Goal: Task Accomplishment & Management: Use online tool/utility

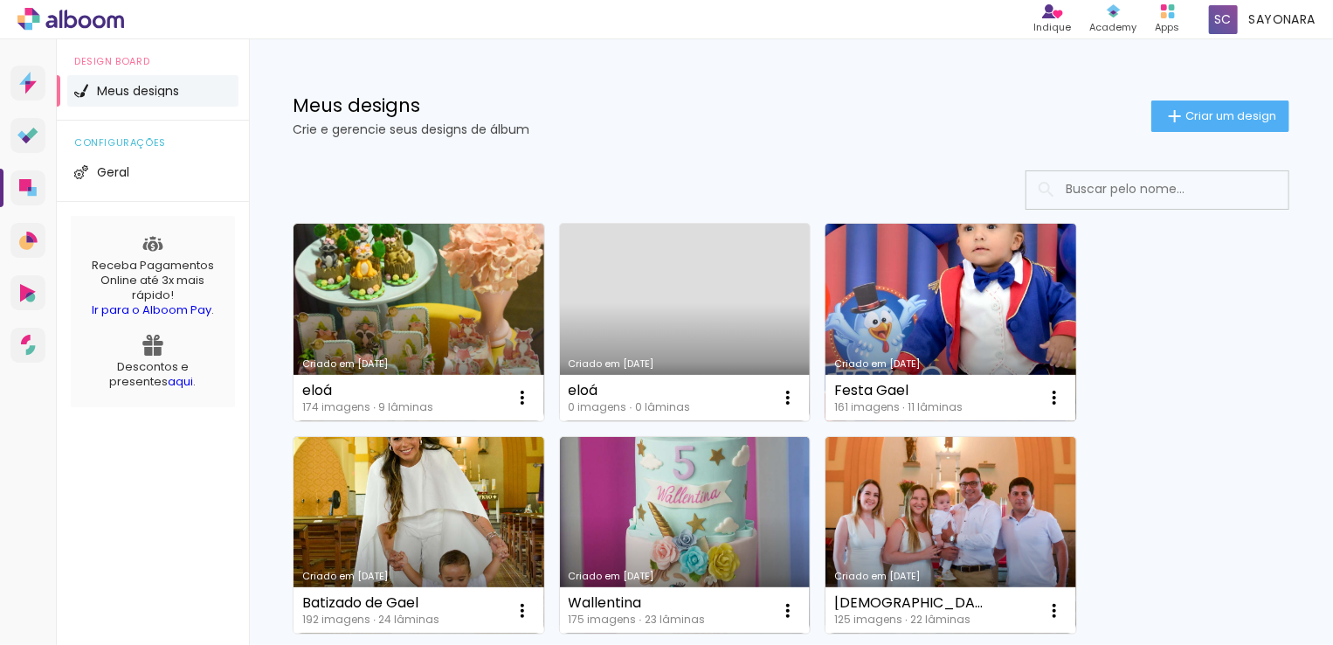
click at [892, 328] on link "Criado em [DATE]" at bounding box center [950, 322] width 251 height 197
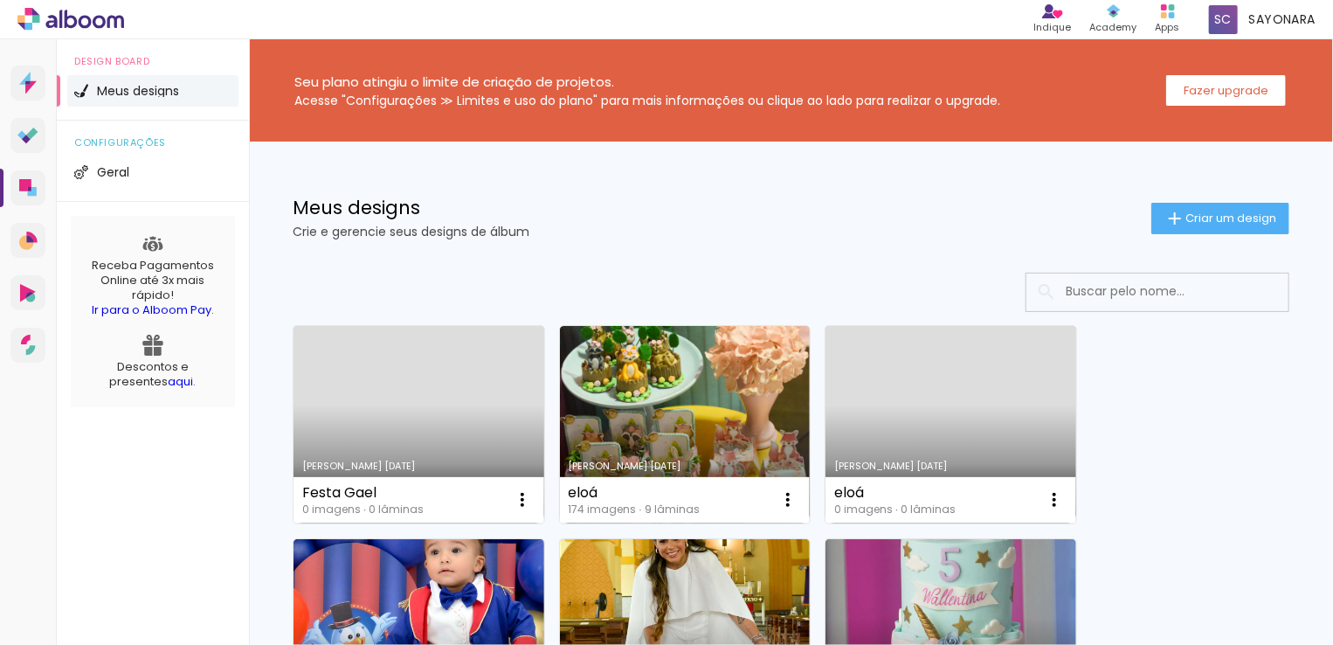
click at [492, 376] on link "Criado em 22/09/25" at bounding box center [418, 424] width 251 height 197
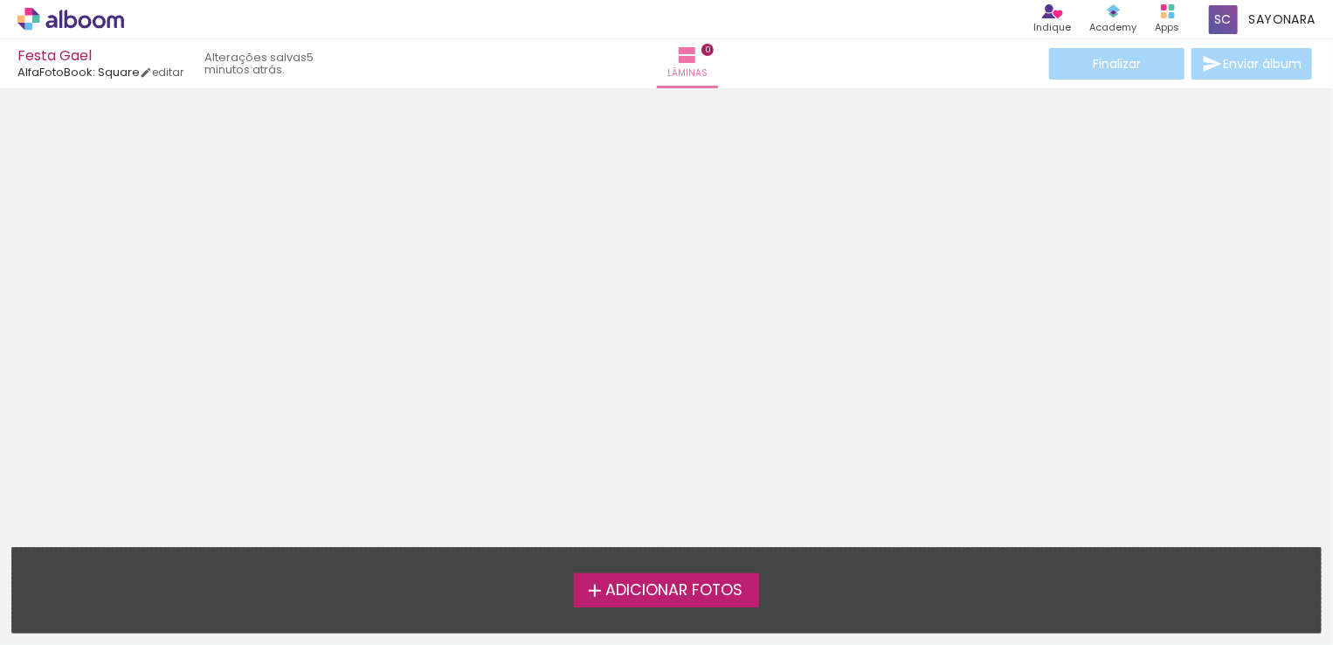
click at [650, 587] on span "Adicionar Fotos" at bounding box center [673, 591] width 137 height 16
click at [0, 0] on input "file" at bounding box center [0, 0] width 0 height 0
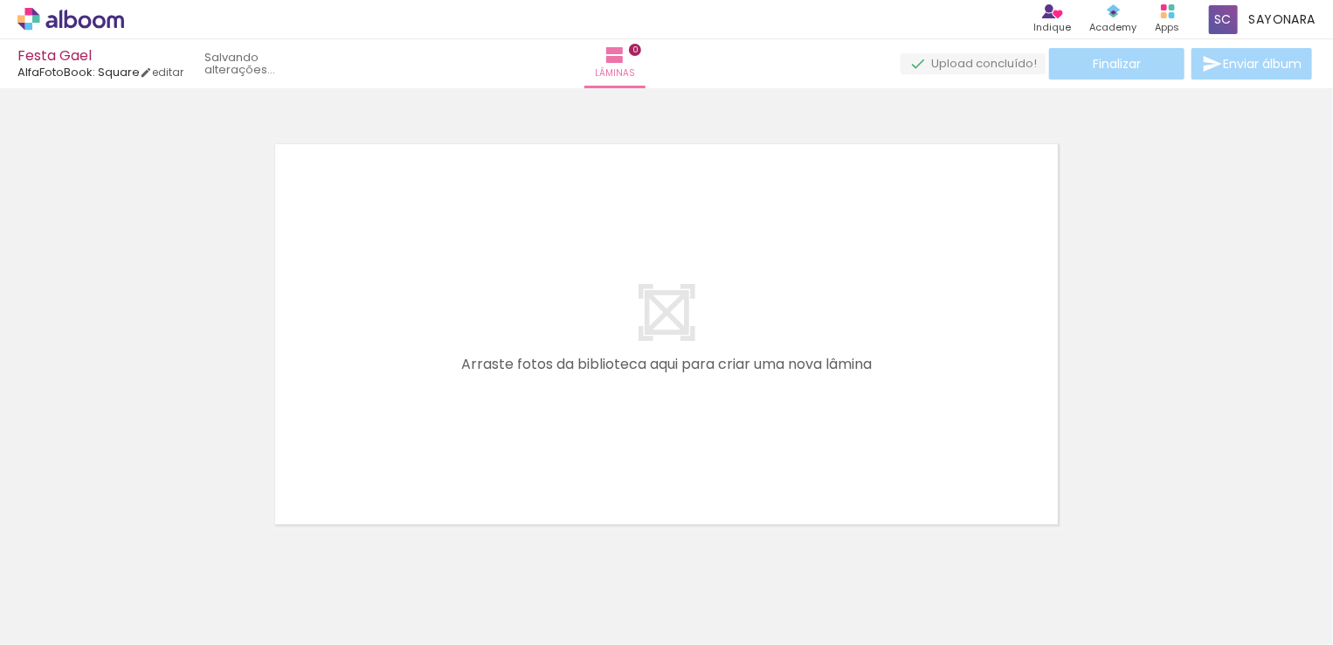
scroll to position [22, 0]
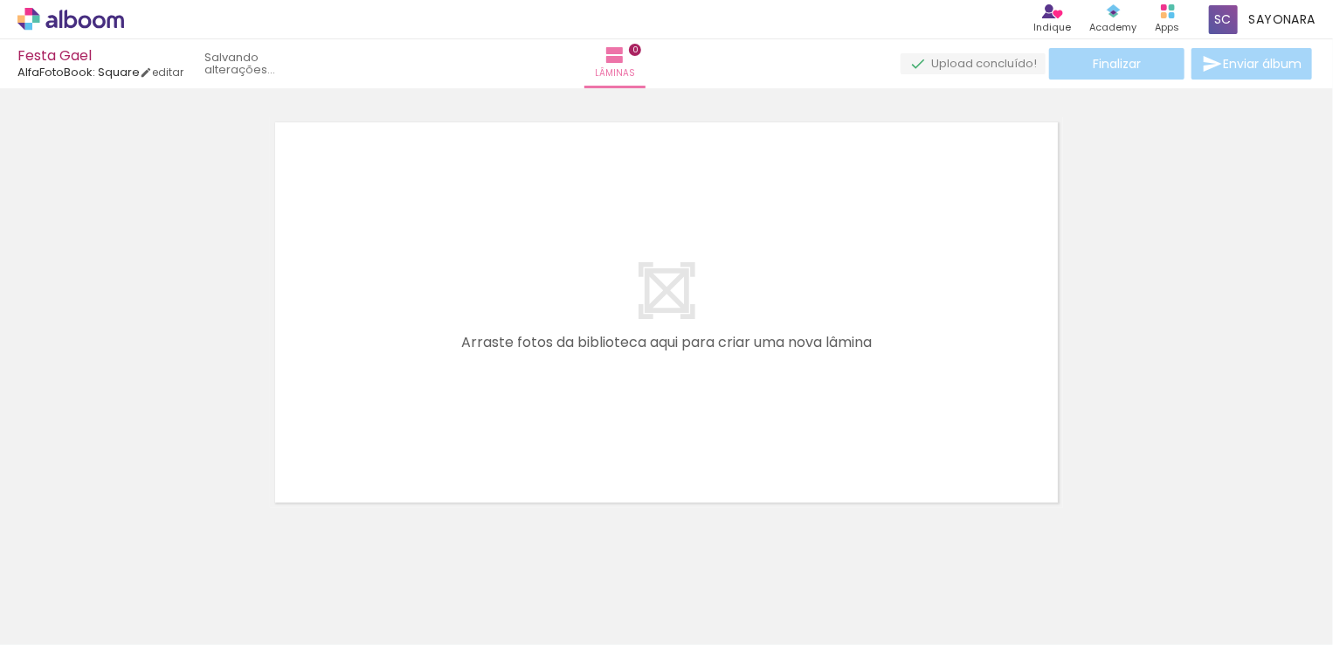
click at [64, 619] on span "Adicionar Fotos" at bounding box center [62, 620] width 52 height 19
click at [0, 0] on input "file" at bounding box center [0, 0] width 0 height 0
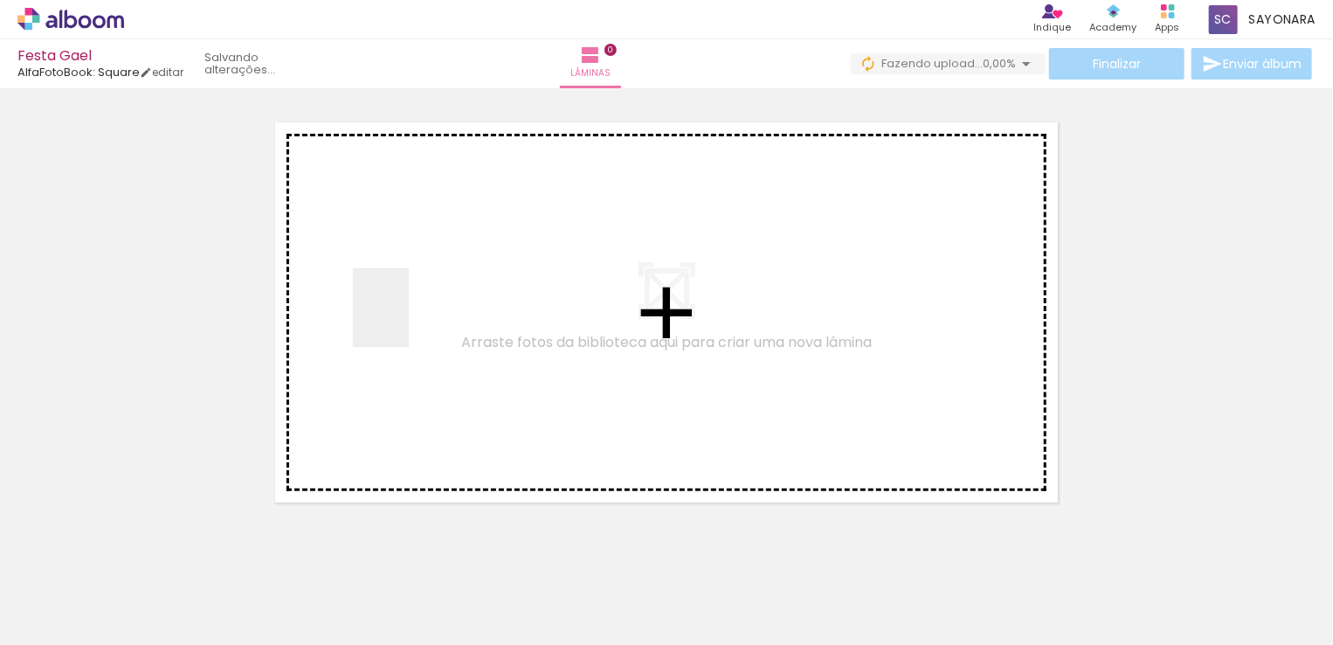
drag, startPoint x: 188, startPoint y: 587, endPoint x: 458, endPoint y: 383, distance: 338.5
click at [410, 301] on quentale-workspace at bounding box center [666, 322] width 1333 height 645
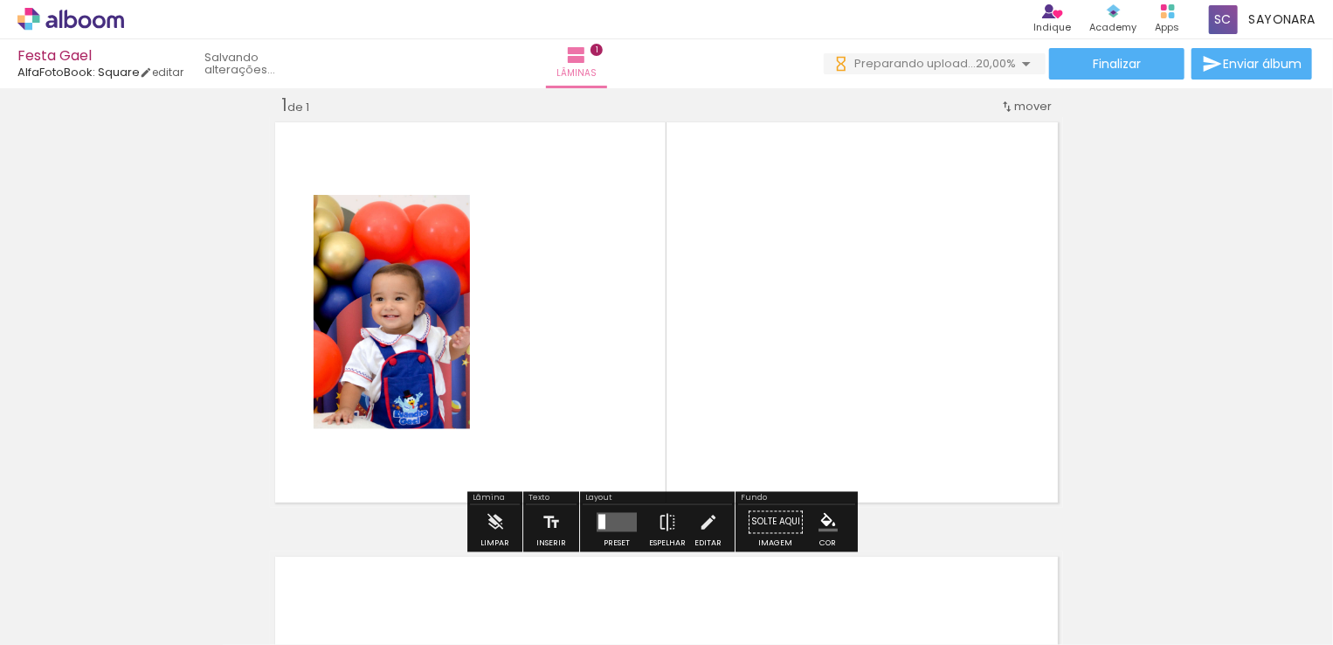
scroll to position [22, 0]
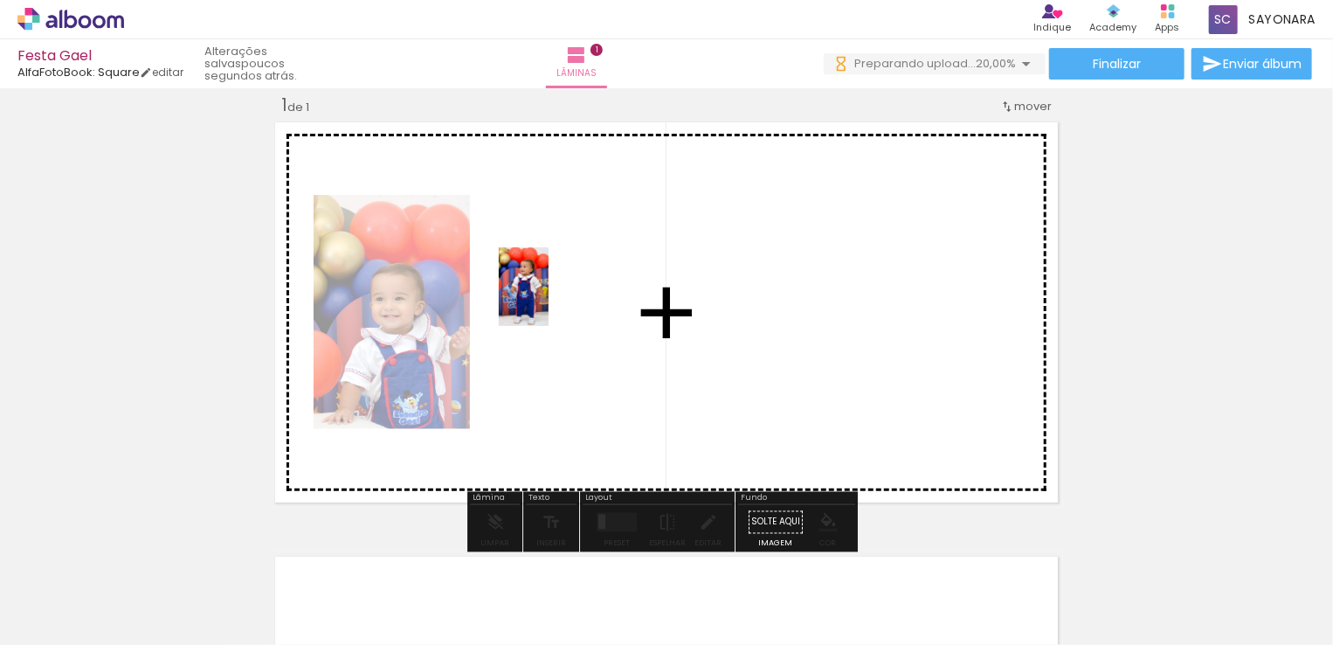
drag, startPoint x: 286, startPoint y: 579, endPoint x: 551, endPoint y: 300, distance: 384.9
click at [551, 300] on quentale-workspace at bounding box center [666, 322] width 1333 height 645
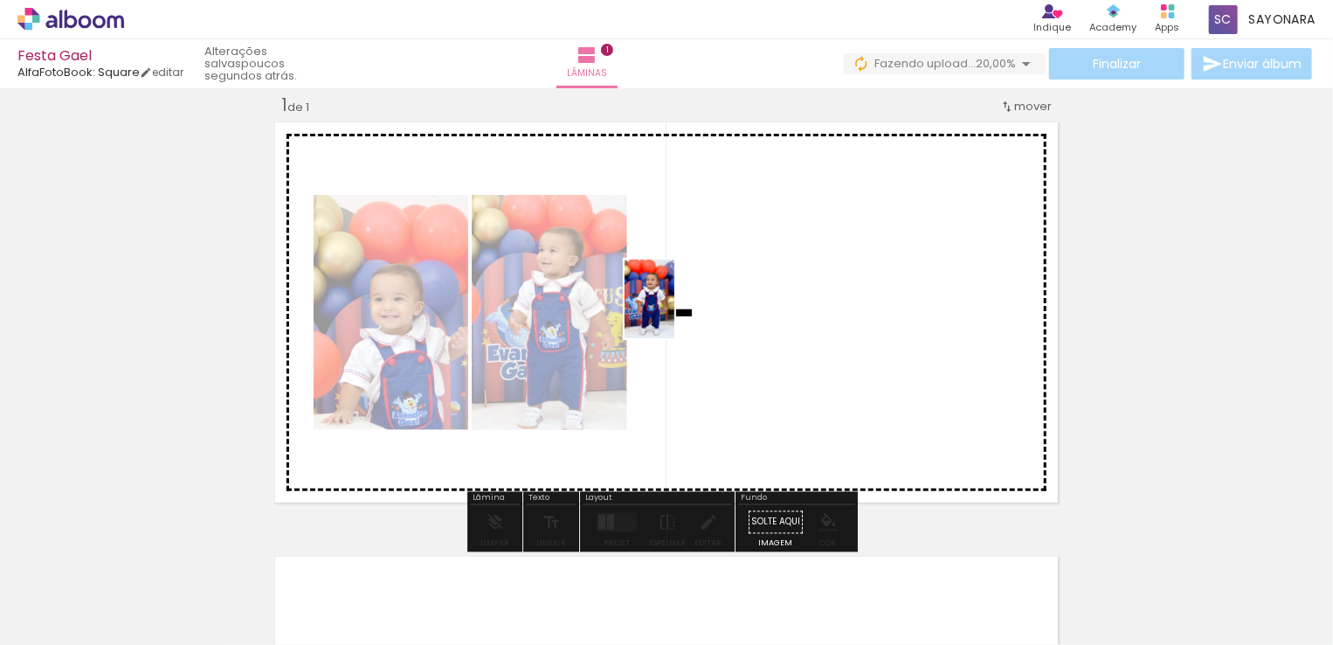
drag, startPoint x: 396, startPoint y: 566, endPoint x: 769, endPoint y: 402, distance: 407.5
click at [686, 304] on quentale-workspace at bounding box center [666, 322] width 1333 height 645
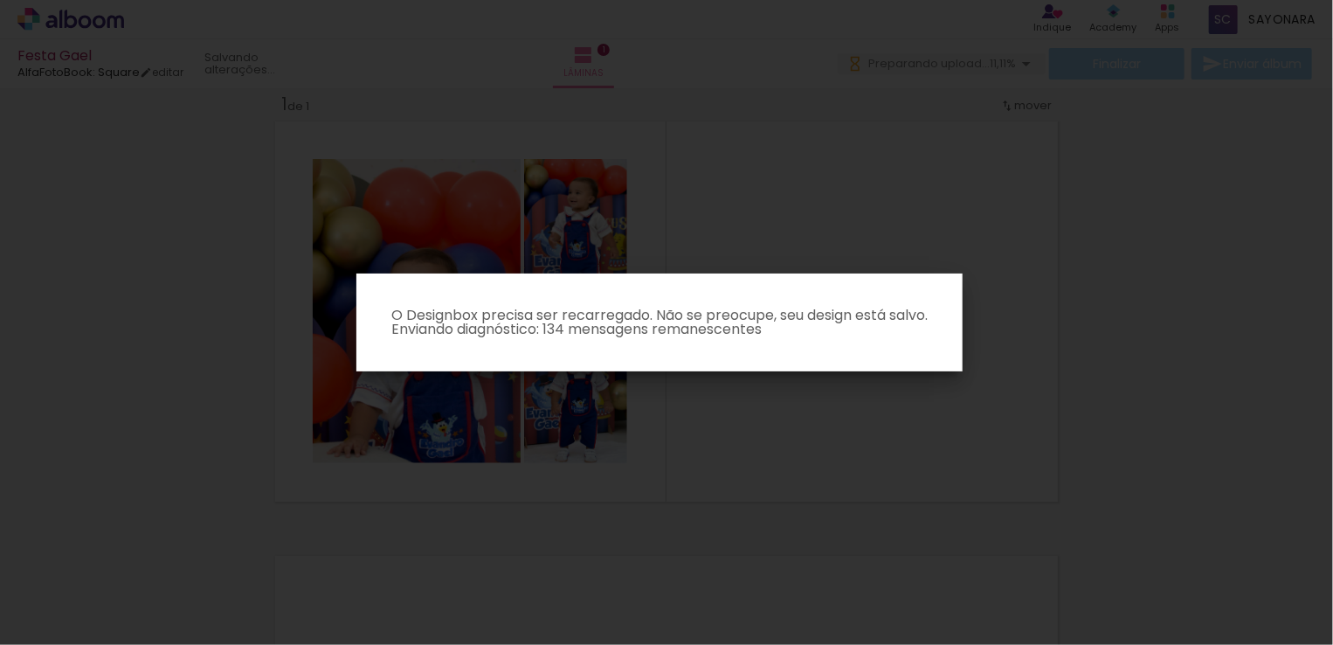
scroll to position [0, 0]
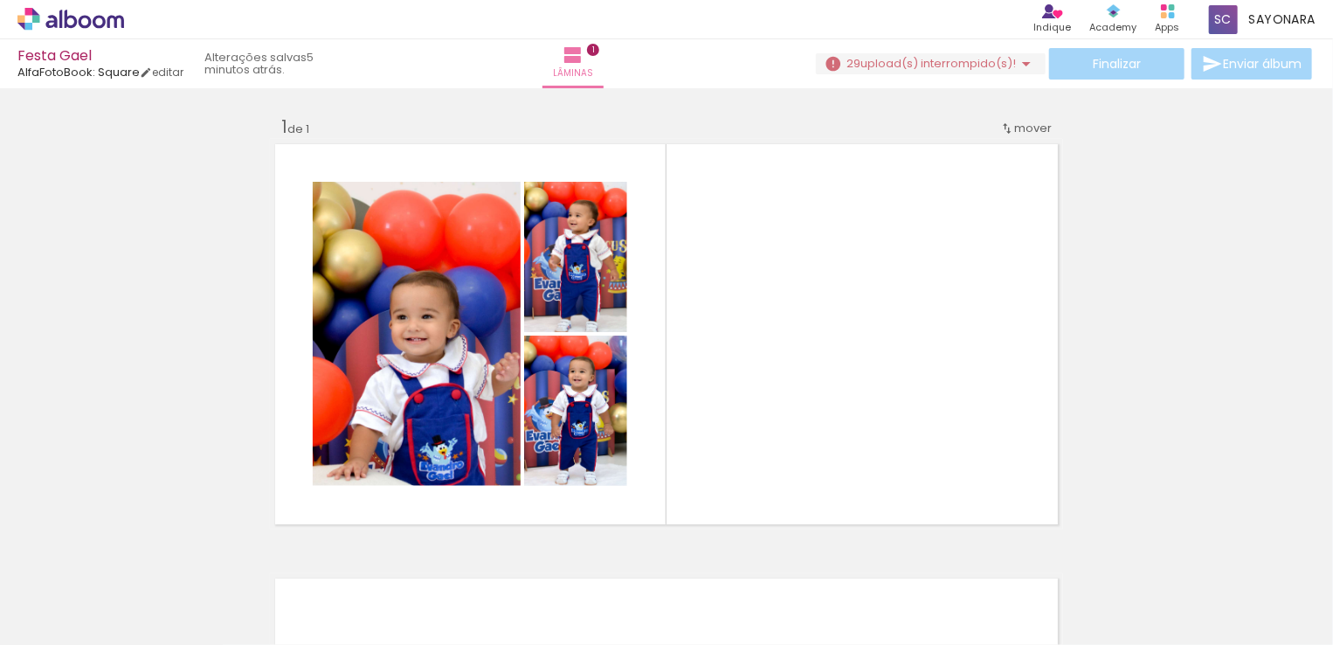
scroll to position [0, 1847]
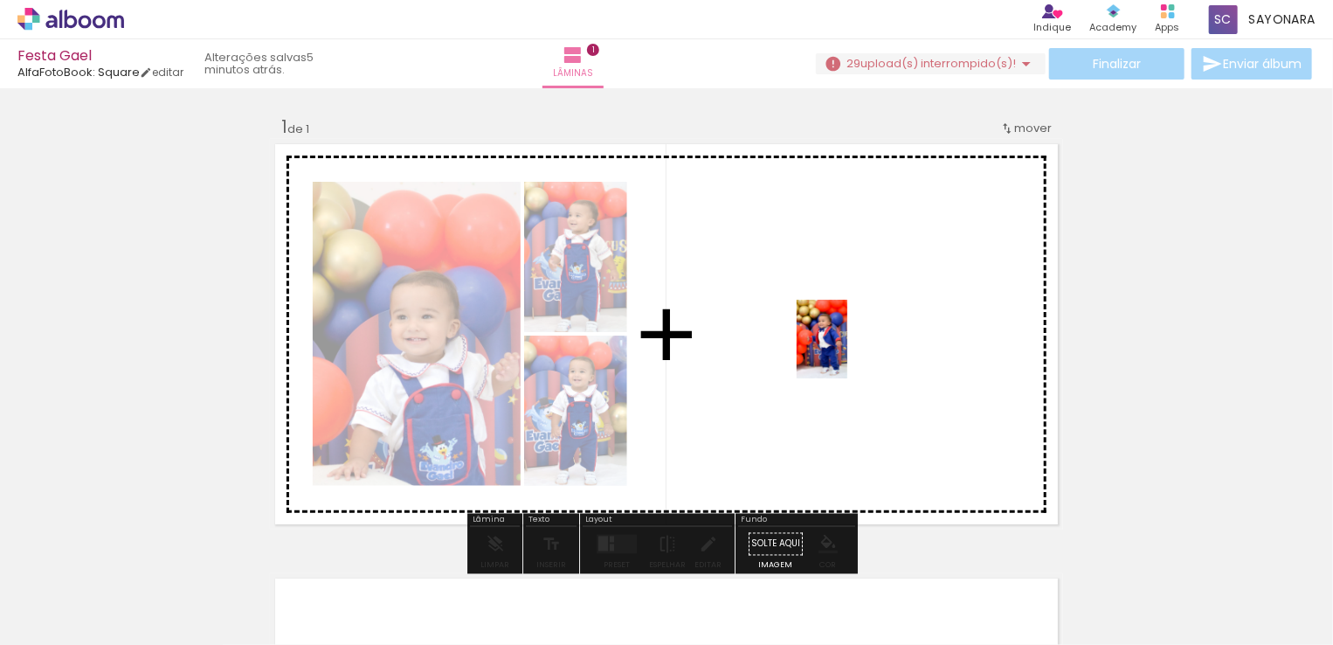
drag, startPoint x: 1055, startPoint y: 581, endPoint x: 849, endPoint y: 352, distance: 308.0
click at [849, 352] on quentale-workspace at bounding box center [666, 322] width 1333 height 645
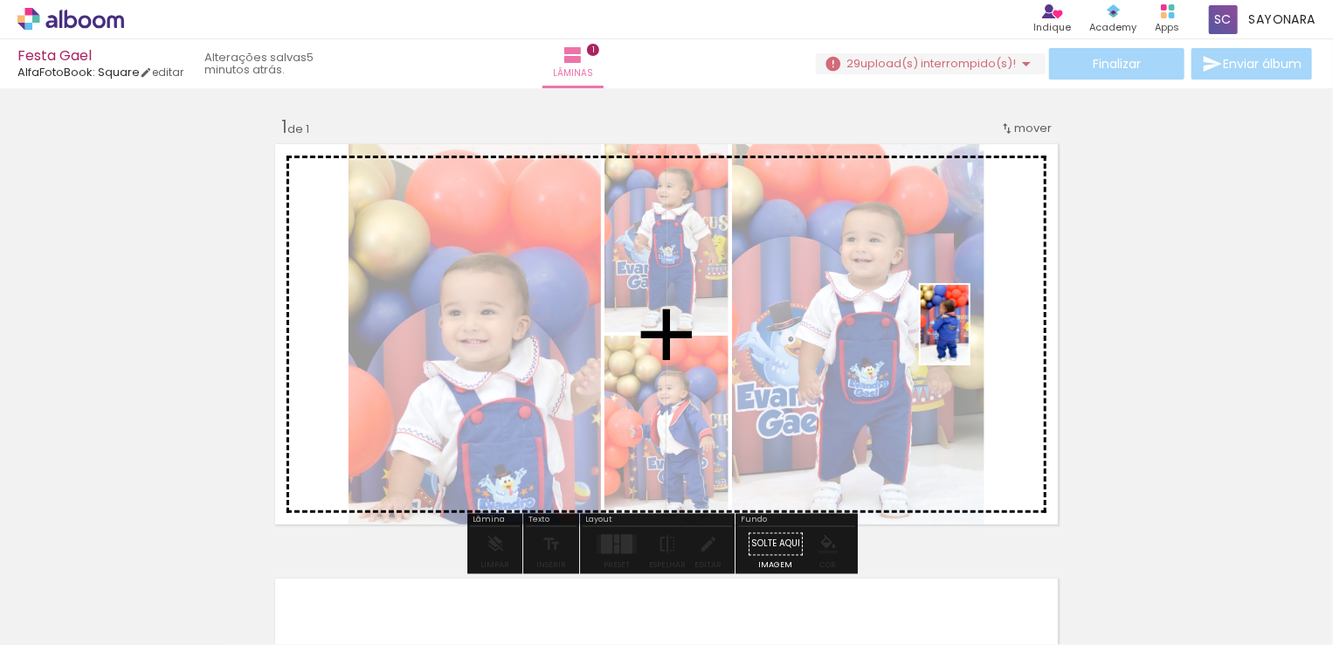
drag, startPoint x: 976, startPoint y: 593, endPoint x: 1065, endPoint y: 399, distance: 213.7
click at [973, 336] on quentale-workspace at bounding box center [666, 322] width 1333 height 645
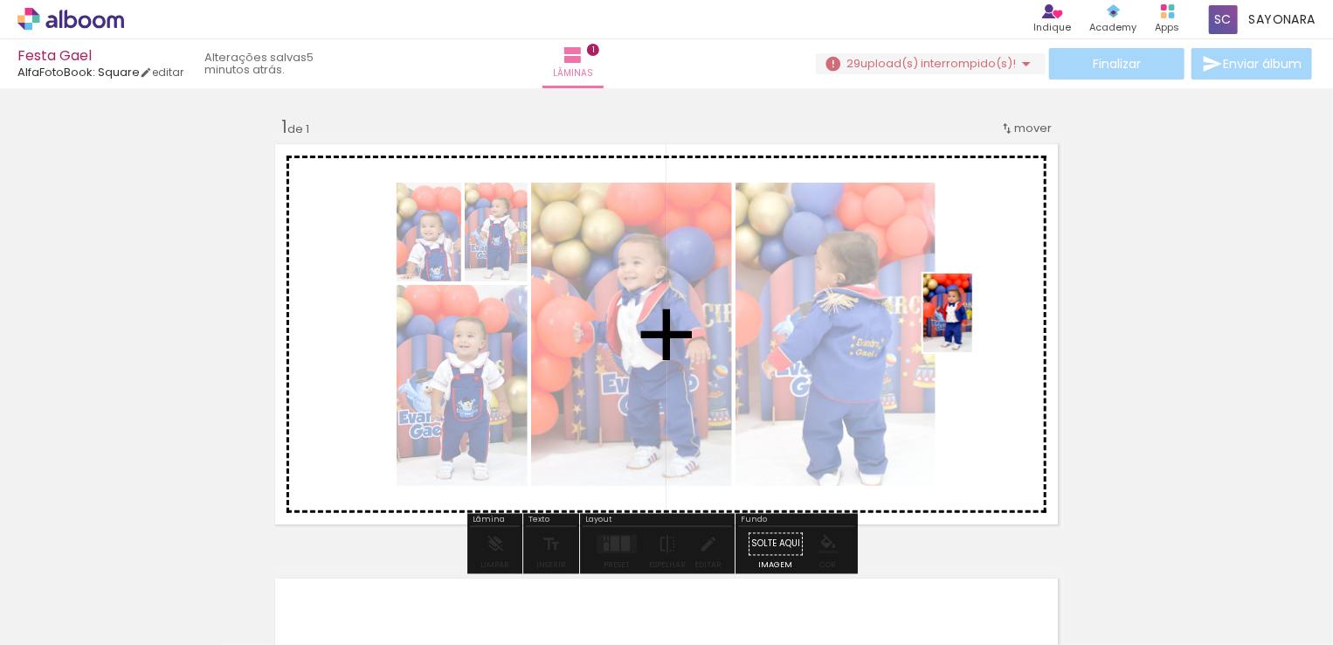
drag, startPoint x: 1179, startPoint y: 597, endPoint x: 976, endPoint y: 326, distance: 339.4
click at [976, 326] on quentale-workspace at bounding box center [666, 322] width 1333 height 645
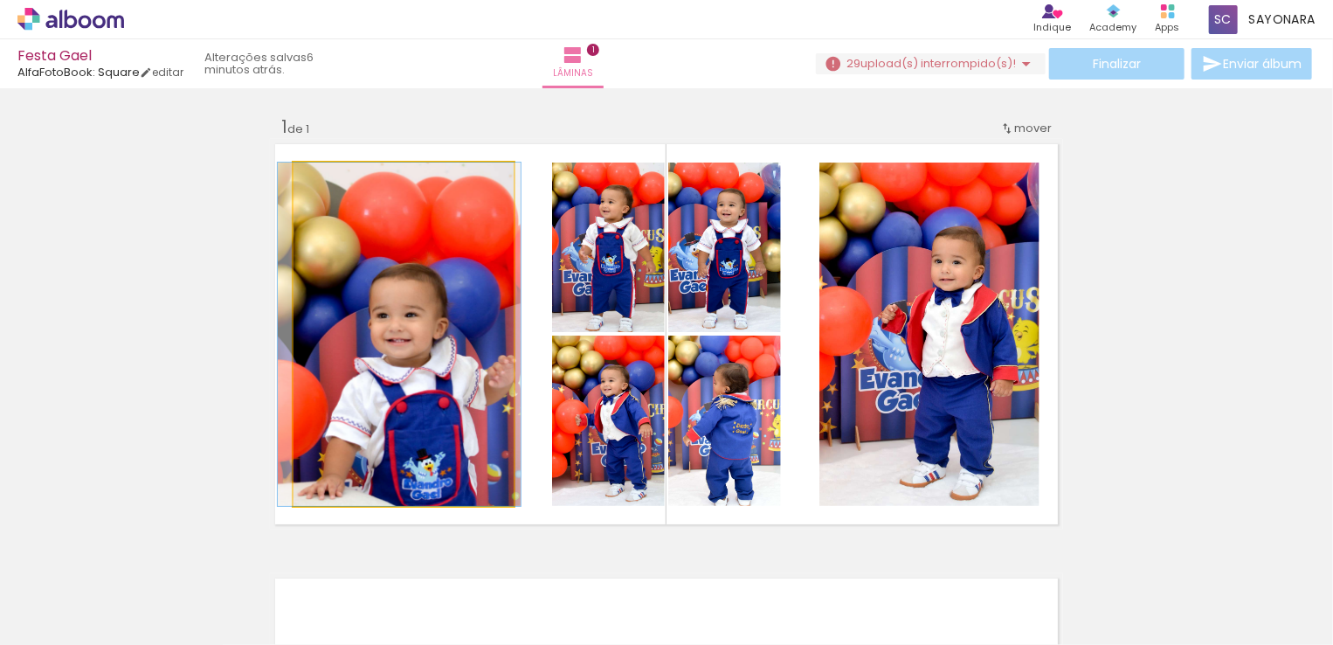
drag, startPoint x: 387, startPoint y: 376, endPoint x: 383, endPoint y: 328, distance: 48.2
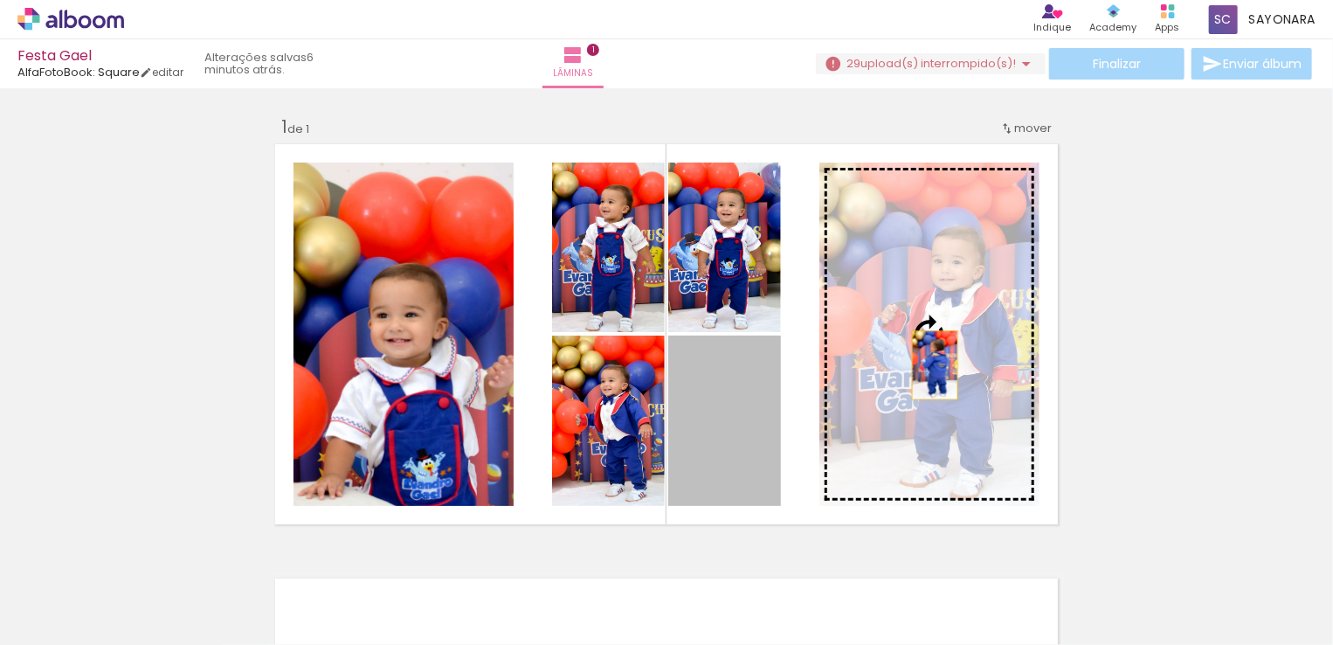
drag, startPoint x: 741, startPoint y: 434, endPoint x: 945, endPoint y: 360, distance: 217.4
click at [0, 0] on slot at bounding box center [0, 0] width 0 height 0
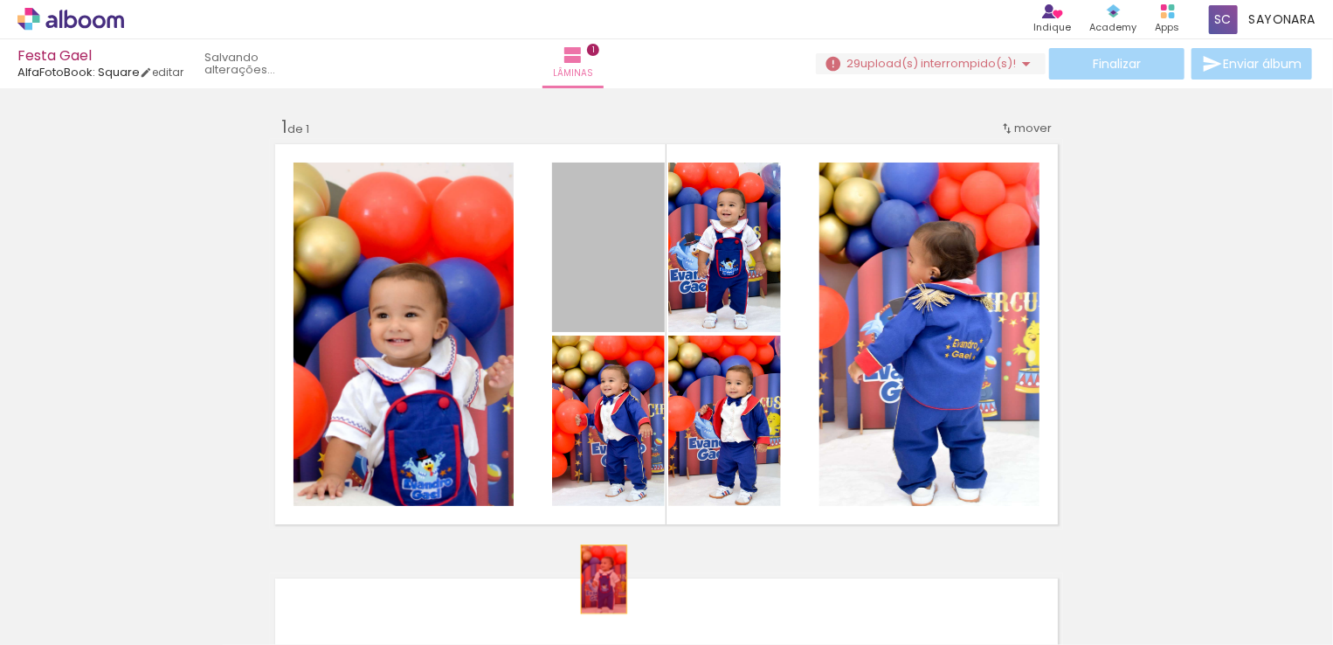
drag, startPoint x: 629, startPoint y: 284, endPoint x: 597, endPoint y: 581, distance: 298.6
click at [597, 581] on quentale-workspace at bounding box center [666, 322] width 1333 height 645
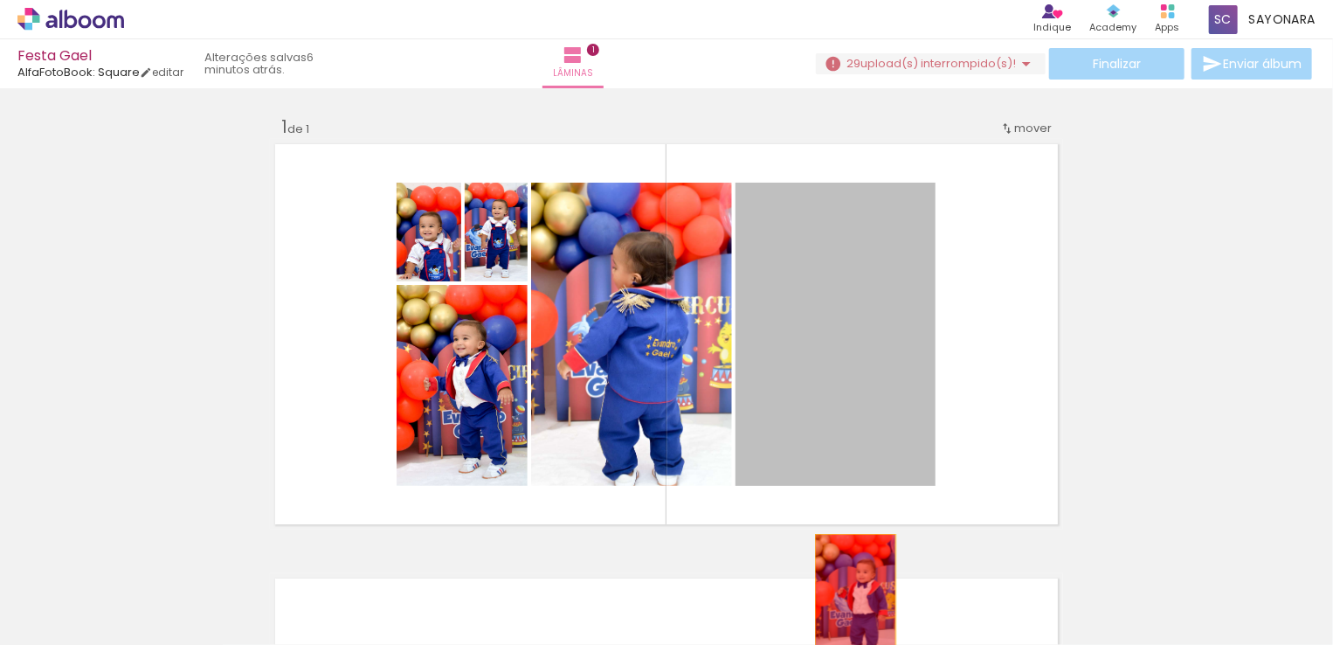
drag, startPoint x: 866, startPoint y: 382, endPoint x: 849, endPoint y: 595, distance: 213.8
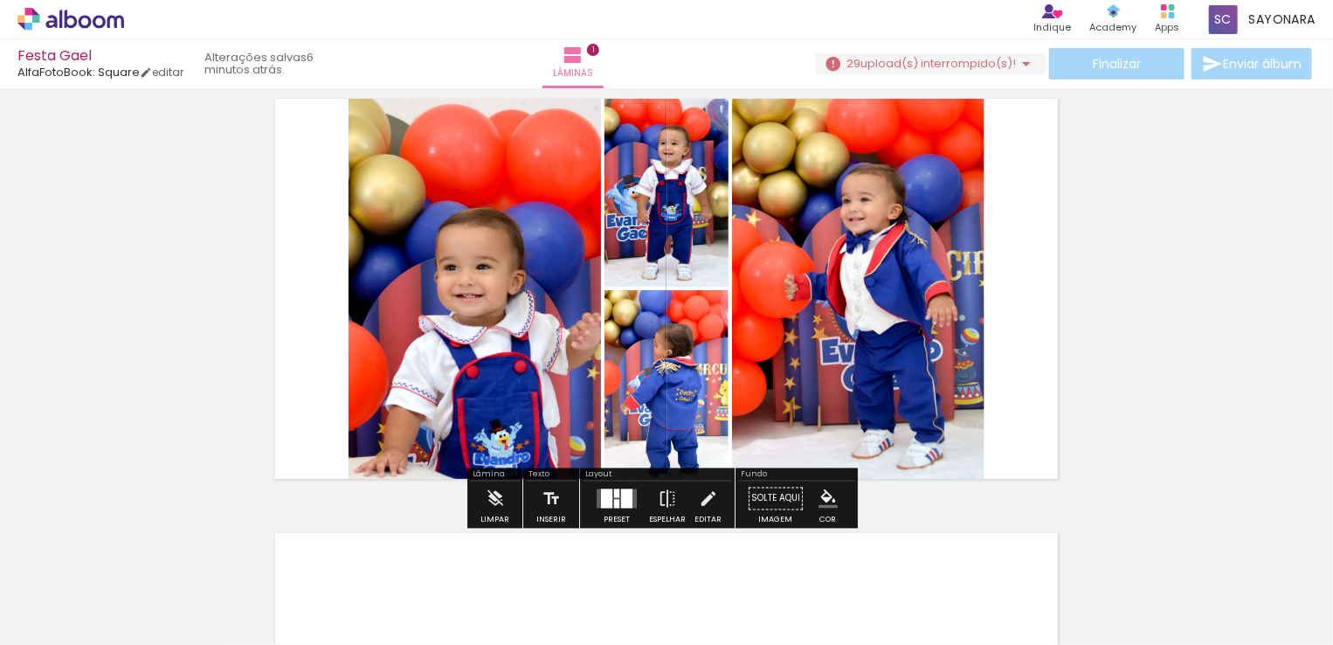
scroll to position [70, 0]
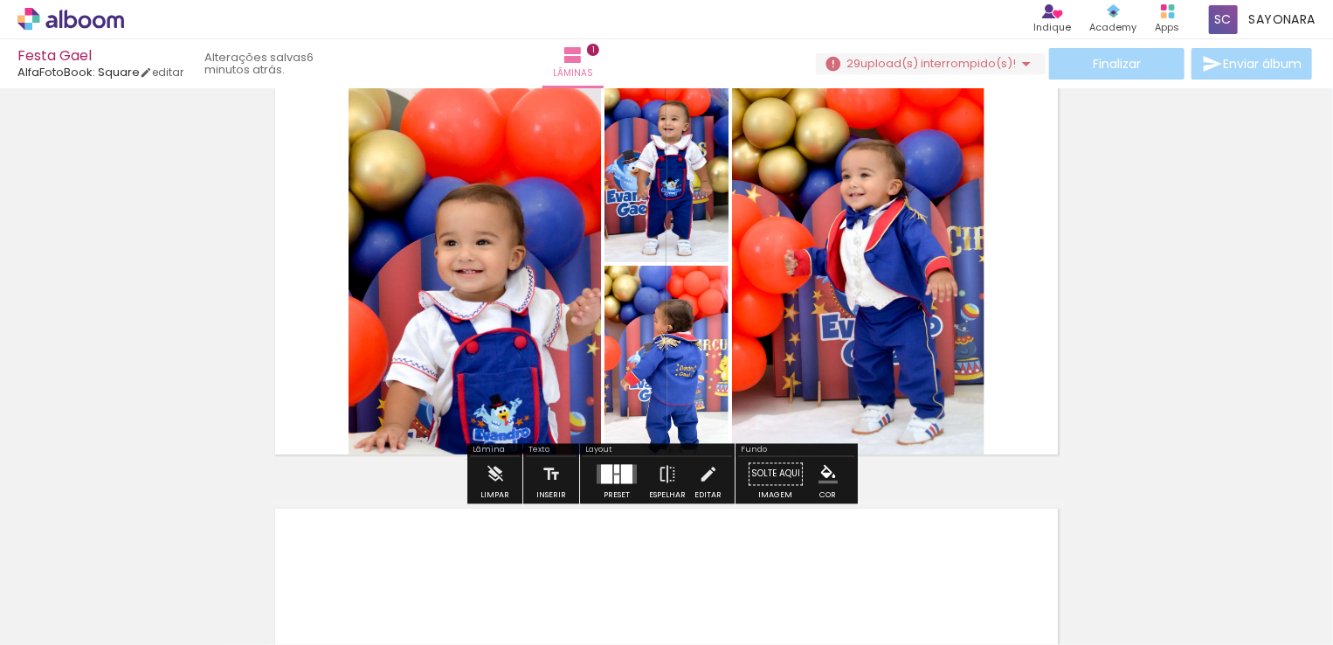
click at [615, 481] on div at bounding box center [616, 479] width 5 height 9
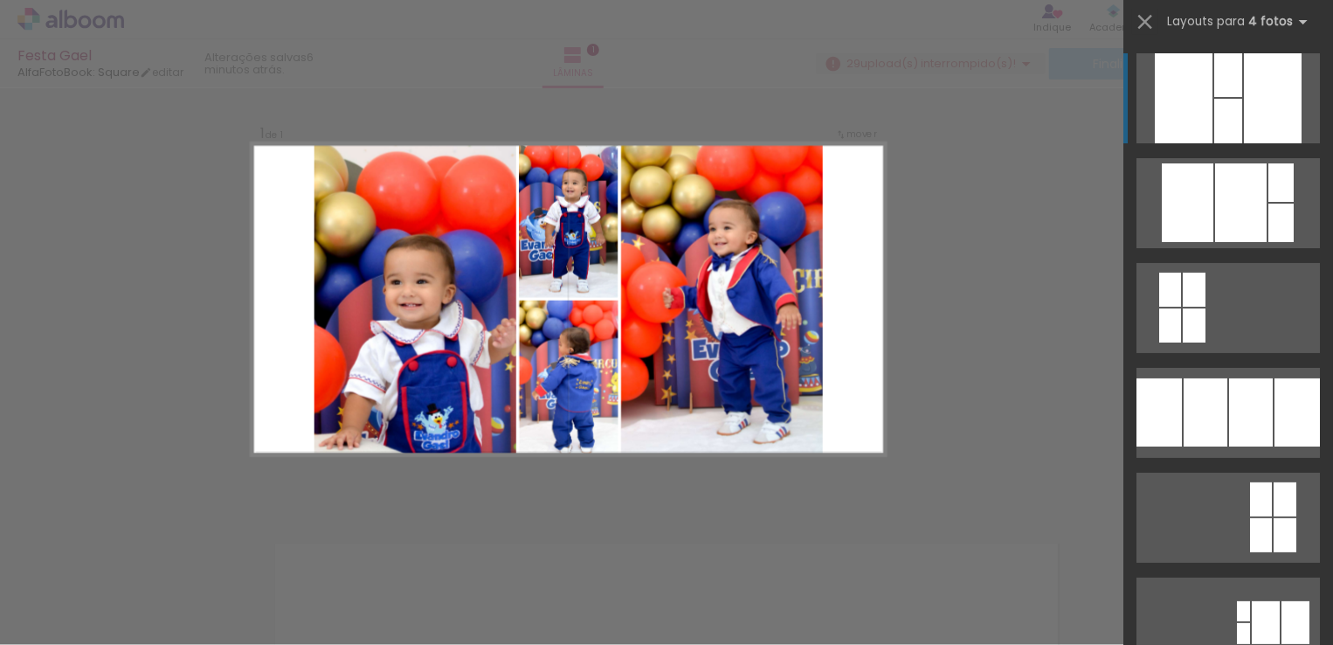
scroll to position [22, 0]
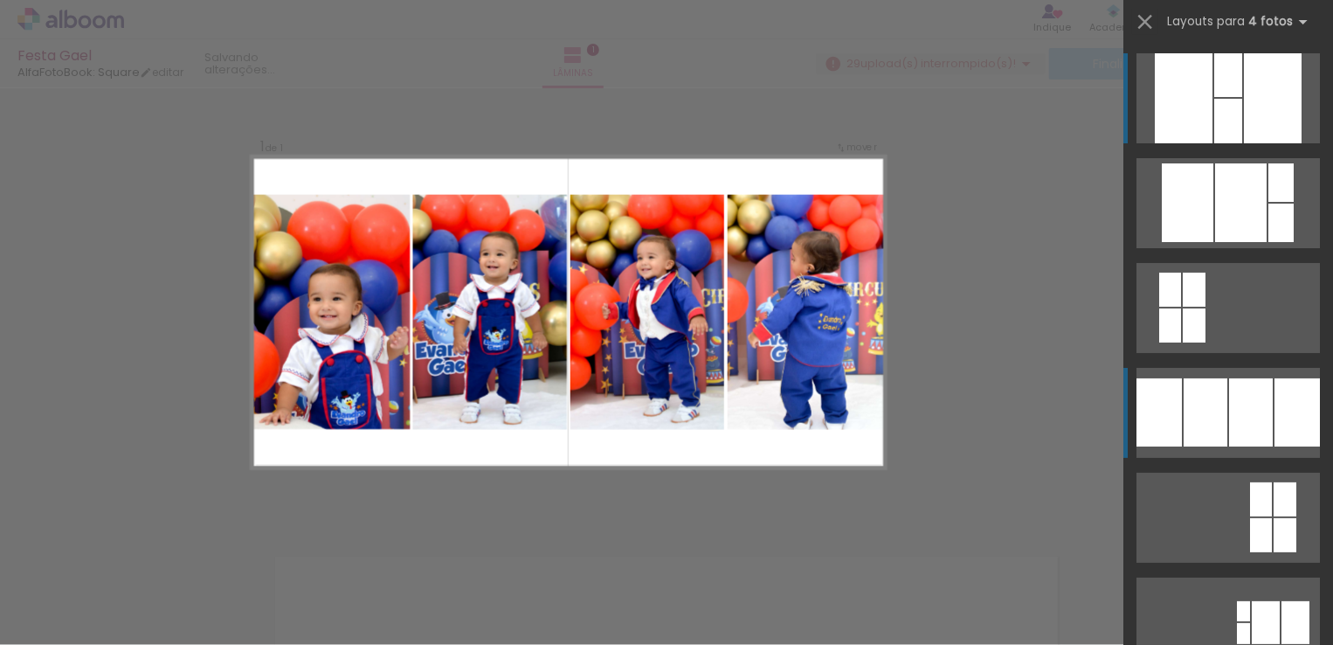
click at [1253, 383] on div at bounding box center [1251, 412] width 44 height 68
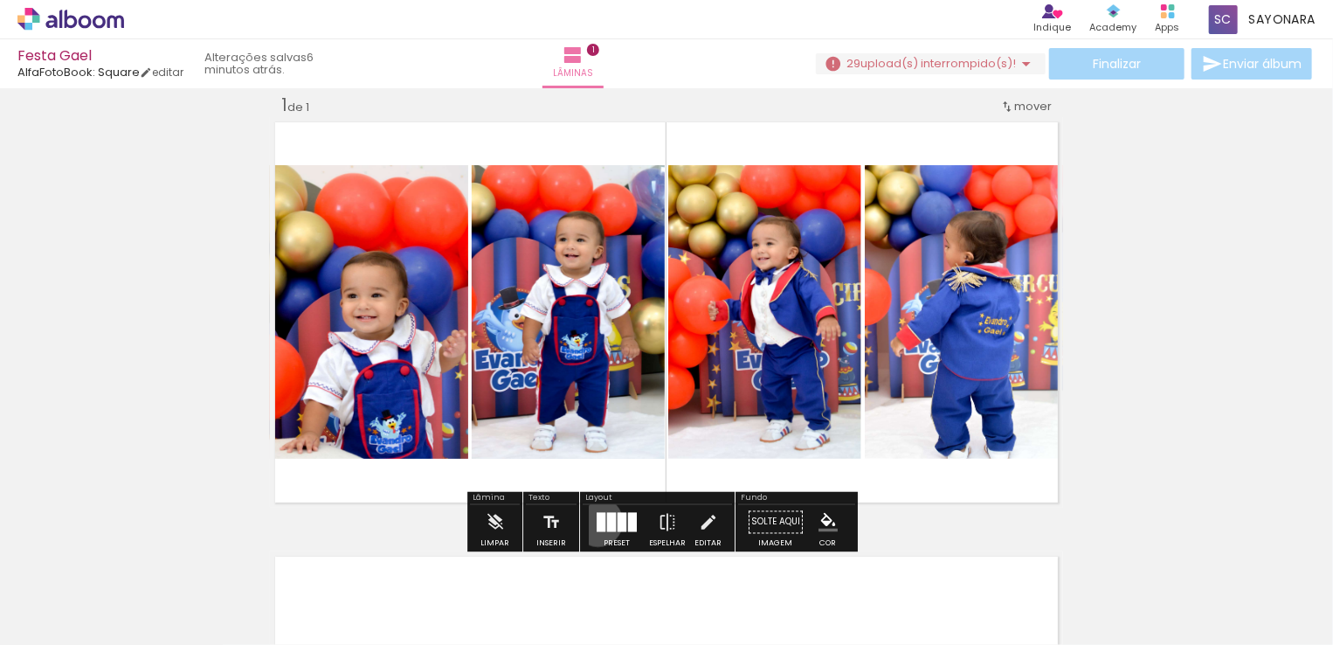
click at [596, 521] on div at bounding box center [600, 522] width 9 height 19
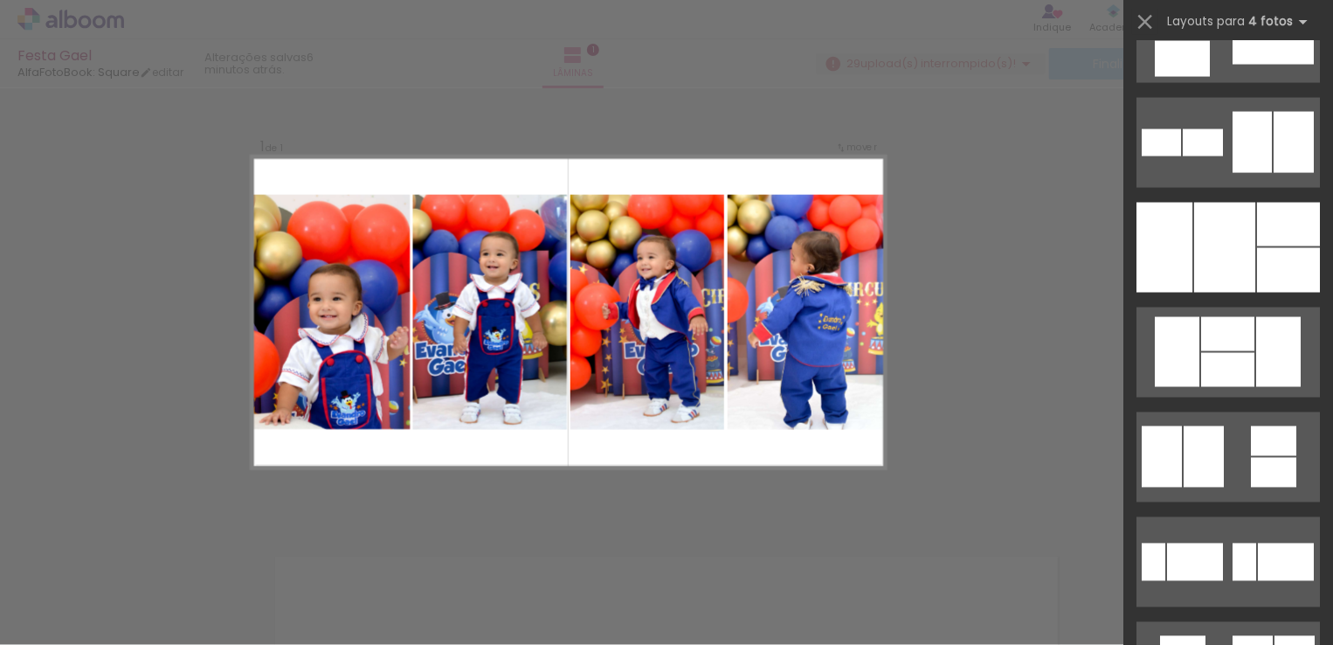
scroll to position [15127, 0]
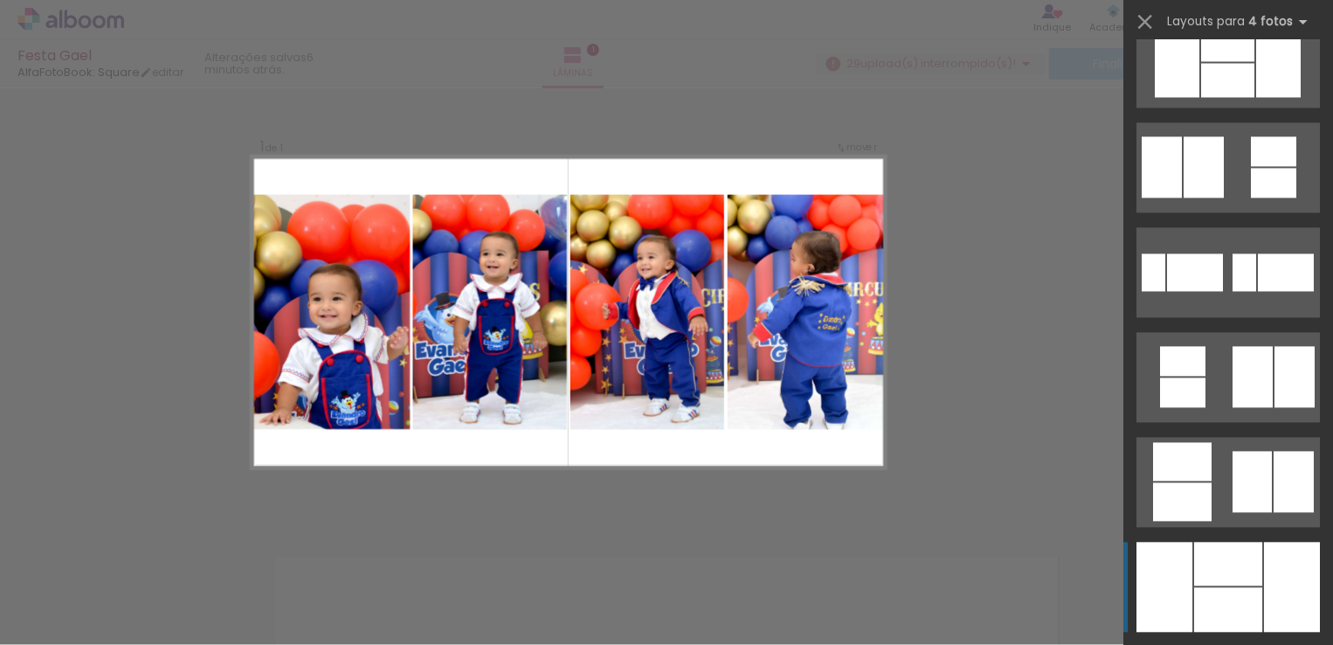
click at [1231, 556] on div at bounding box center [1228, 563] width 68 height 44
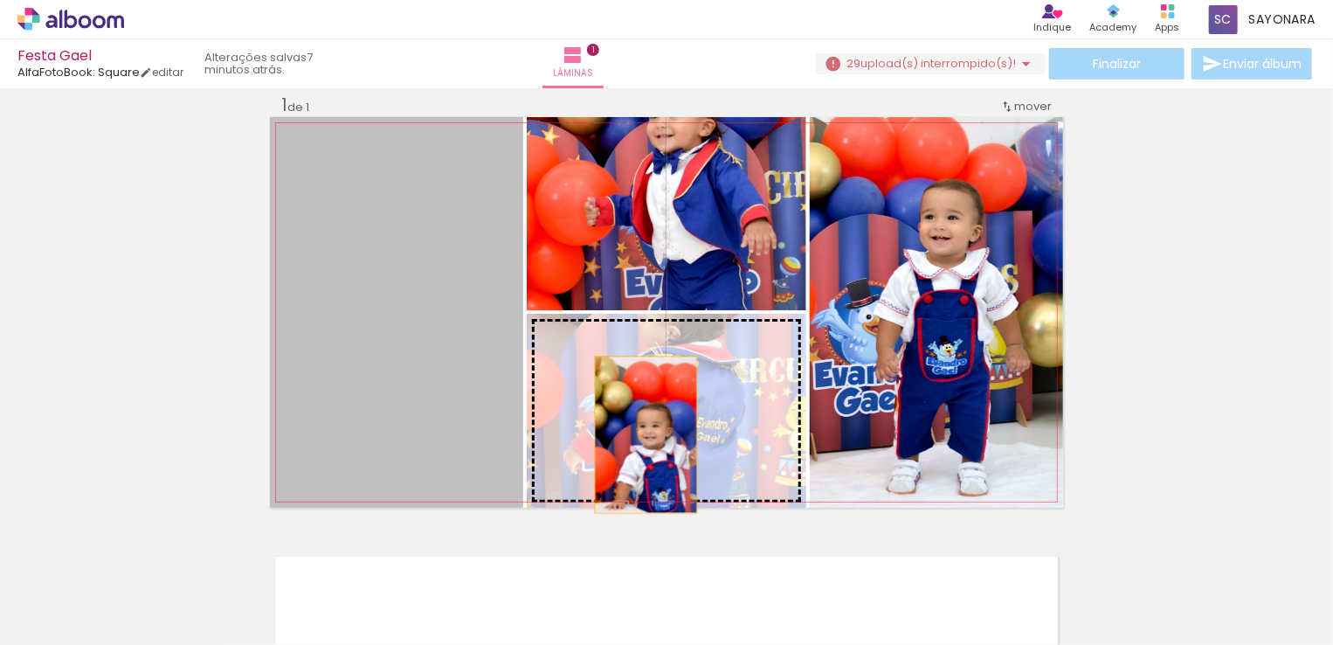
drag, startPoint x: 414, startPoint y: 430, endPoint x: 639, endPoint y: 434, distance: 225.4
click at [0, 0] on slot at bounding box center [0, 0] width 0 height 0
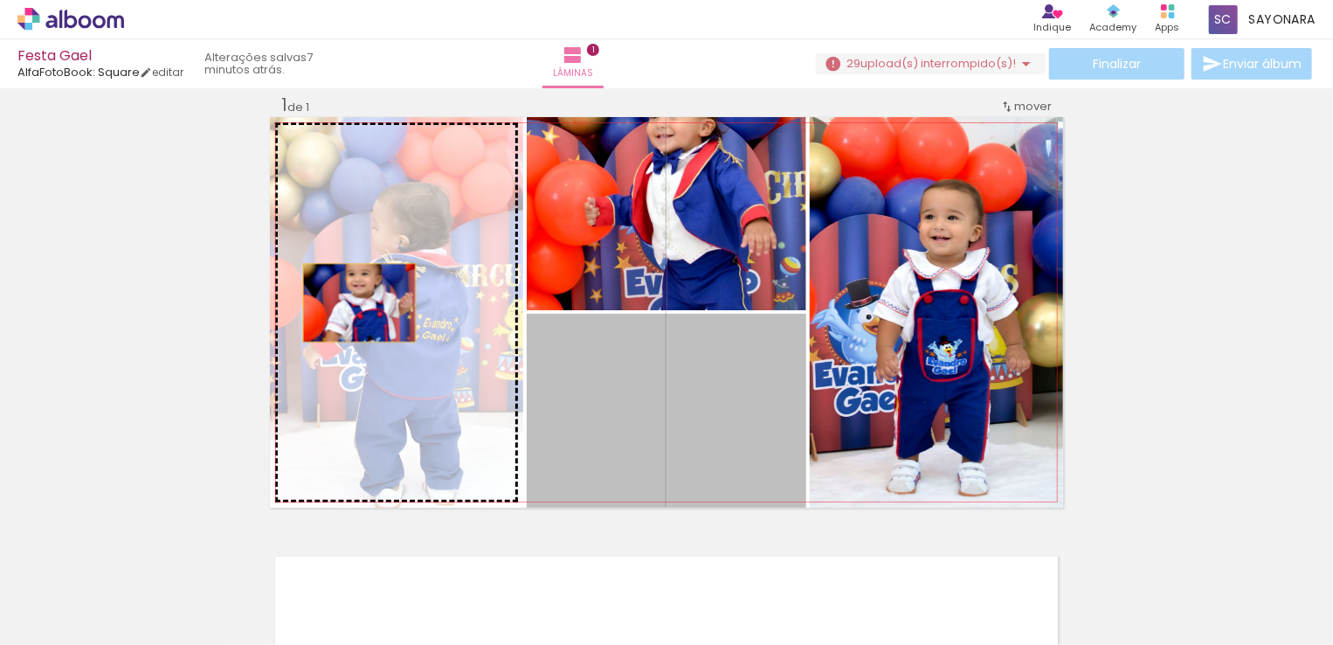
drag, startPoint x: 724, startPoint y: 421, endPoint x: 353, endPoint y: 302, distance: 389.7
click at [0, 0] on slot at bounding box center [0, 0] width 0 height 0
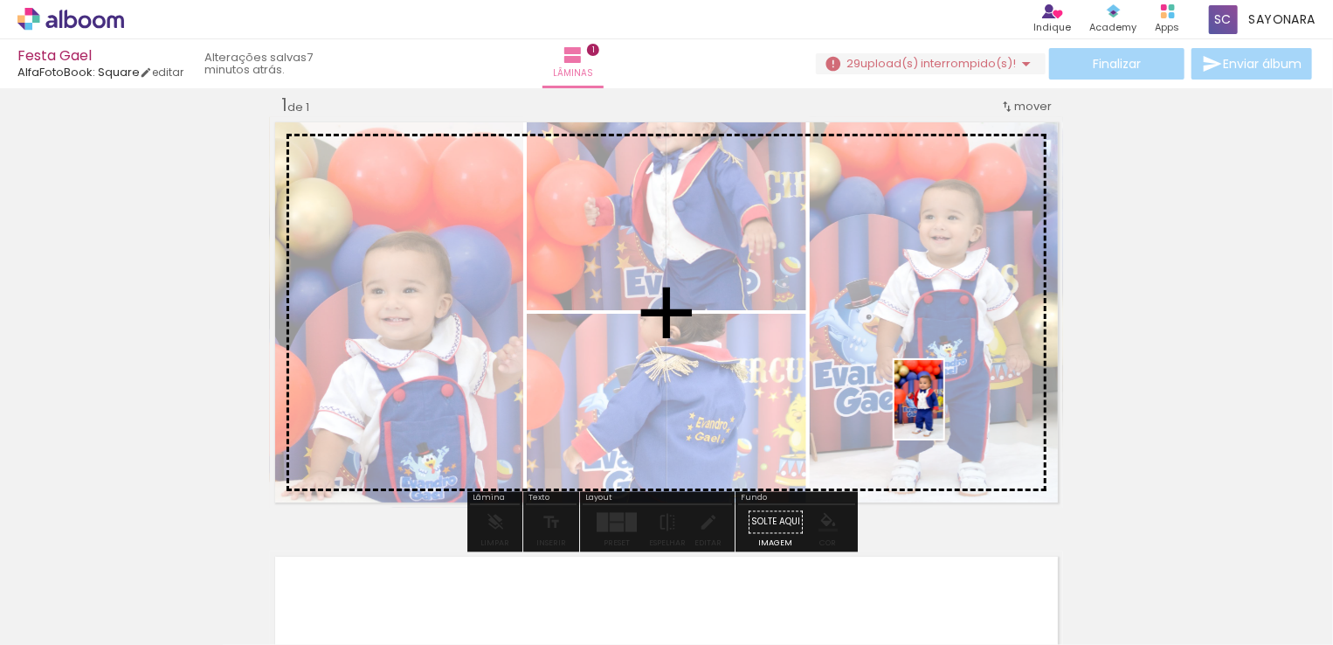
drag, startPoint x: 1185, startPoint y: 595, endPoint x: 975, endPoint y: 471, distance: 244.3
click at [889, 357] on quentale-workspace at bounding box center [666, 322] width 1333 height 645
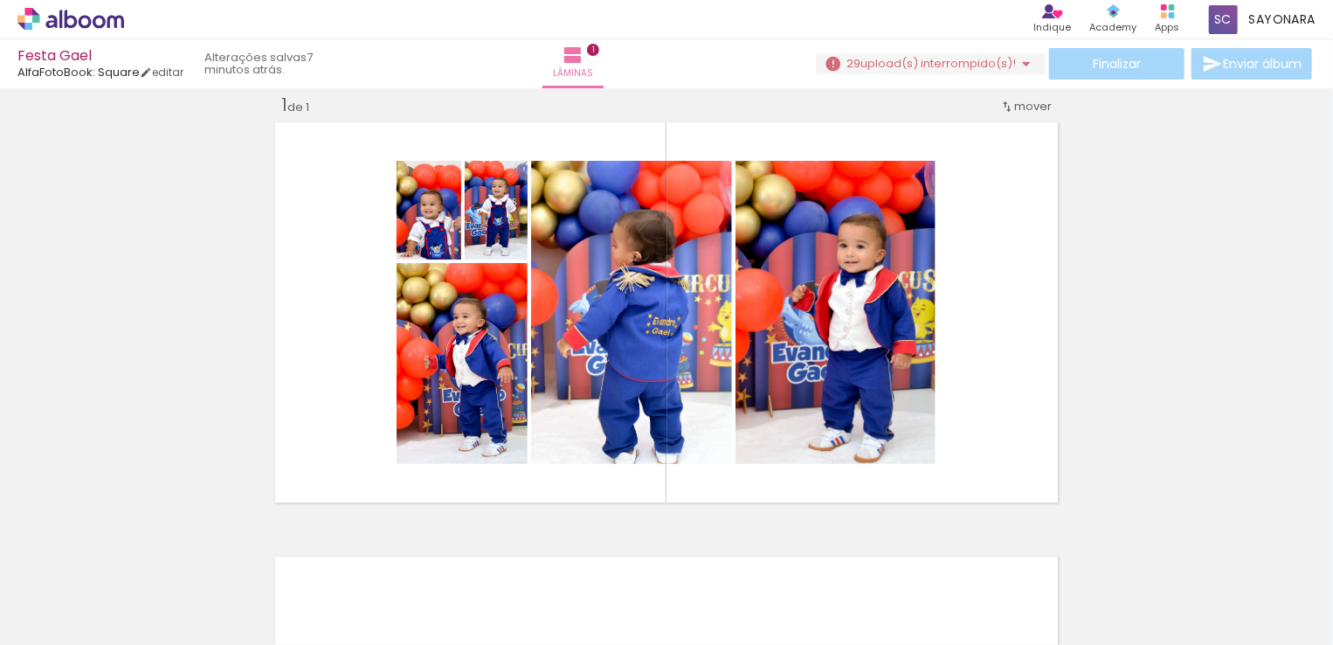
scroll to position [0, 0]
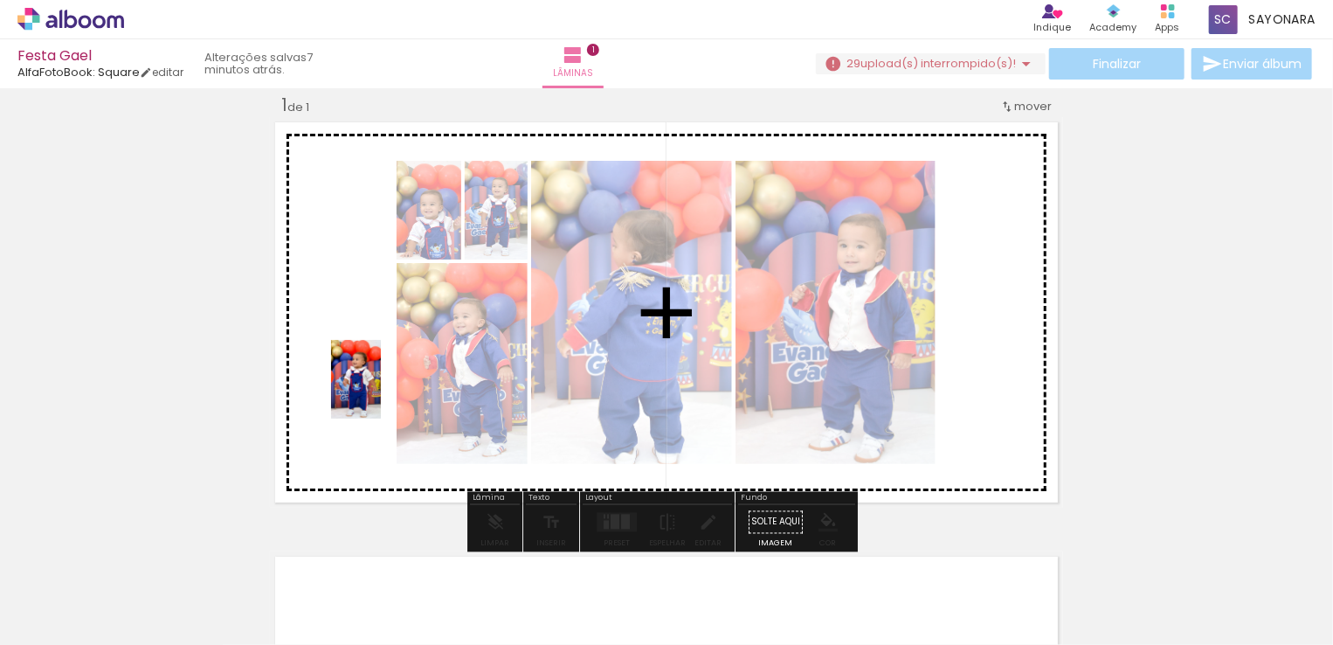
drag, startPoint x: 279, startPoint y: 587, endPoint x: 383, endPoint y: 392, distance: 220.7
click at [383, 392] on quentale-workspace at bounding box center [666, 322] width 1333 height 645
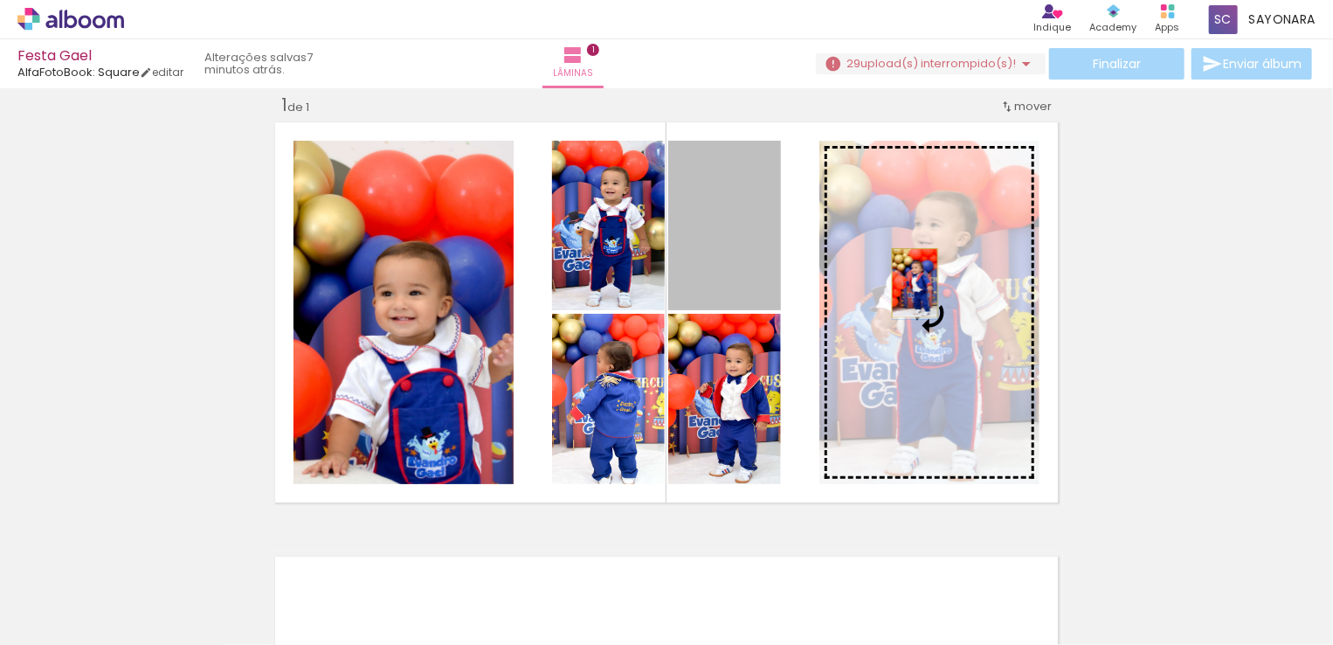
drag, startPoint x: 727, startPoint y: 255, endPoint x: 908, endPoint y: 282, distance: 182.8
click at [0, 0] on slot at bounding box center [0, 0] width 0 height 0
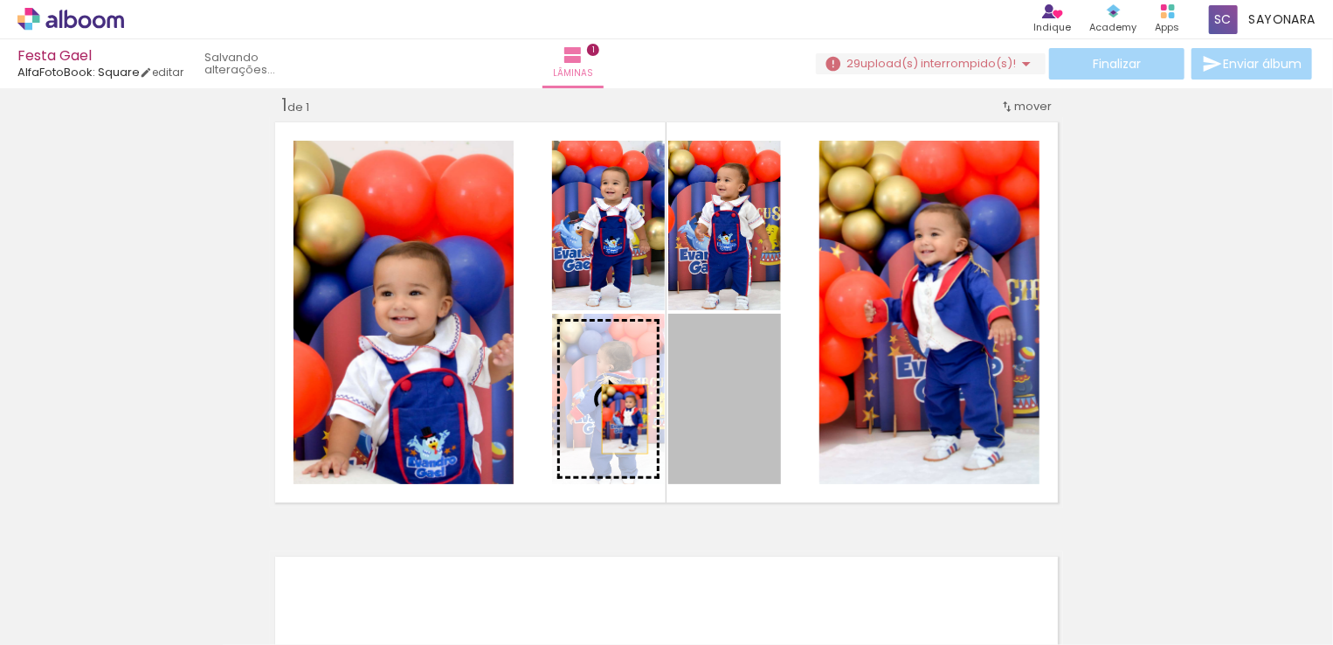
drag, startPoint x: 725, startPoint y: 428, endPoint x: 617, endPoint y: 417, distance: 108.8
click at [0, 0] on slot at bounding box center [0, 0] width 0 height 0
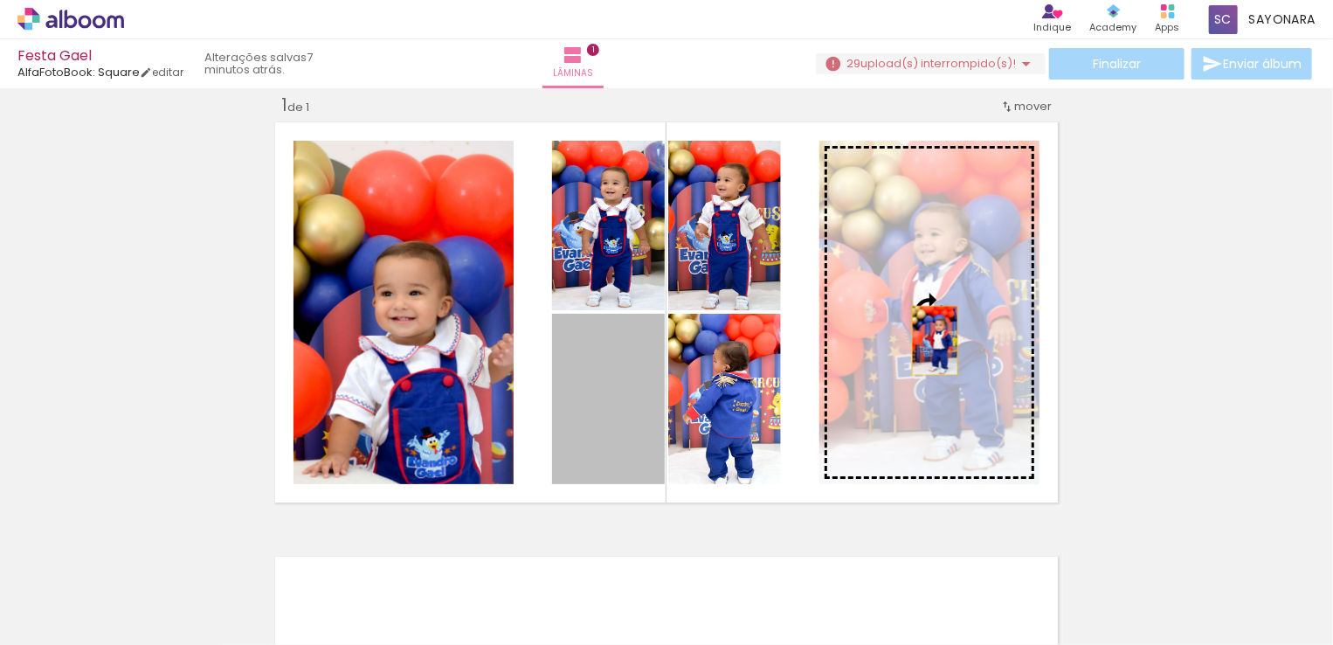
drag, startPoint x: 622, startPoint y: 418, endPoint x: 928, endPoint y: 340, distance: 316.5
click at [0, 0] on slot at bounding box center [0, 0] width 0 height 0
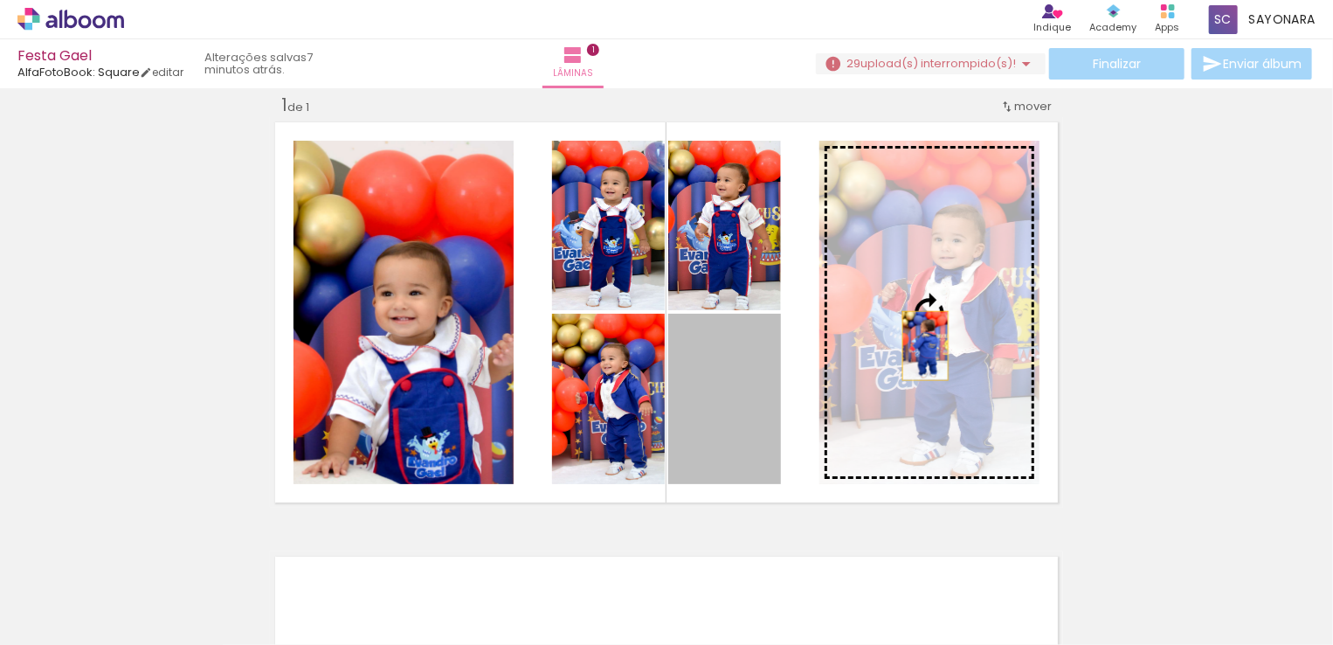
drag, startPoint x: 727, startPoint y: 417, endPoint x: 943, endPoint y: 346, distance: 228.1
click at [0, 0] on slot at bounding box center [0, 0] width 0 height 0
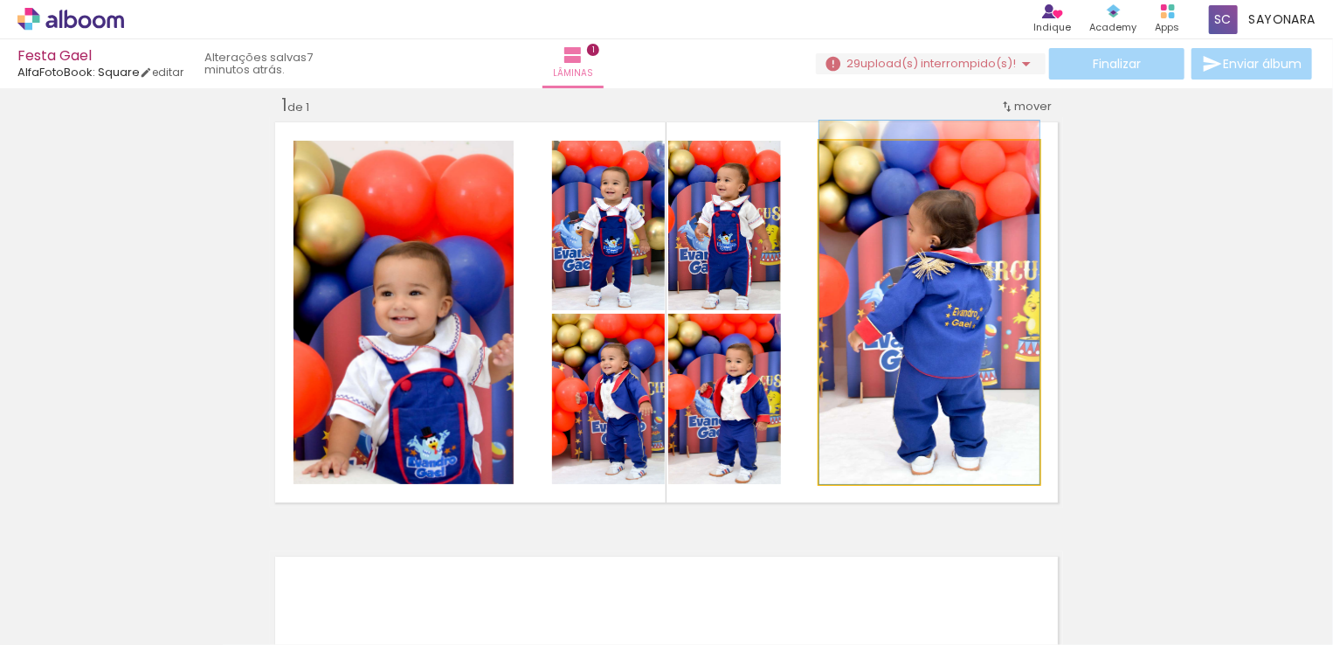
drag, startPoint x: 960, startPoint y: 397, endPoint x: 959, endPoint y: 379, distance: 18.4
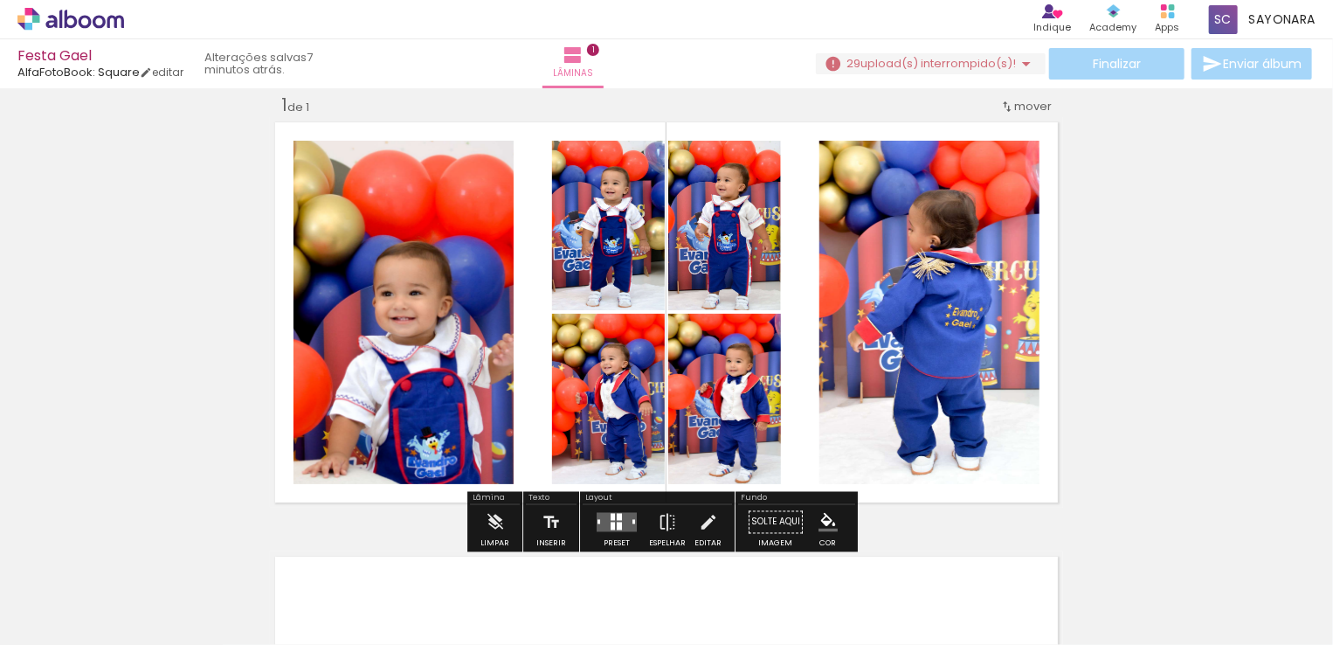
click at [629, 523] on quentale-layouter at bounding box center [616, 522] width 40 height 19
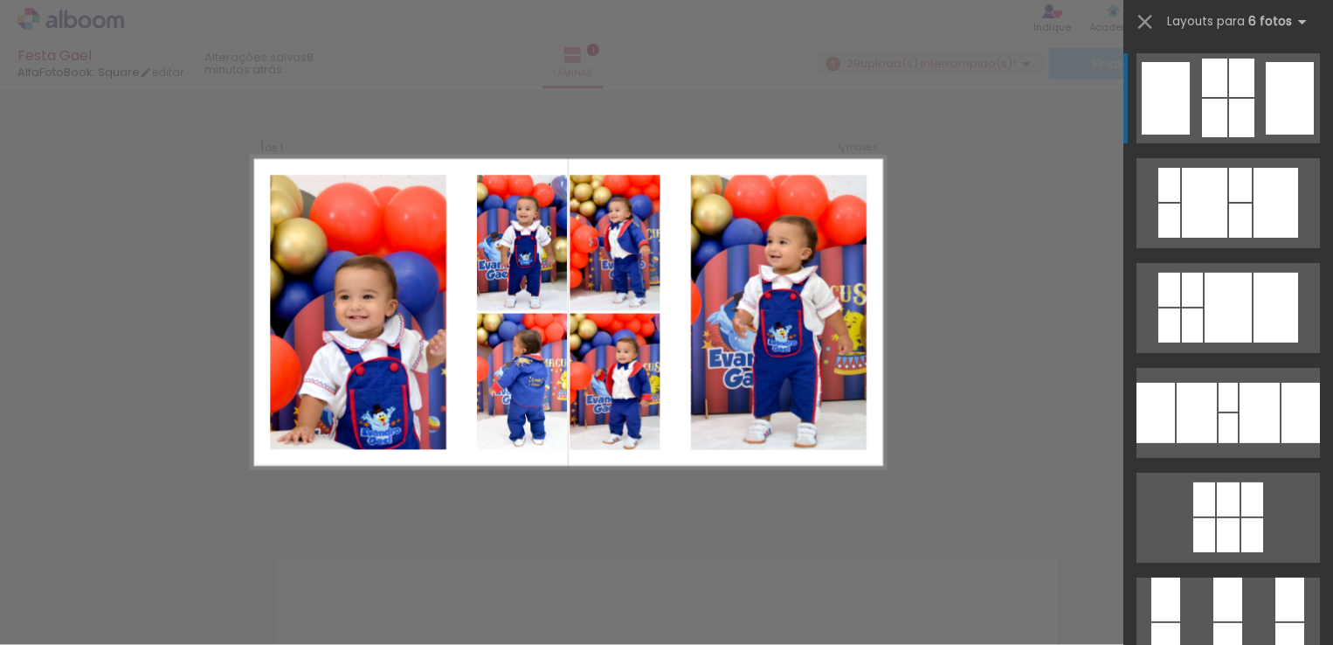
click at [1265, 122] on div at bounding box center [1289, 98] width 48 height 72
click at [1204, 106] on div at bounding box center [1214, 118] width 25 height 38
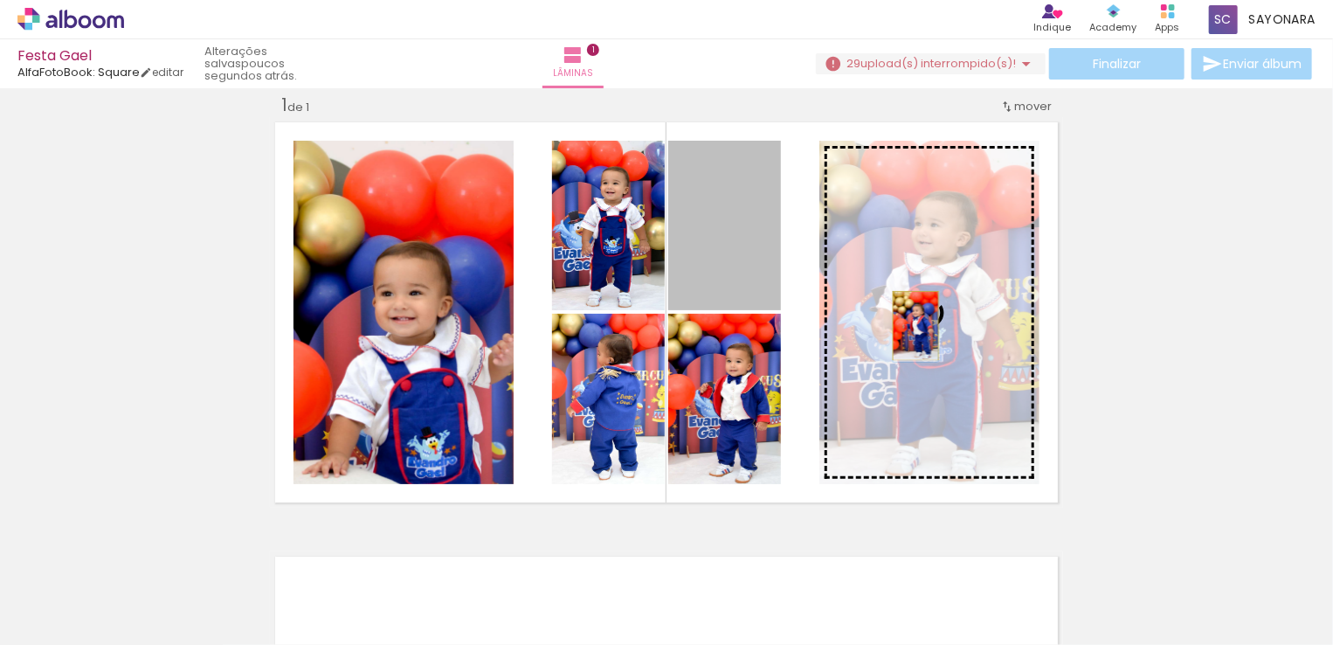
drag, startPoint x: 741, startPoint y: 242, endPoint x: 909, endPoint y: 325, distance: 187.9
click at [0, 0] on slot at bounding box center [0, 0] width 0 height 0
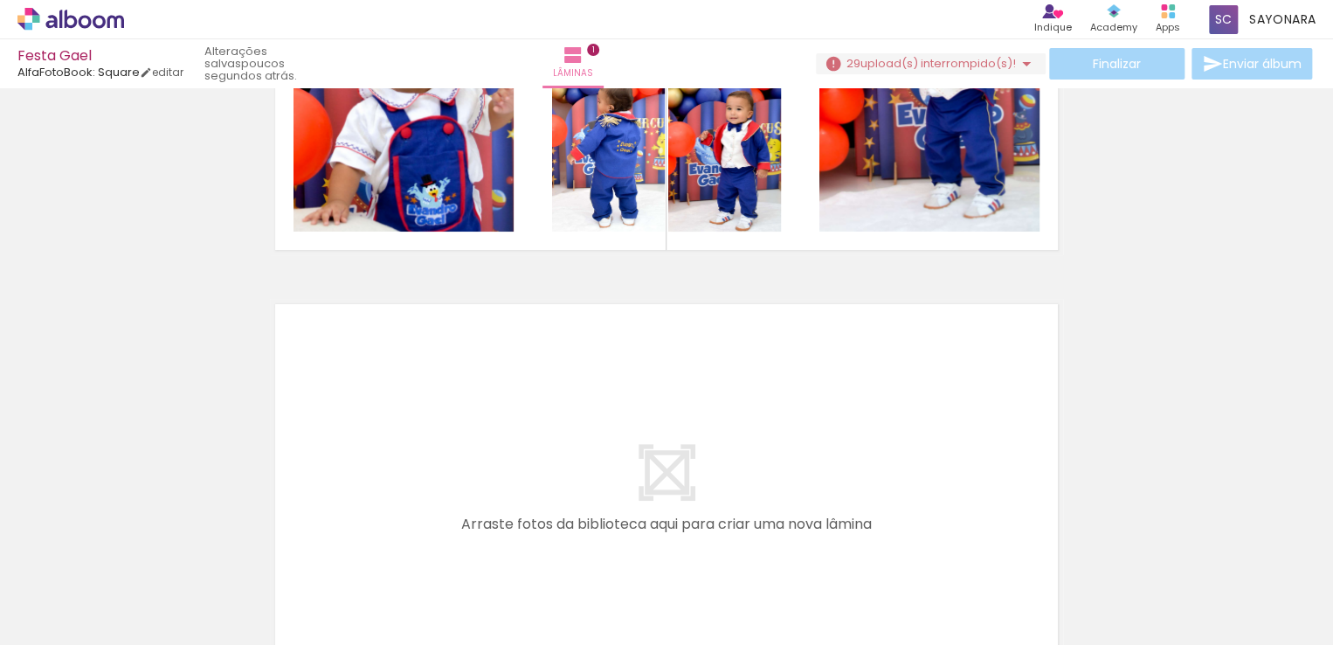
scroll to position [0, 220]
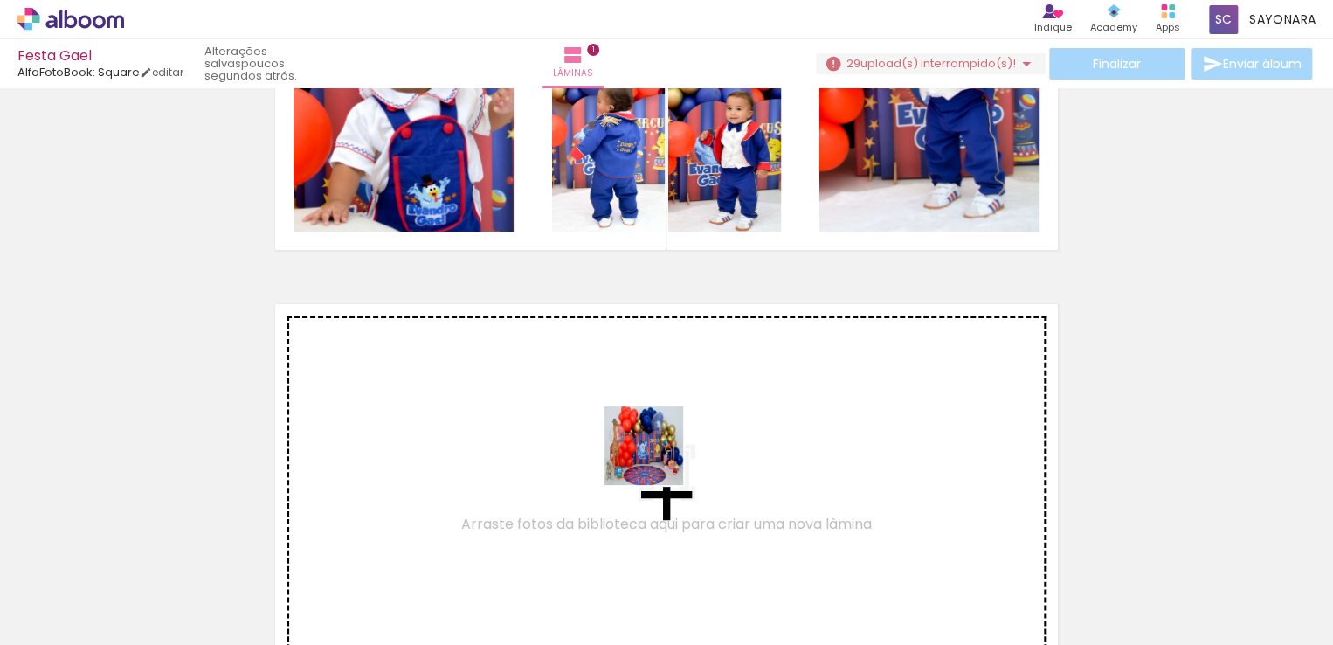
drag, startPoint x: 743, startPoint y: 599, endPoint x: 657, endPoint y: 458, distance: 165.1
click at [657, 458] on quentale-workspace at bounding box center [666, 322] width 1333 height 645
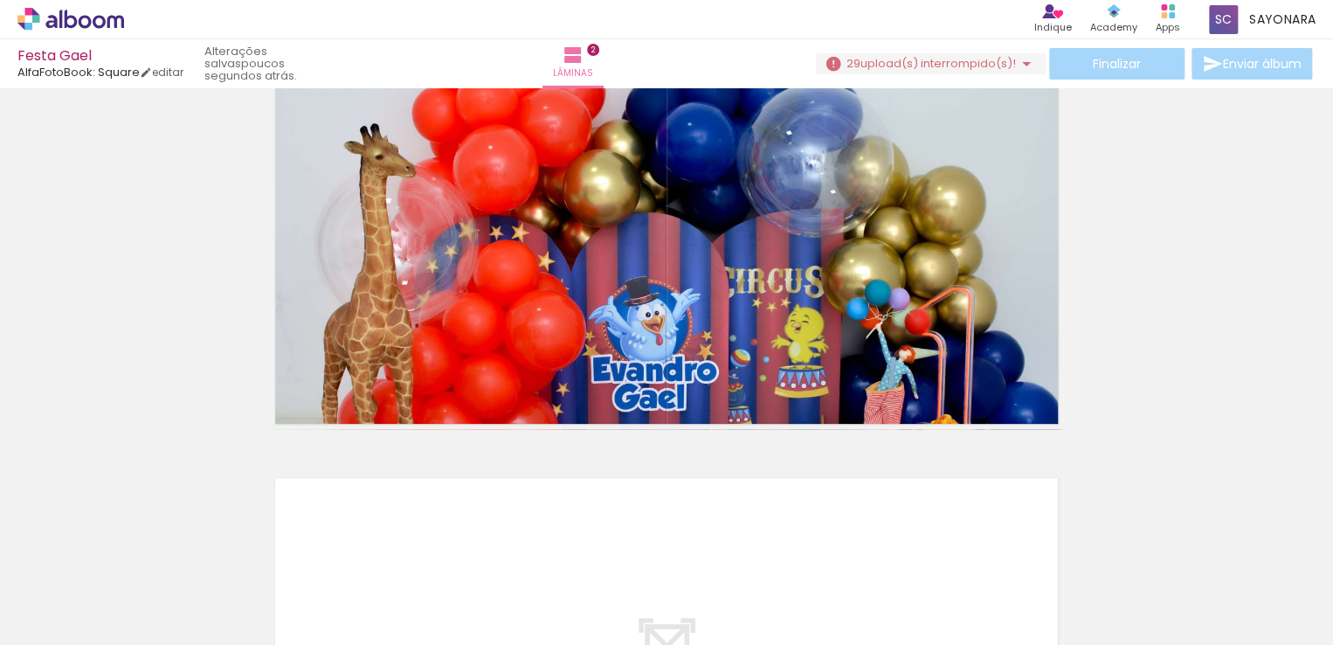
scroll to position [0, 556]
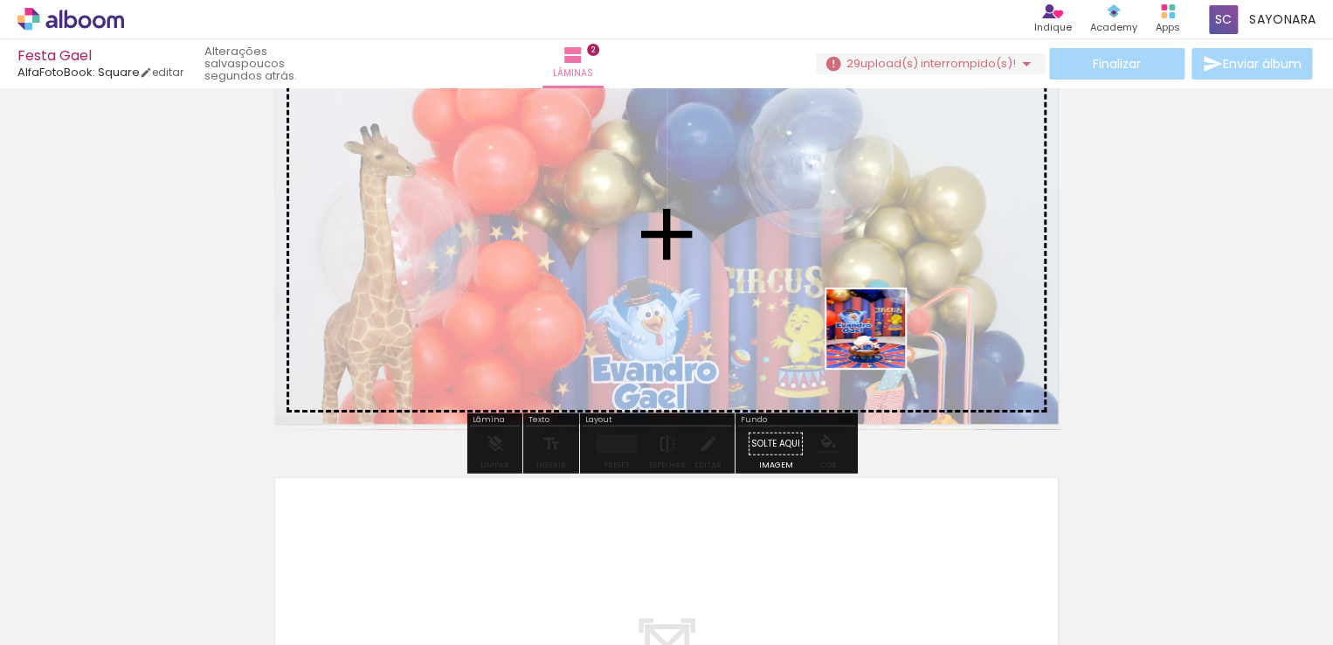
drag, startPoint x: 1020, startPoint y: 598, endPoint x: 876, endPoint y: 333, distance: 302.1
click at [876, 333] on quentale-workspace at bounding box center [666, 322] width 1333 height 645
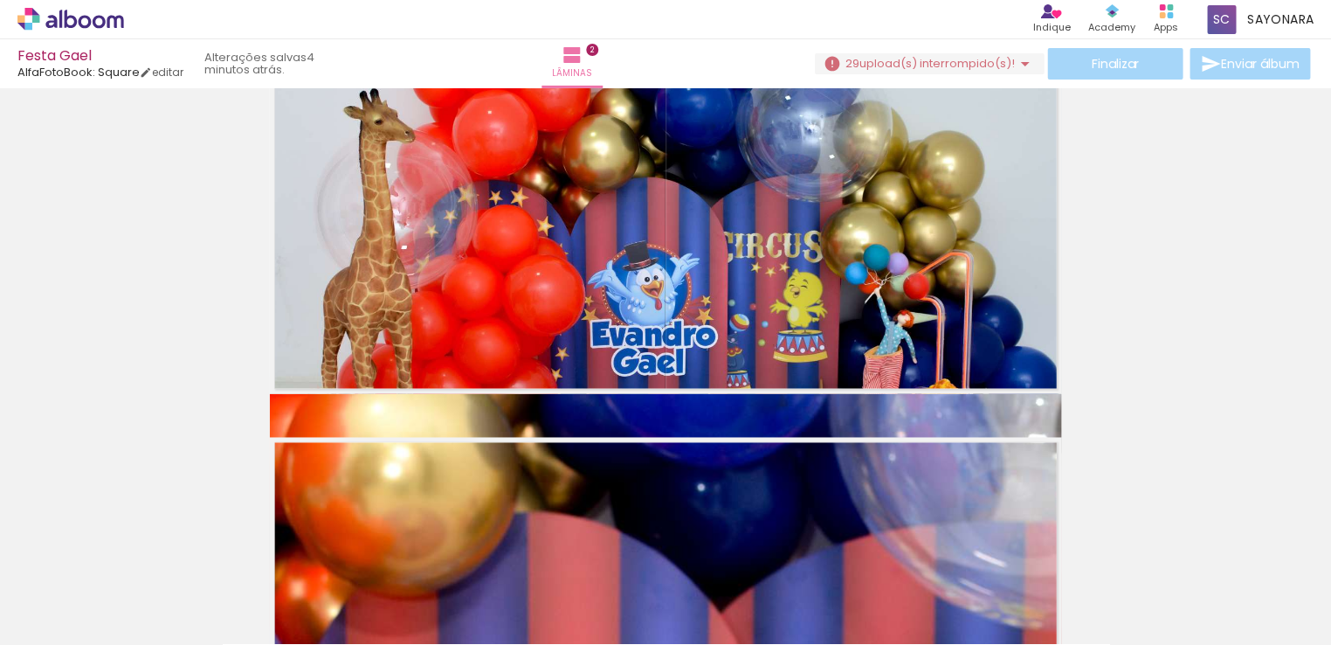
scroll to position [577, 0]
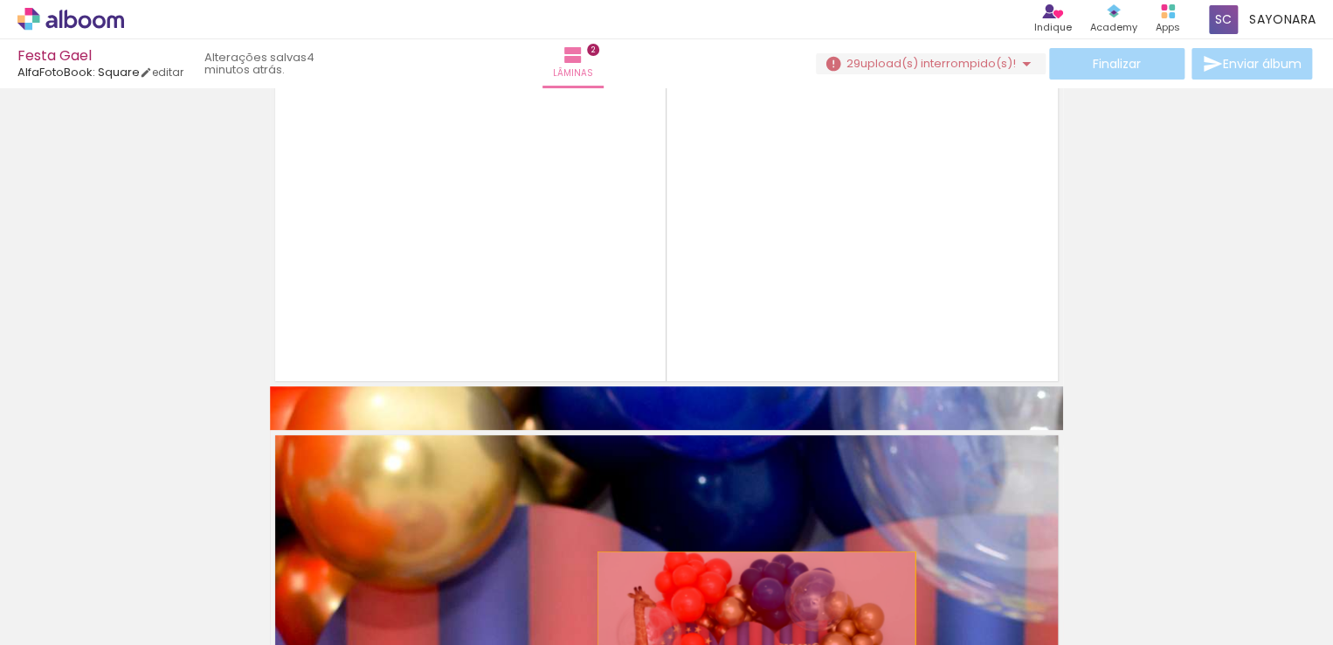
drag, startPoint x: 835, startPoint y: 355, endPoint x: 748, endPoint y: 630, distance: 287.8
click at [748, 630] on quentale-workspace at bounding box center [666, 322] width 1333 height 645
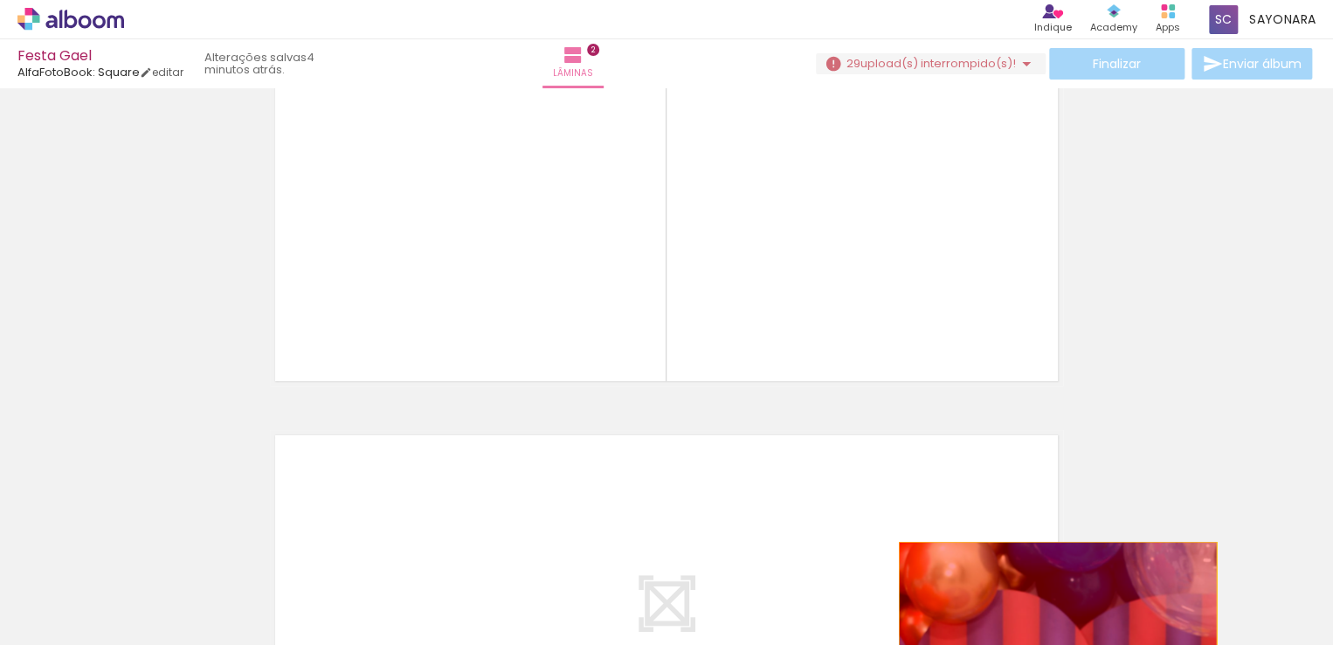
drag, startPoint x: 1103, startPoint y: 472, endPoint x: 1051, endPoint y: 619, distance: 155.8
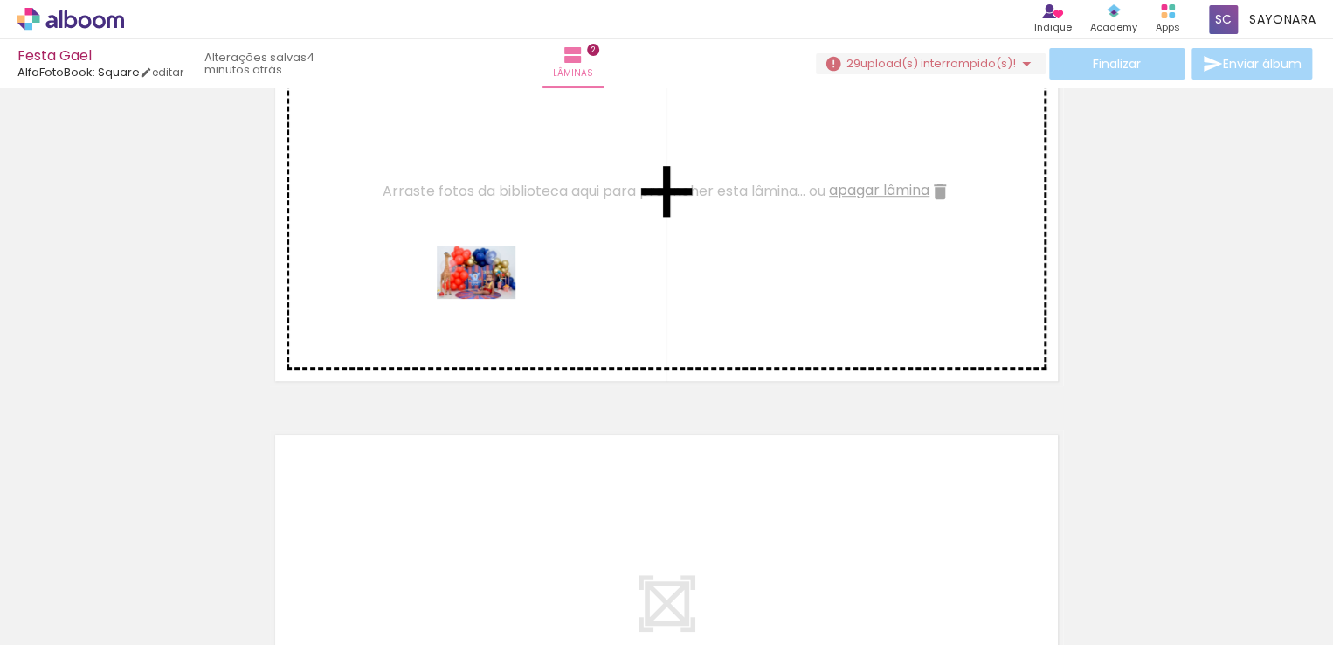
drag, startPoint x: 495, startPoint y: 596, endPoint x: 489, endPoint y: 298, distance: 297.9
click at [489, 298] on quentale-workspace at bounding box center [666, 322] width 1333 height 645
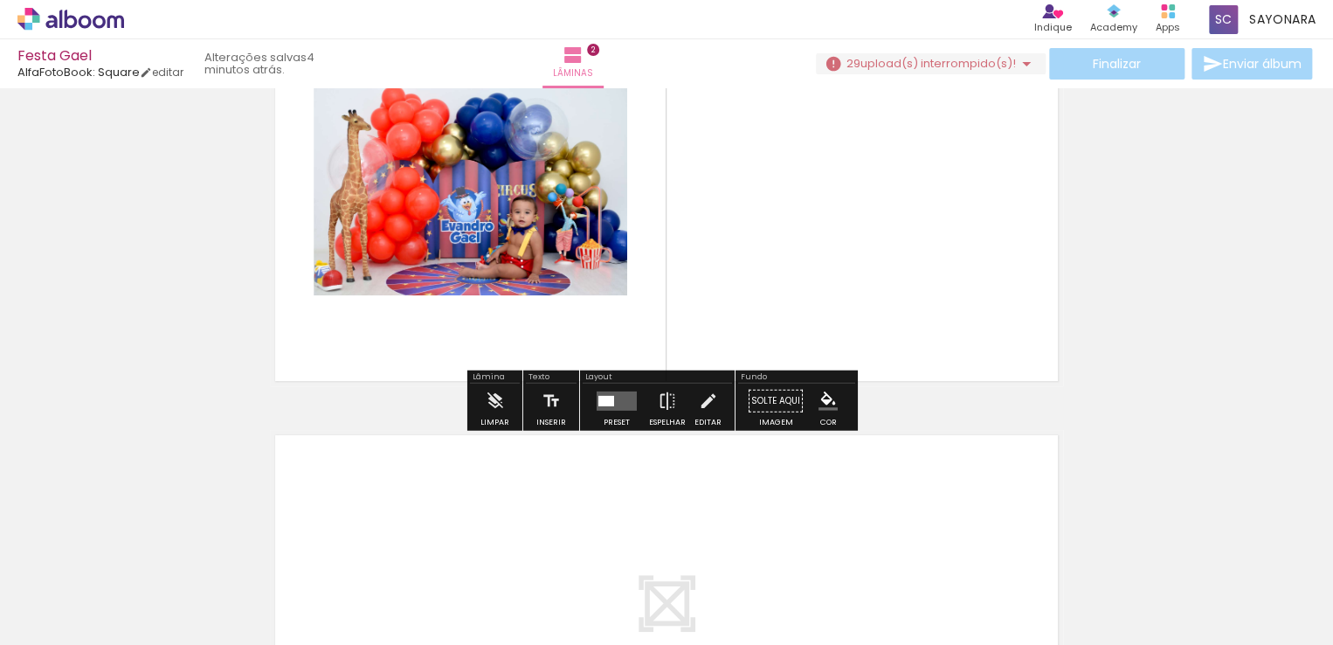
drag, startPoint x: 590, startPoint y: 591, endPoint x: 688, endPoint y: 272, distance: 334.3
click at [688, 272] on quentale-workspace at bounding box center [666, 322] width 1333 height 645
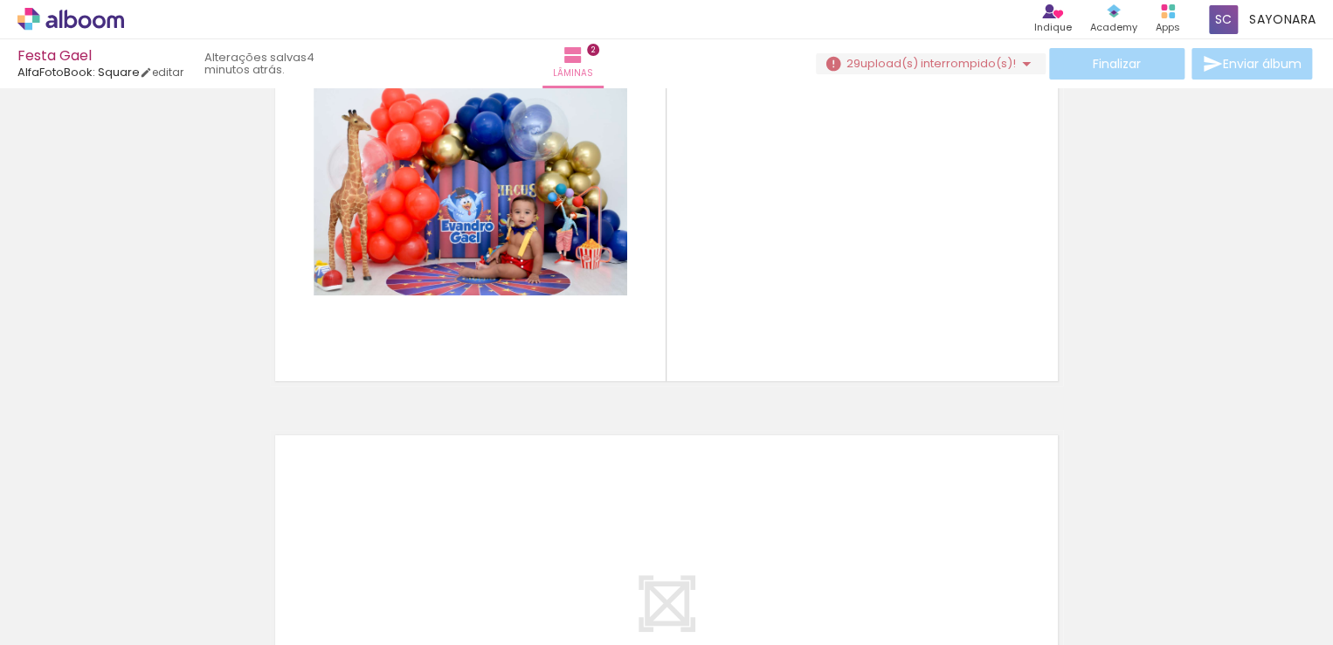
drag, startPoint x: 571, startPoint y: 587, endPoint x: 677, endPoint y: 403, distance: 212.4
click at [675, 404] on quentale-workspace at bounding box center [666, 322] width 1333 height 645
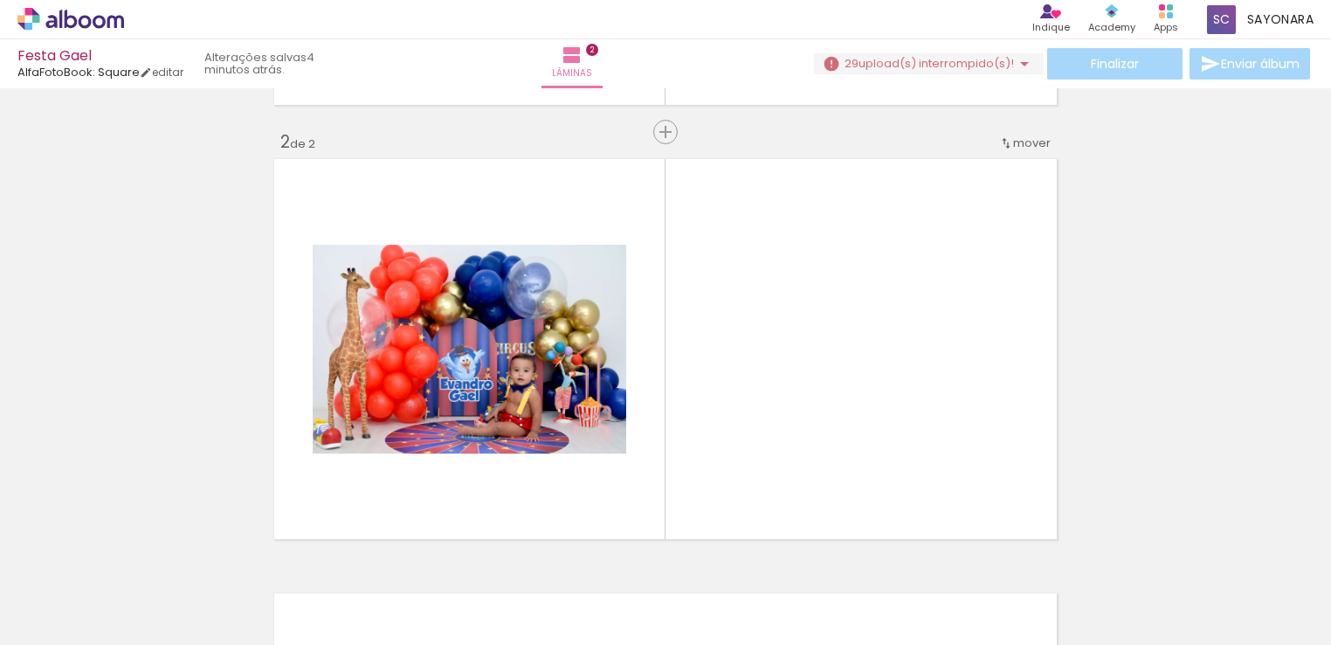
scroll to position [427, 0]
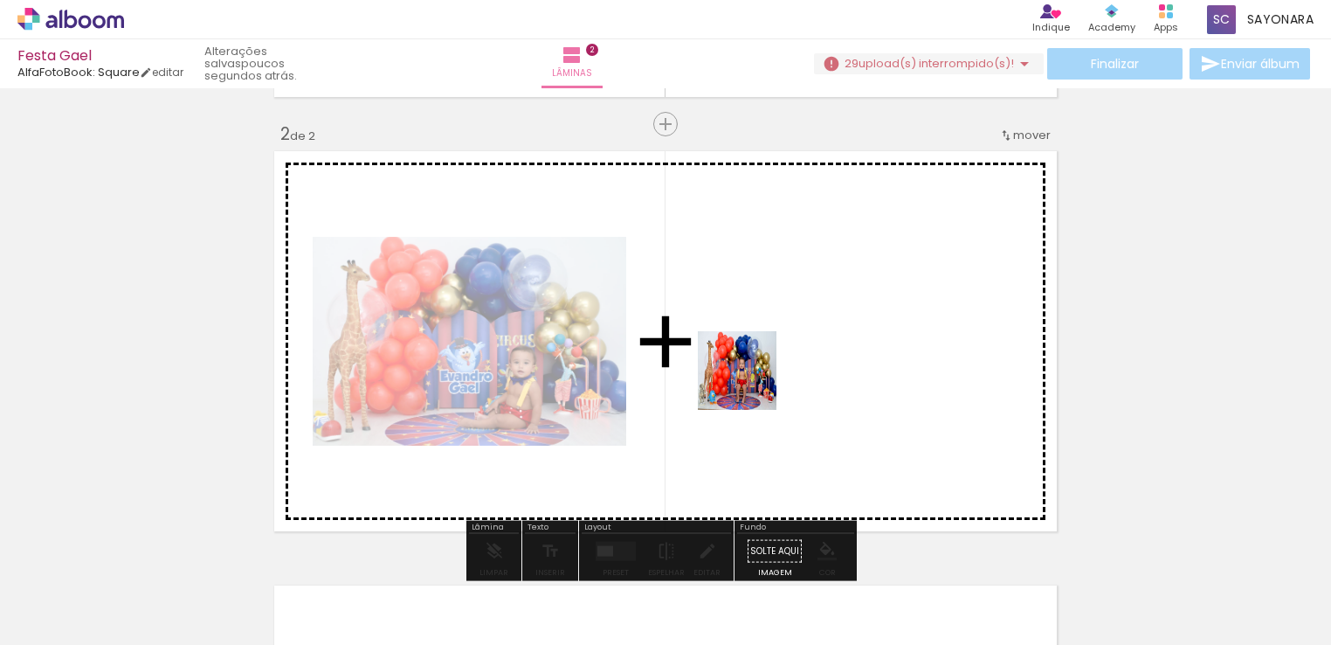
drag, startPoint x: 677, startPoint y: 583, endPoint x: 750, endPoint y: 383, distance: 213.0
click at [750, 383] on quentale-workspace at bounding box center [665, 322] width 1331 height 645
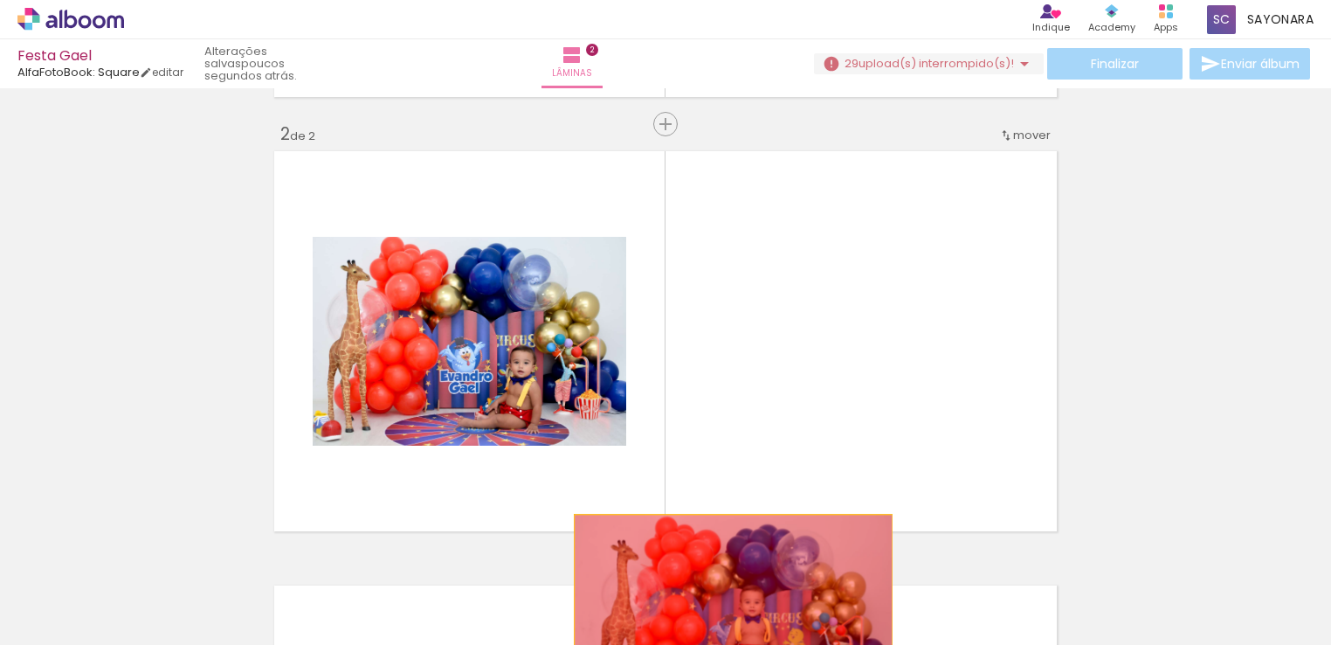
drag, startPoint x: 766, startPoint y: 337, endPoint x: 727, endPoint y: 592, distance: 258.0
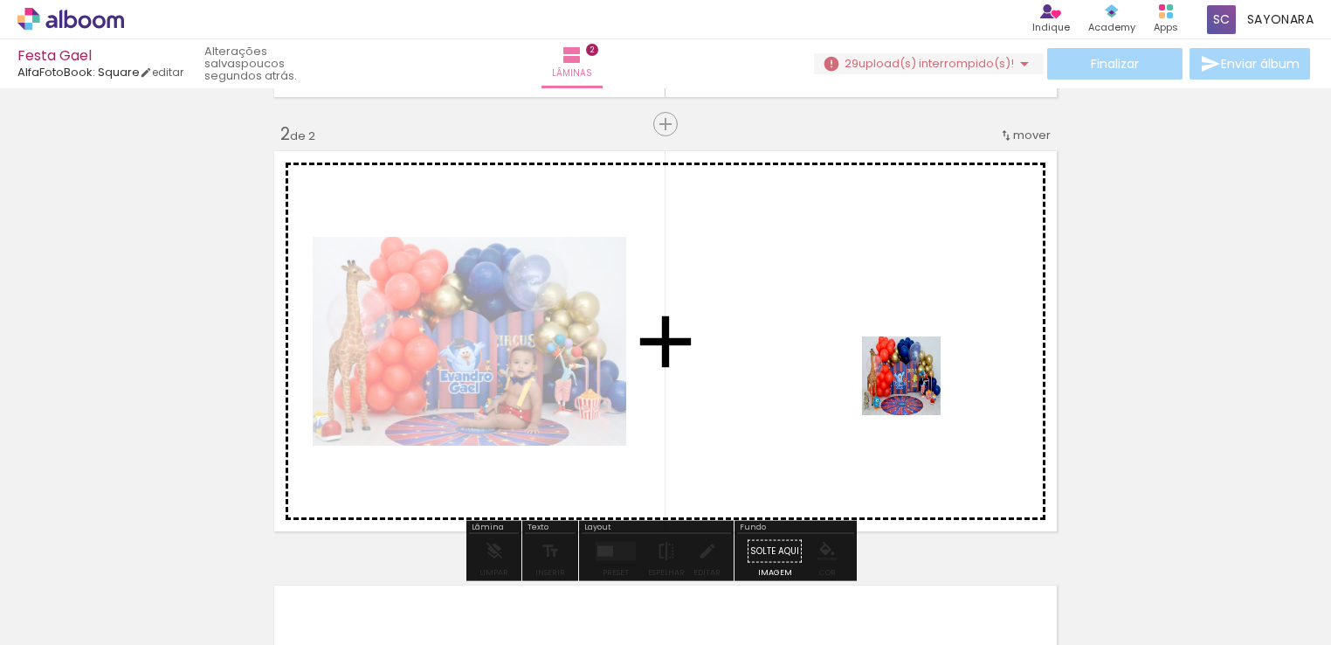
drag, startPoint x: 982, startPoint y: 597, endPoint x: 910, endPoint y: 378, distance: 230.6
click at [910, 378] on quentale-workspace at bounding box center [665, 322] width 1331 height 645
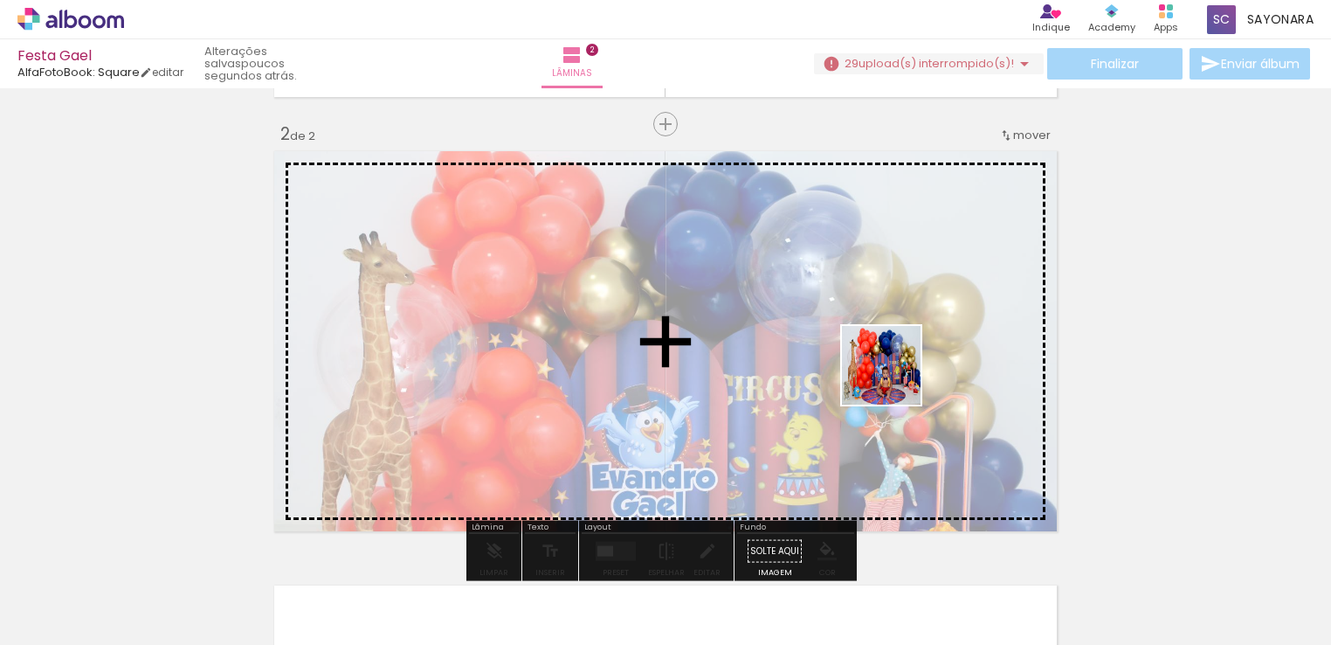
drag, startPoint x: 1053, startPoint y: 582, endPoint x: 894, endPoint y: 378, distance: 258.2
click at [894, 378] on quentale-workspace at bounding box center [665, 322] width 1331 height 645
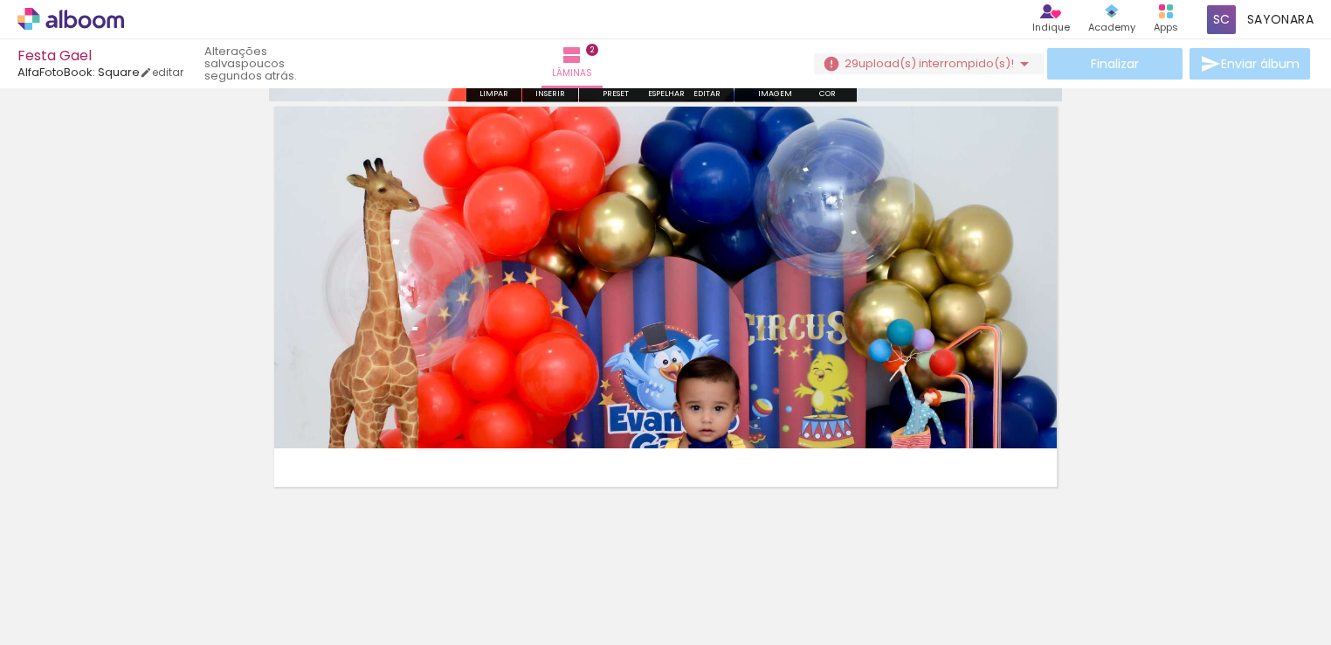
scroll to position [923, 0]
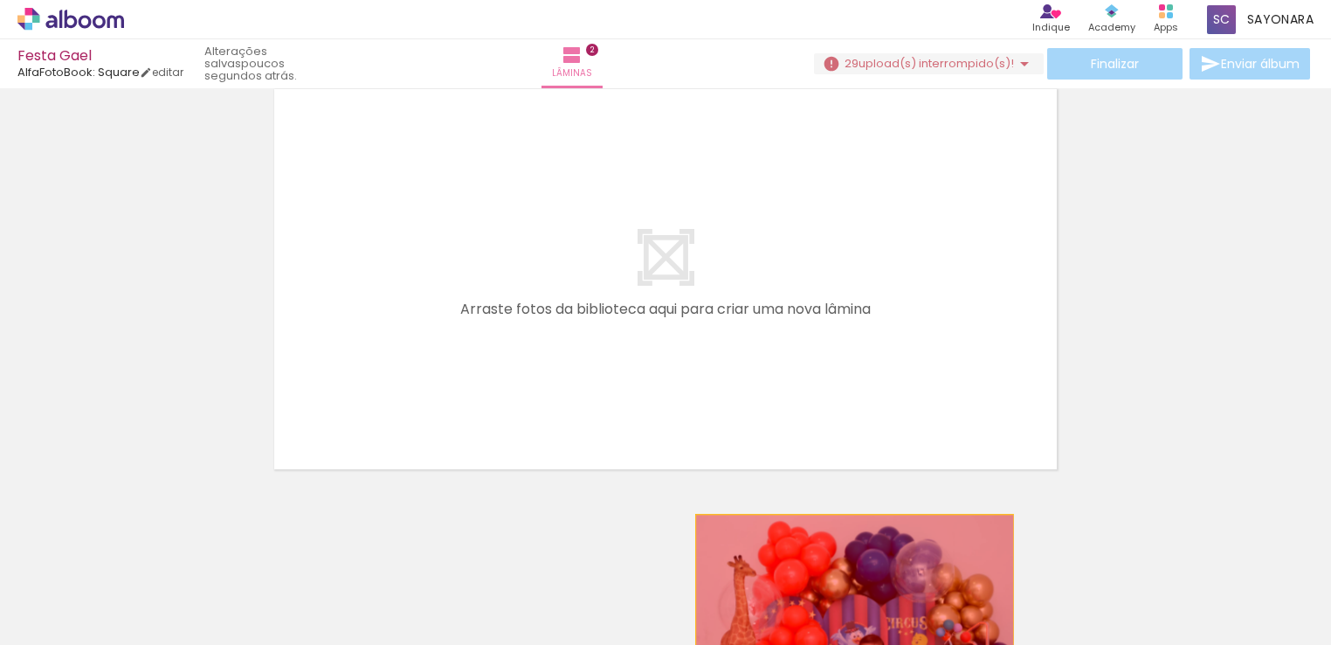
drag, startPoint x: 881, startPoint y: 307, endPoint x: 848, endPoint y: 597, distance: 291.8
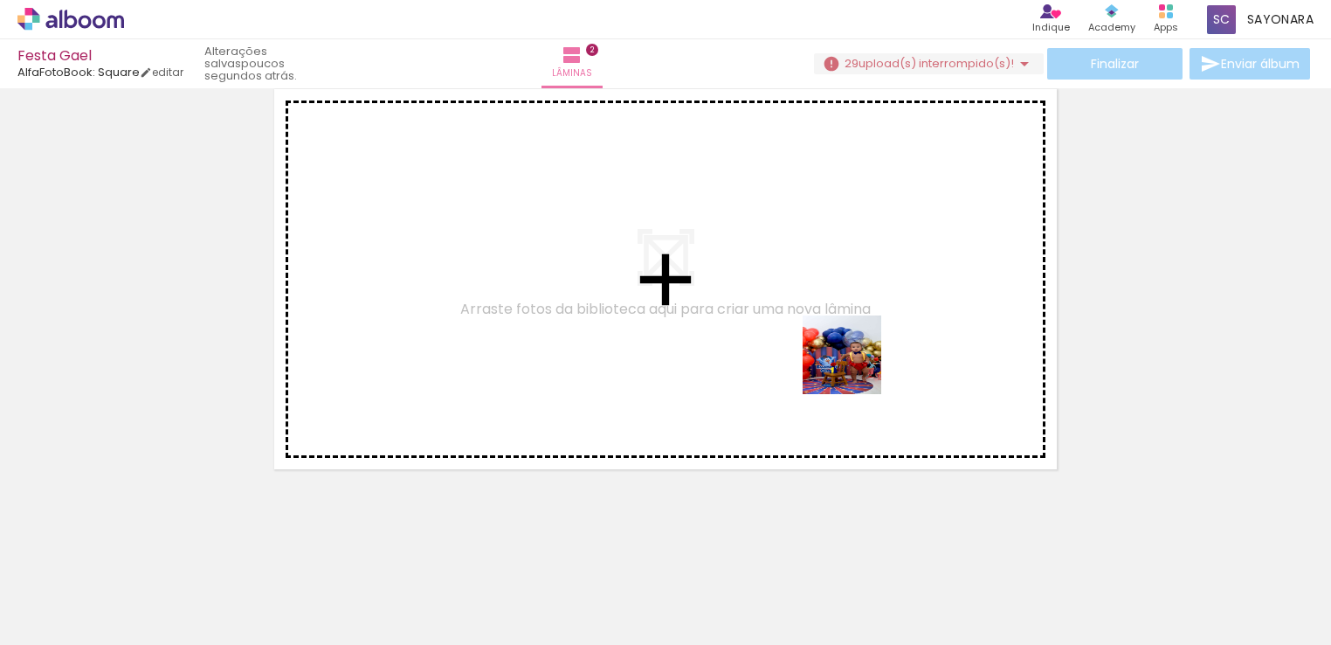
drag, startPoint x: 842, startPoint y: 588, endPoint x: 882, endPoint y: 403, distance: 188.6
click at [858, 348] on quentale-workspace at bounding box center [665, 322] width 1331 height 645
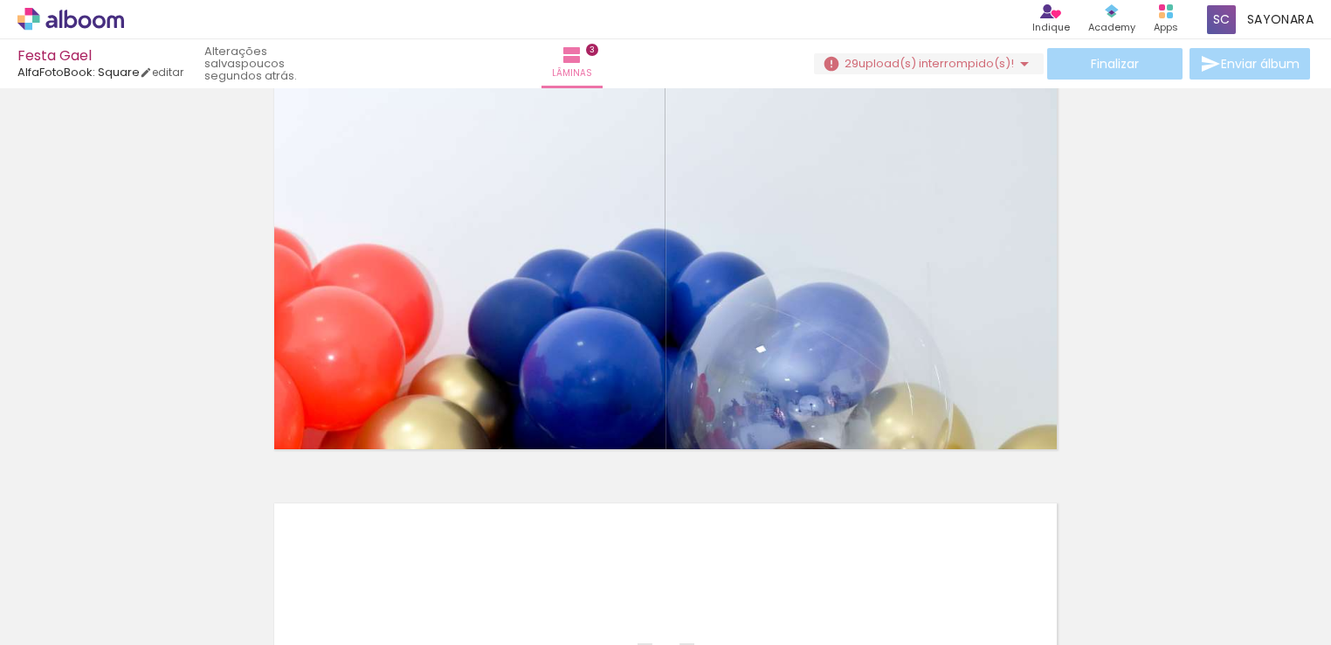
scroll to position [851, 0]
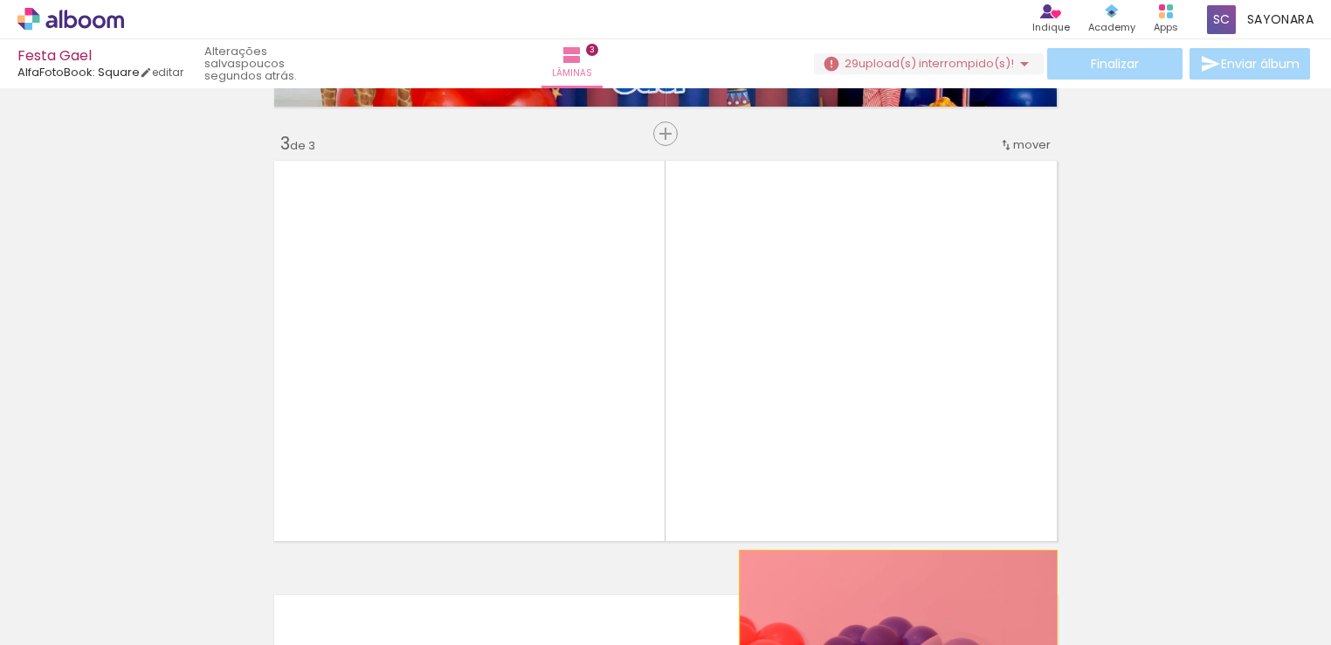
drag, startPoint x: 985, startPoint y: 349, endPoint x: 889, endPoint y: 633, distance: 299.6
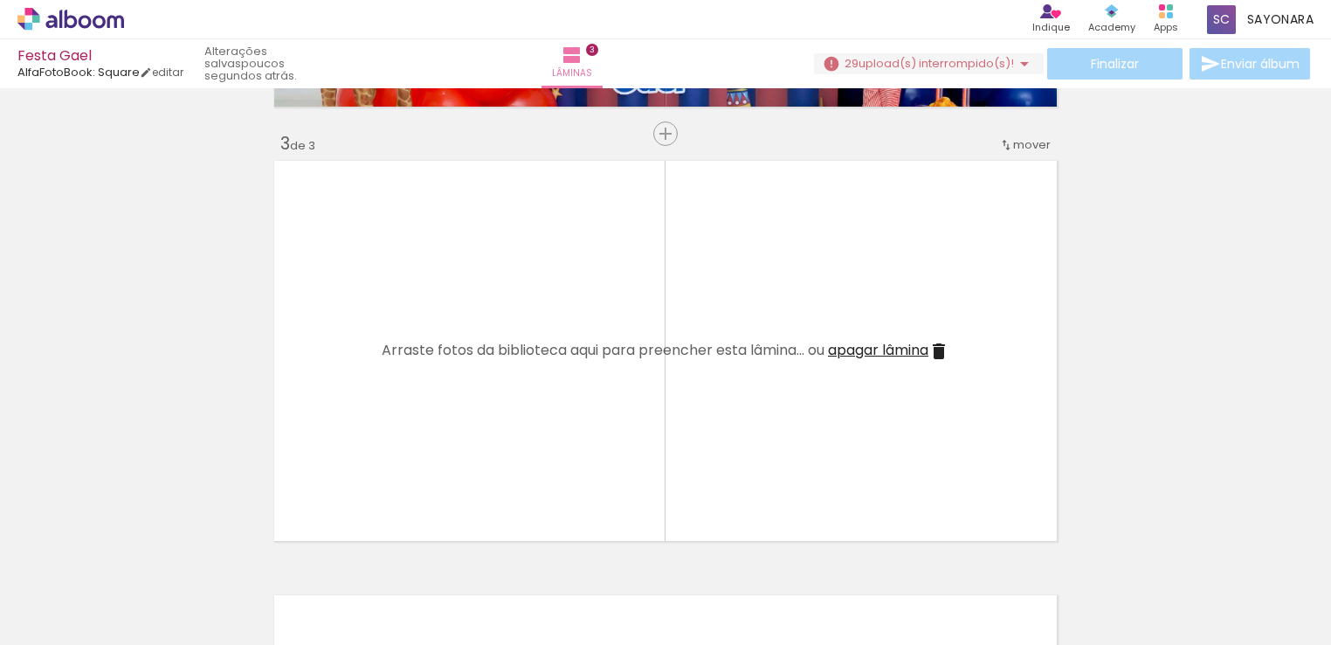
click at [898, 349] on span "apagar lâmina" at bounding box center [878, 350] width 100 height 20
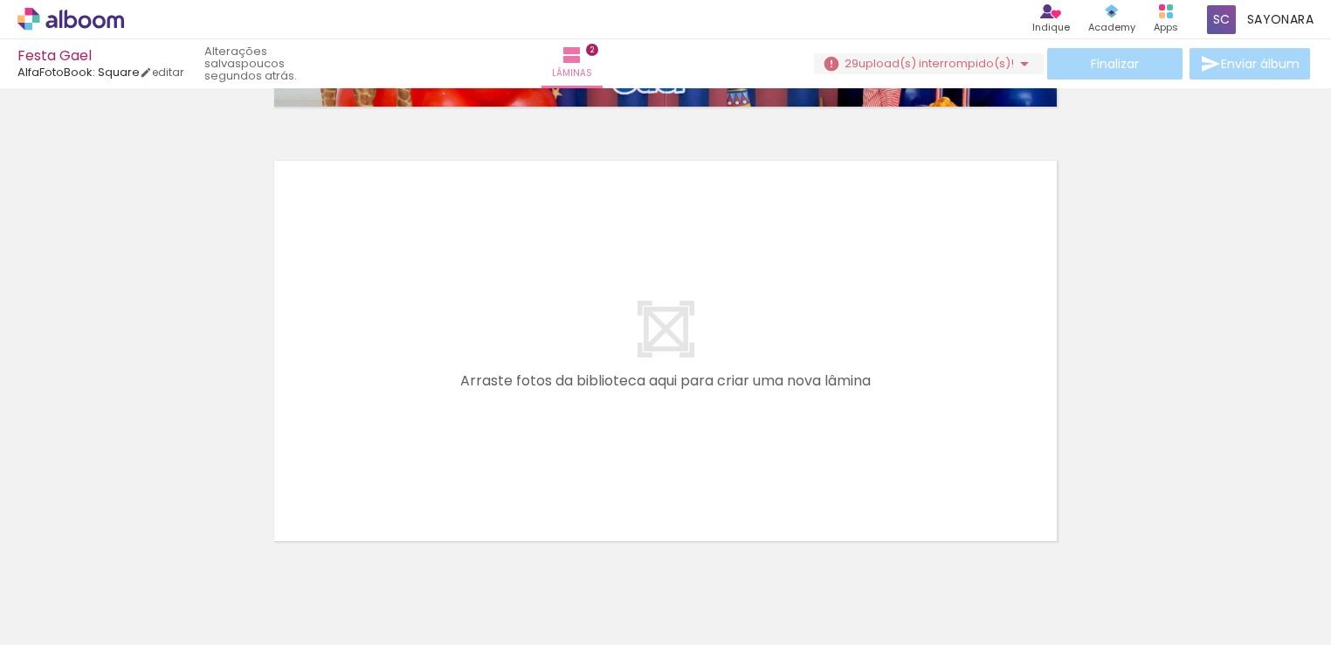
scroll to position [923, 0]
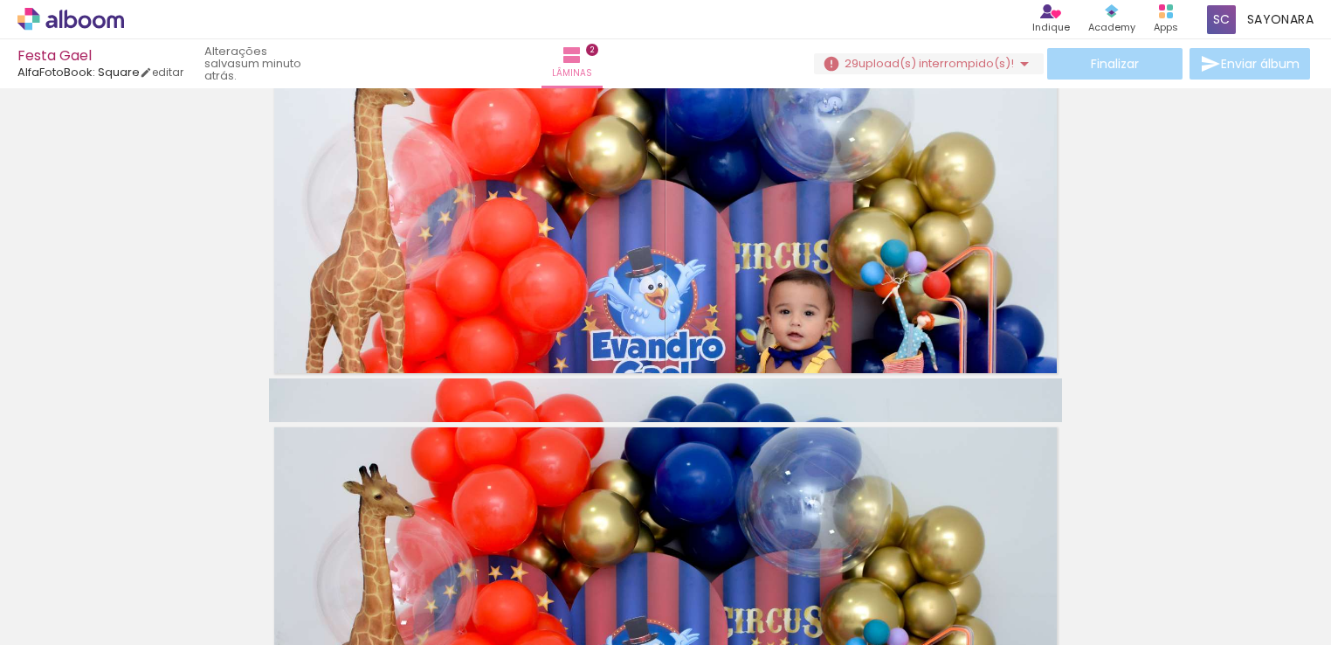
scroll to position [597, 0]
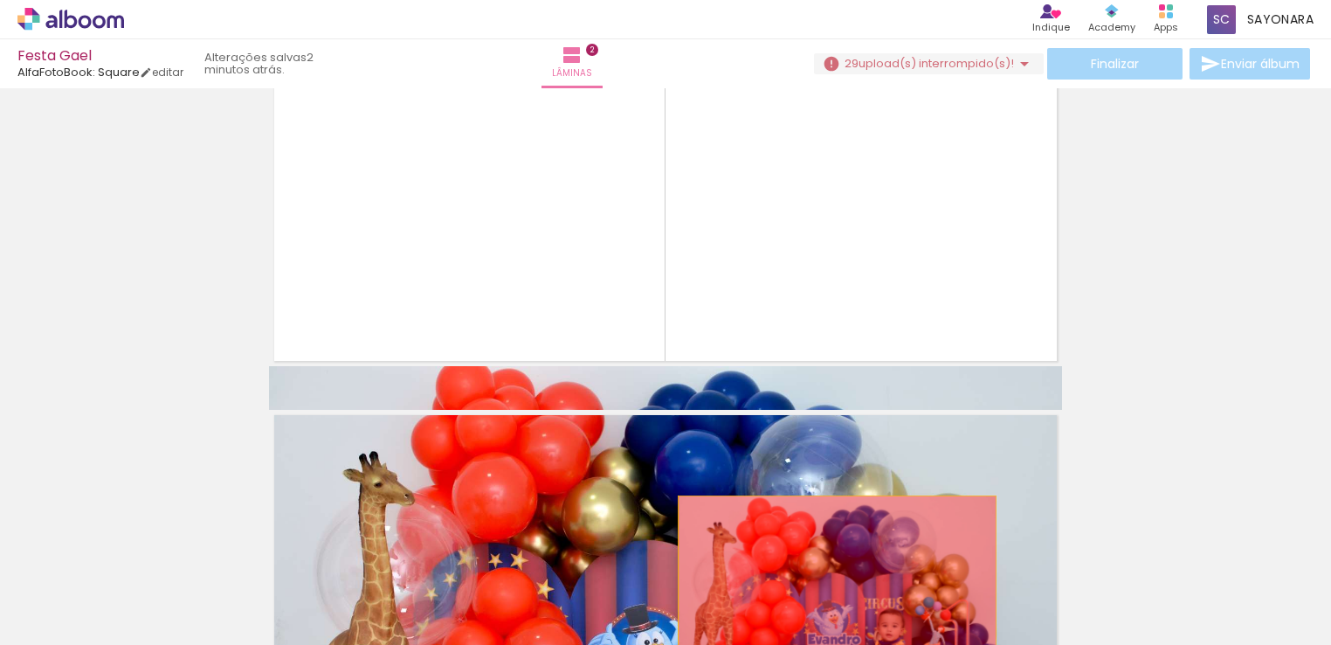
drag, startPoint x: 884, startPoint y: 322, endPoint x: 820, endPoint y: 595, distance: 279.8
click at [820, 595] on quentale-workspace at bounding box center [665, 322] width 1331 height 645
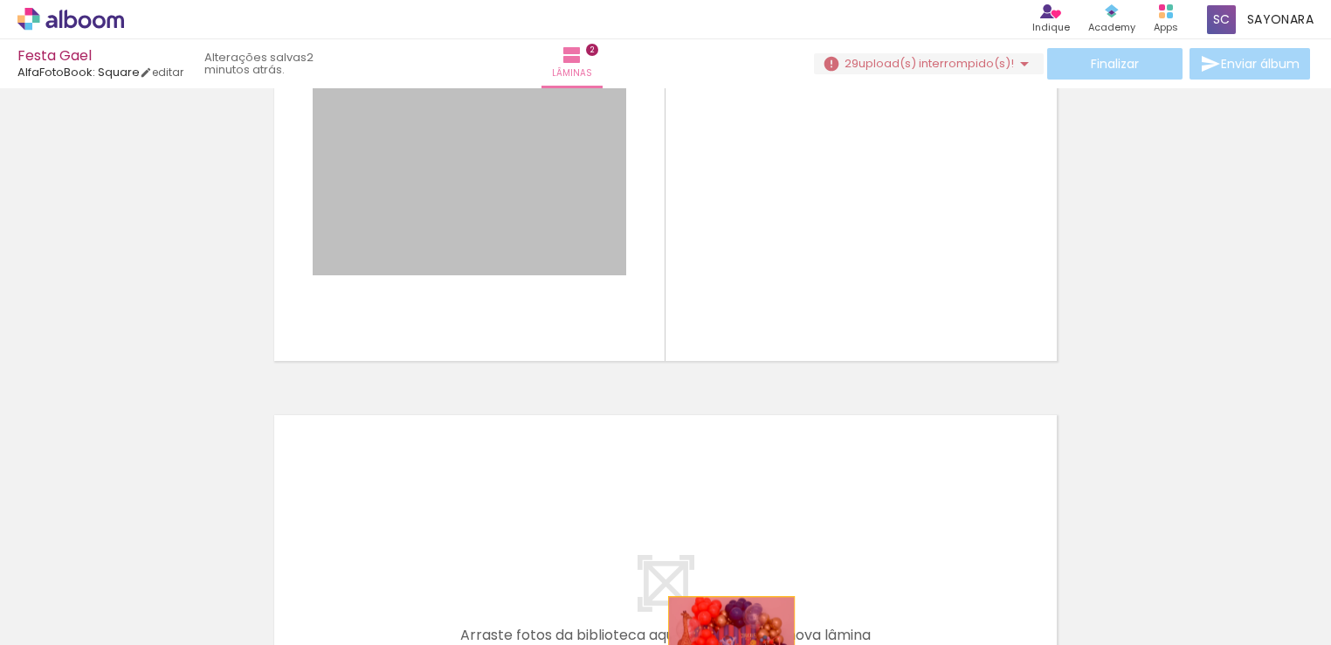
drag, startPoint x: 702, startPoint y: 504, endPoint x: 725, endPoint y: 638, distance: 136.4
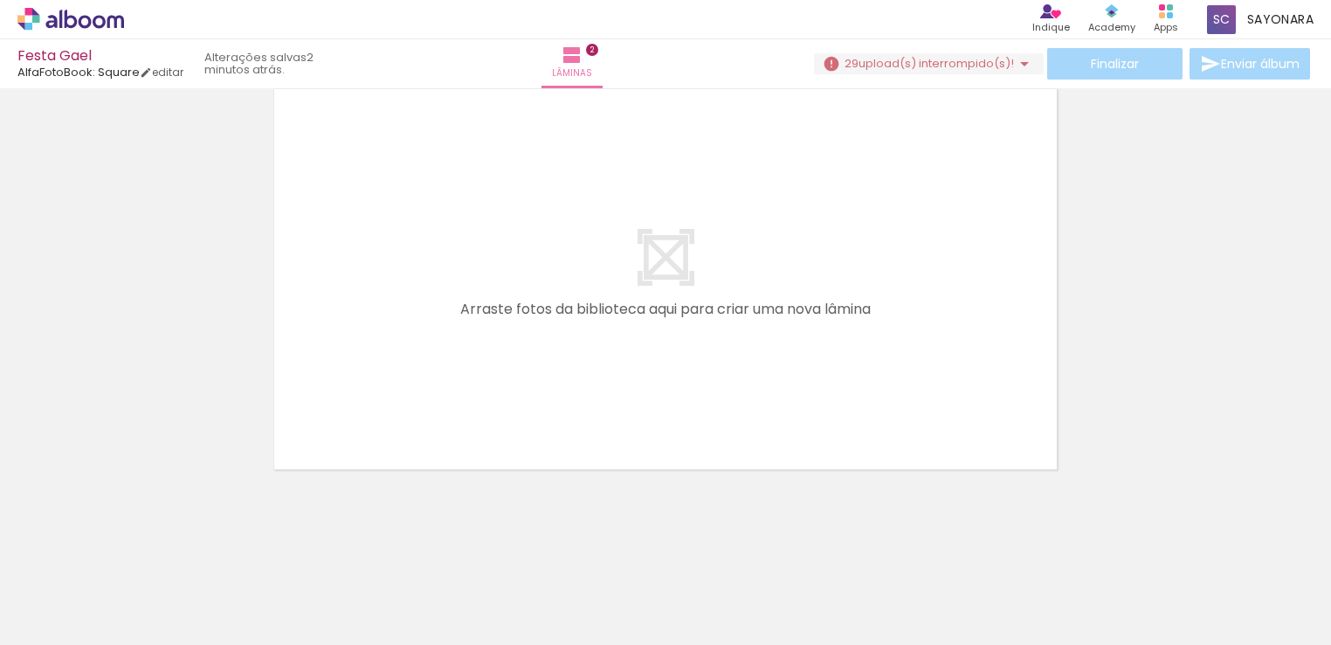
scroll to position [0, 1849]
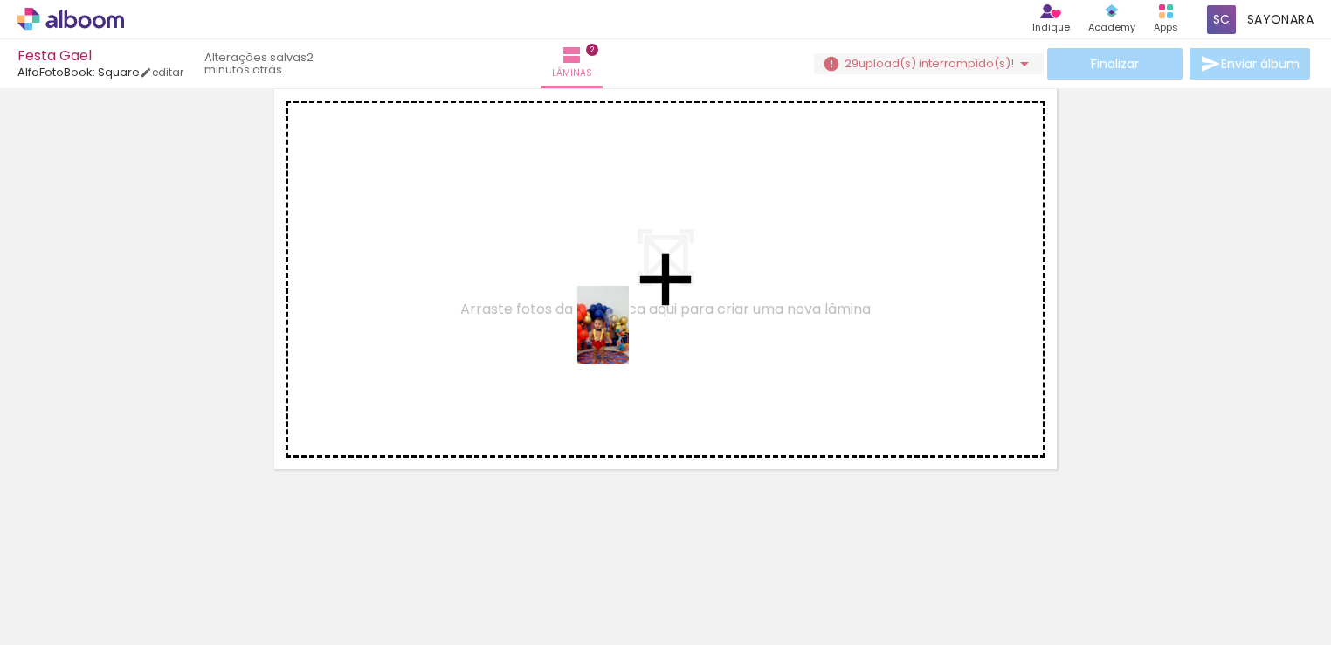
drag, startPoint x: 776, startPoint y: 589, endPoint x: 628, endPoint y: 331, distance: 297.3
click at [628, 331] on quentale-workspace at bounding box center [665, 322] width 1331 height 645
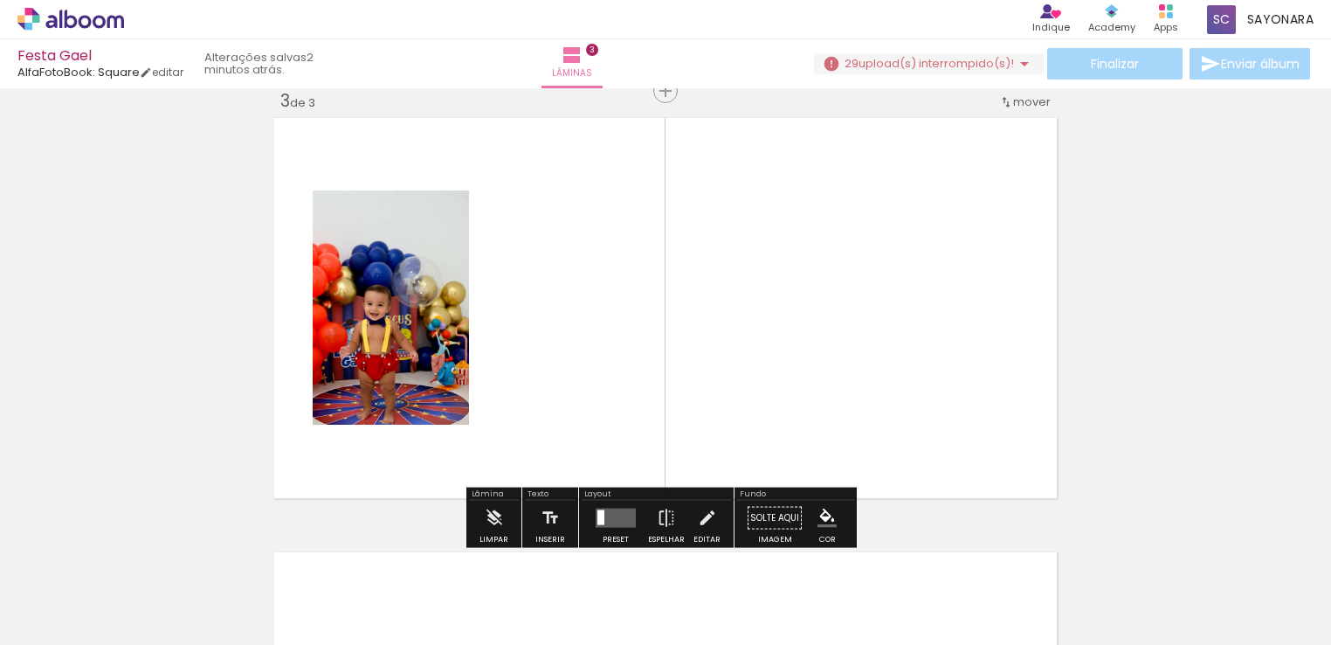
scroll to position [891, 0]
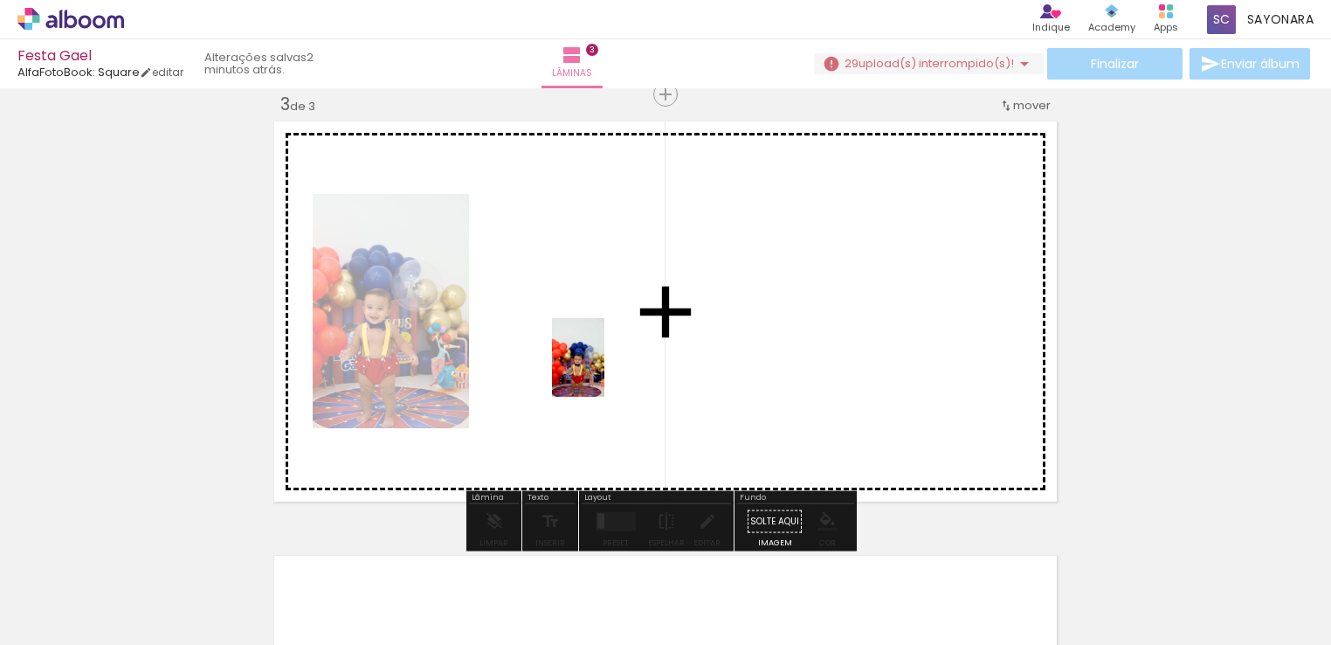
drag, startPoint x: 880, startPoint y: 602, endPoint x: 604, endPoint y: 369, distance: 360.7
click at [604, 369] on quentale-workspace at bounding box center [665, 322] width 1331 height 645
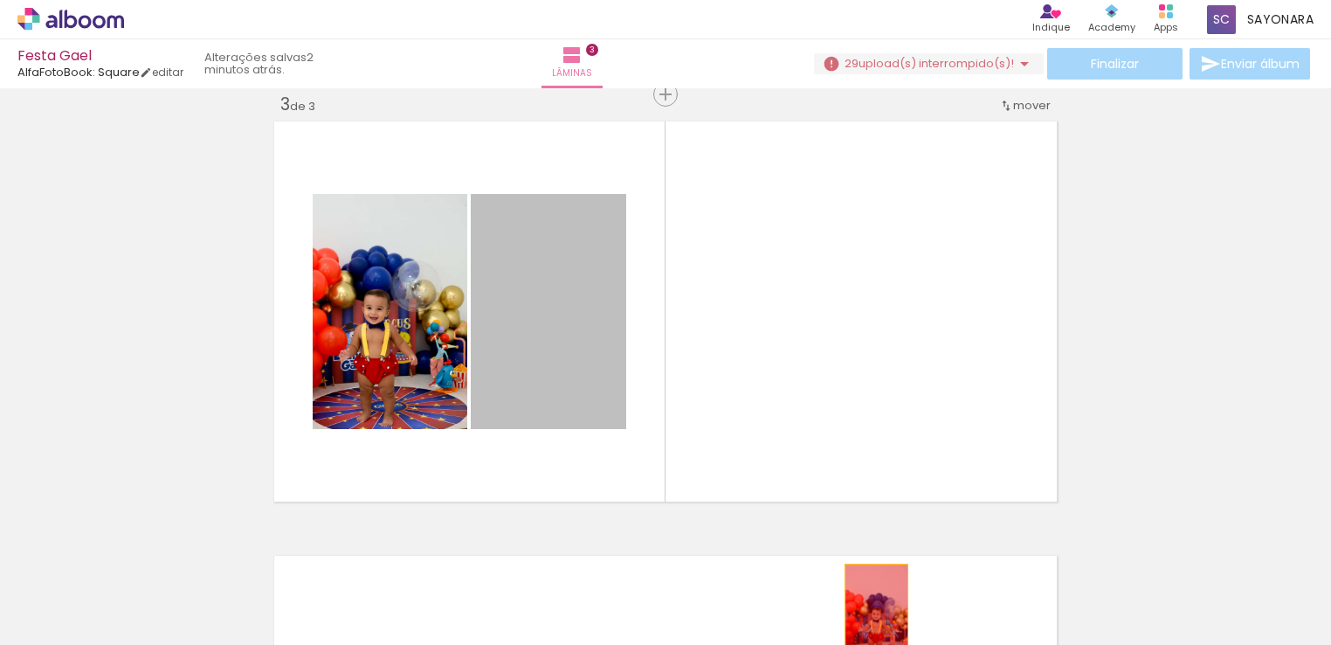
drag, startPoint x: 569, startPoint y: 308, endPoint x: 873, endPoint y: 606, distance: 425.5
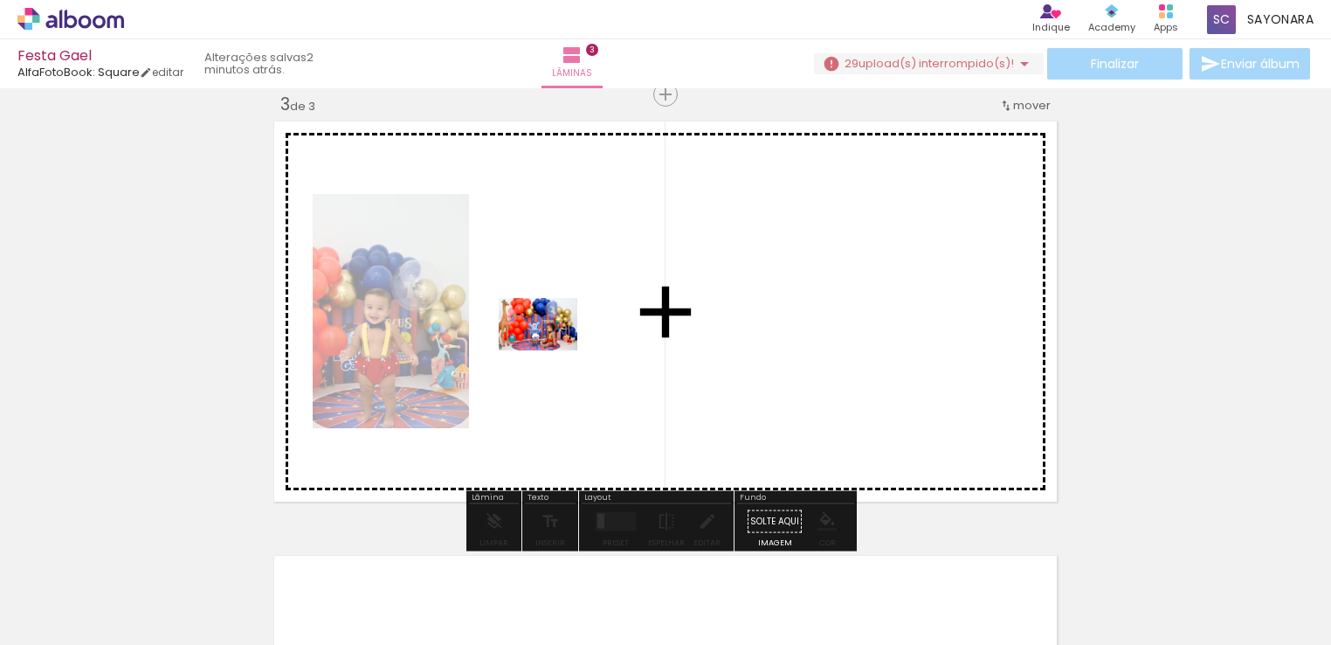
drag, startPoint x: 378, startPoint y: 598, endPoint x: 551, endPoint y: 350, distance: 302.4
click at [551, 350] on quentale-workspace at bounding box center [665, 322] width 1331 height 645
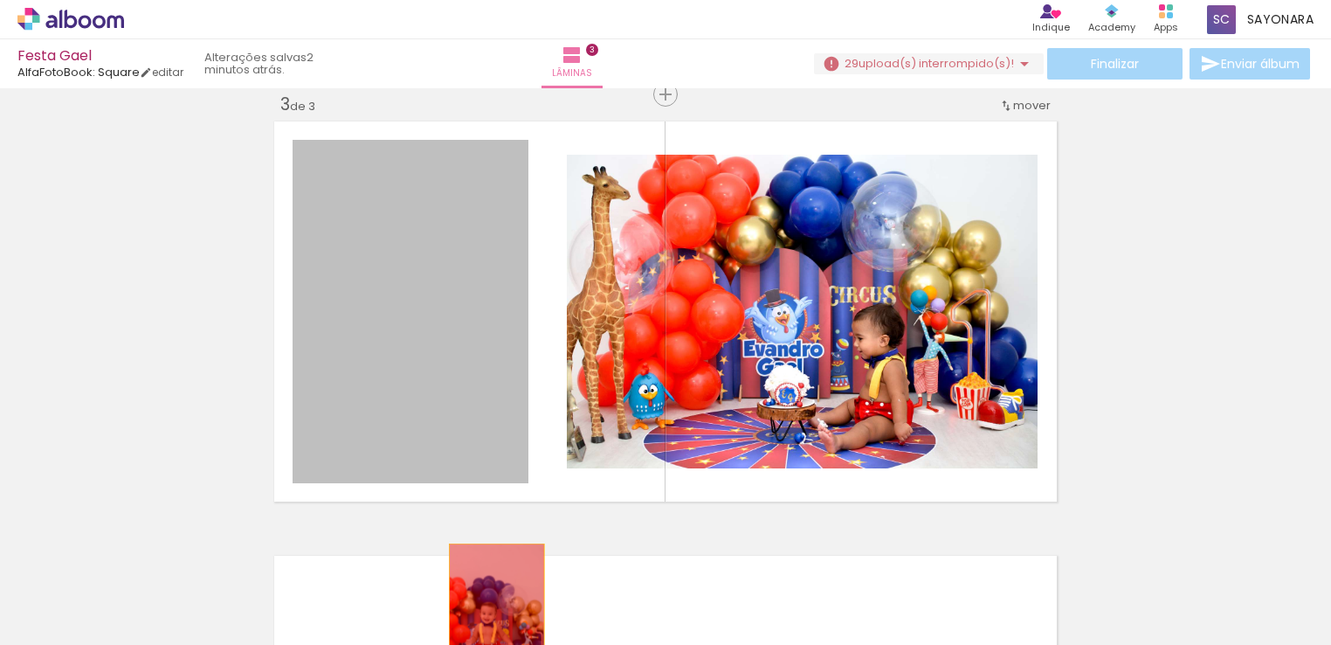
drag, startPoint x: 432, startPoint y: 334, endPoint x: 486, endPoint y: 610, distance: 281.9
click at [489, 612] on quentale-workspace at bounding box center [665, 322] width 1331 height 645
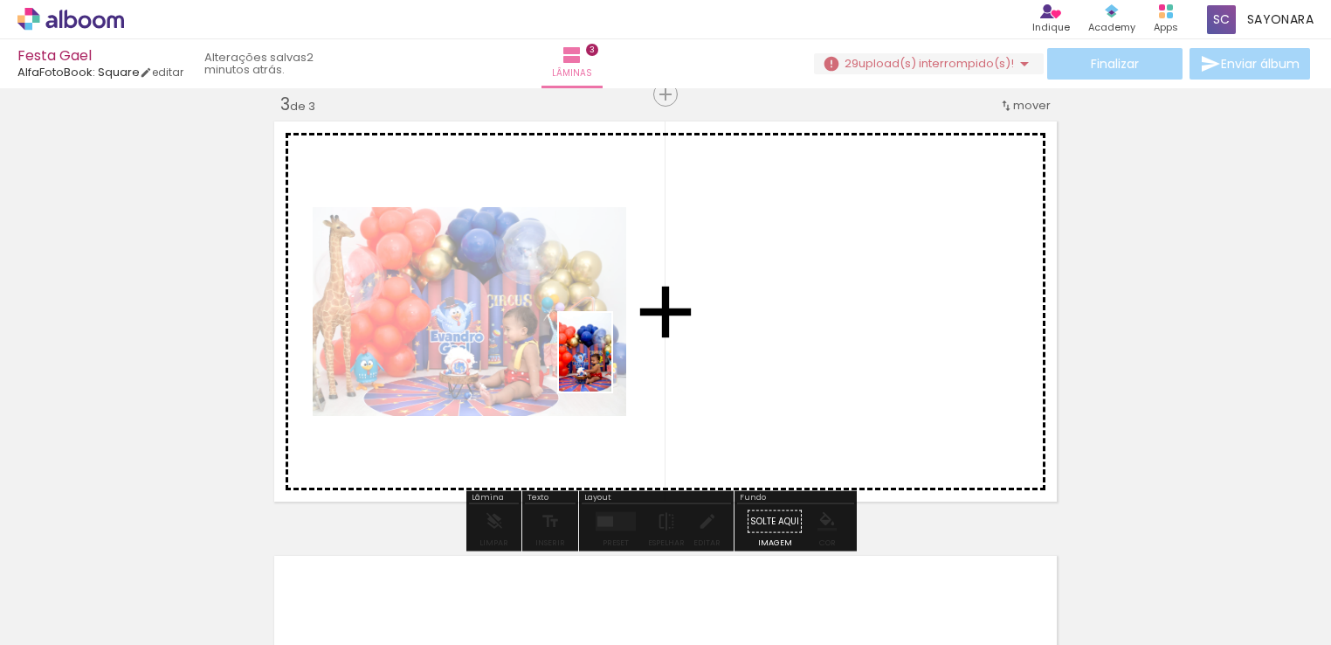
drag, startPoint x: 188, startPoint y: 600, endPoint x: 611, endPoint y: 365, distance: 484.4
click at [611, 365] on quentale-workspace at bounding box center [665, 322] width 1331 height 645
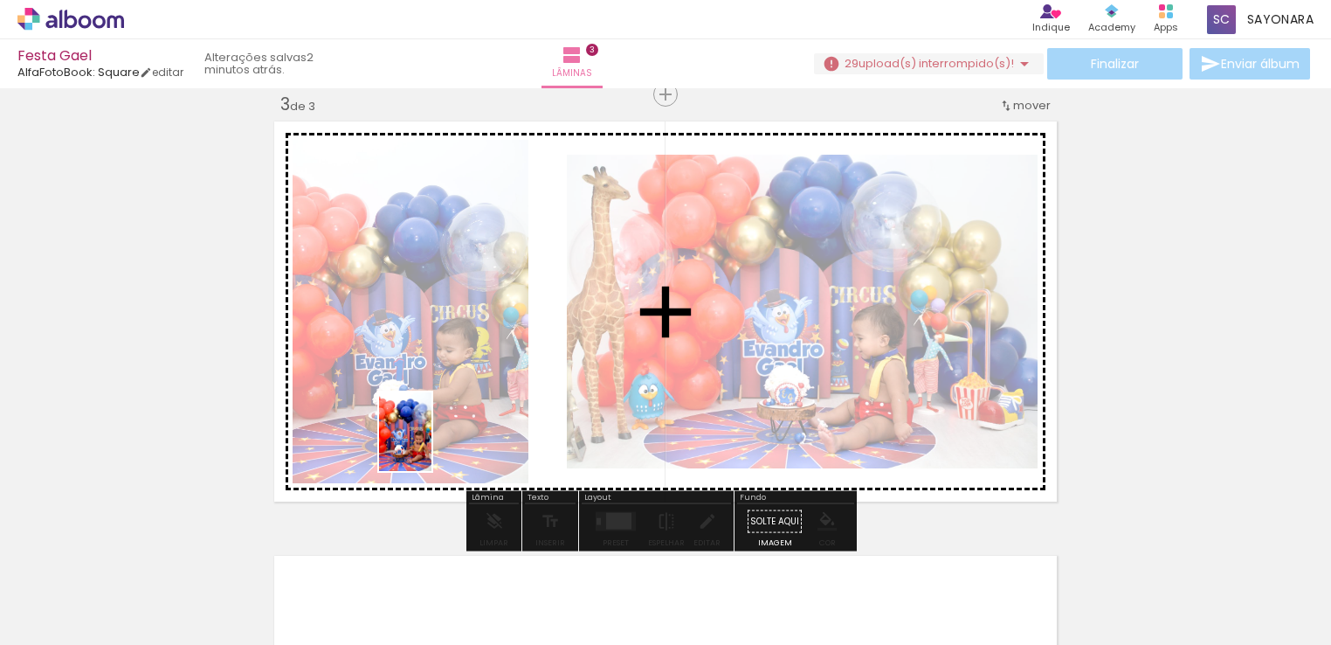
drag, startPoint x: 294, startPoint y: 612, endPoint x: 518, endPoint y: 486, distance: 256.5
click at [465, 413] on quentale-workspace at bounding box center [665, 322] width 1331 height 645
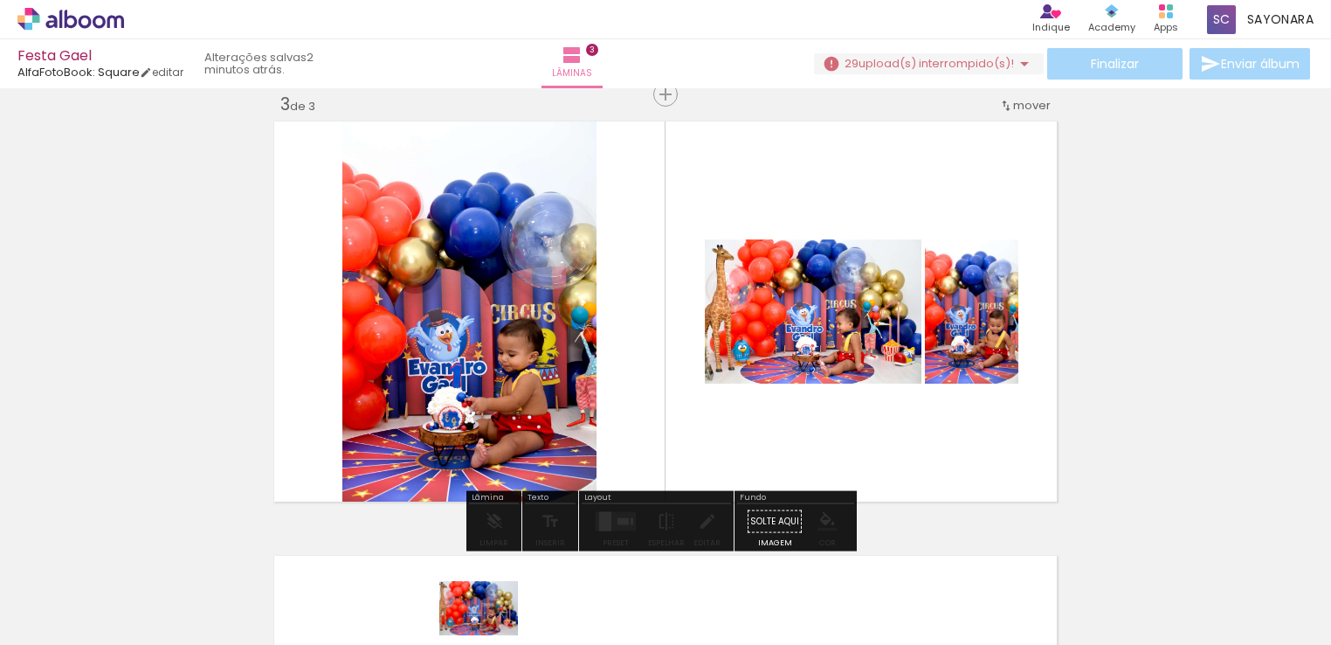
drag, startPoint x: 483, startPoint y: 604, endPoint x: 475, endPoint y: 641, distance: 37.5
click at [143, 638] on iron-horizontal-list at bounding box center [125, 589] width 35 height 109
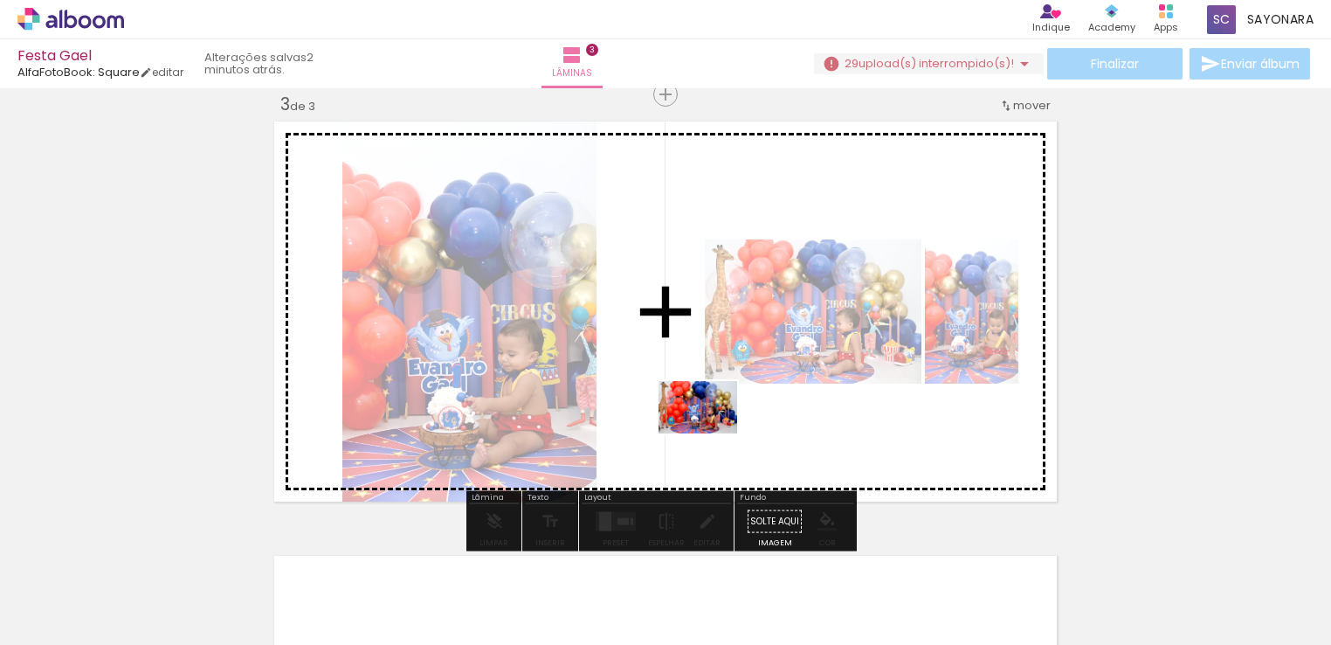
drag, startPoint x: 570, startPoint y: 595, endPoint x: 711, endPoint y: 433, distance: 214.2
click at [711, 433] on quentale-workspace at bounding box center [665, 322] width 1331 height 645
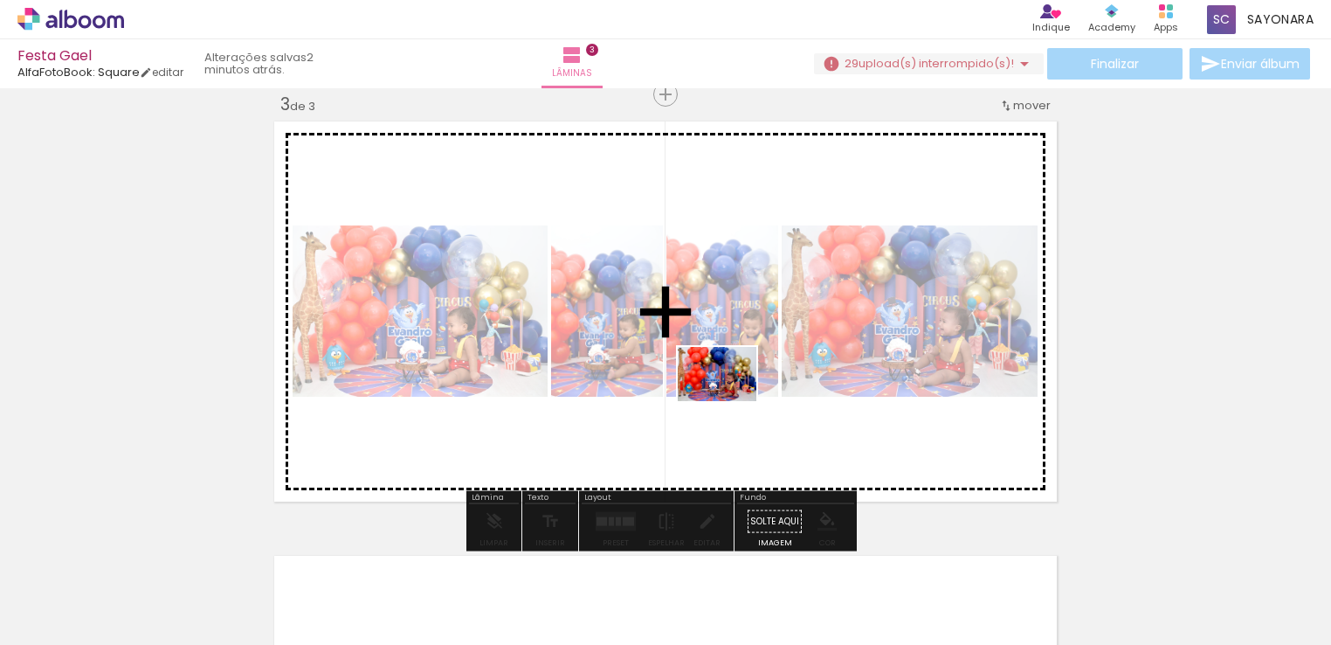
drag, startPoint x: 576, startPoint y: 537, endPoint x: 730, endPoint y: 399, distance: 206.6
click at [730, 399] on quentale-workspace at bounding box center [665, 322] width 1331 height 645
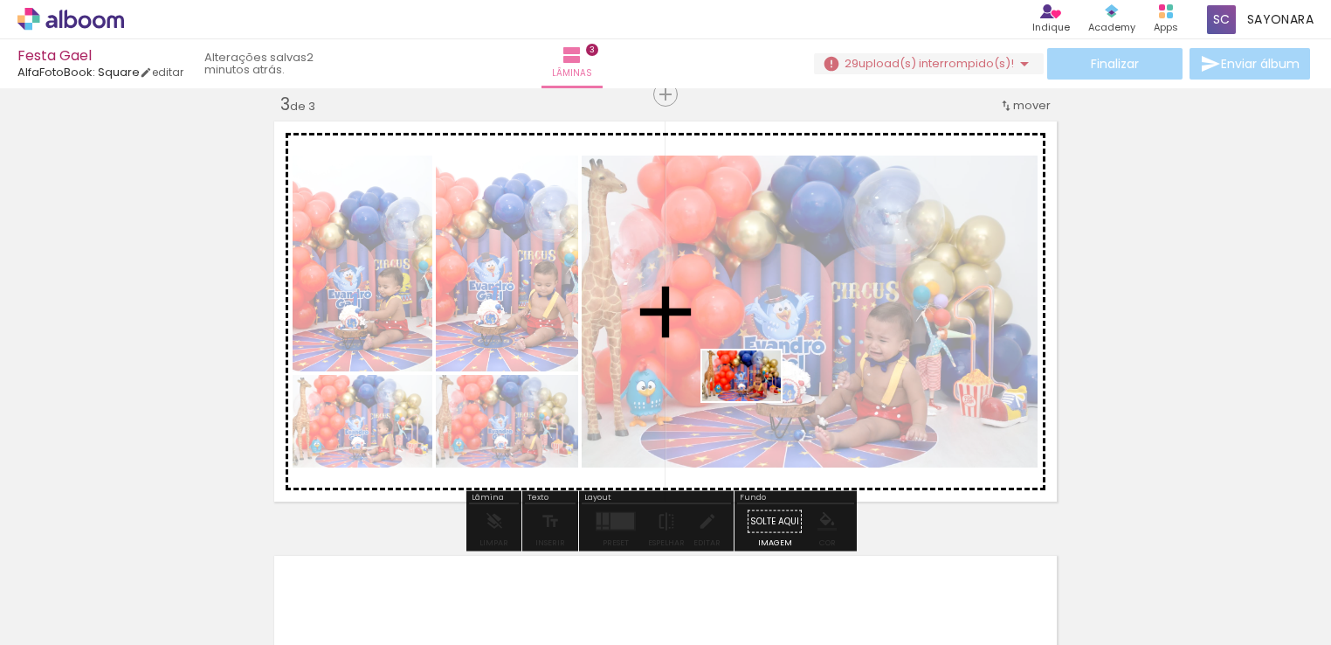
drag, startPoint x: 670, startPoint y: 592, endPoint x: 755, endPoint y: 402, distance: 208.4
click at [755, 402] on quentale-workspace at bounding box center [665, 322] width 1331 height 645
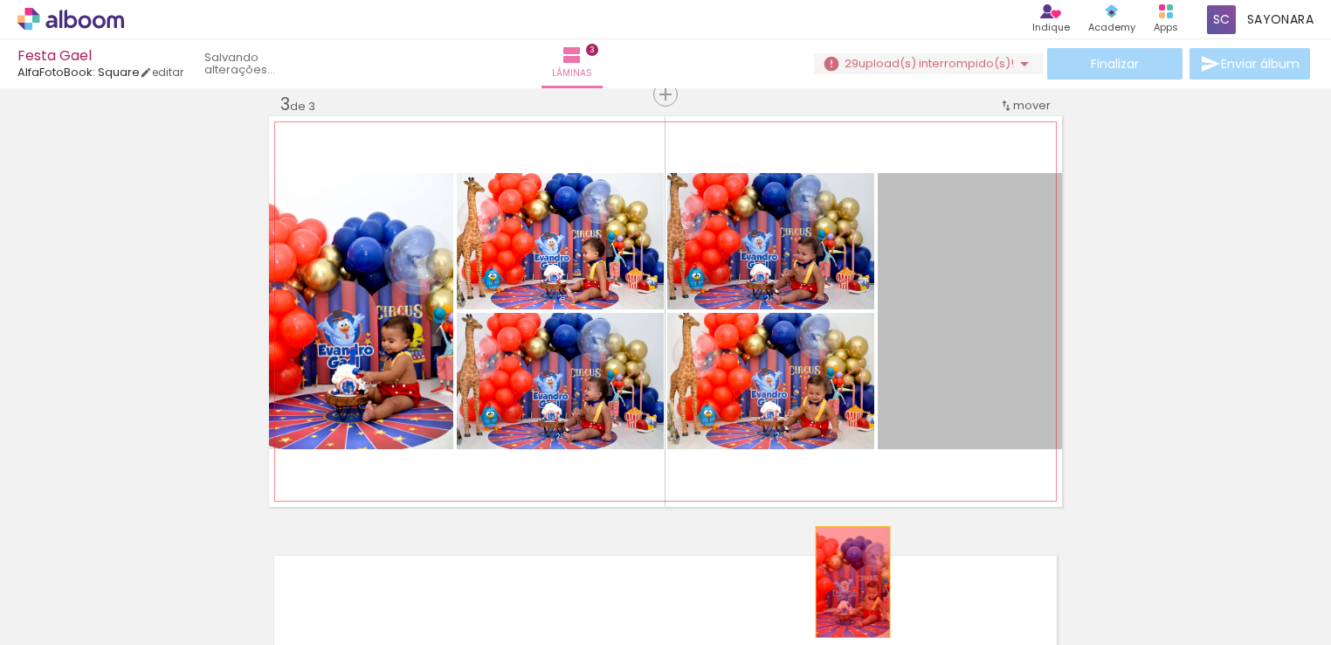
drag, startPoint x: 985, startPoint y: 336, endPoint x: 846, endPoint y: 582, distance: 282.0
click at [846, 582] on quentale-workspace at bounding box center [665, 322] width 1331 height 645
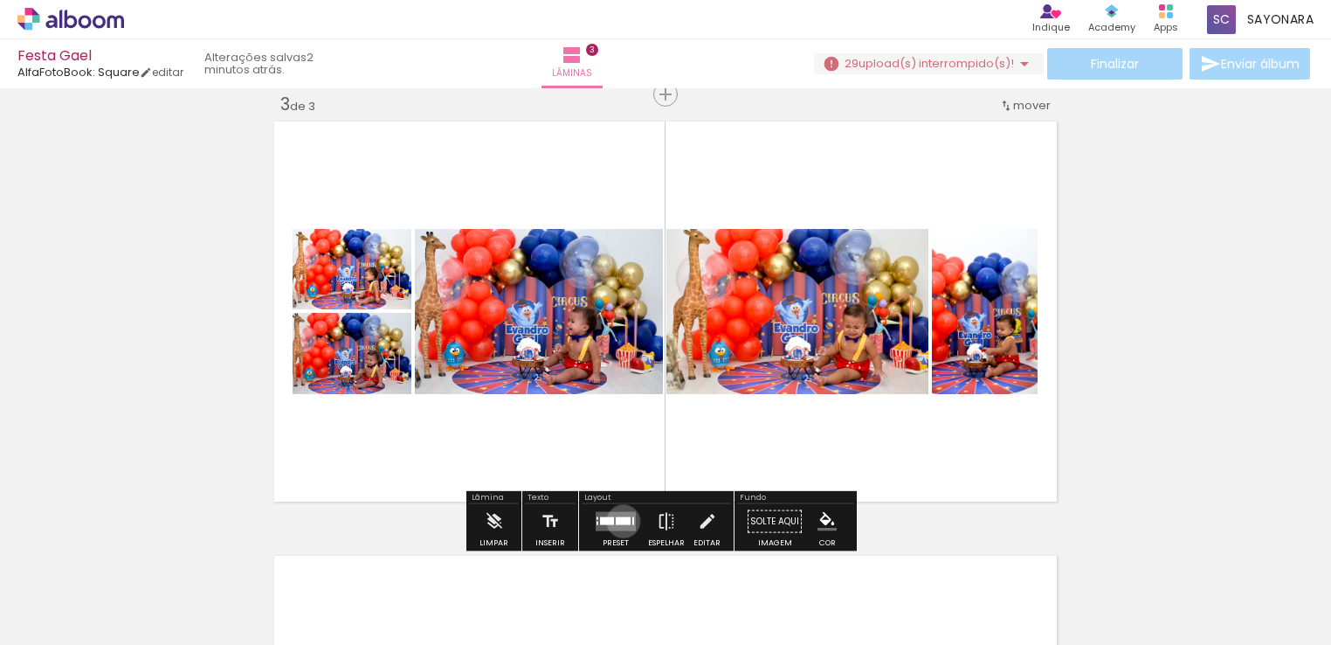
click at [619, 521] on div at bounding box center [623, 521] width 15 height 8
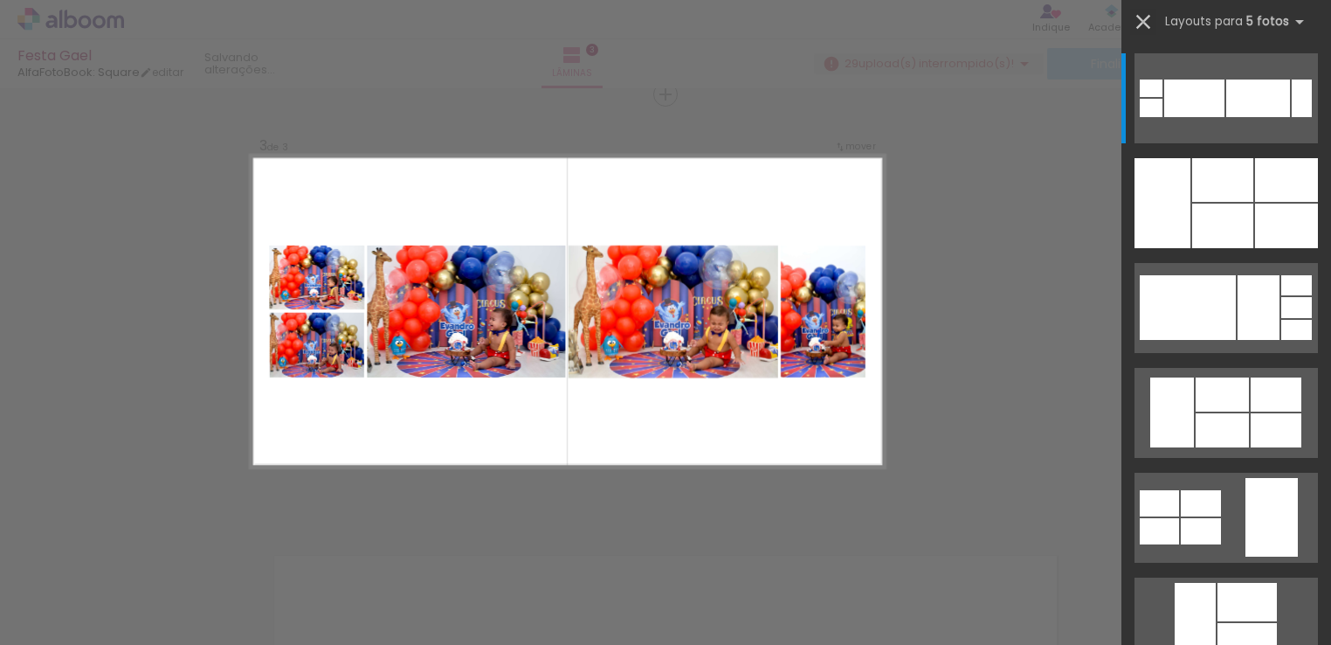
click at [1151, 18] on iron-icon at bounding box center [1143, 22] width 24 height 24
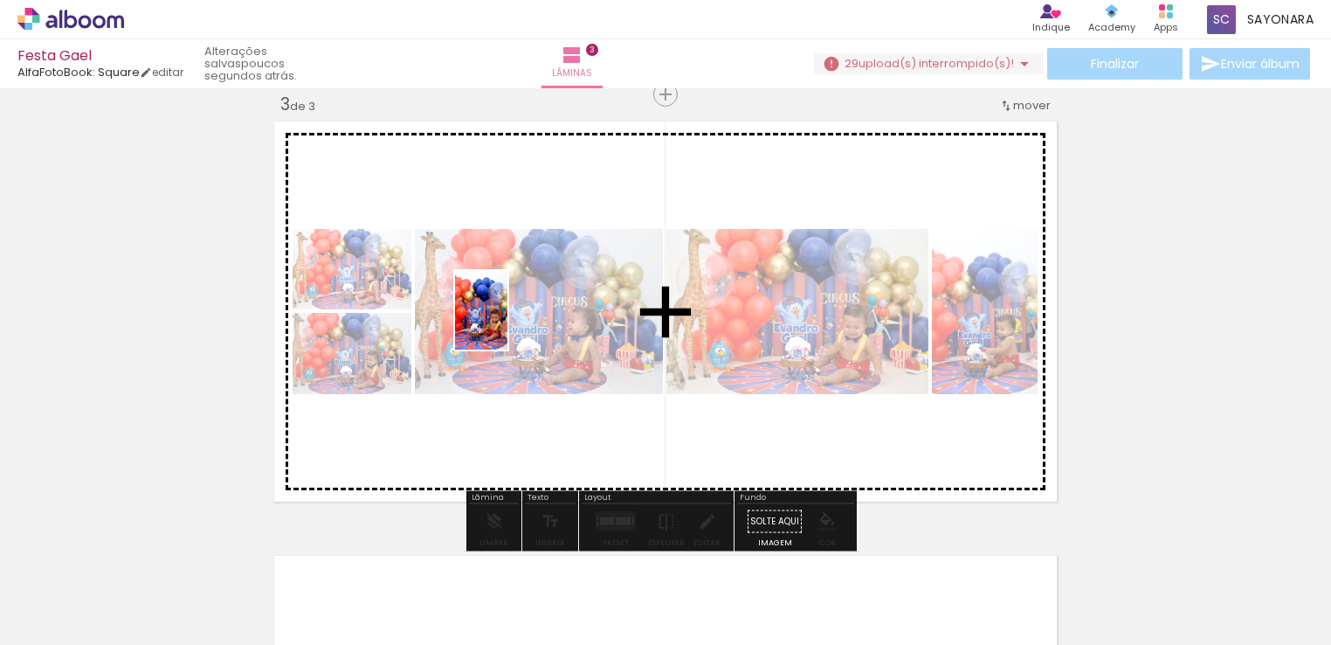
drag, startPoint x: 283, startPoint y: 609, endPoint x: 507, endPoint y: 323, distance: 363.2
click at [507, 323] on quentale-workspace at bounding box center [665, 322] width 1331 height 645
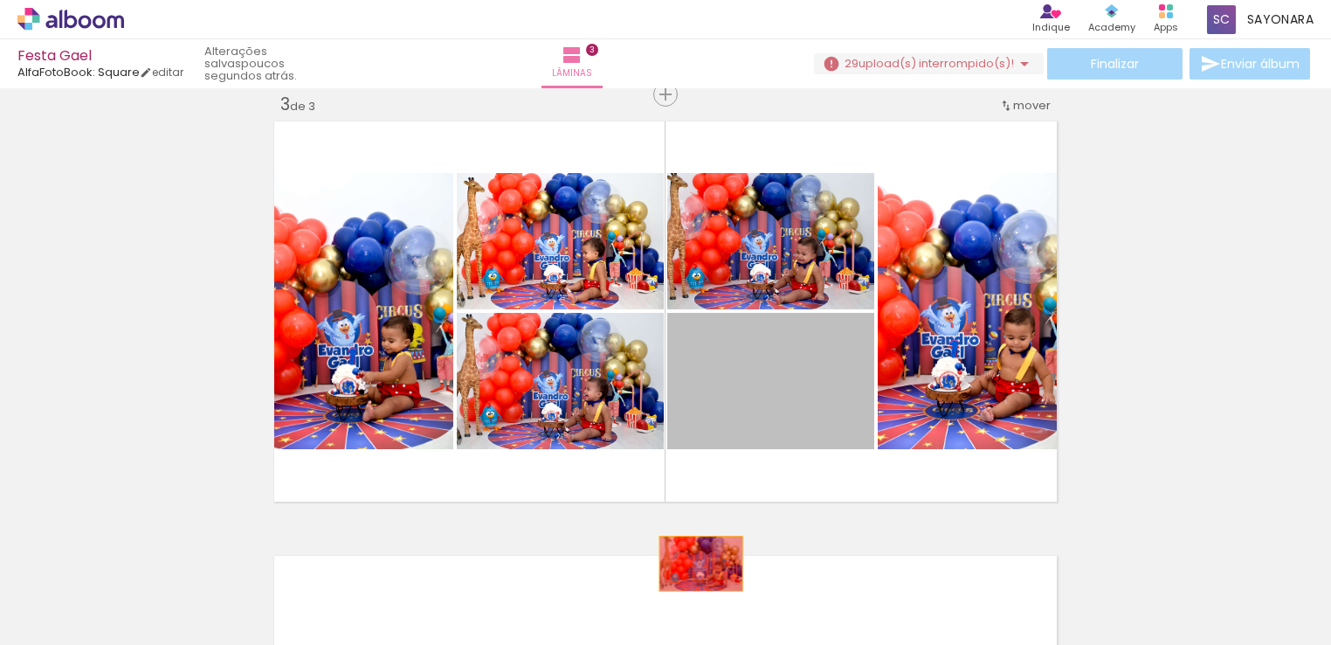
drag, startPoint x: 786, startPoint y: 370, endPoint x: 694, endPoint y: 563, distance: 213.7
click at [694, 563] on quentale-workspace at bounding box center [665, 322] width 1331 height 645
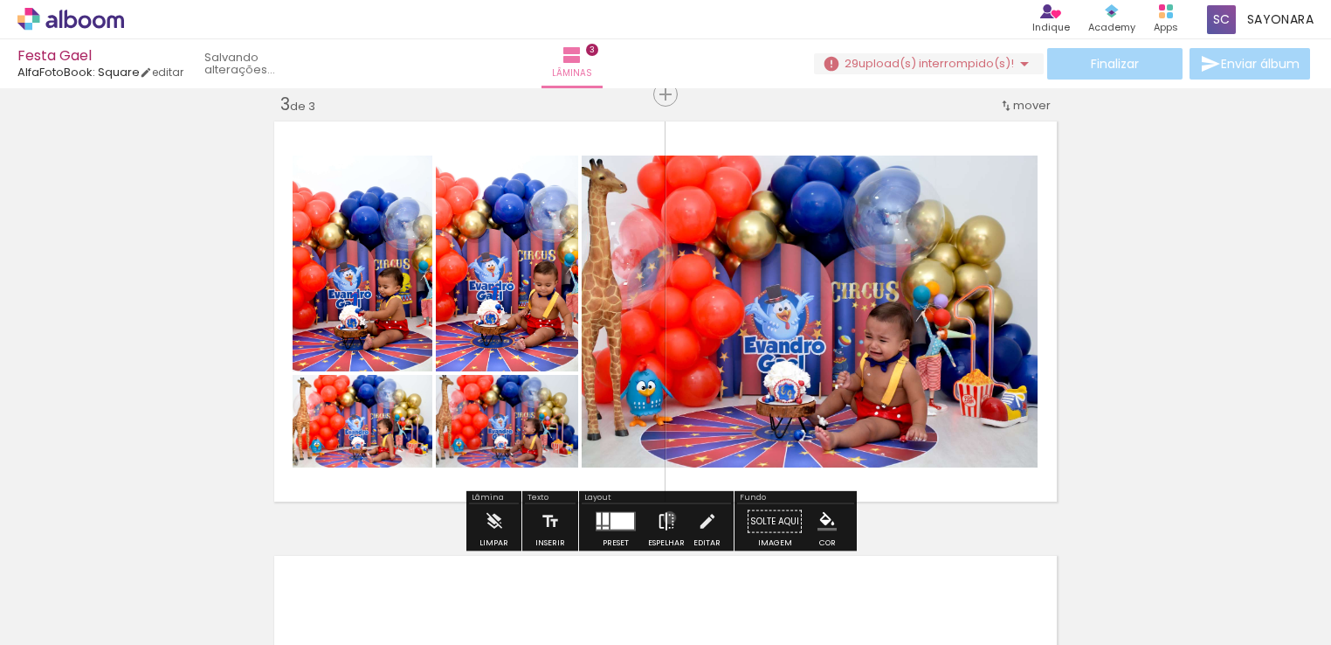
click at [665, 517] on iron-icon at bounding box center [666, 521] width 19 height 35
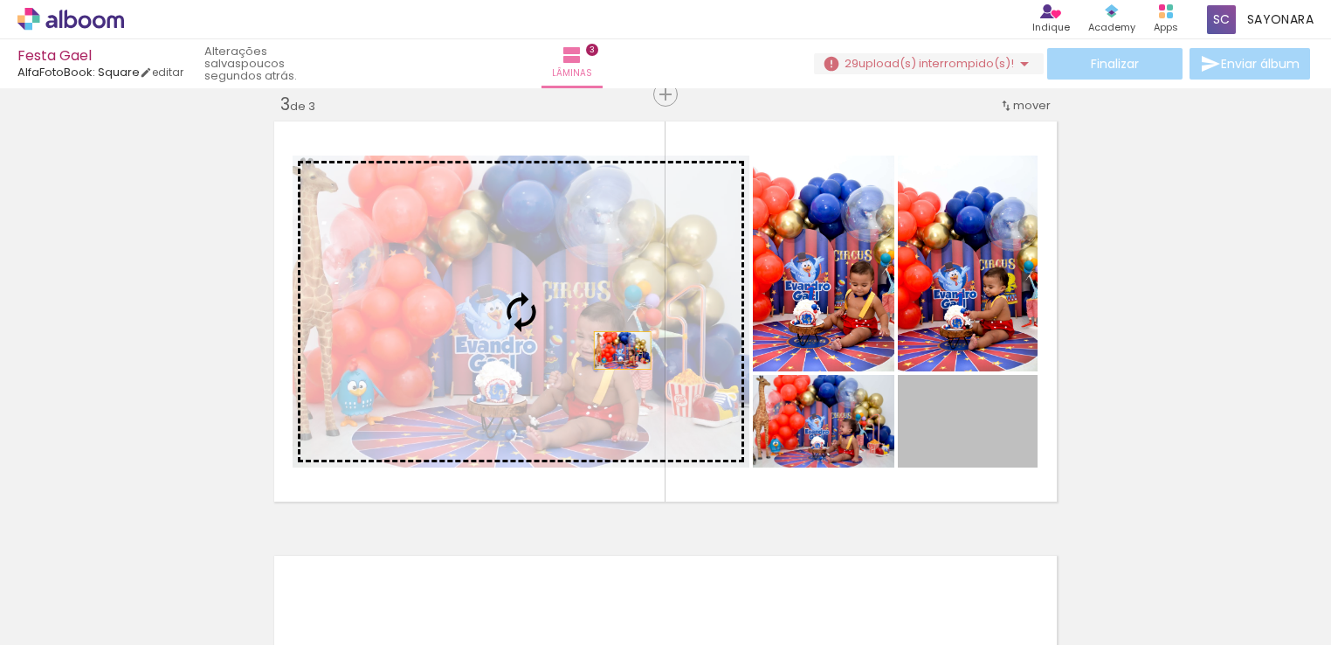
drag, startPoint x: 949, startPoint y: 445, endPoint x: 600, endPoint y: 341, distance: 364.2
click at [0, 0] on slot at bounding box center [0, 0] width 0 height 0
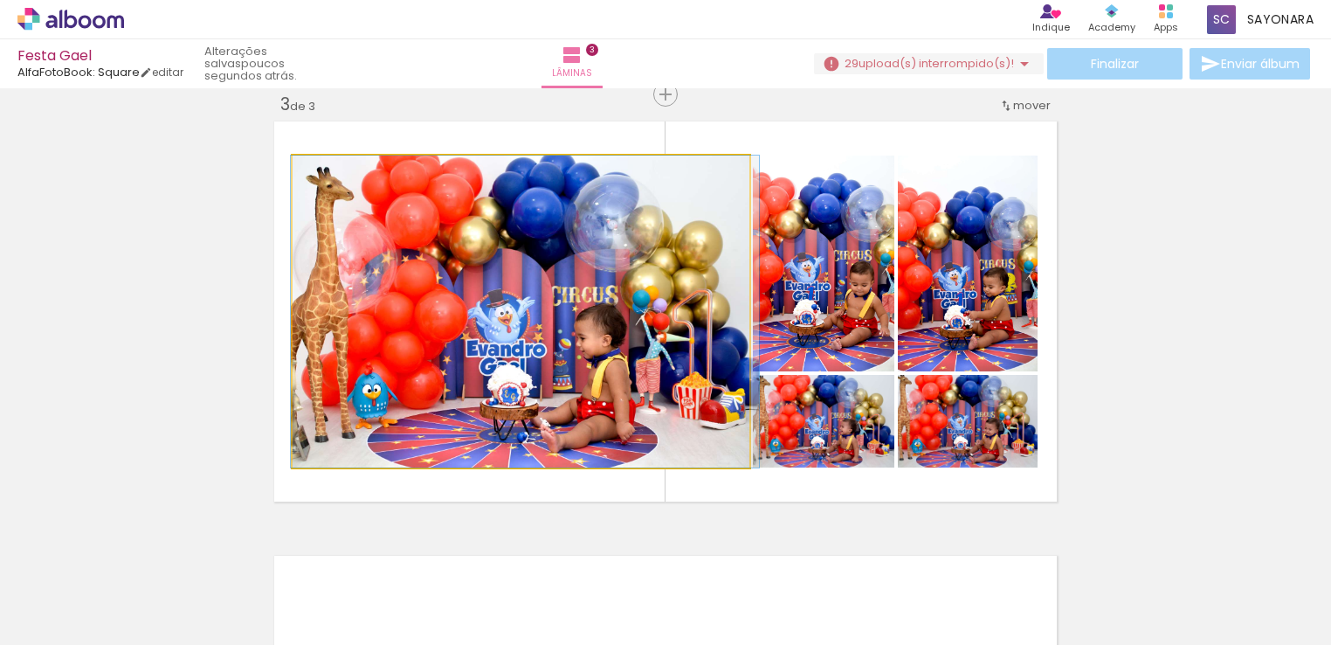
drag, startPoint x: 679, startPoint y: 398, endPoint x: 683, endPoint y: 382, distance: 17.2
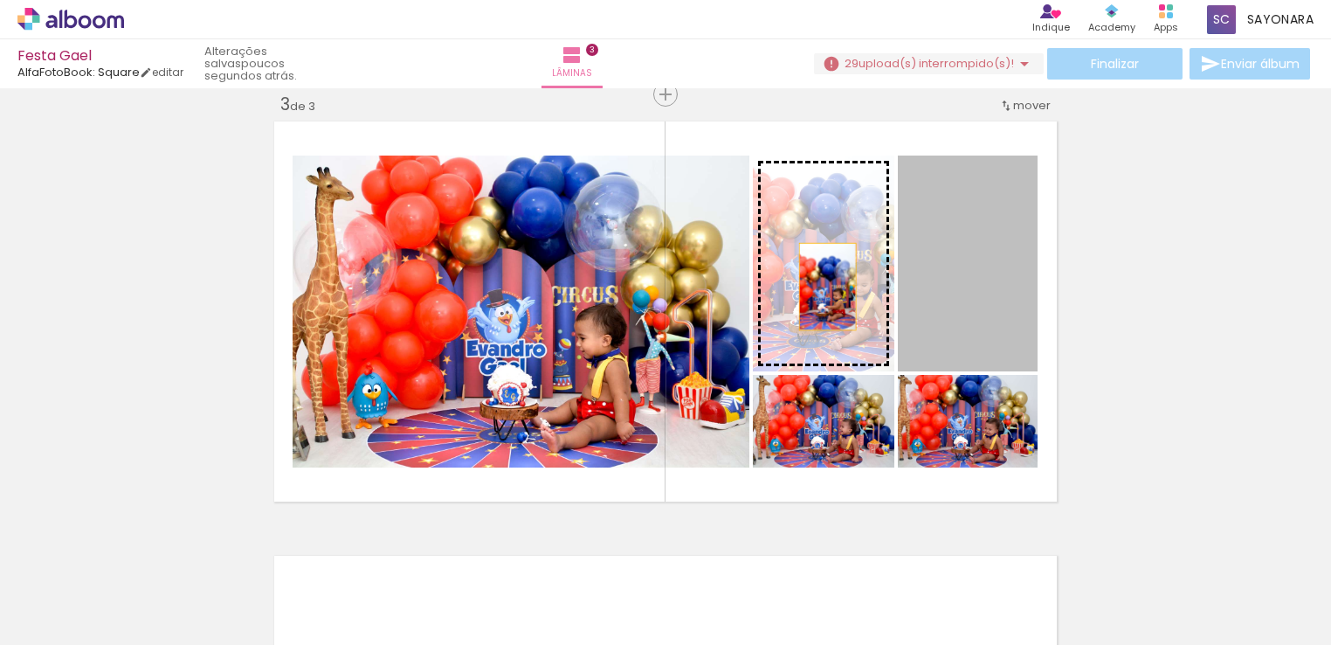
drag, startPoint x: 941, startPoint y: 296, endPoint x: 821, endPoint y: 286, distance: 120.9
click at [0, 0] on slot at bounding box center [0, 0] width 0 height 0
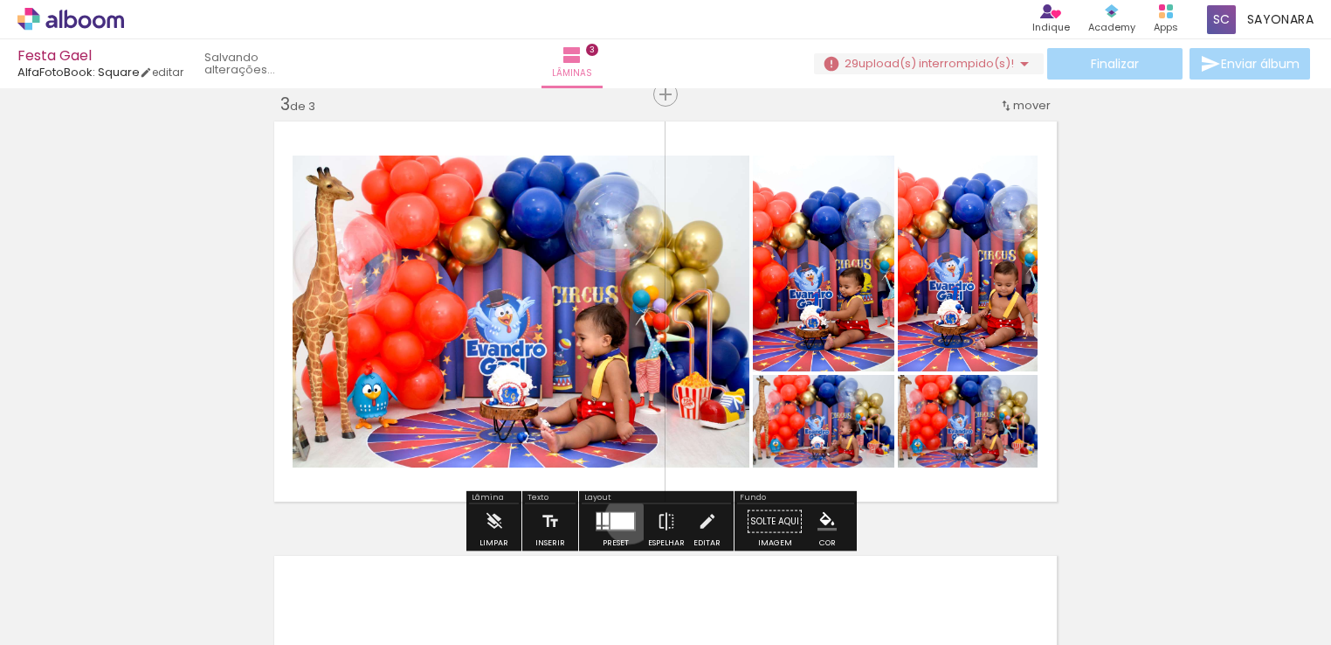
click at [625, 518] on div at bounding box center [622, 521] width 24 height 17
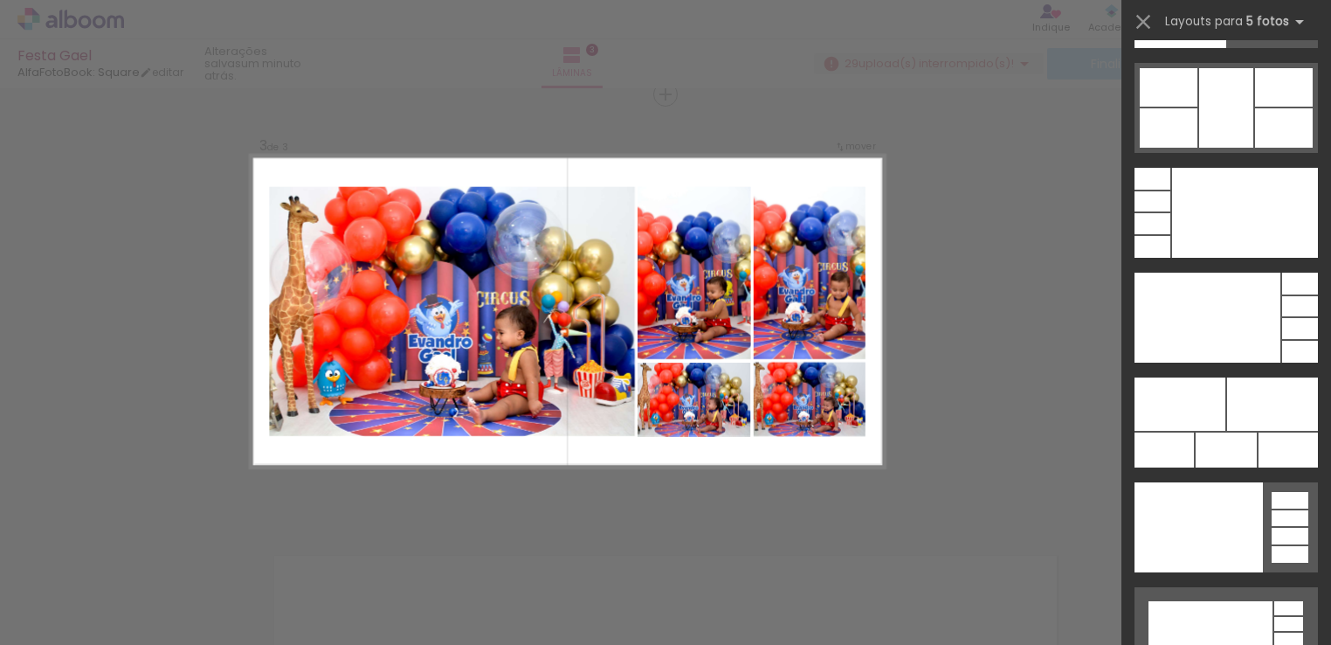
scroll to position [48232, 0]
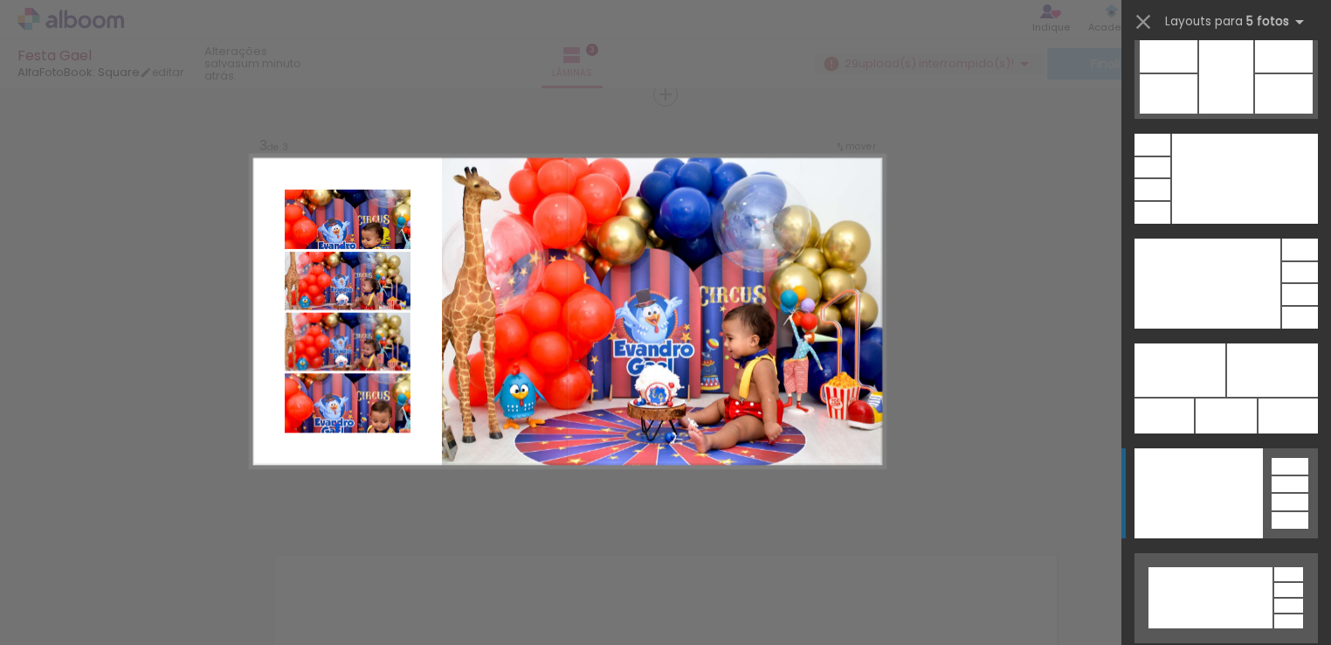
click at [1219, 477] on div at bounding box center [1198, 493] width 128 height 90
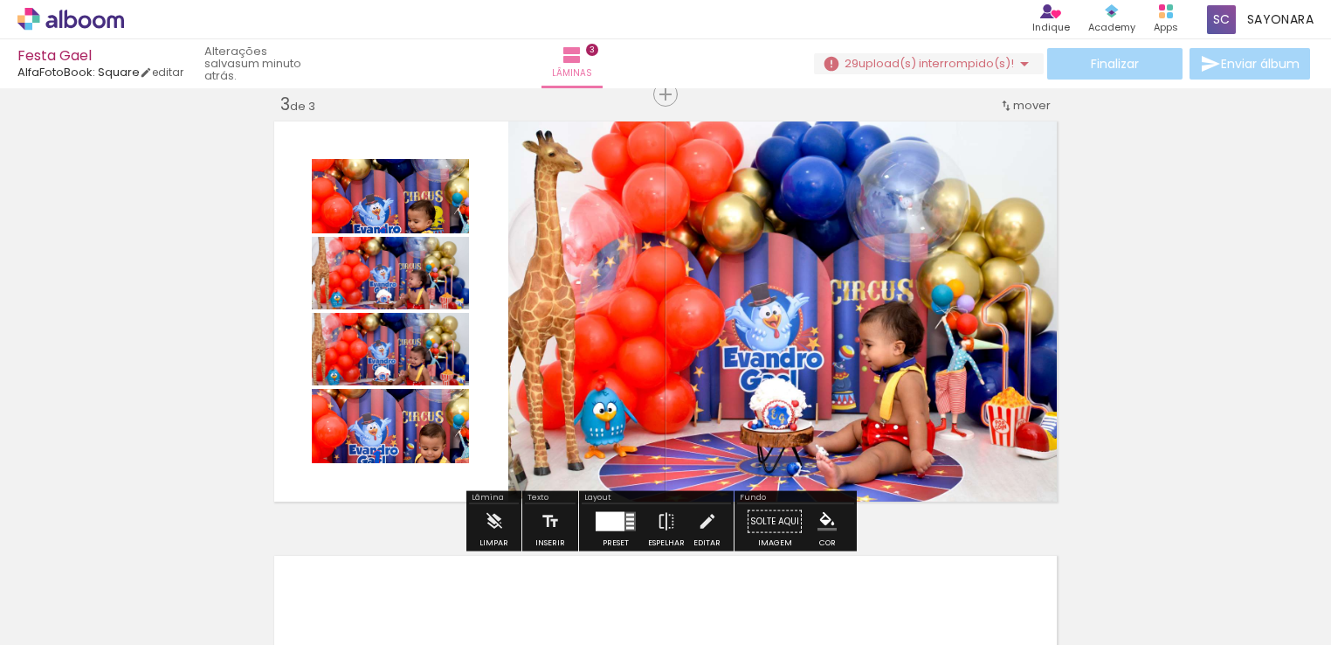
click at [627, 514] on div at bounding box center [630, 515] width 8 height 3
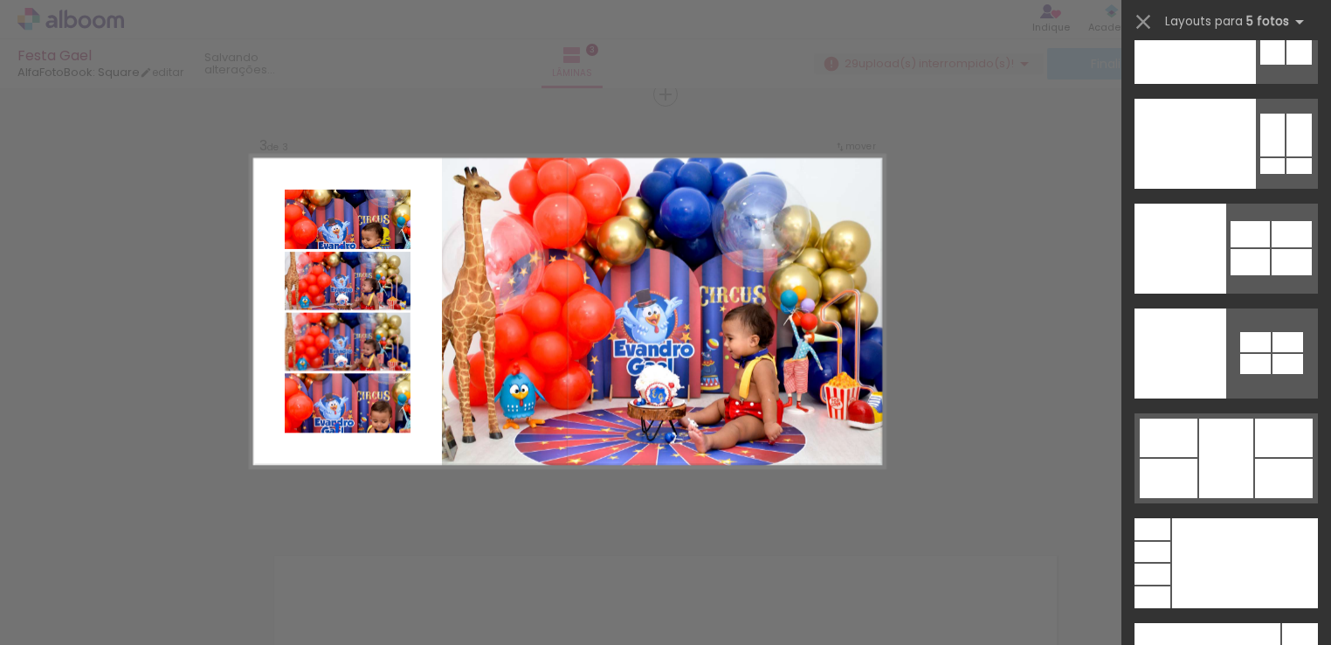
scroll to position [47813, 0]
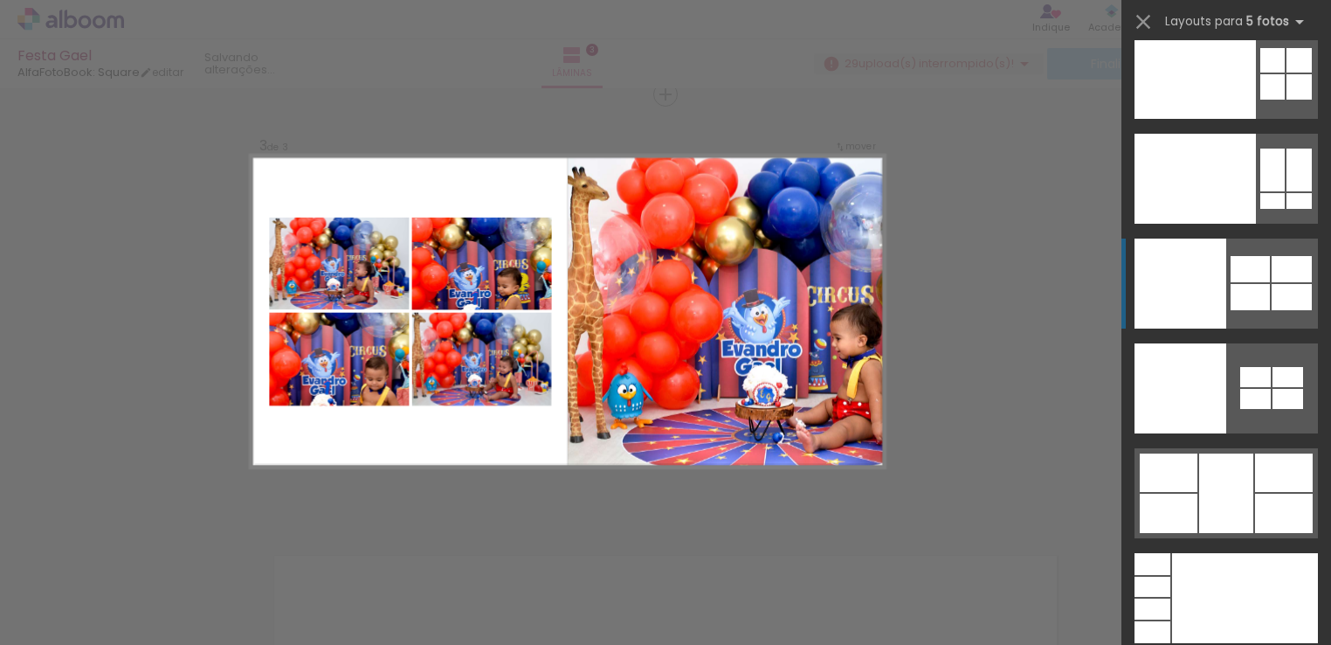
click at [1169, 315] on div at bounding box center [1180, 283] width 92 height 90
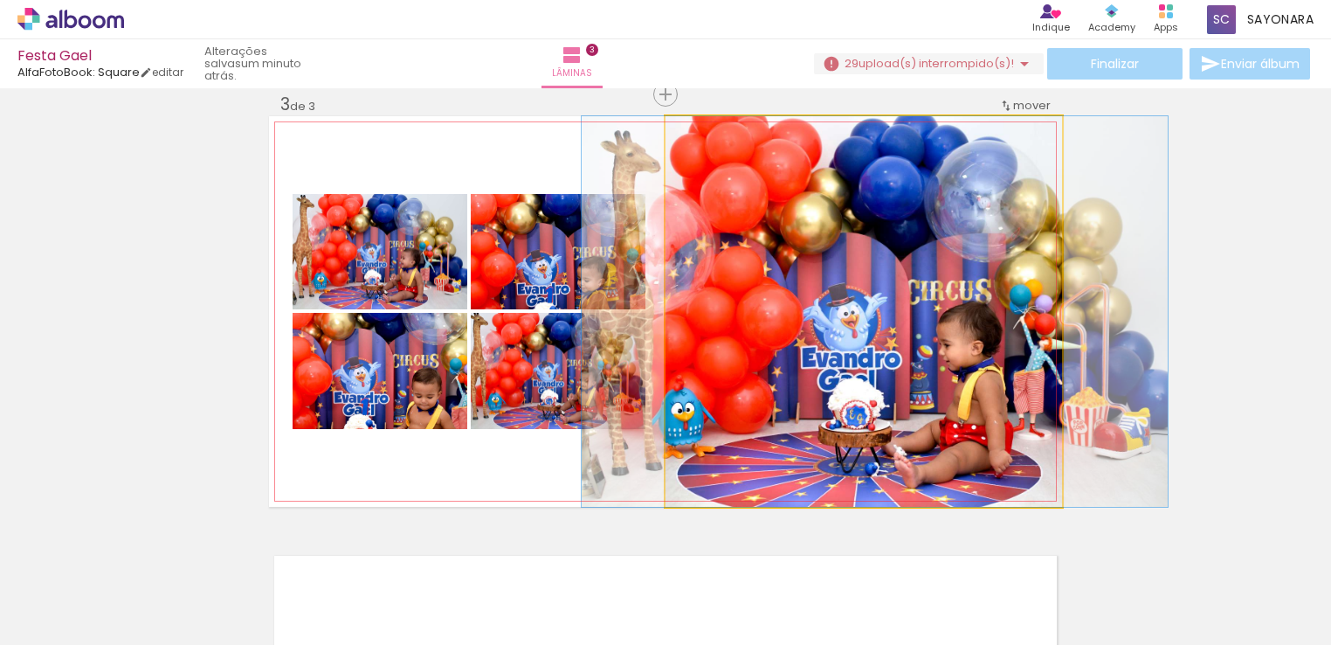
drag, startPoint x: 997, startPoint y: 369, endPoint x: 941, endPoint y: 369, distance: 56.8
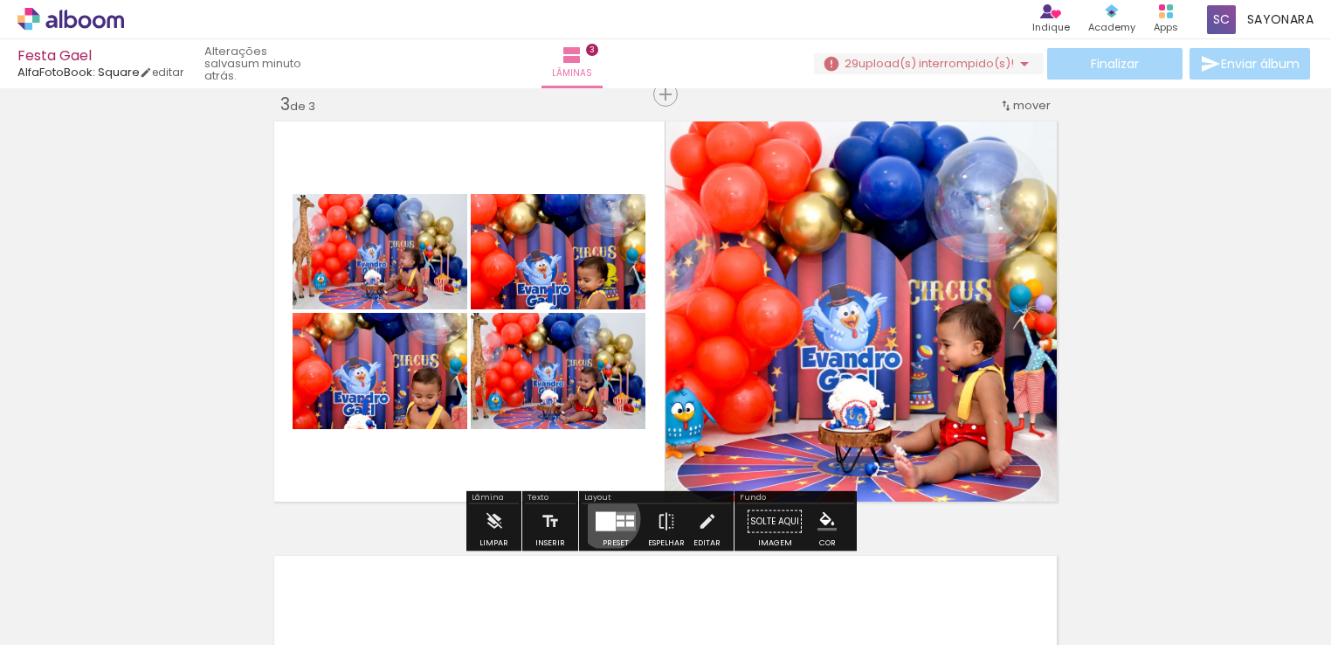
click at [604, 518] on div at bounding box center [606, 521] width 20 height 19
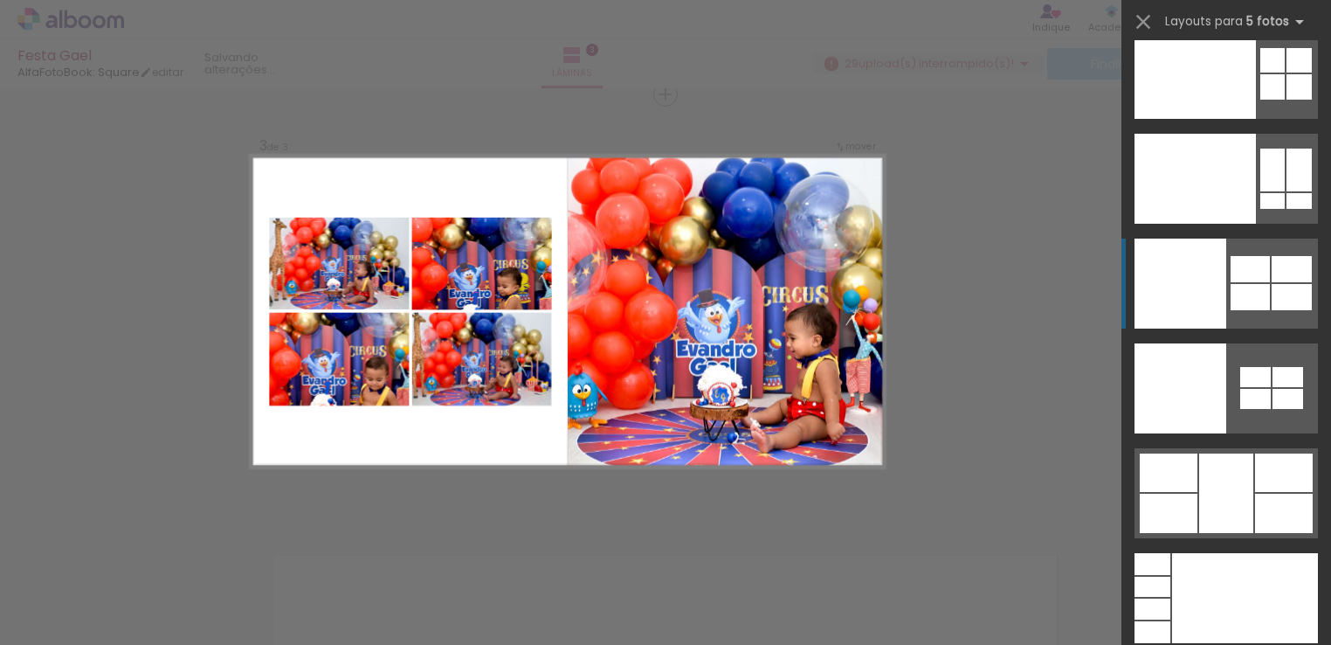
scroll to position [47998, 0]
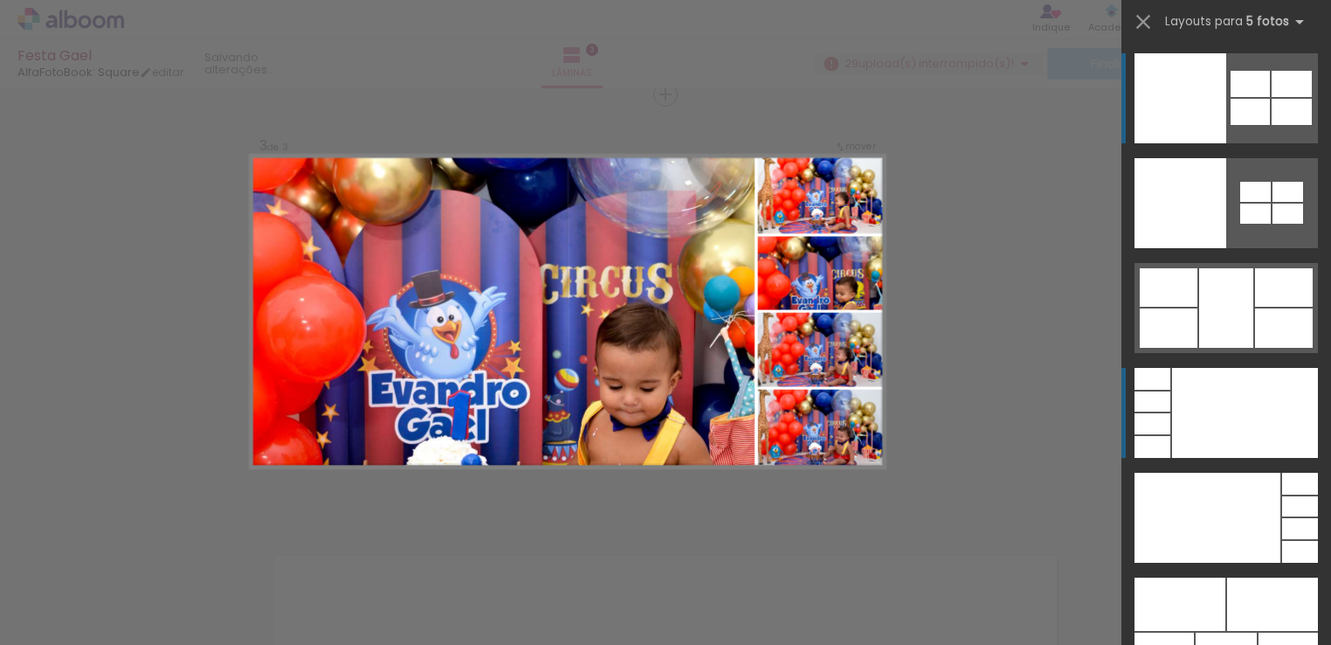
click at [1240, 401] on div at bounding box center [1245, 413] width 146 height 90
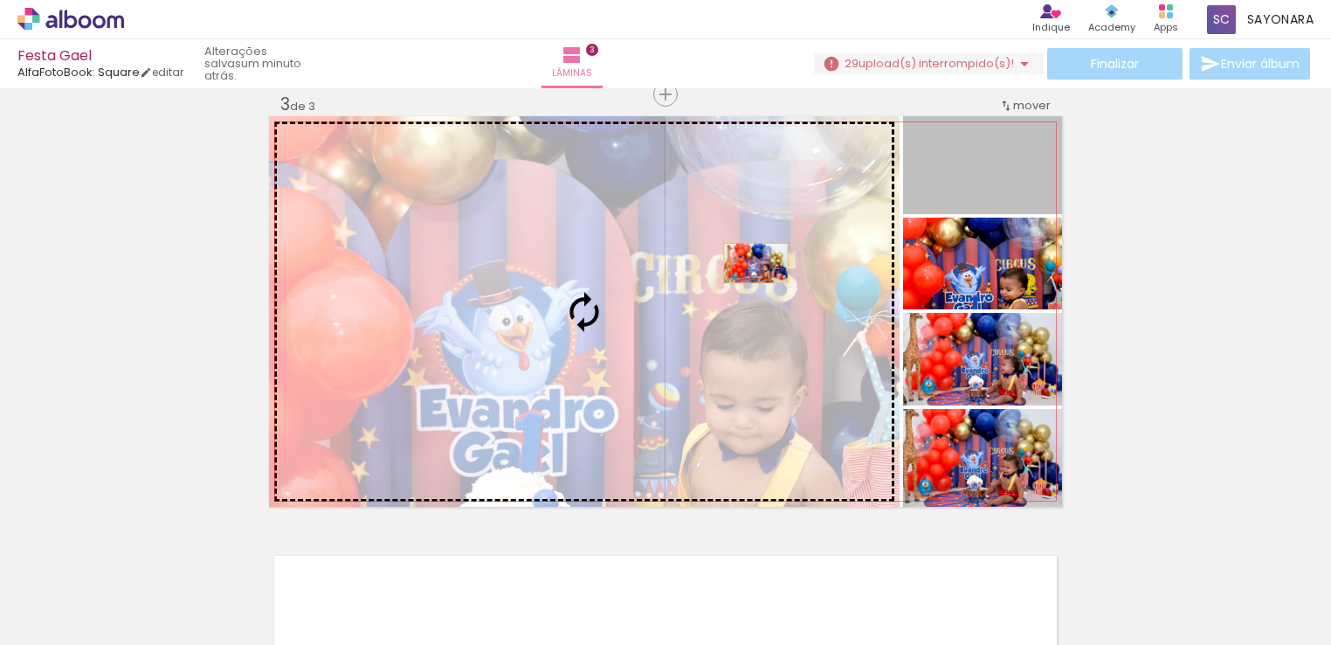
drag, startPoint x: 1002, startPoint y: 176, endPoint x: 700, endPoint y: 277, distance: 318.7
click at [0, 0] on slot at bounding box center [0, 0] width 0 height 0
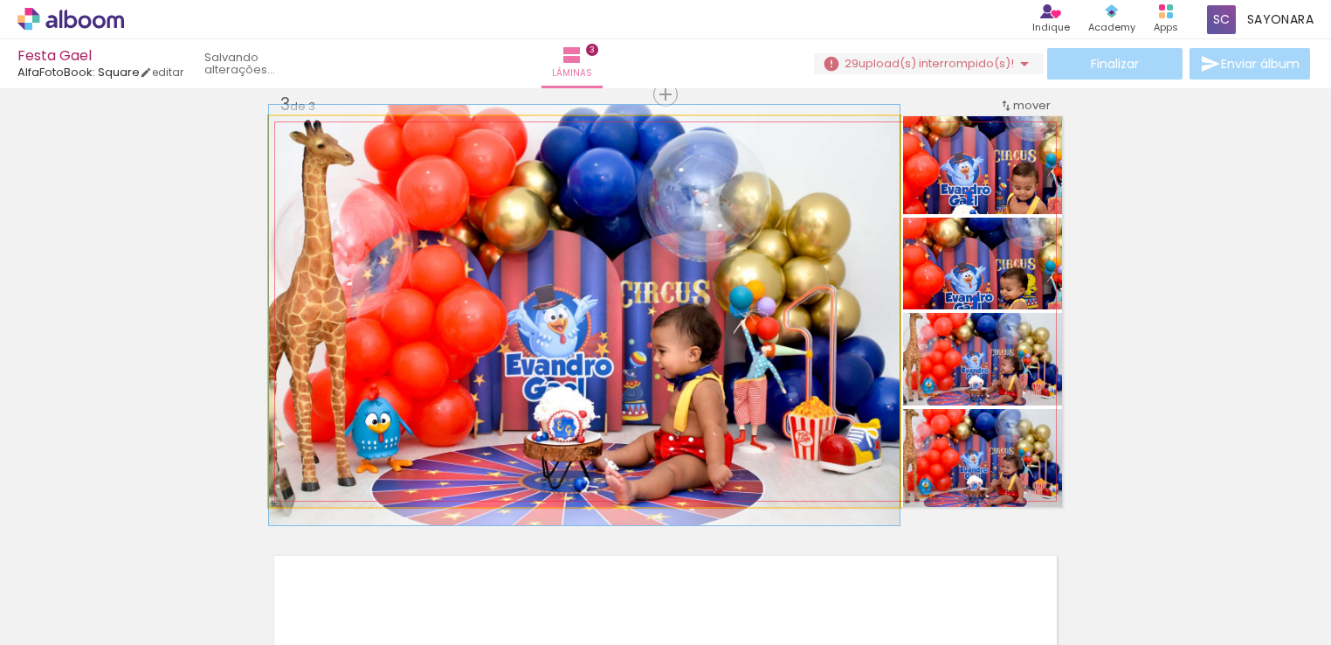
drag, startPoint x: 787, startPoint y: 340, endPoint x: 826, endPoint y: 343, distance: 39.5
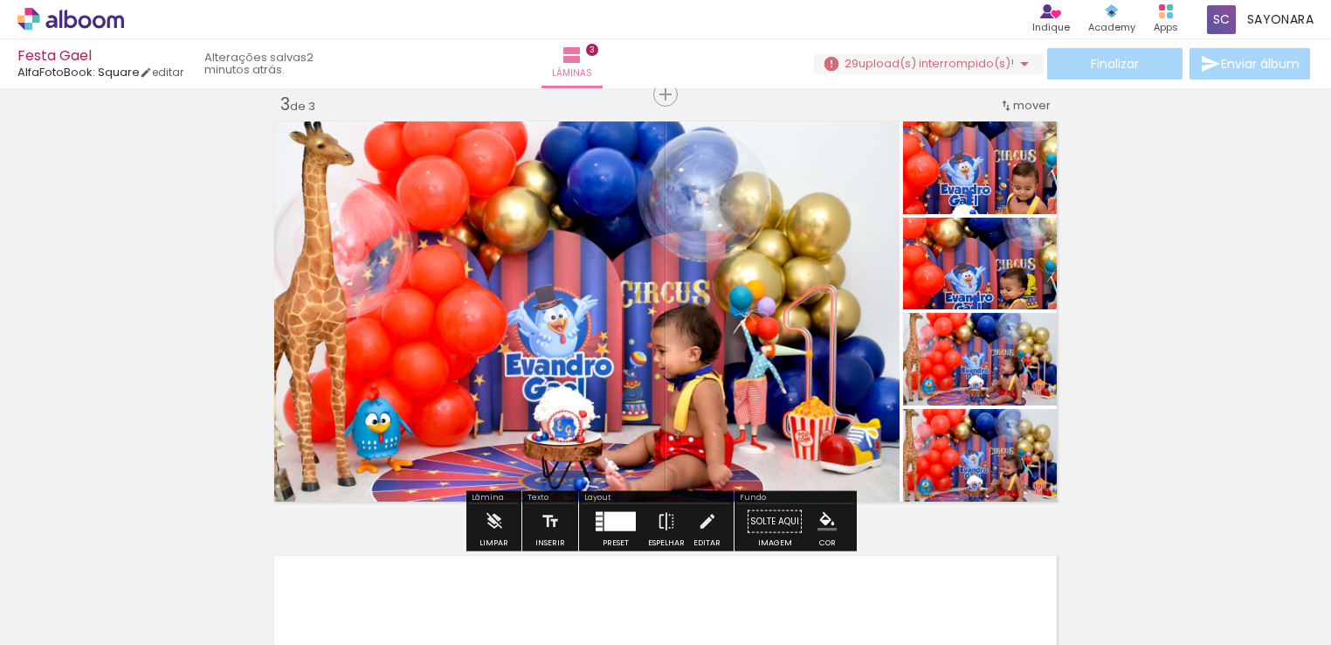
click at [605, 515] on div at bounding box center [619, 521] width 31 height 19
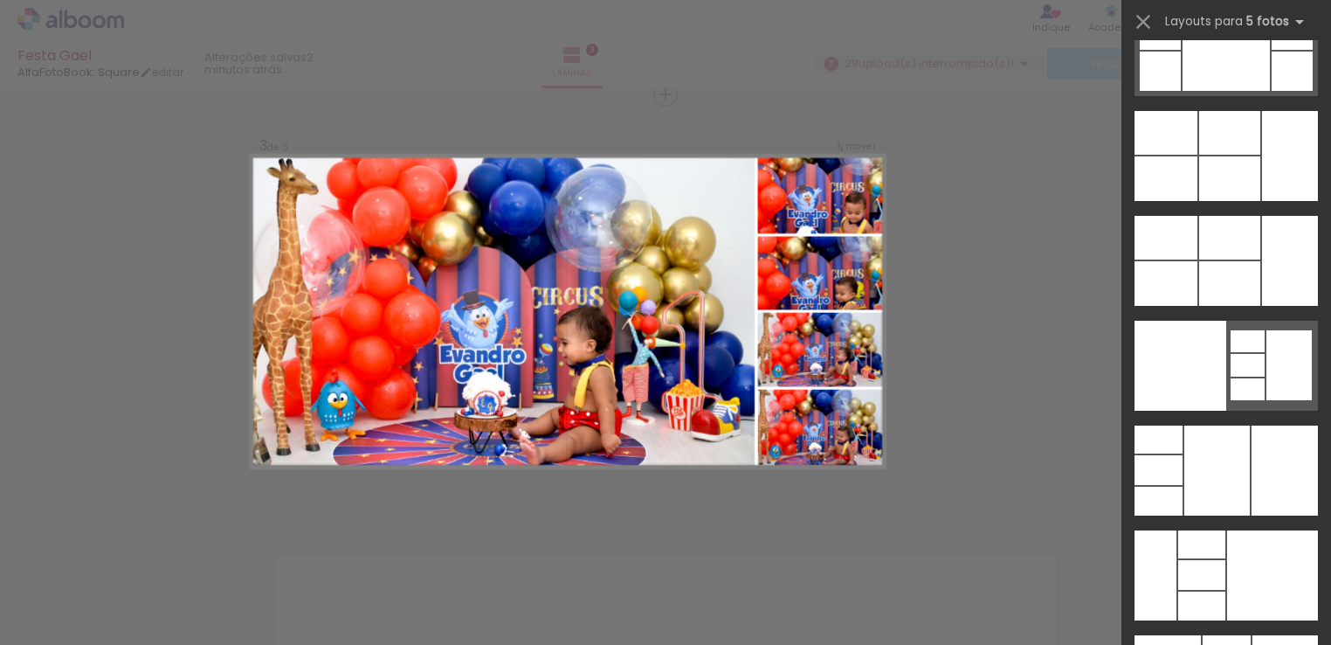
scroll to position [46940, 0]
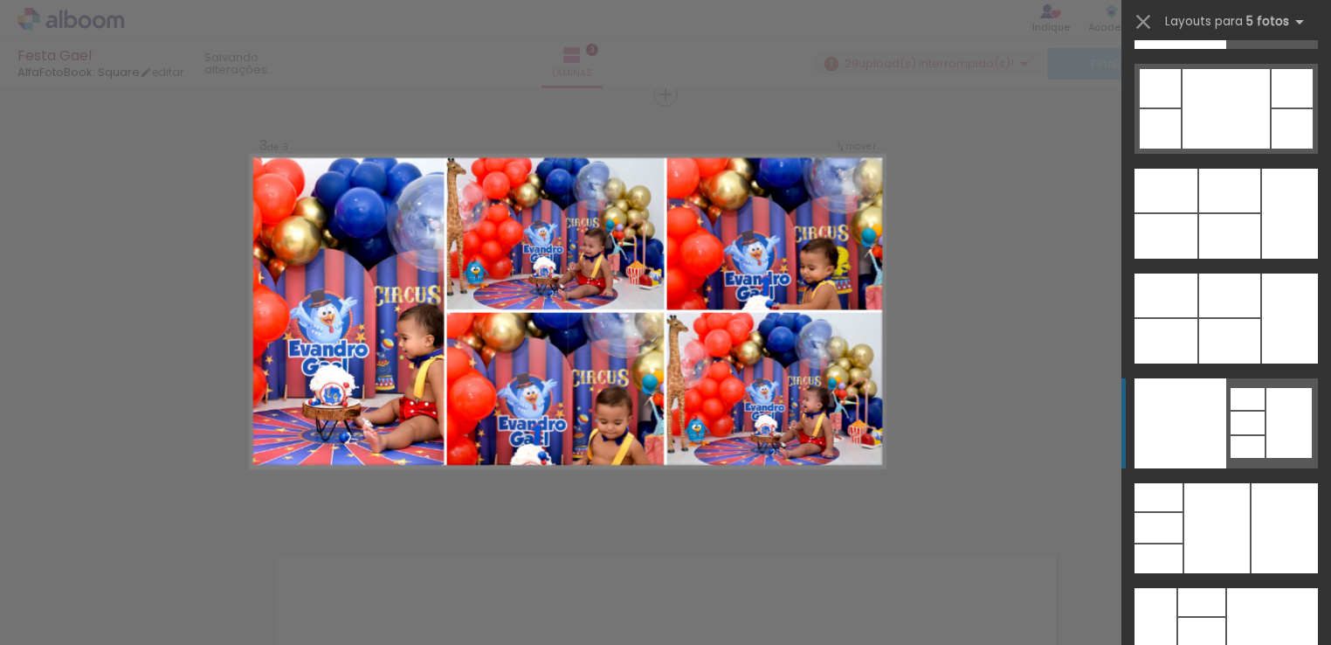
click at [1182, 437] on div at bounding box center [1180, 423] width 92 height 90
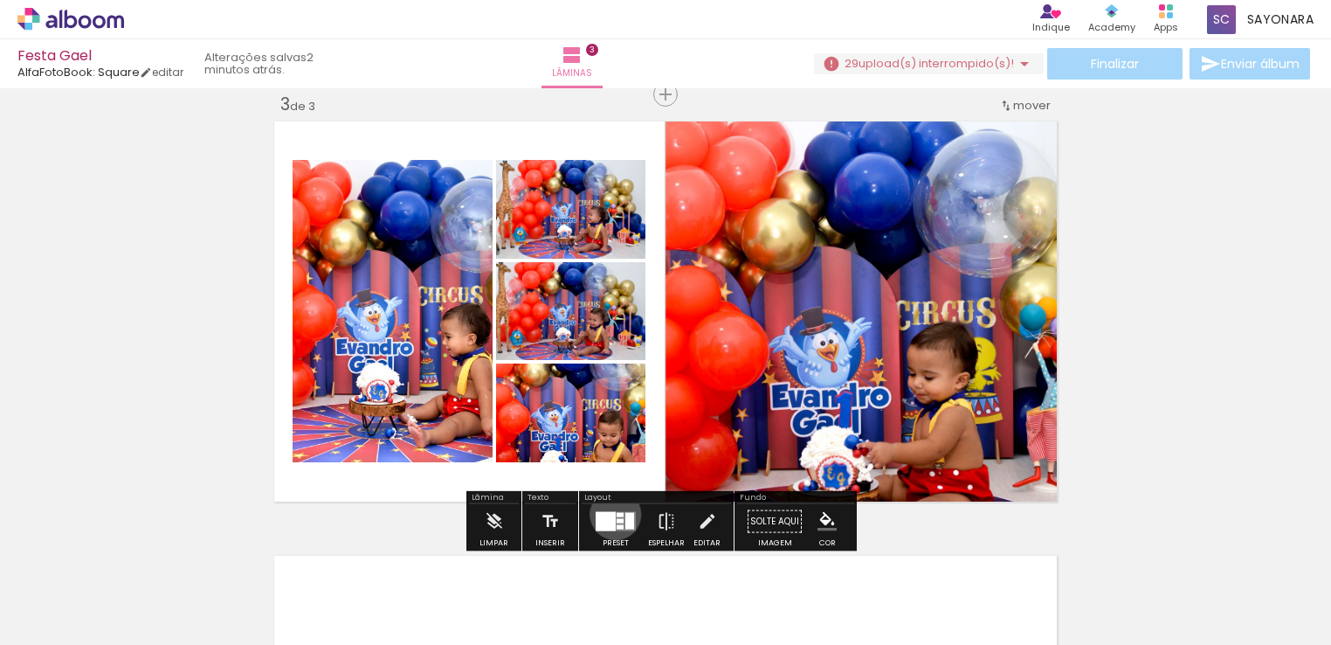
click at [611, 514] on div at bounding box center [606, 521] width 20 height 19
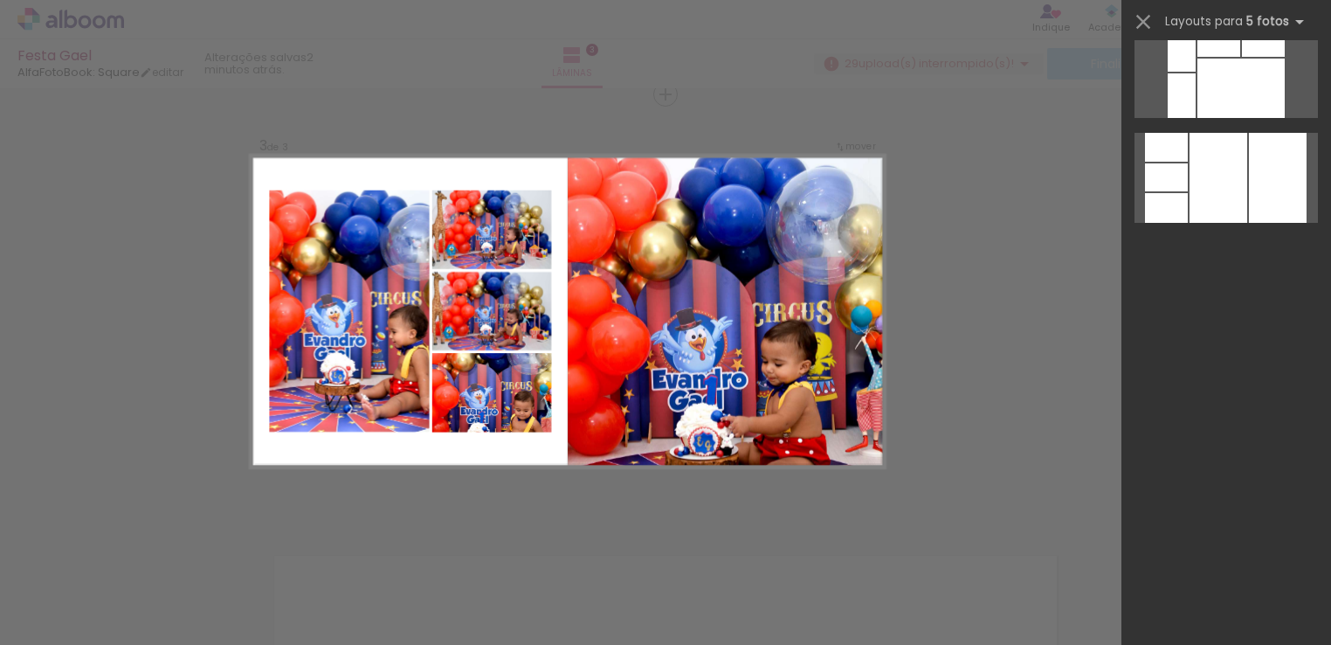
scroll to position [0, 0]
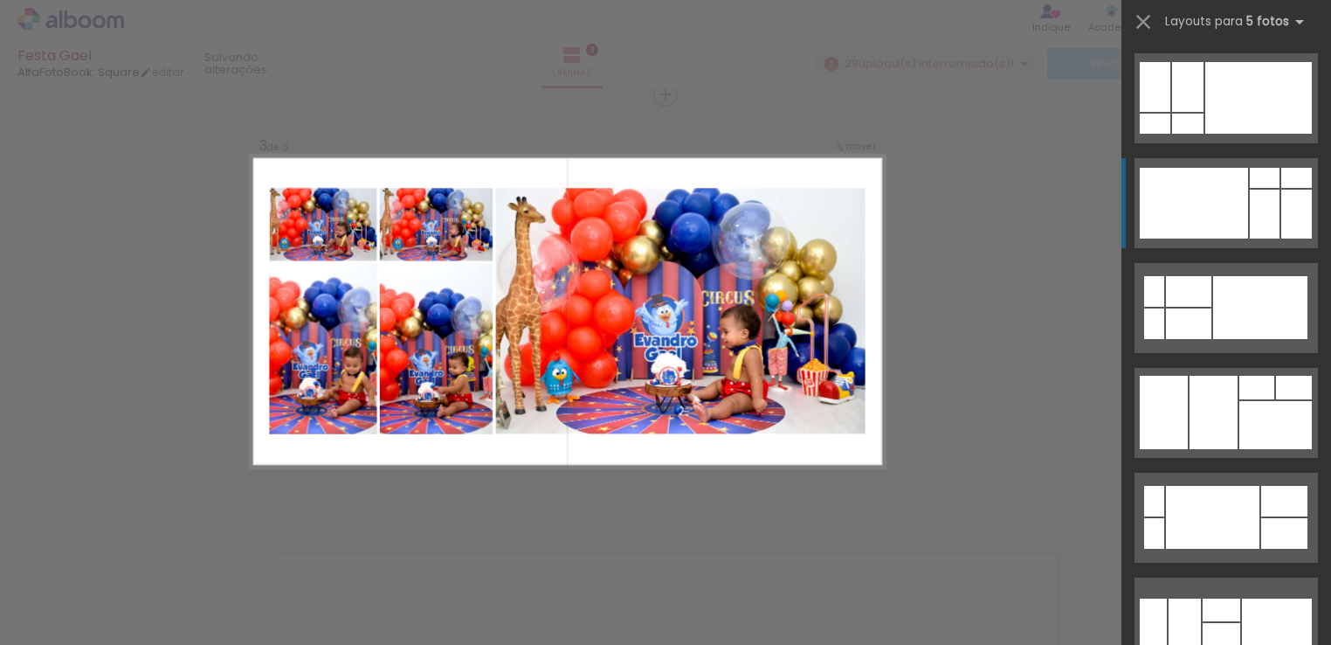
click at [1216, 204] on div at bounding box center [1194, 203] width 108 height 71
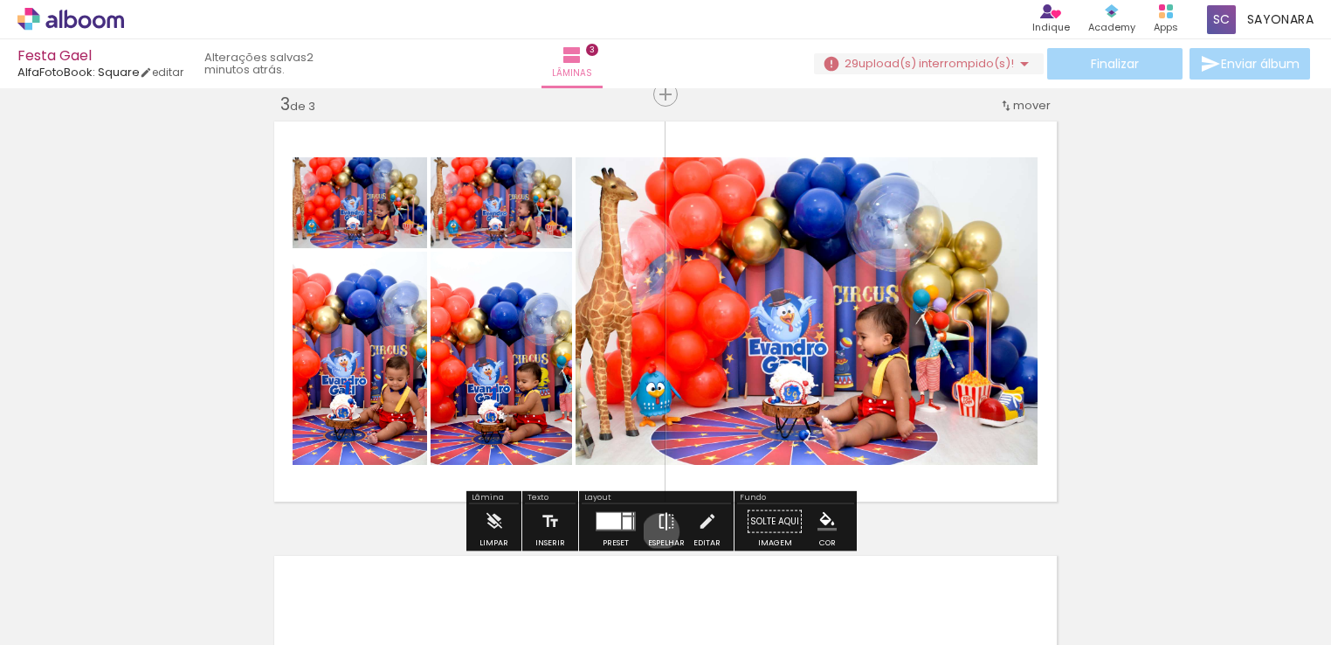
click at [657, 531] on iron-icon at bounding box center [666, 521] width 19 height 35
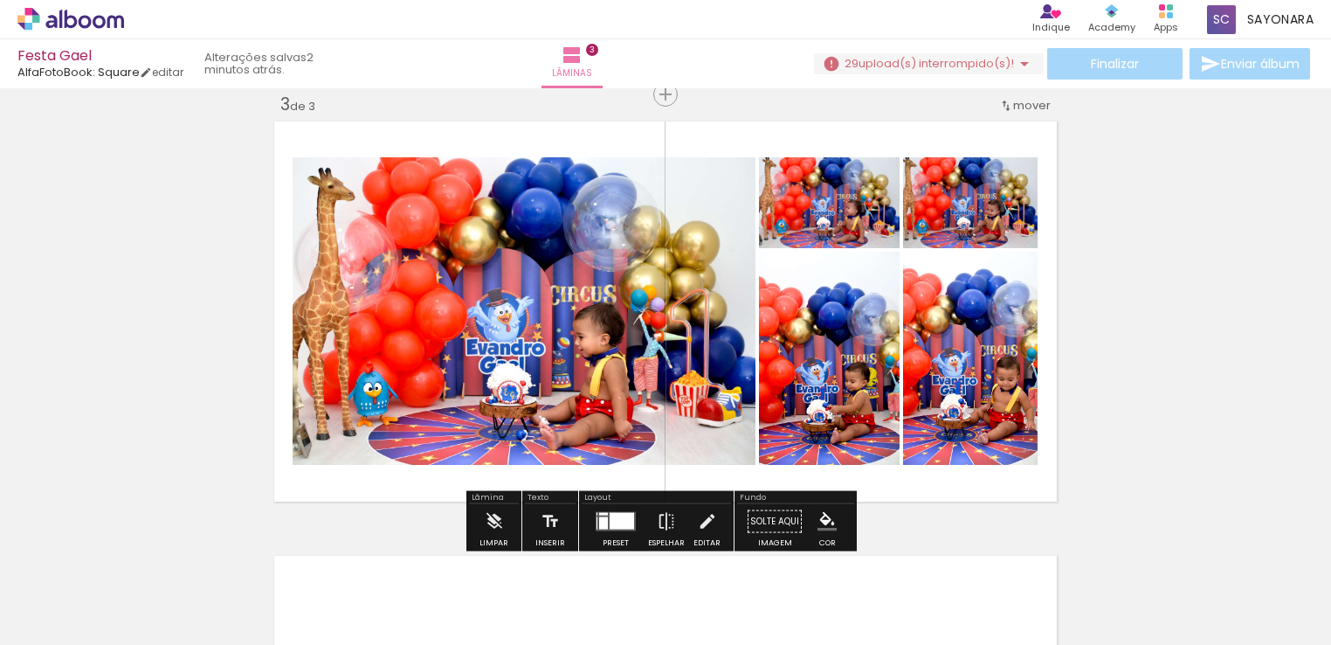
click at [619, 514] on div at bounding box center [622, 521] width 24 height 17
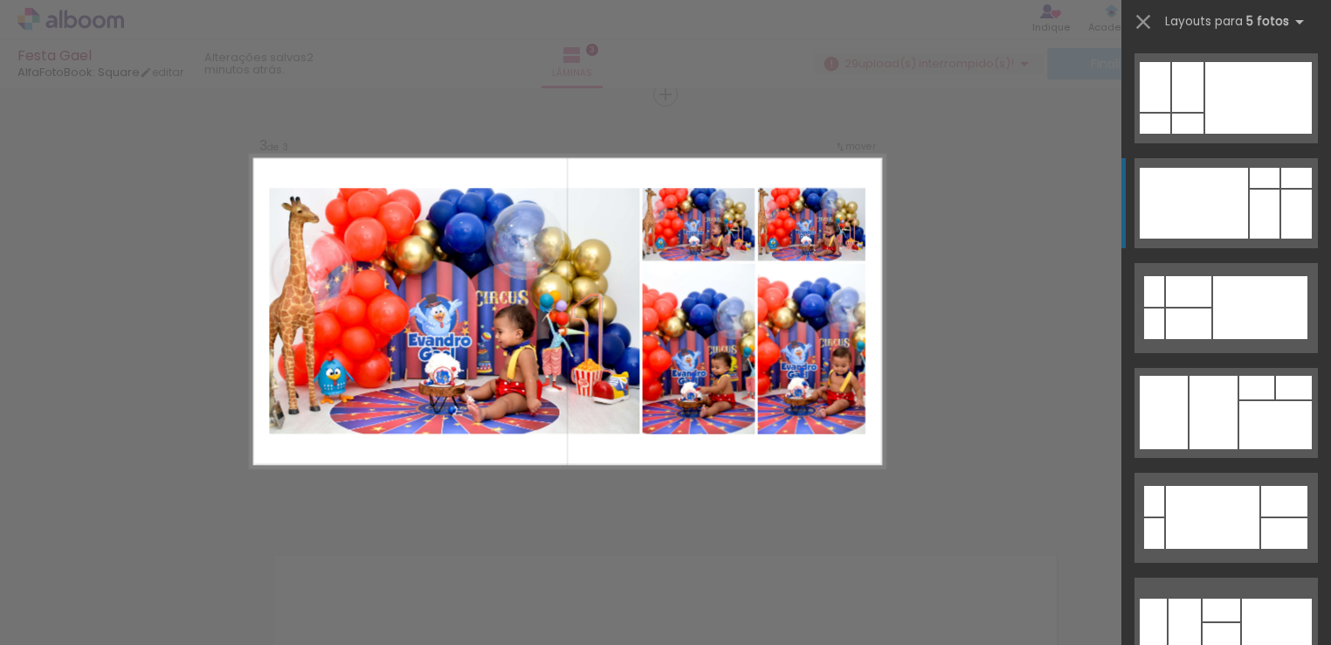
scroll to position [105, 0]
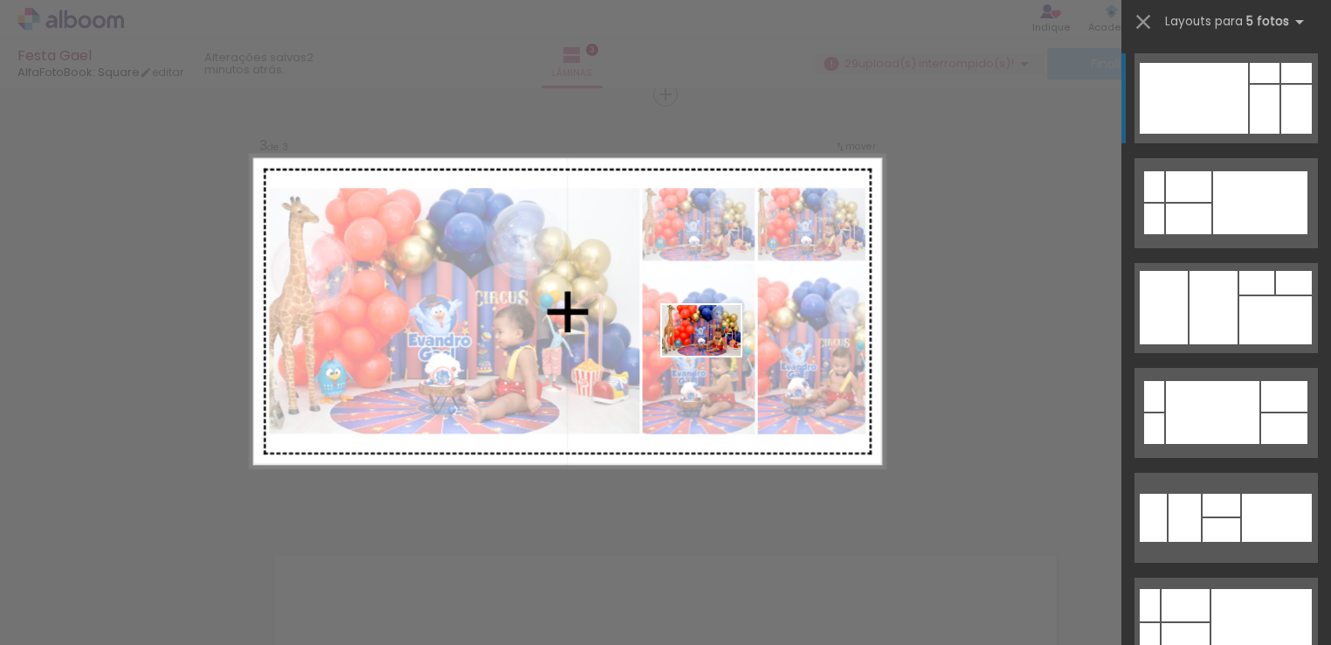
drag, startPoint x: 702, startPoint y: 596, endPoint x: 714, endPoint y: 357, distance: 238.7
click at [714, 357] on quentale-workspace at bounding box center [665, 322] width 1331 height 645
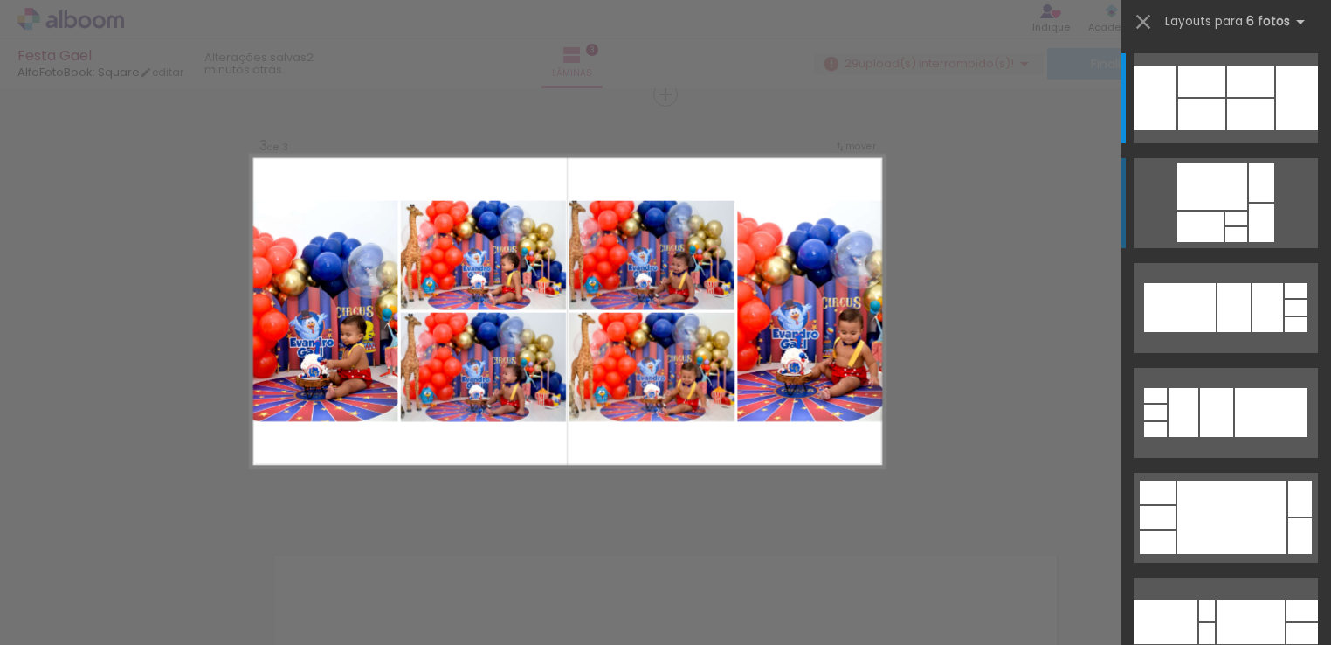
scroll to position [0, 1202]
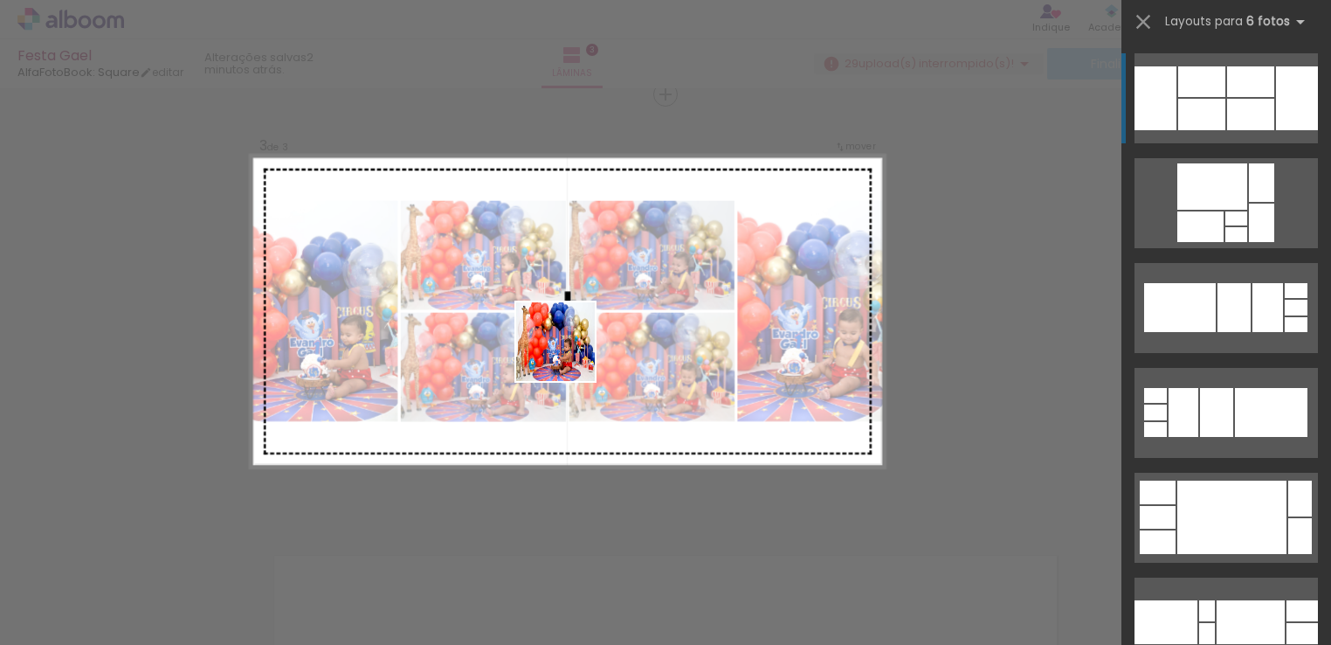
drag, startPoint x: 558, startPoint y: 616, endPoint x: 569, endPoint y: 355, distance: 261.3
click at [569, 355] on quentale-workspace at bounding box center [665, 322] width 1331 height 645
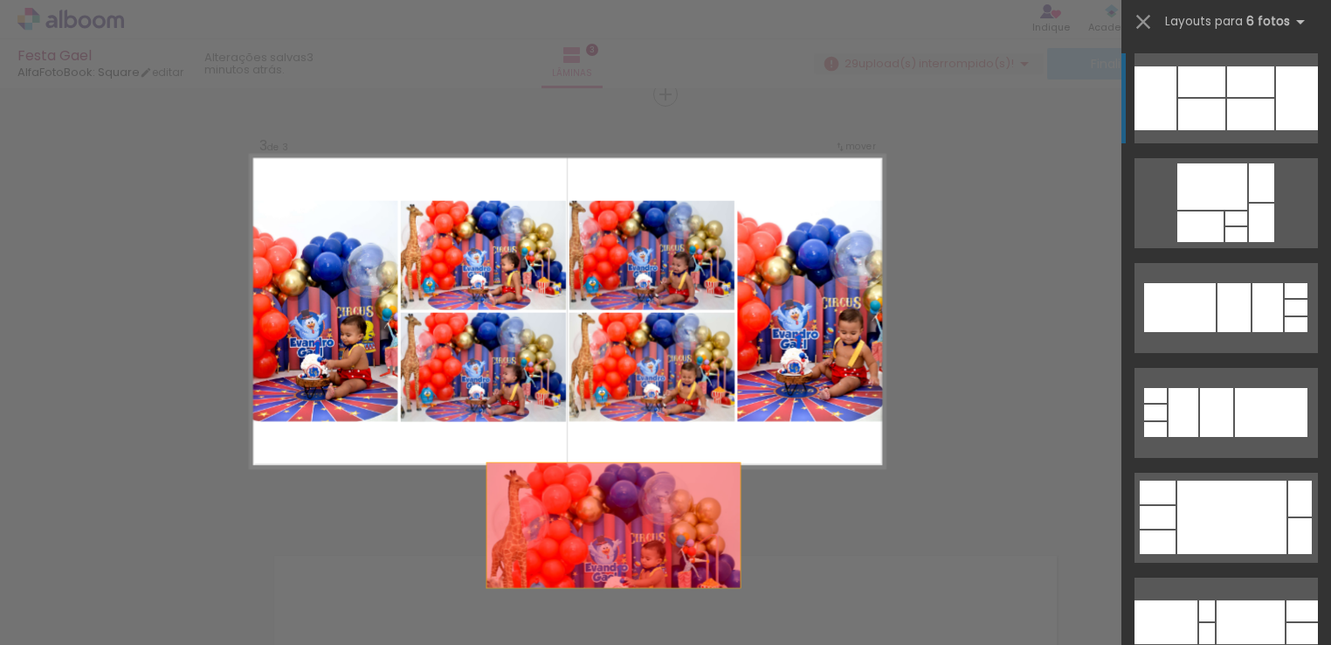
drag, startPoint x: 657, startPoint y: 352, endPoint x: 713, endPoint y: 554, distance: 209.3
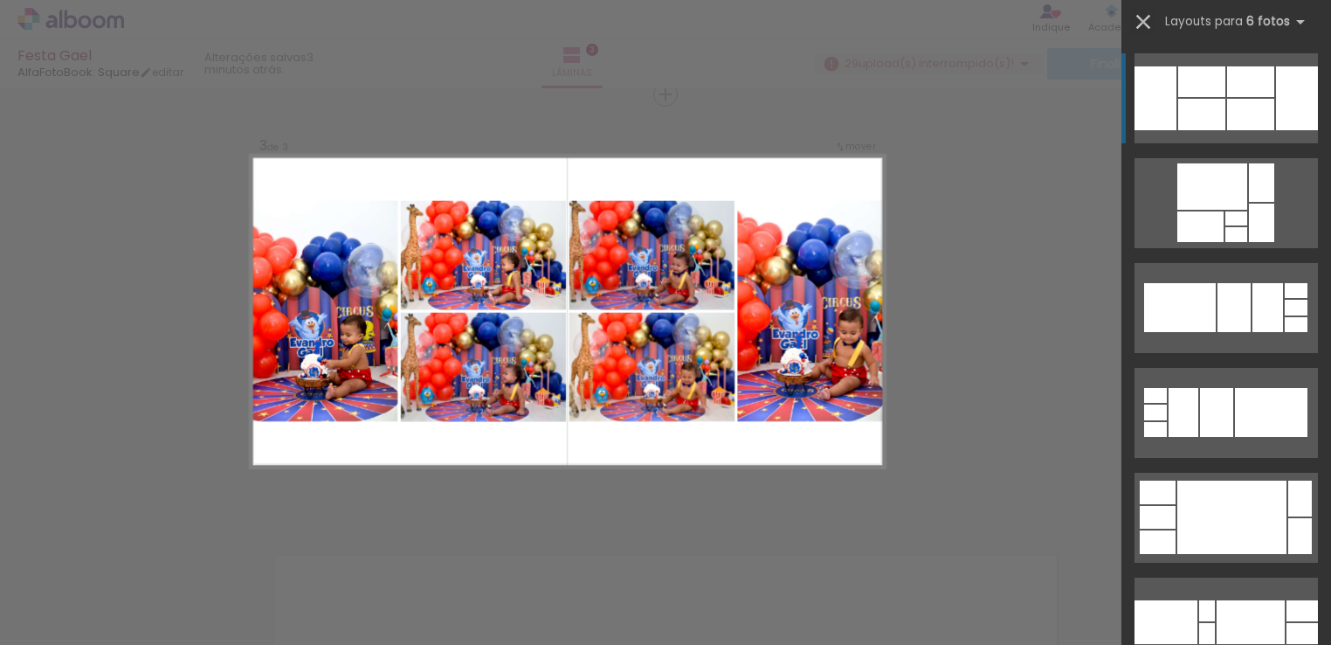
click at [1138, 23] on iron-icon at bounding box center [1143, 22] width 24 height 24
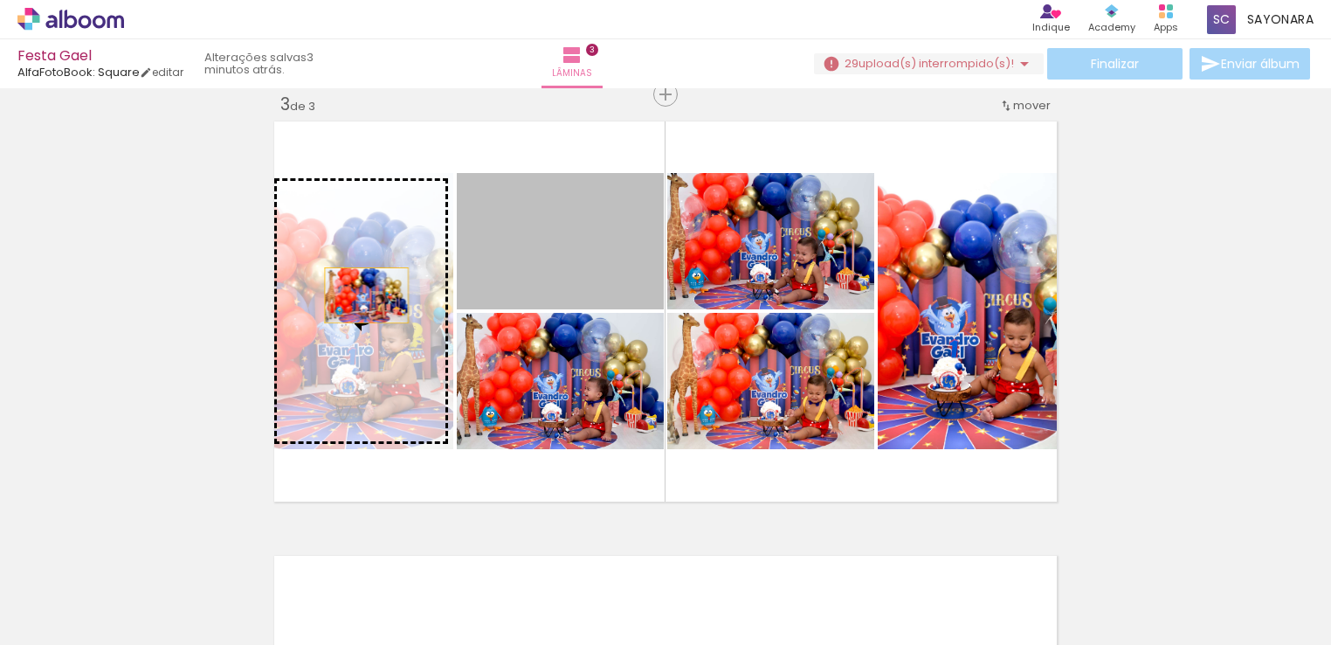
drag, startPoint x: 618, startPoint y: 266, endPoint x: 360, endPoint y: 295, distance: 260.1
click at [0, 0] on slot at bounding box center [0, 0] width 0 height 0
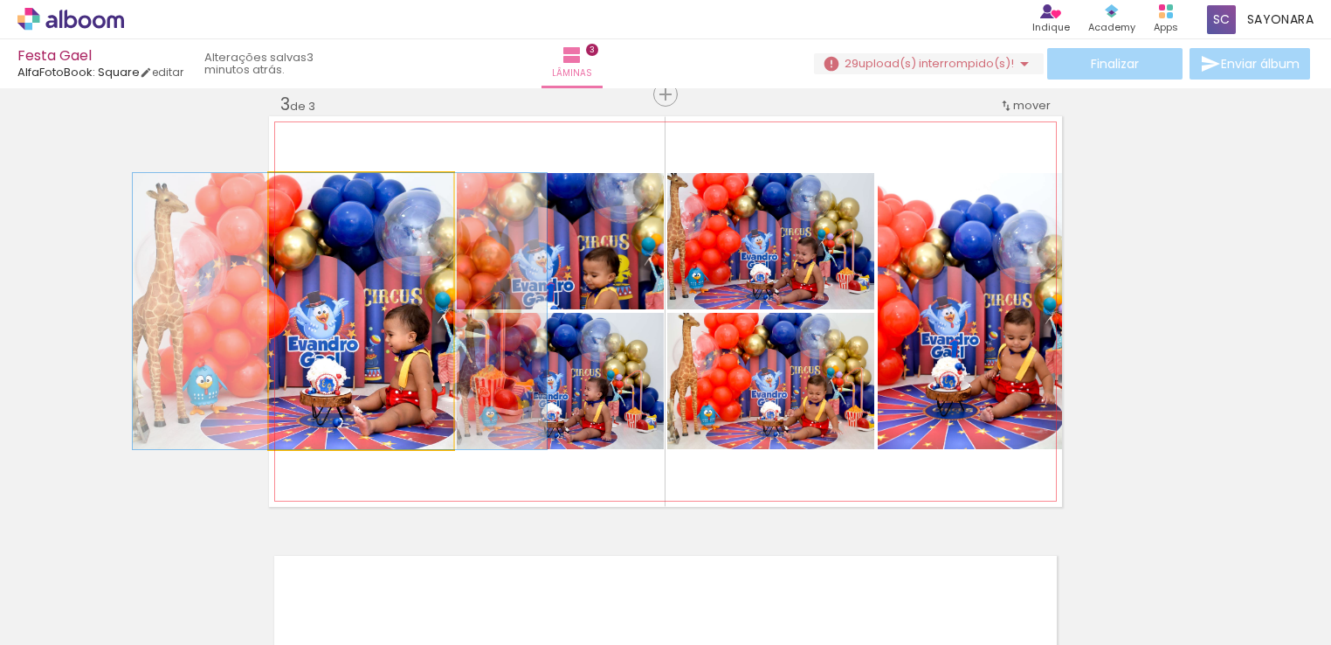
drag, startPoint x: 406, startPoint y: 331, endPoint x: 385, endPoint y: 329, distance: 21.0
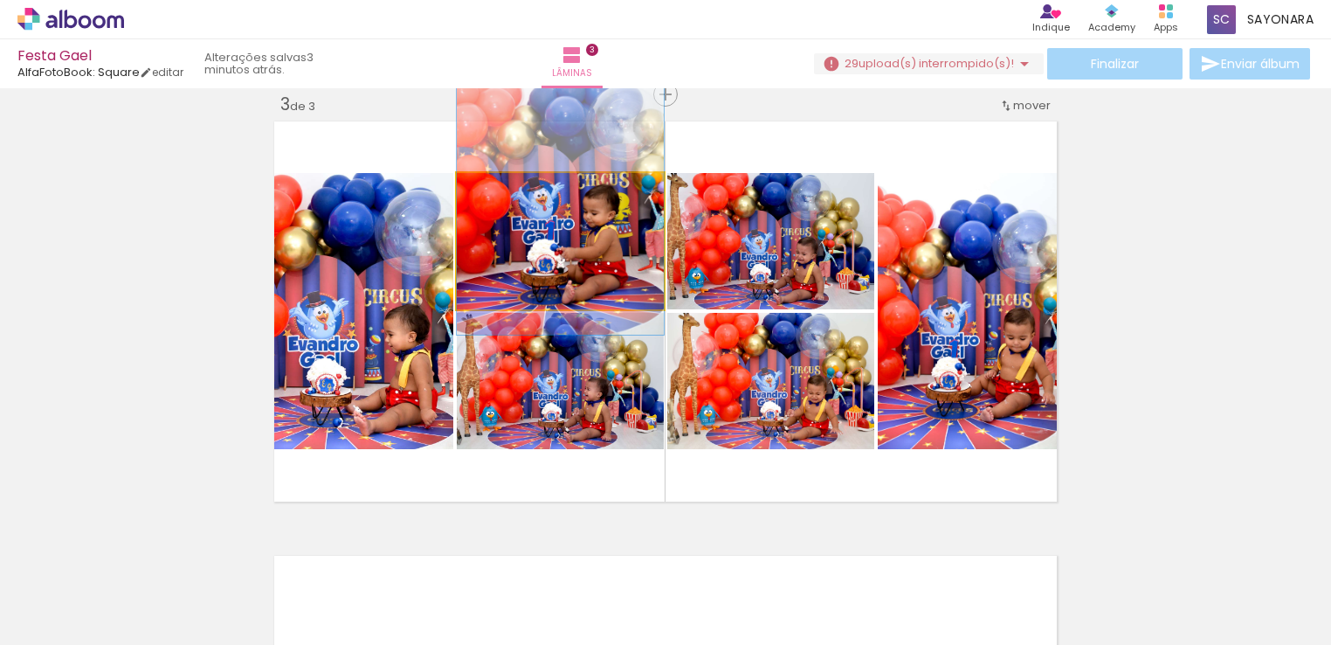
drag, startPoint x: 611, startPoint y: 268, endPoint x: 629, endPoint y: 206, distance: 64.4
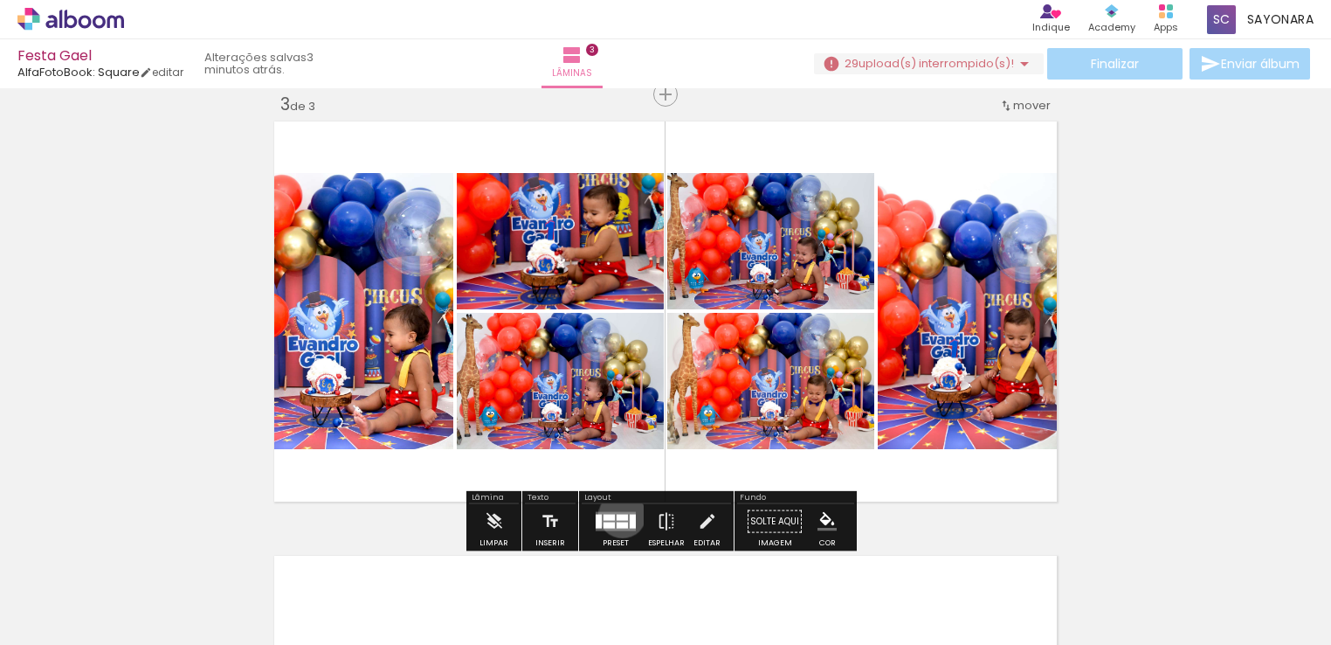
click at [618, 514] on div at bounding box center [622, 517] width 11 height 6
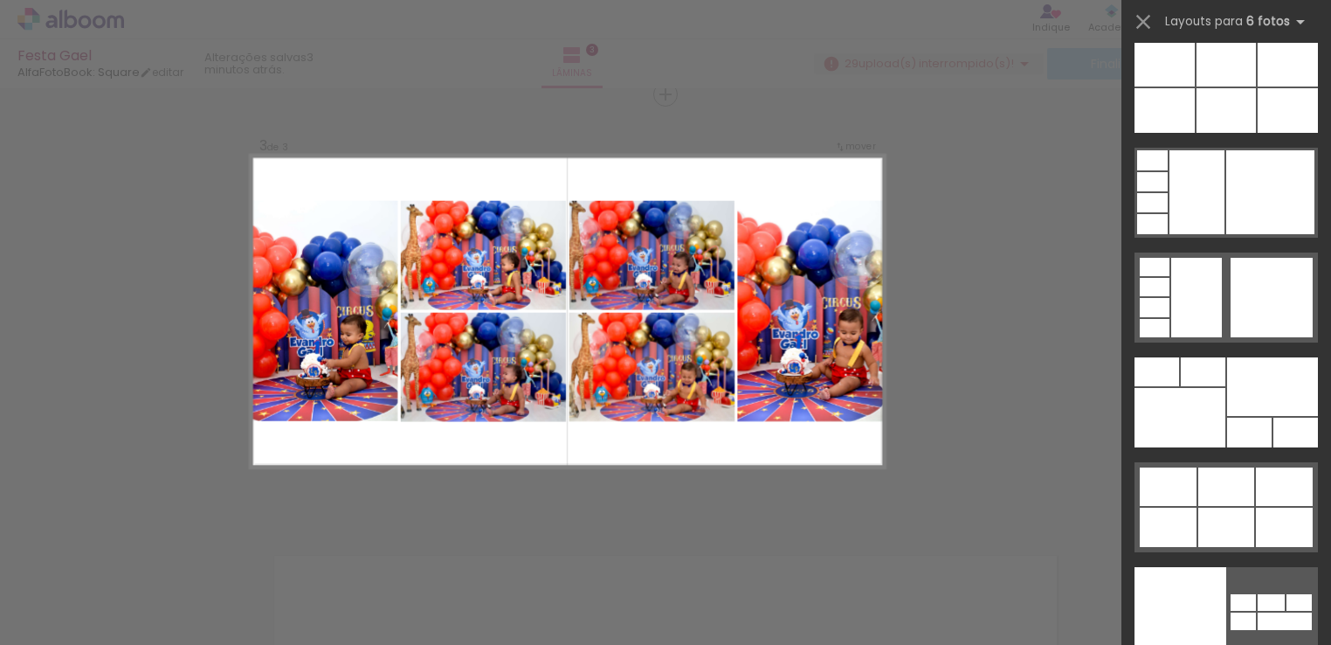
scroll to position [54940, 0]
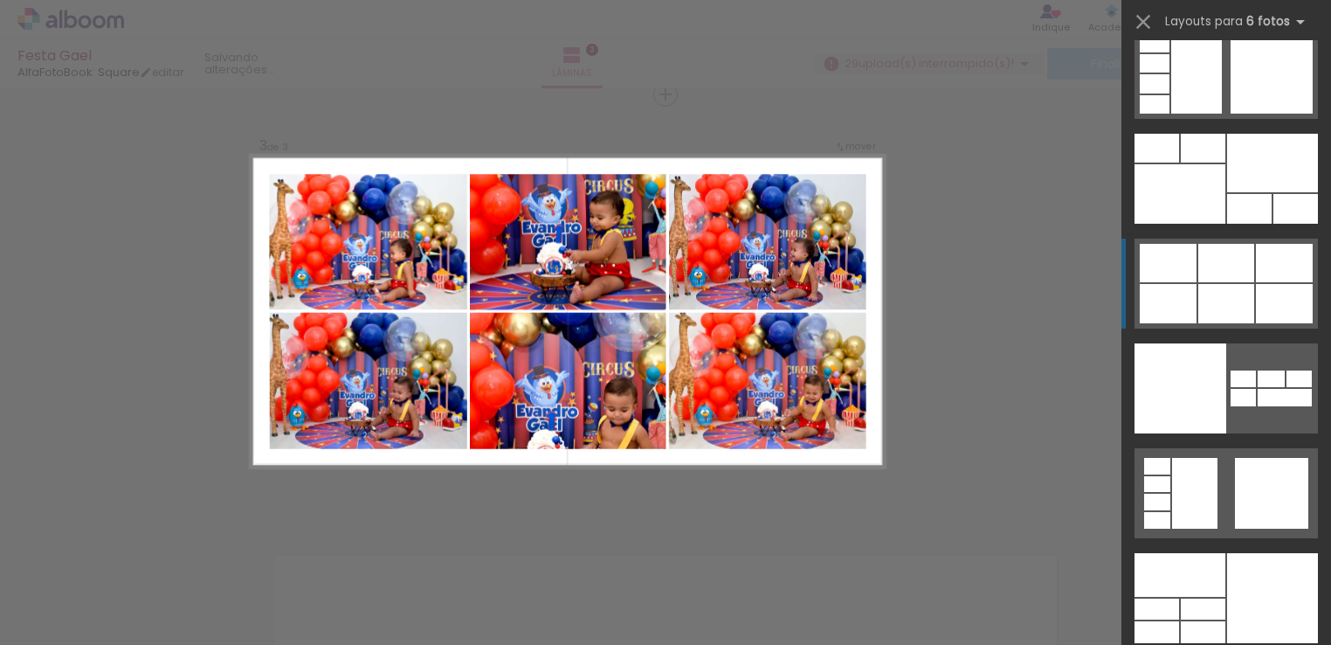
click at [1272, 293] on div at bounding box center [1284, 303] width 57 height 39
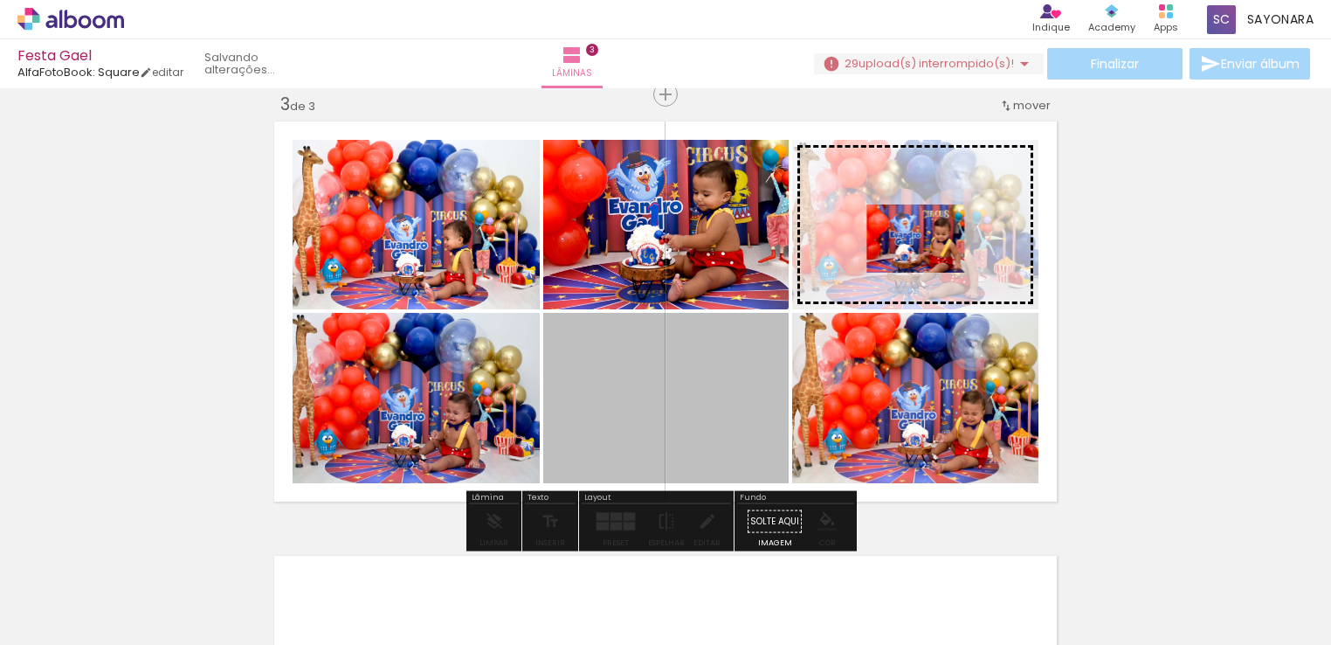
drag, startPoint x: 720, startPoint y: 410, endPoint x: 908, endPoint y: 253, distance: 245.0
click at [0, 0] on slot at bounding box center [0, 0] width 0 height 0
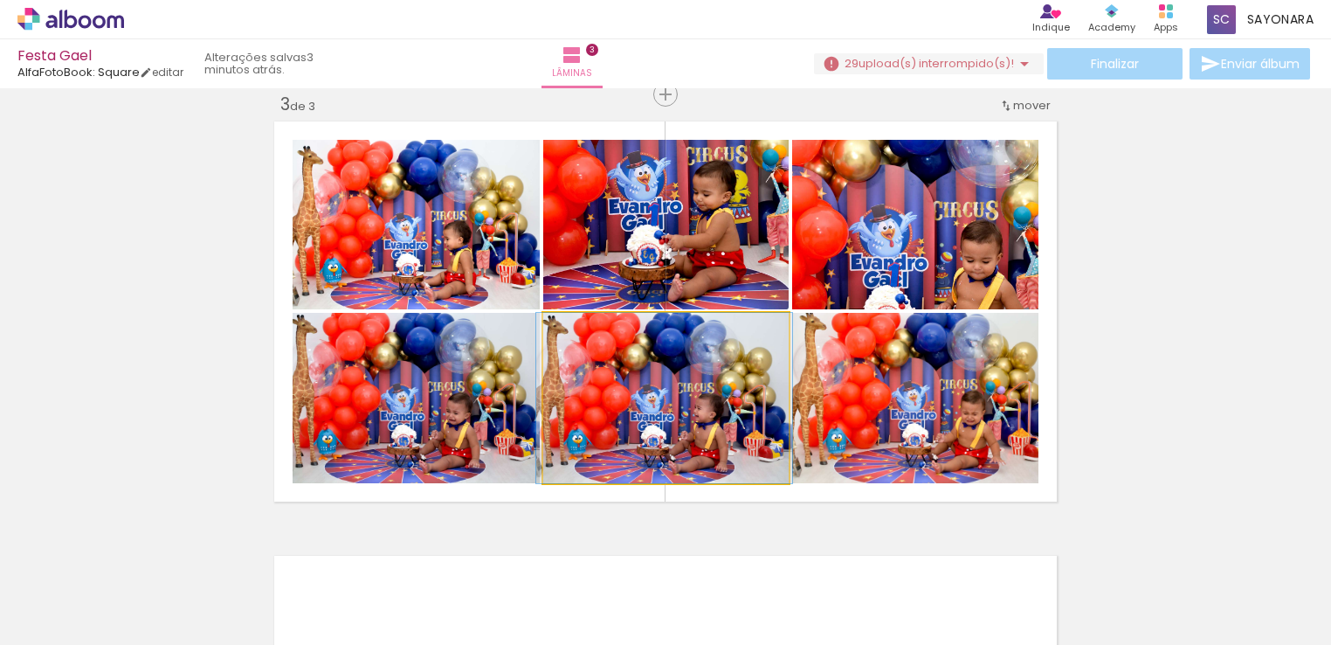
drag, startPoint x: 749, startPoint y: 431, endPoint x: 748, endPoint y: 420, distance: 10.6
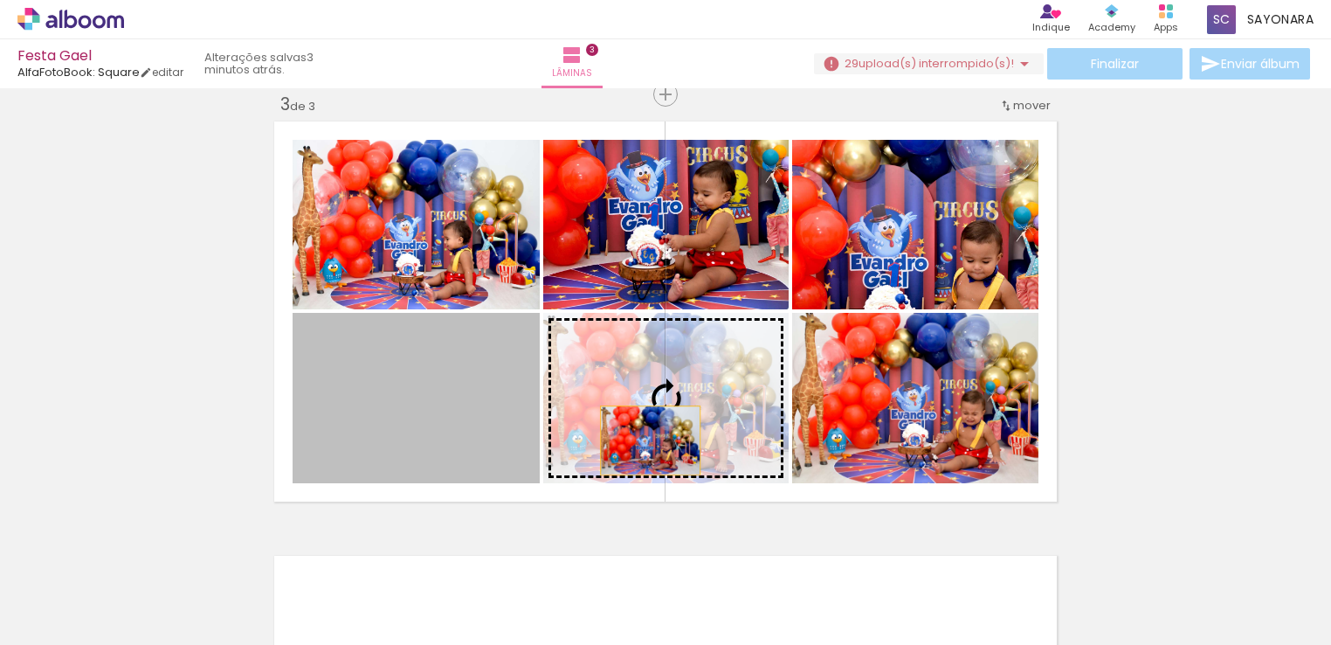
drag, startPoint x: 449, startPoint y: 455, endPoint x: 677, endPoint y: 434, distance: 228.9
click at [0, 0] on slot at bounding box center [0, 0] width 0 height 0
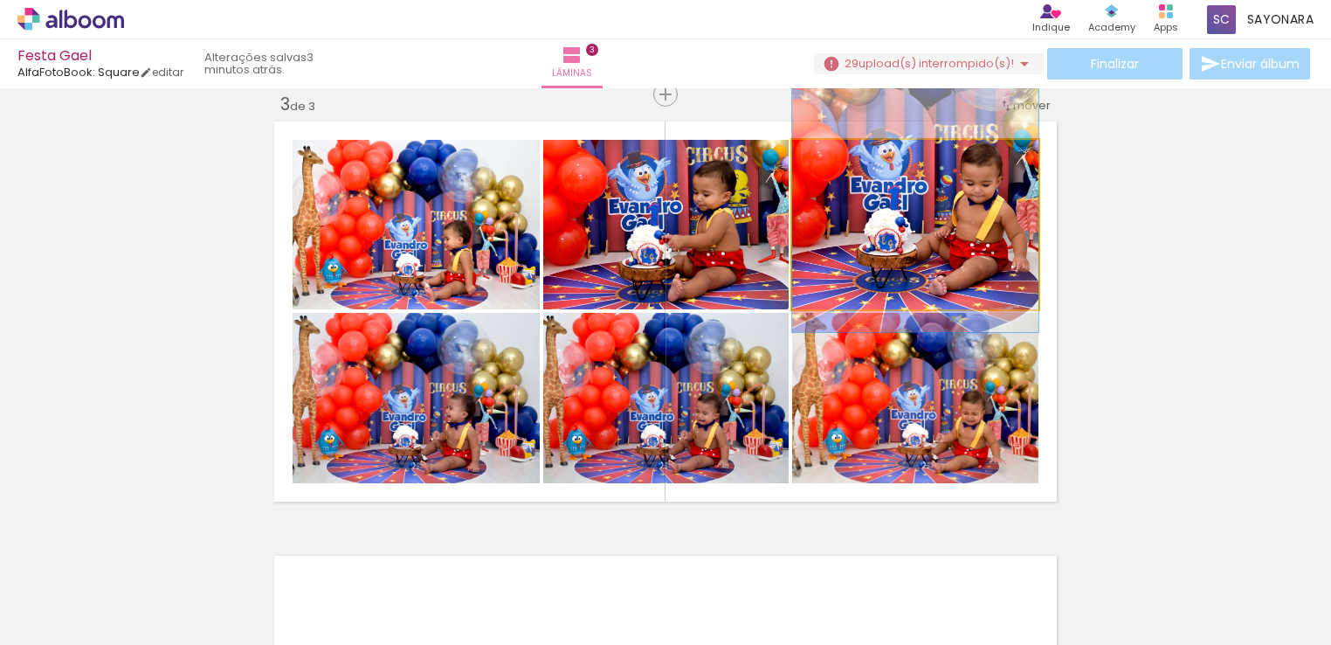
drag, startPoint x: 962, startPoint y: 258, endPoint x: 969, endPoint y: 181, distance: 77.2
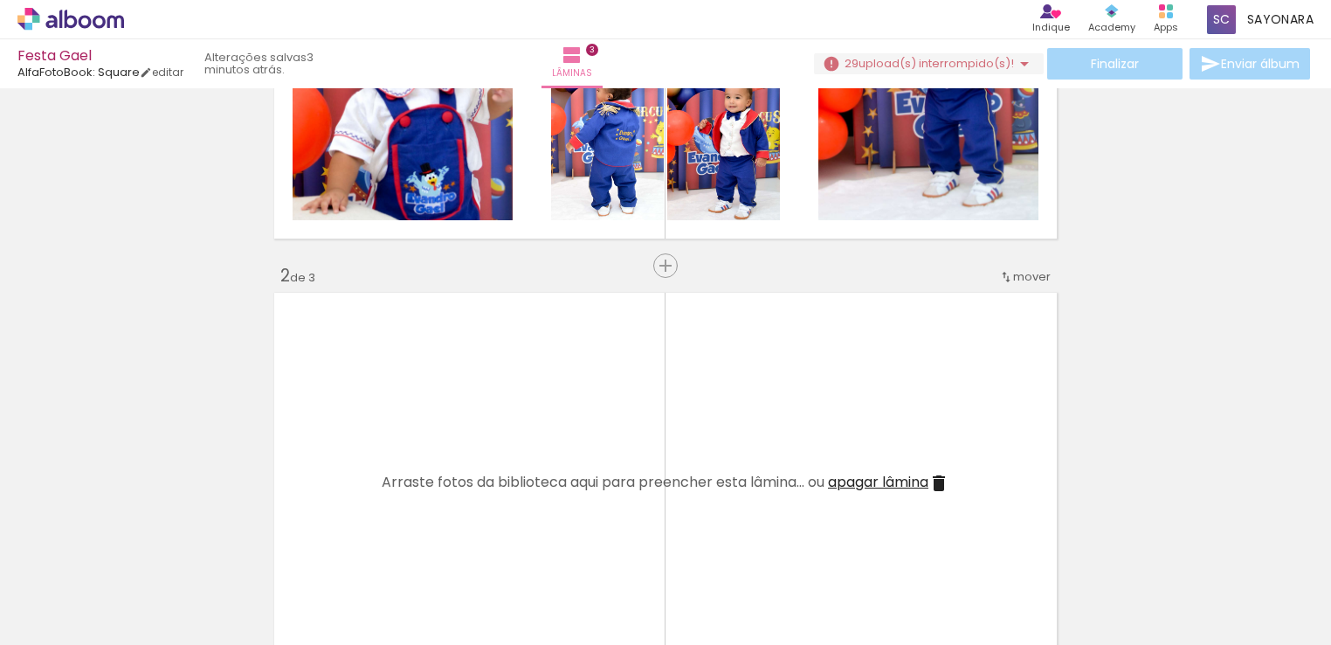
scroll to position [344, 0]
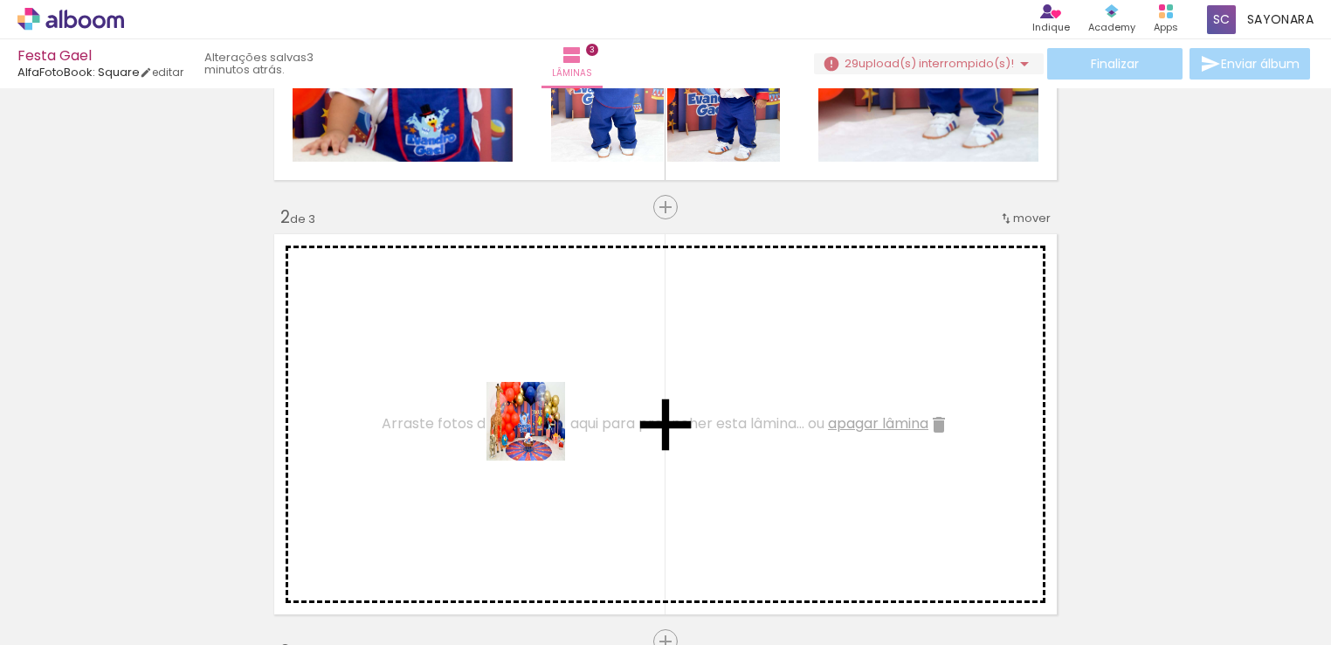
drag, startPoint x: 430, startPoint y: 603, endPoint x: 545, endPoint y: 424, distance: 212.9
click at [545, 424] on quentale-workspace at bounding box center [665, 322] width 1331 height 645
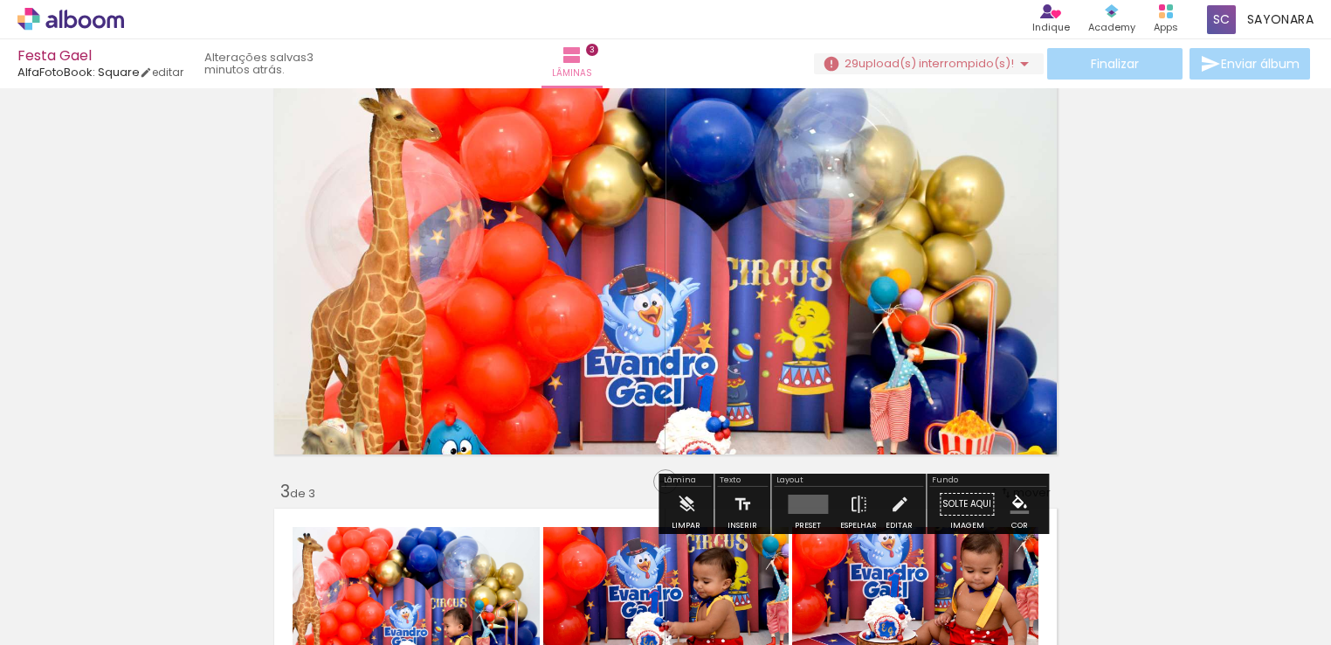
scroll to position [555, 0]
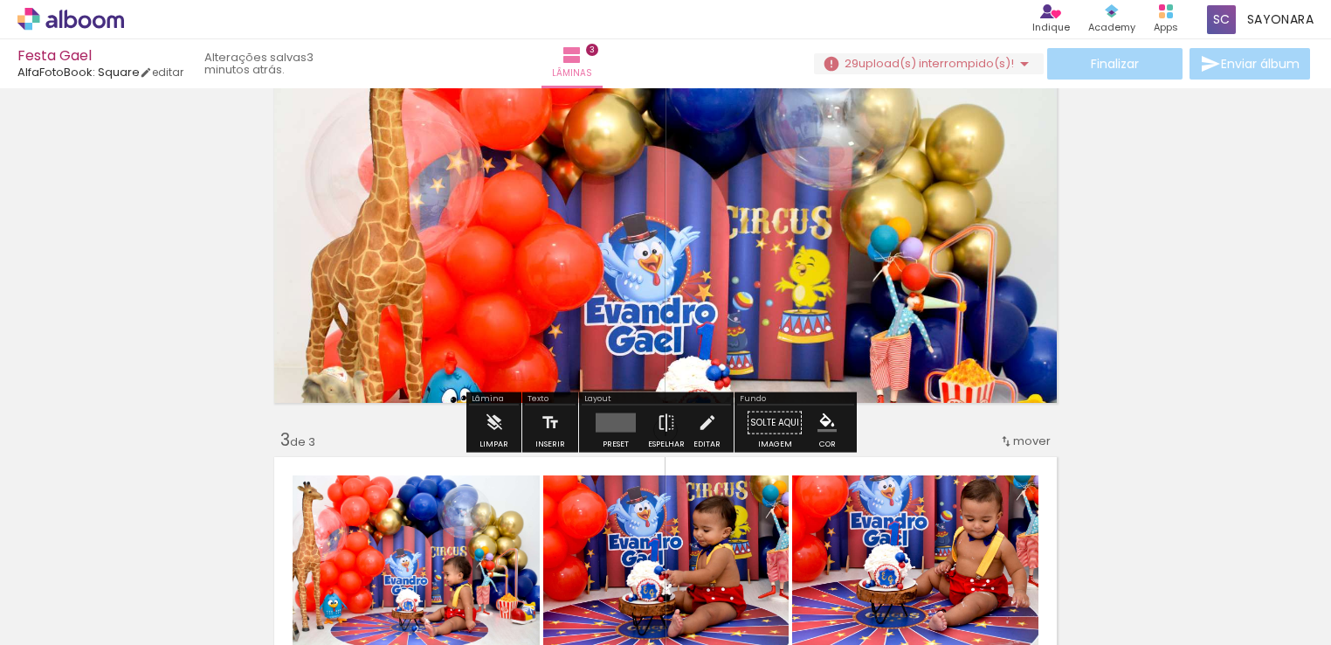
click at [622, 427] on quentale-layouter at bounding box center [616, 422] width 40 height 19
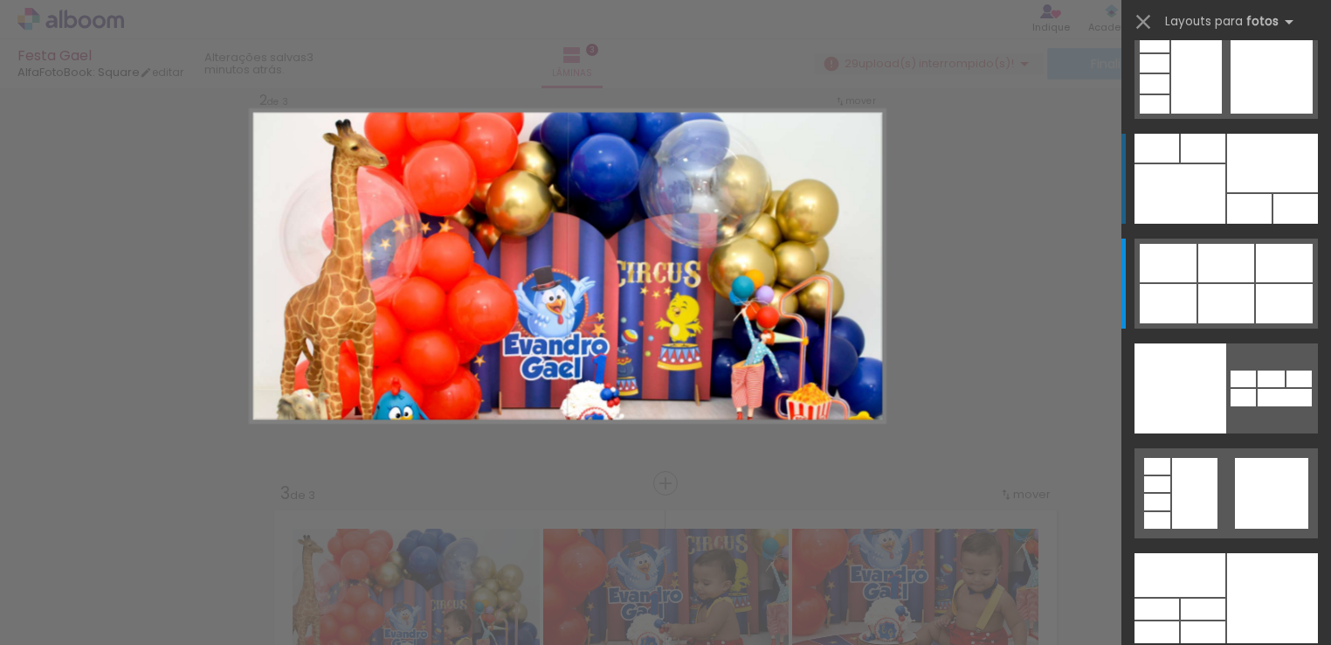
scroll to position [456, 0]
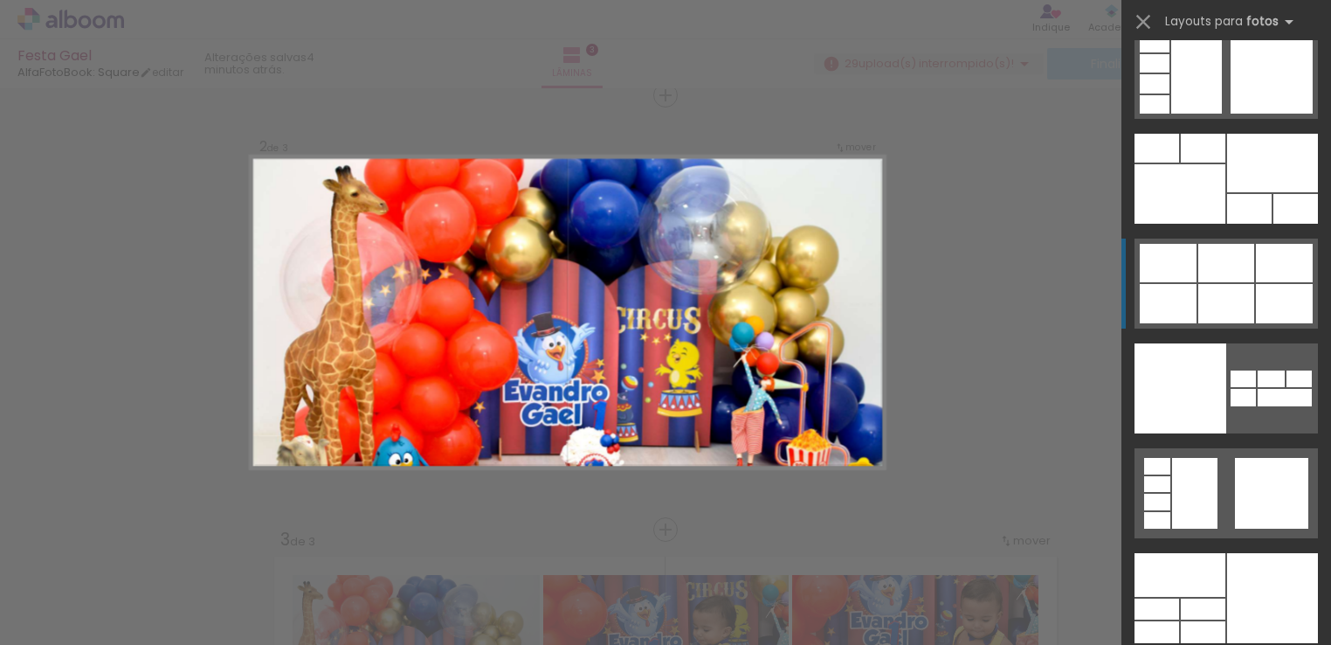
click at [1213, 305] on div at bounding box center [1226, 303] width 56 height 39
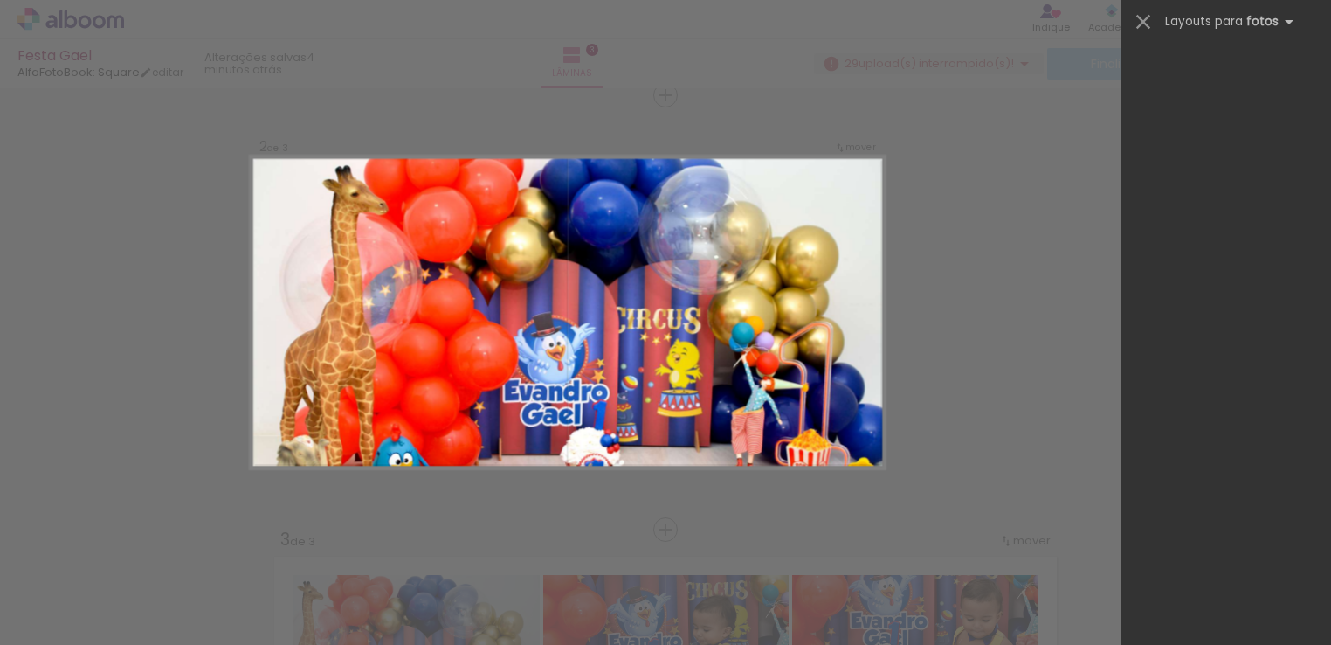
scroll to position [1843, 0]
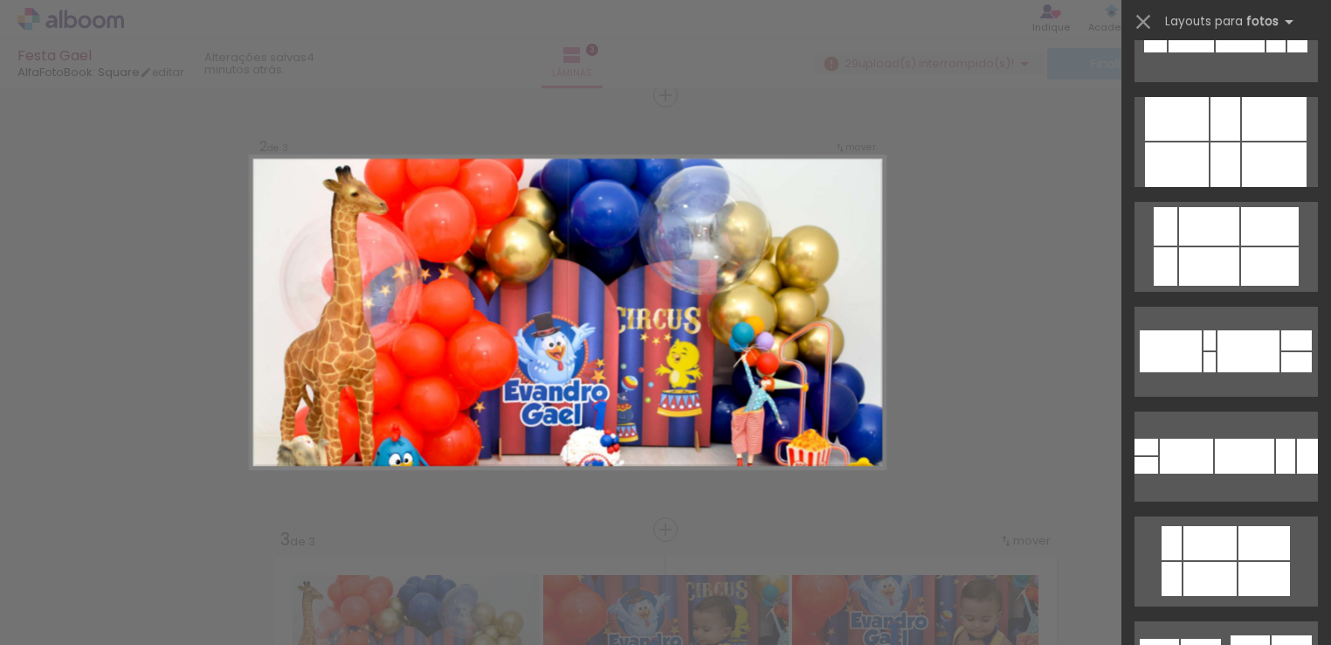
click at [1282, 92] on div at bounding box center [1226, 136] width 210 height 105
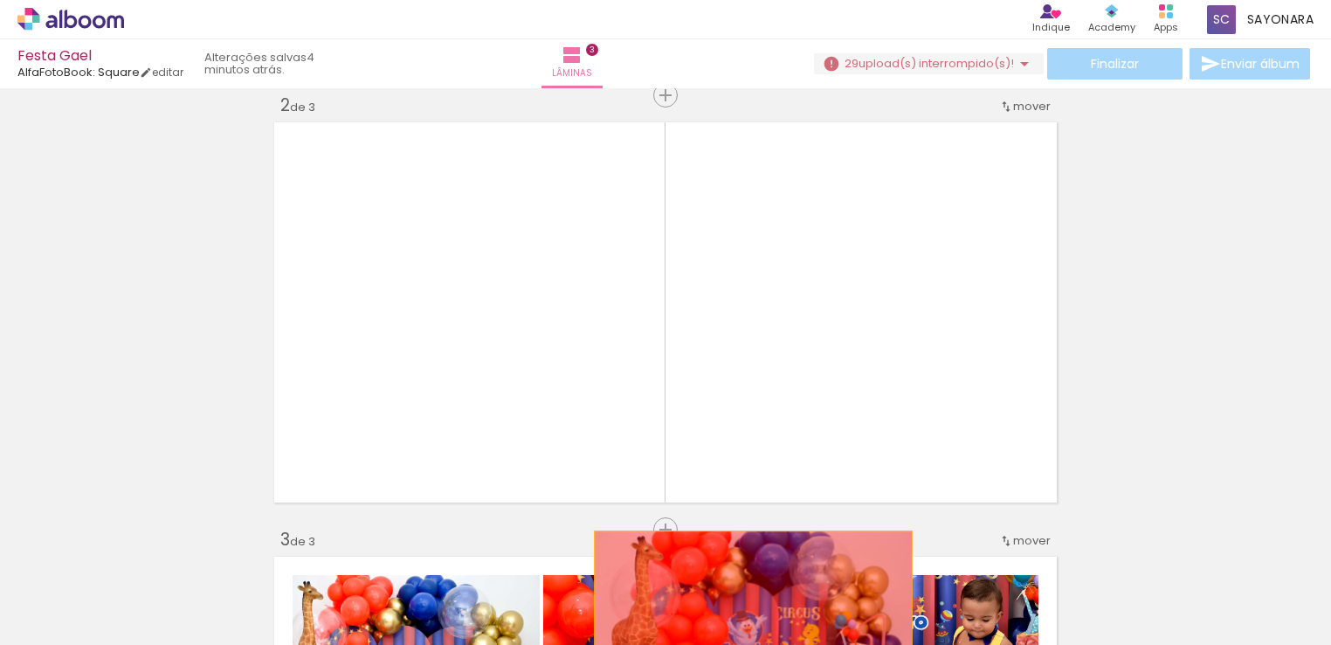
drag, startPoint x: 776, startPoint y: 343, endPoint x: 747, endPoint y: 609, distance: 267.1
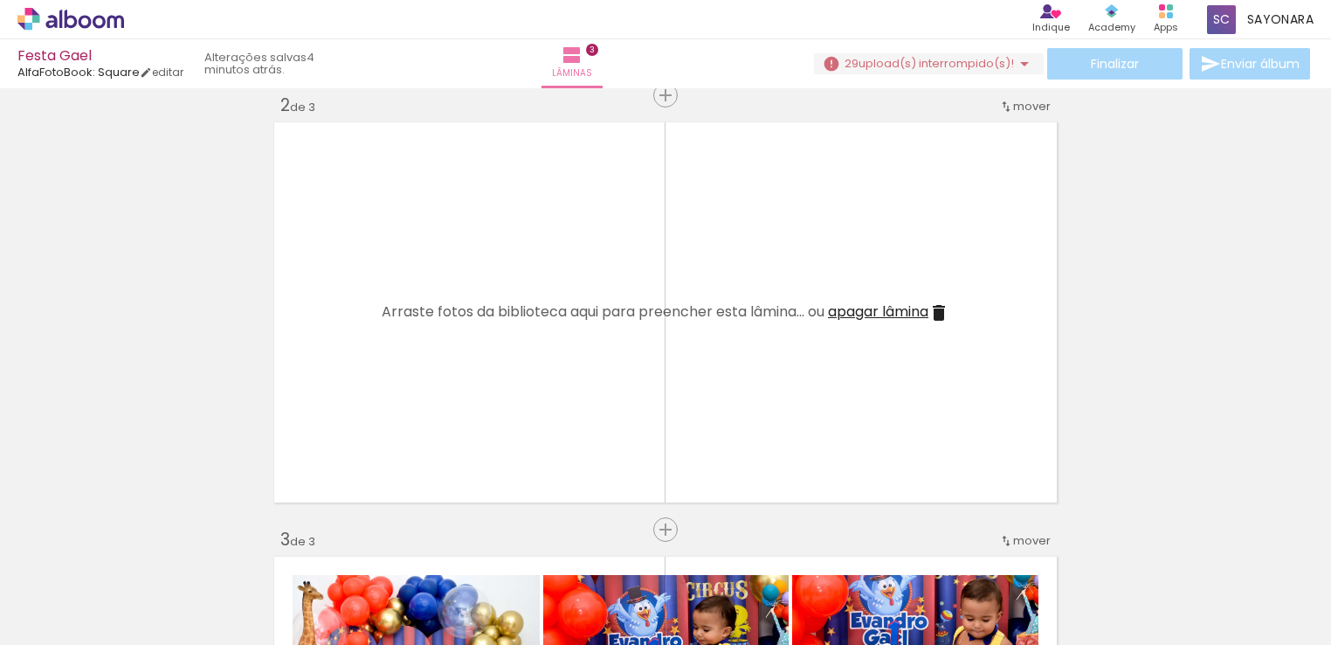
click at [886, 302] on span "apagar lâmina" at bounding box center [878, 311] width 100 height 20
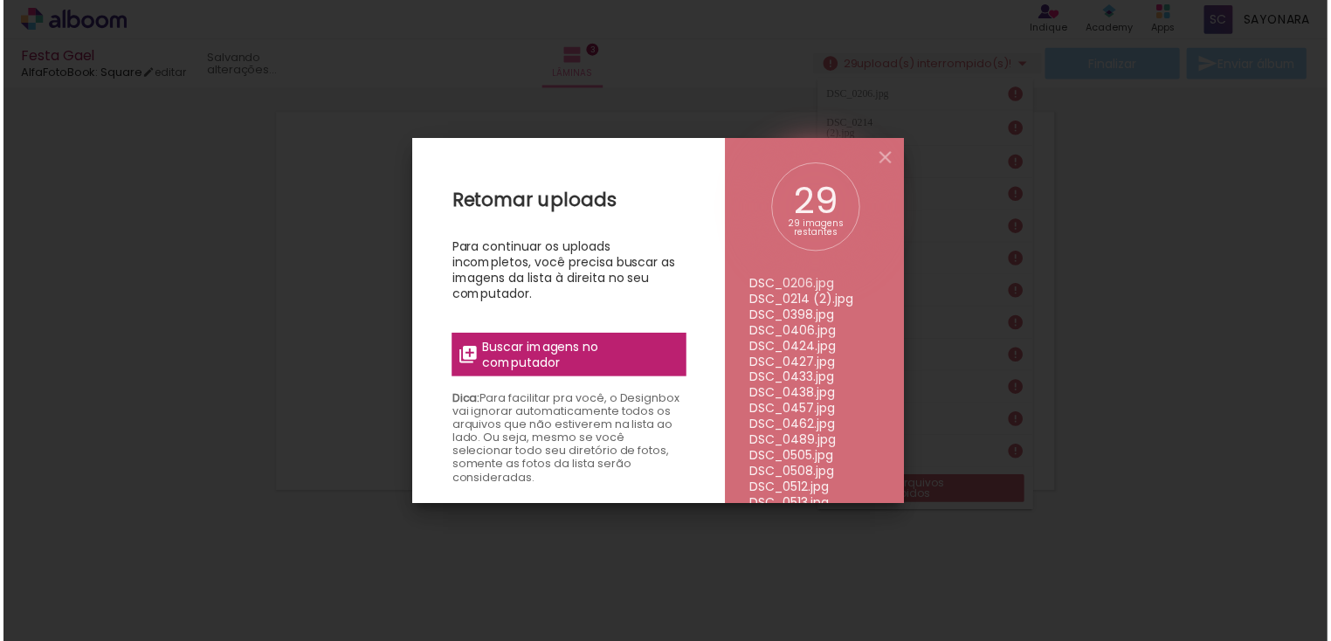
scroll to position [0, 220]
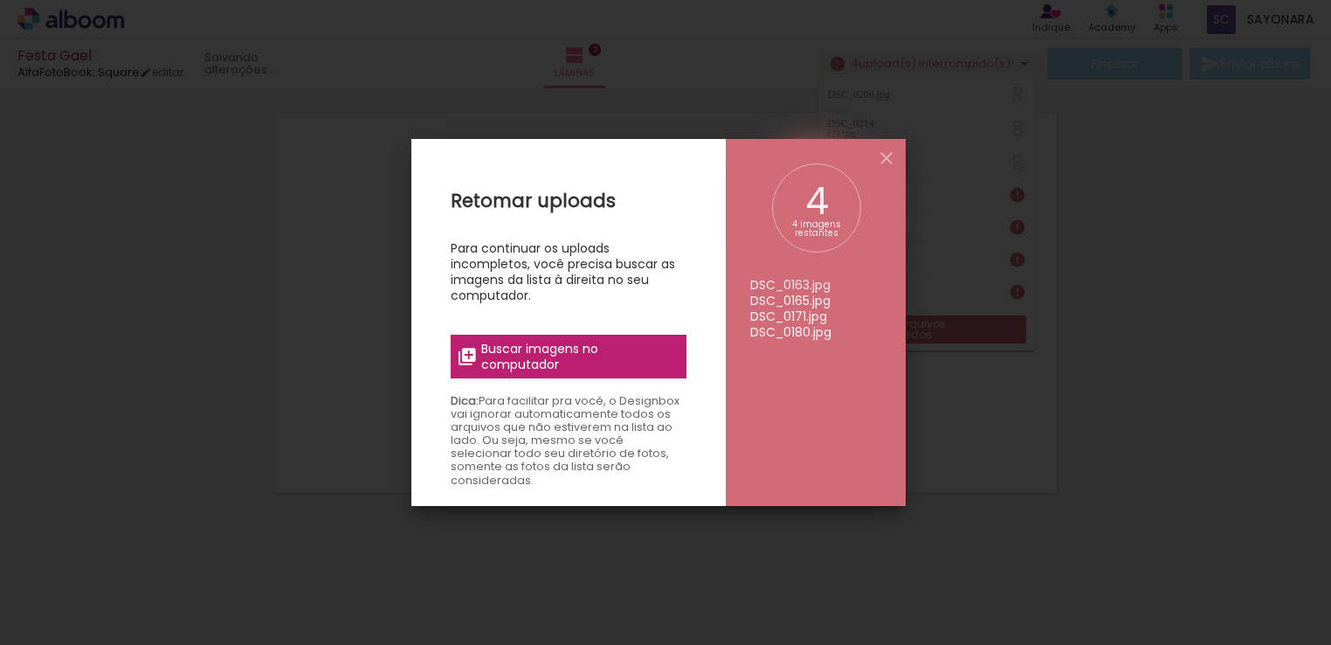
click at [576, 353] on span "Buscar imagens no computador" at bounding box center [578, 356] width 195 height 31
click at [0, 0] on input "file" at bounding box center [0, 0] width 0 height 0
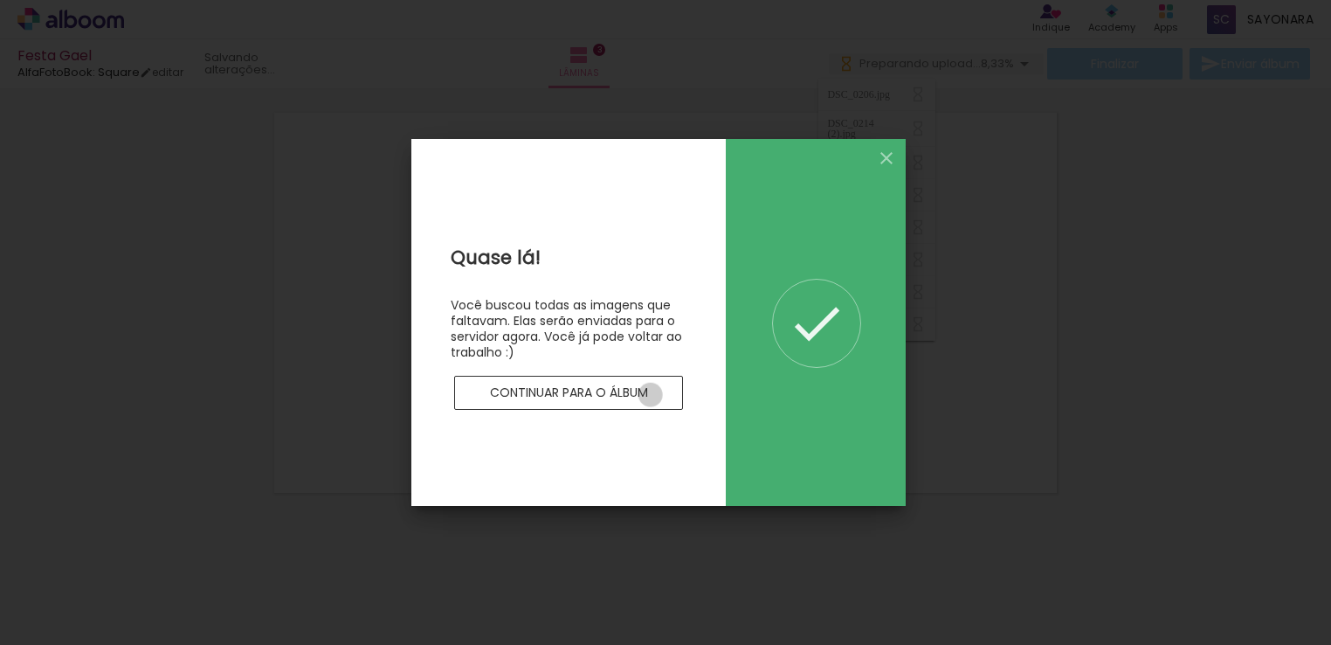
click at [651, 395] on paper-button "Continuar para o álbum" at bounding box center [568, 393] width 229 height 35
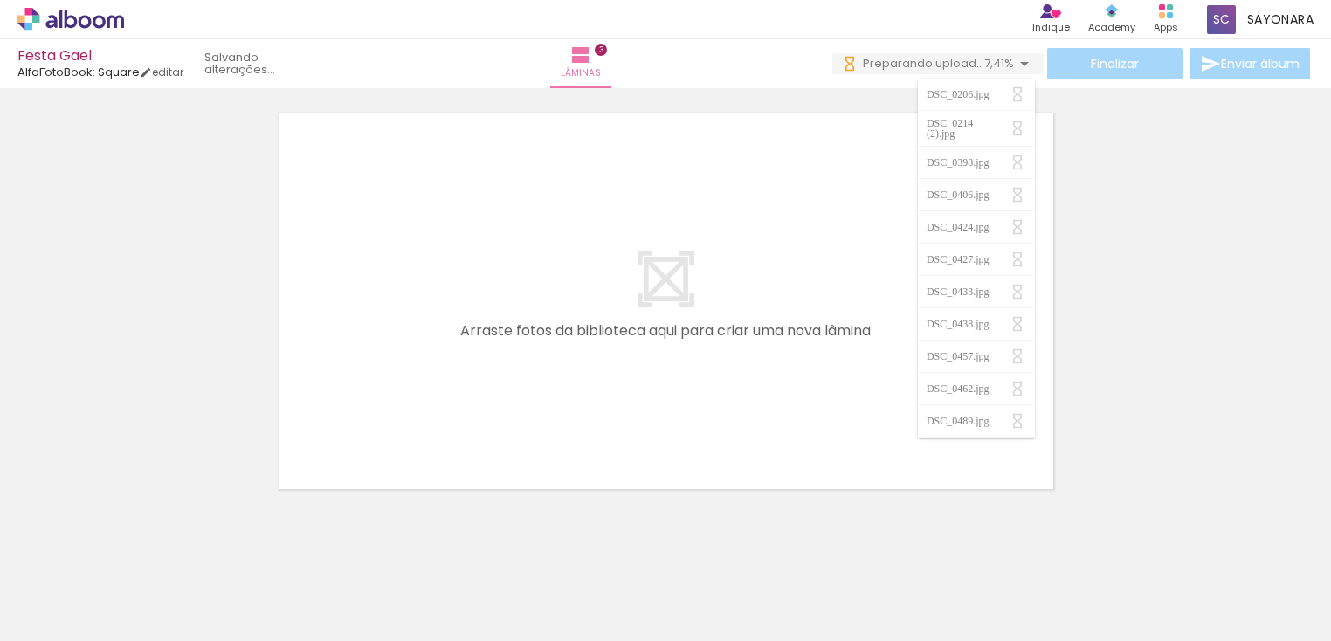
scroll to position [0, 0]
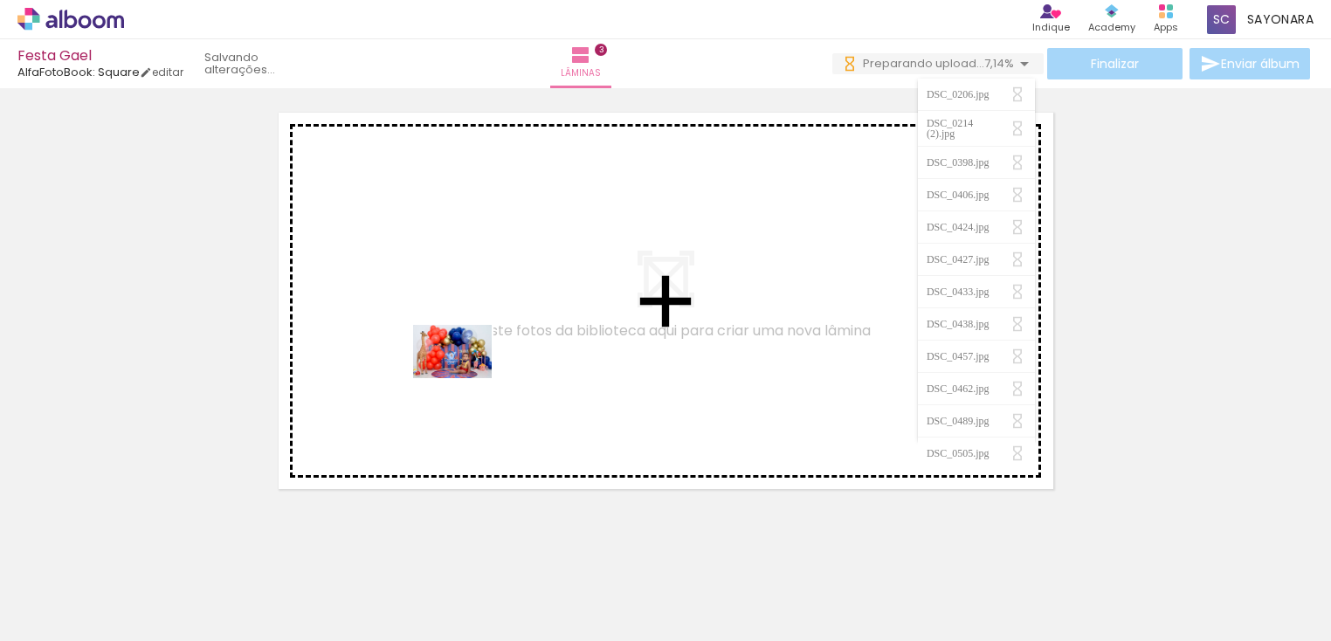
drag, startPoint x: 493, startPoint y: 588, endPoint x: 465, endPoint y: 377, distance: 212.2
click at [465, 377] on quentale-workspace at bounding box center [665, 320] width 1331 height 641
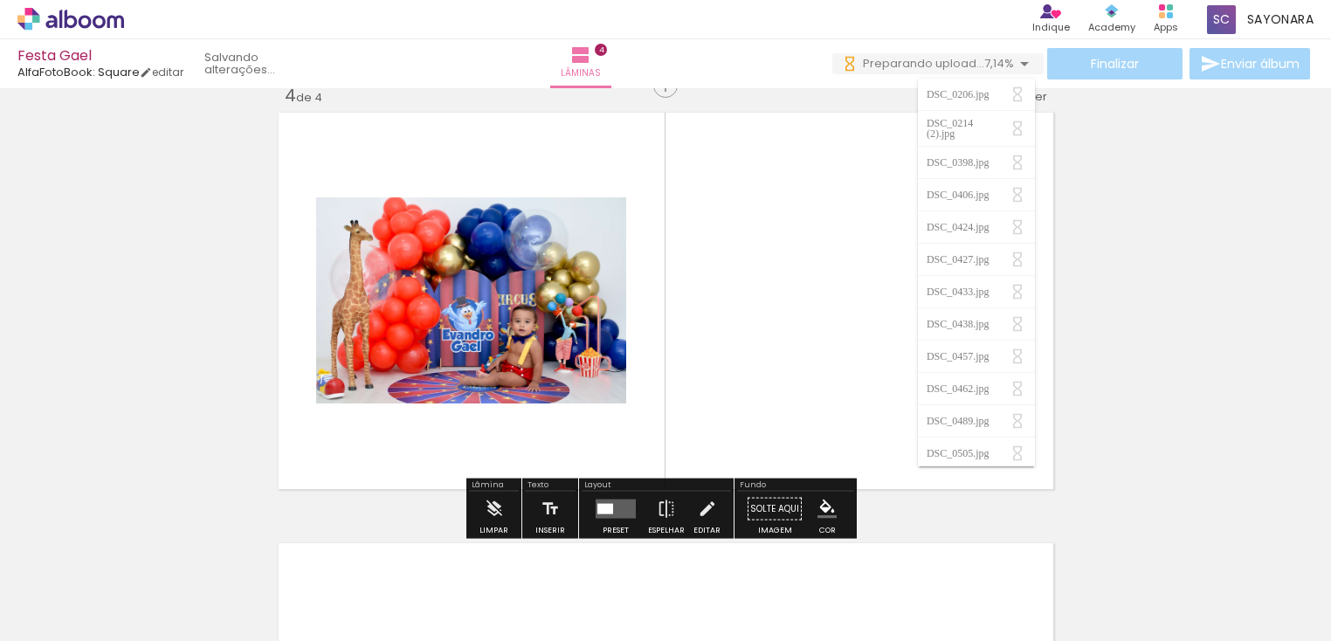
scroll to position [1313, 0]
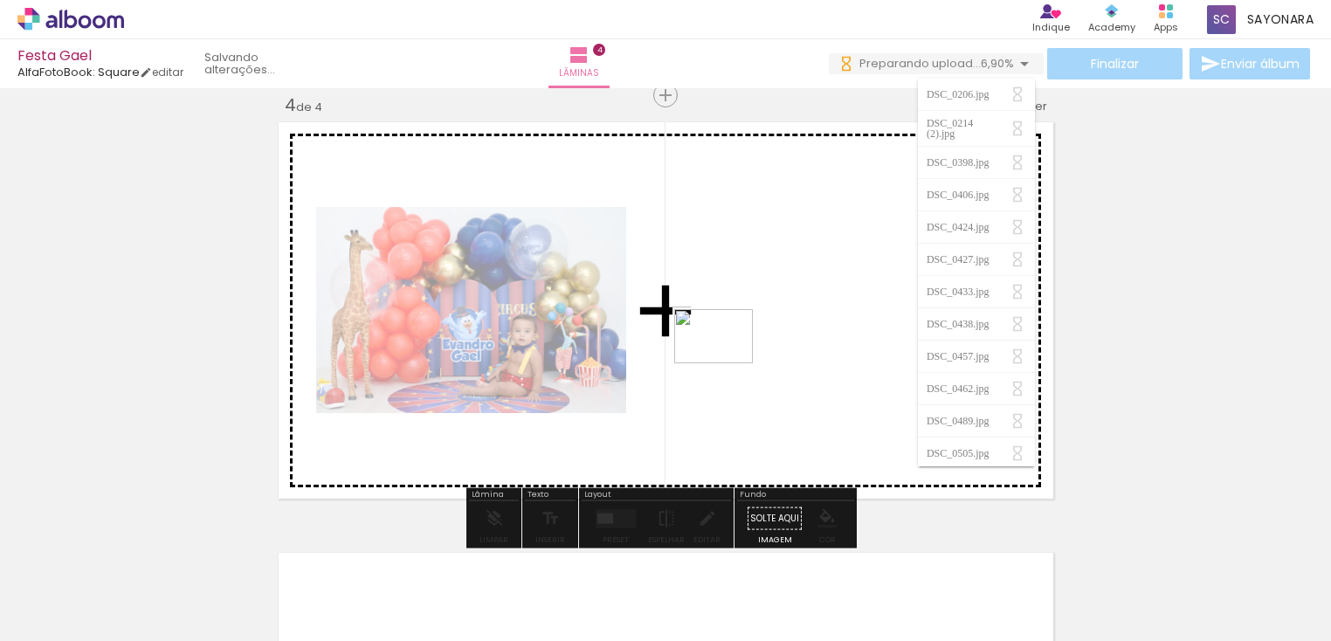
drag, startPoint x: 674, startPoint y: 447, endPoint x: 727, endPoint y: 362, distance: 100.4
click at [727, 362] on quentale-workspace at bounding box center [665, 320] width 1331 height 641
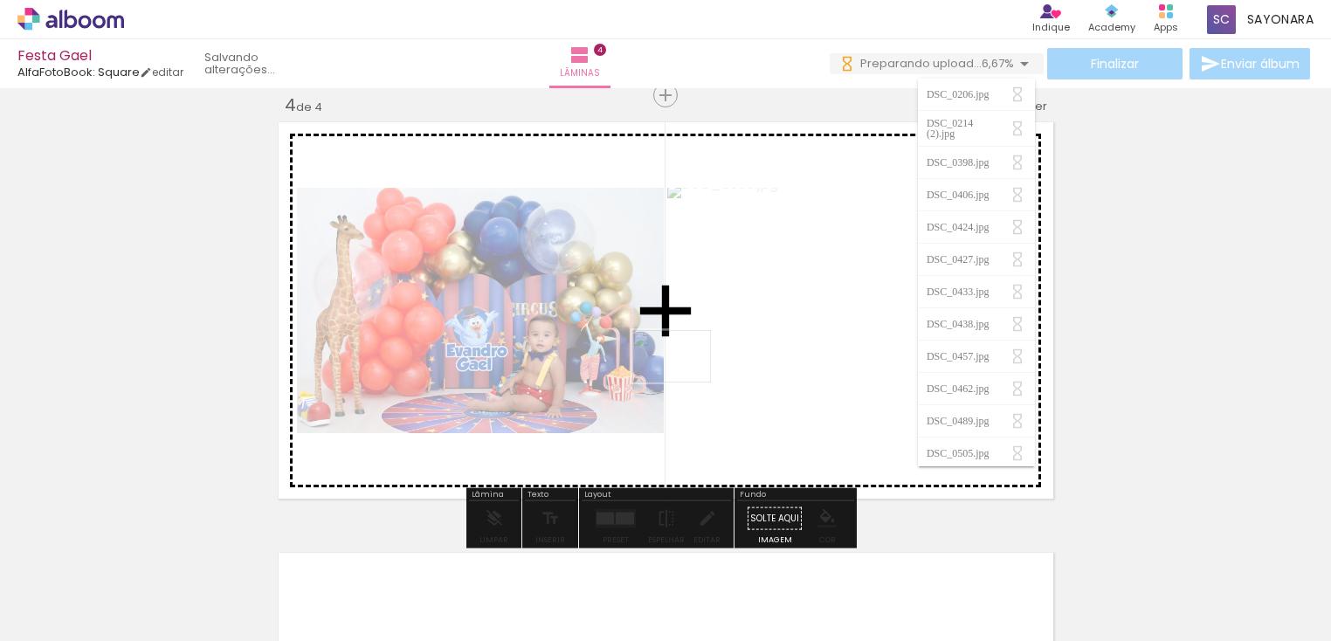
drag, startPoint x: 677, startPoint y: 600, endPoint x: 685, endPoint y: 383, distance: 217.6
click at [685, 383] on quentale-workspace at bounding box center [665, 320] width 1331 height 641
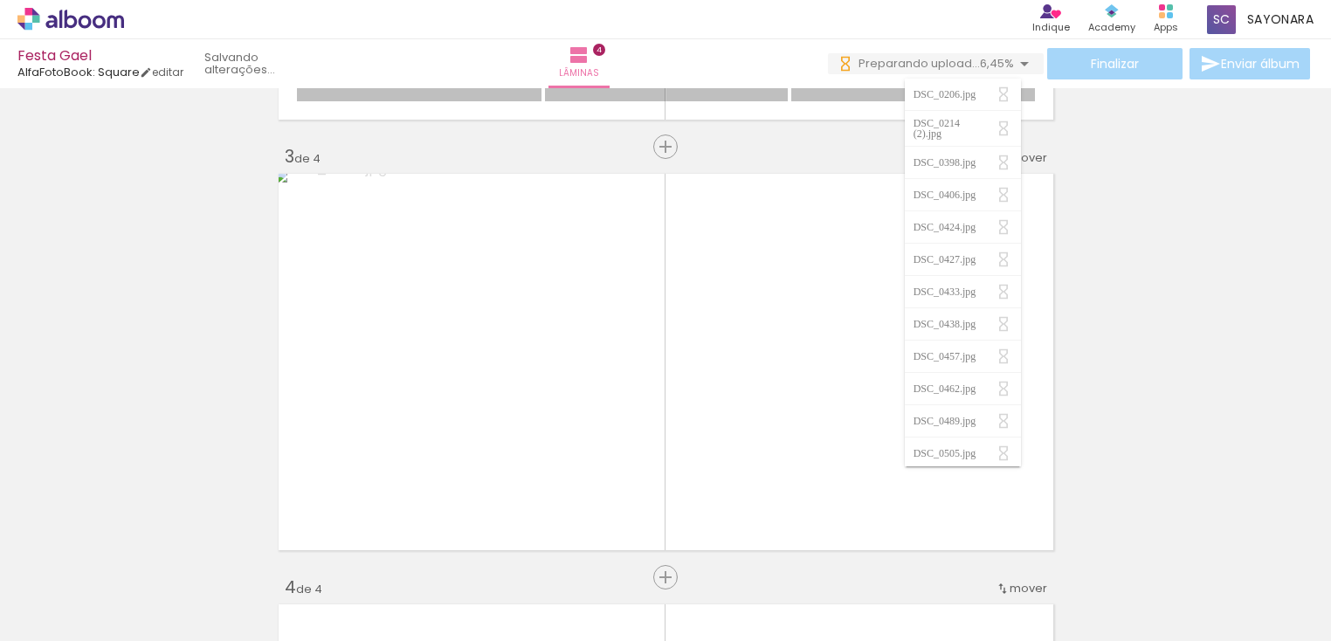
scroll to position [838, 0]
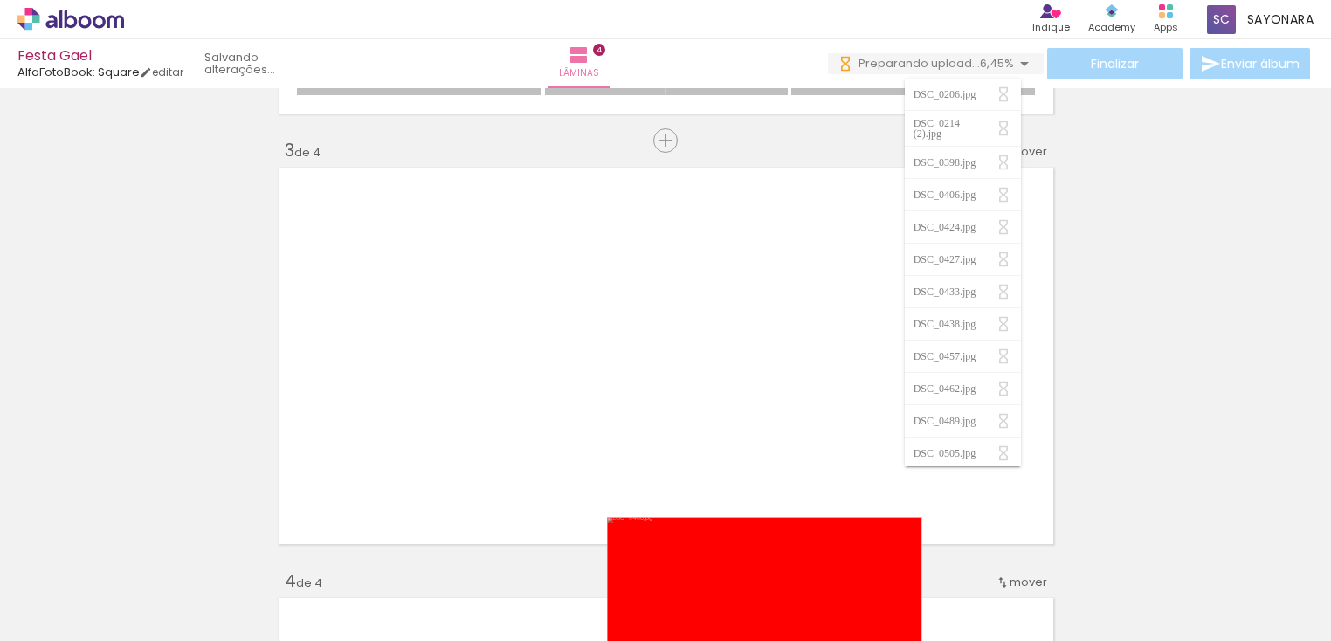
drag, startPoint x: 778, startPoint y: 334, endPoint x: 755, endPoint y: 599, distance: 265.6
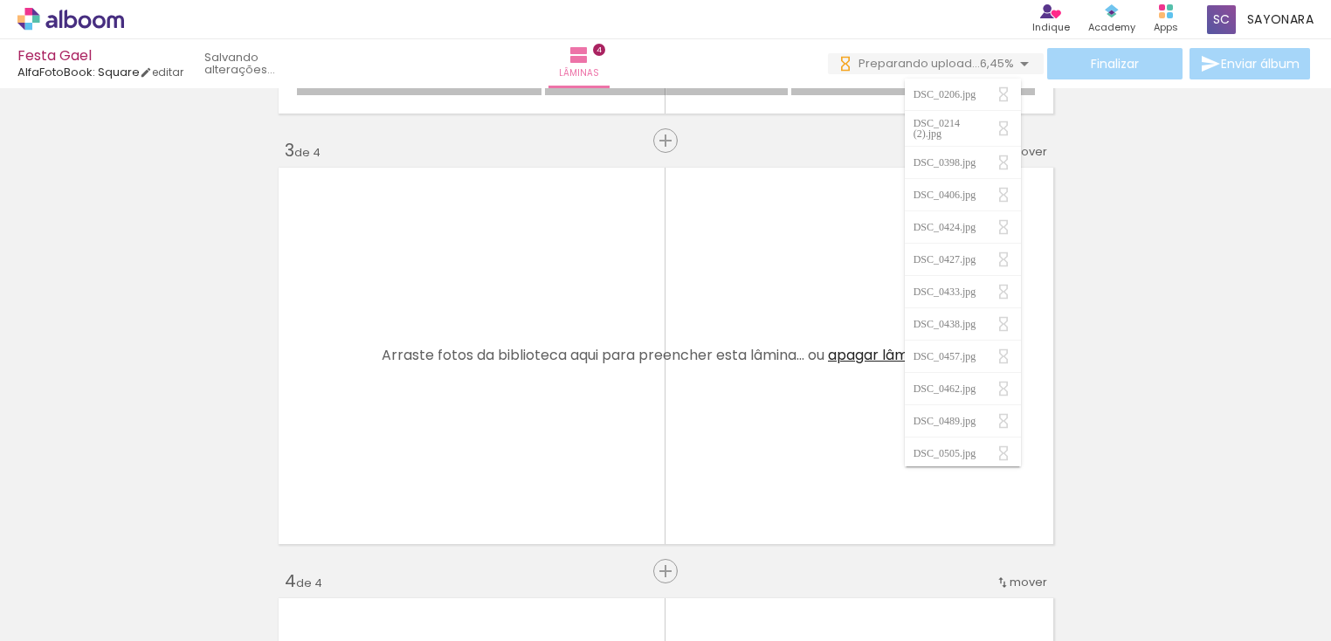
click at [845, 350] on span "apagar lâmina" at bounding box center [878, 355] width 100 height 20
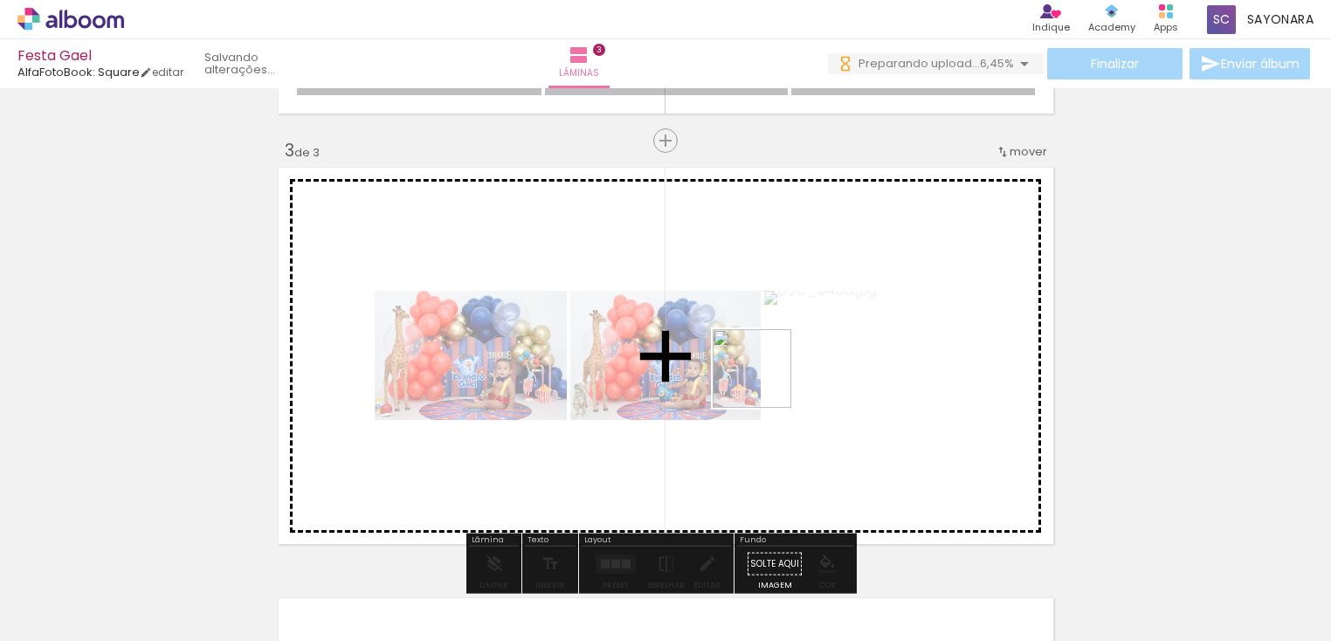
drag, startPoint x: 769, startPoint y: 595, endPoint x: 765, endPoint y: 380, distance: 214.9
click at [765, 380] on quentale-workspace at bounding box center [665, 320] width 1331 height 641
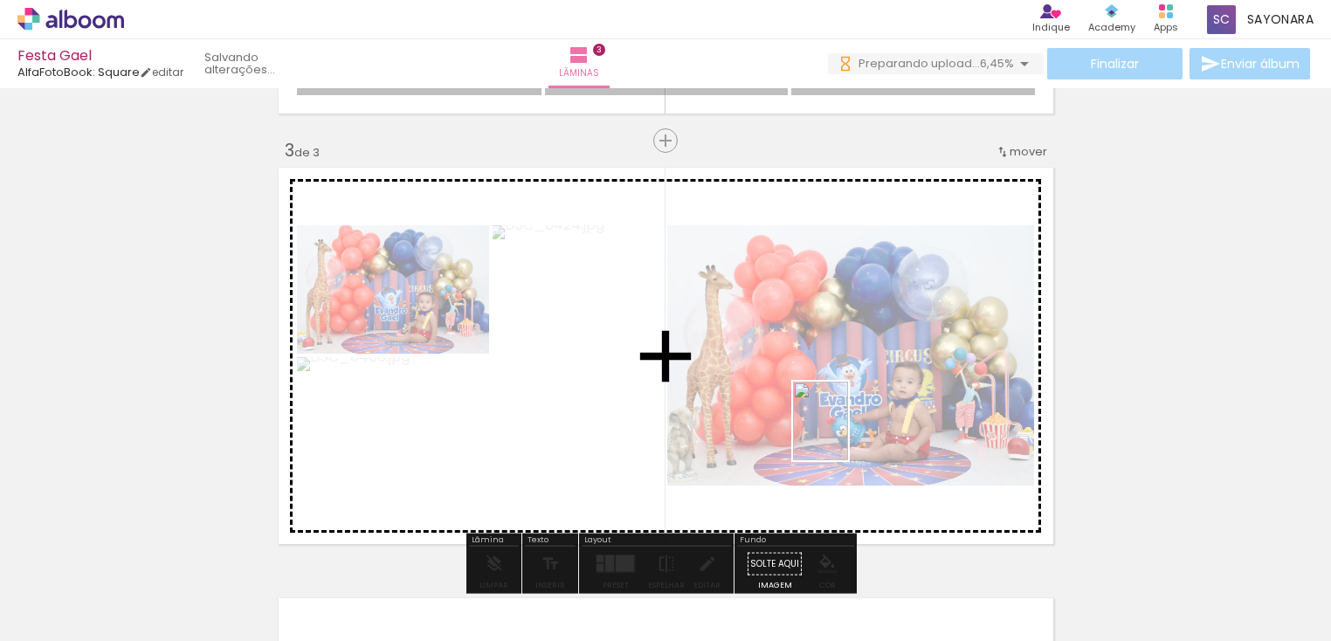
drag, startPoint x: 871, startPoint y: 598, endPoint x: 845, endPoint y: 411, distance: 188.6
click at [845, 411] on quentale-workspace at bounding box center [665, 320] width 1331 height 641
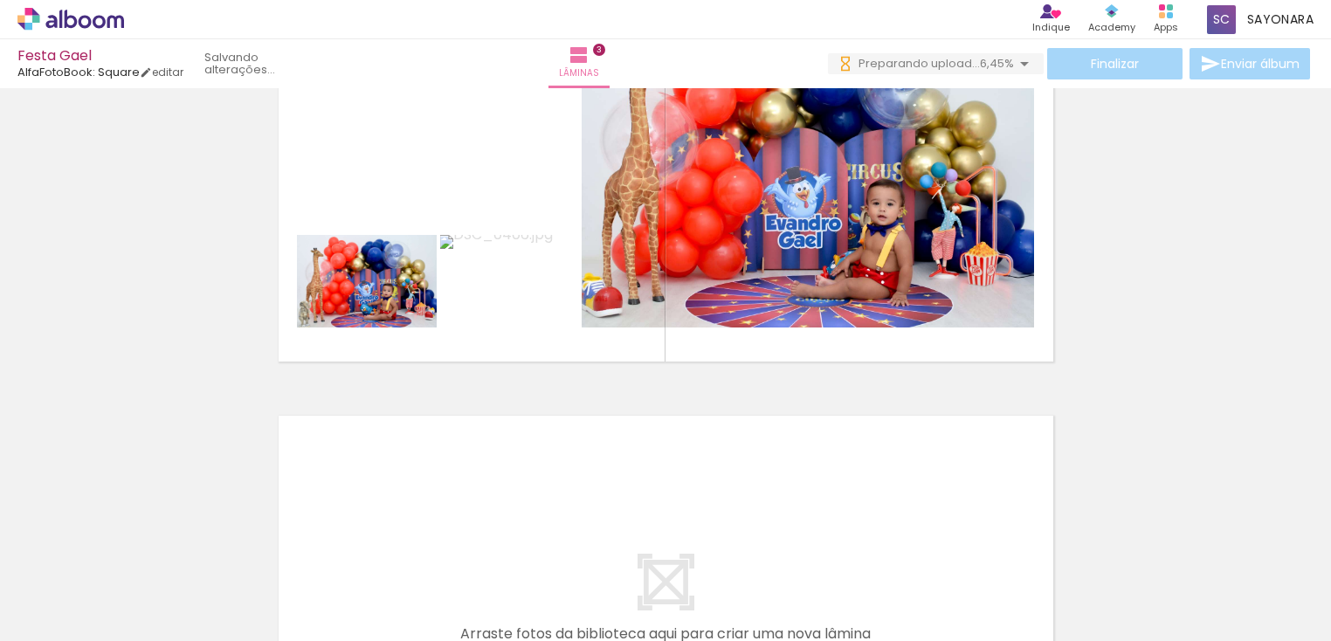
scroll to position [0, 455]
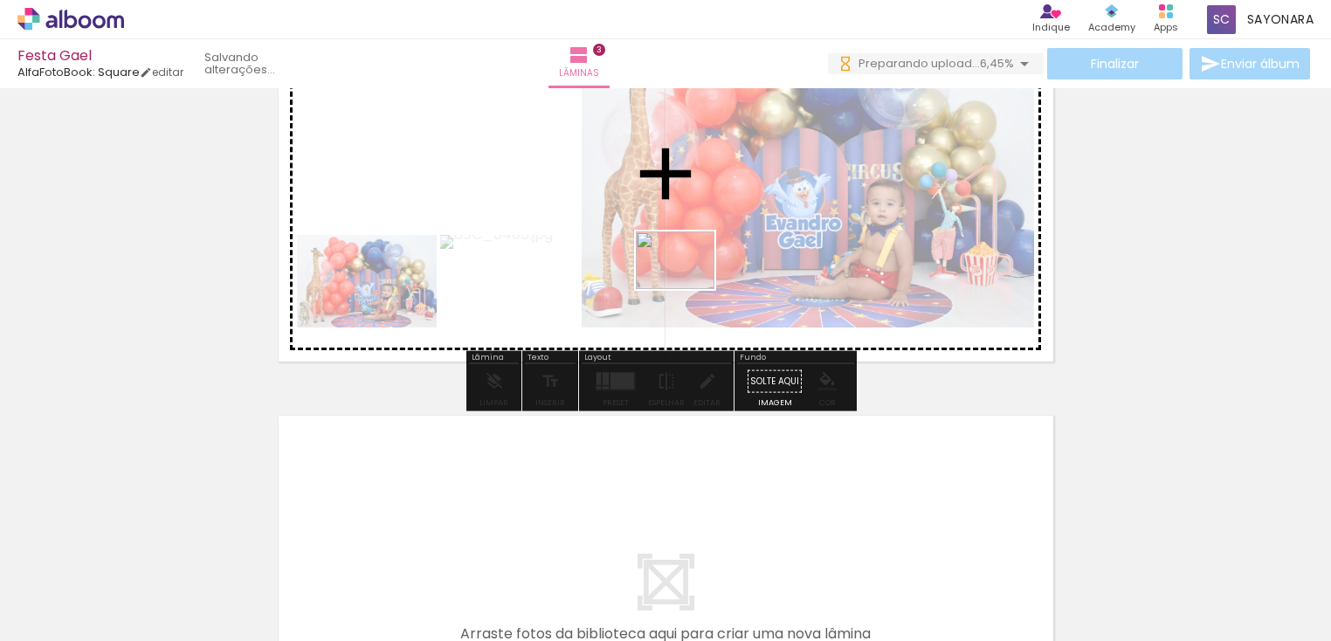
drag, startPoint x: 603, startPoint y: 585, endPoint x: 716, endPoint y: 590, distance: 113.7
click at [690, 277] on quentale-workspace at bounding box center [665, 320] width 1331 height 641
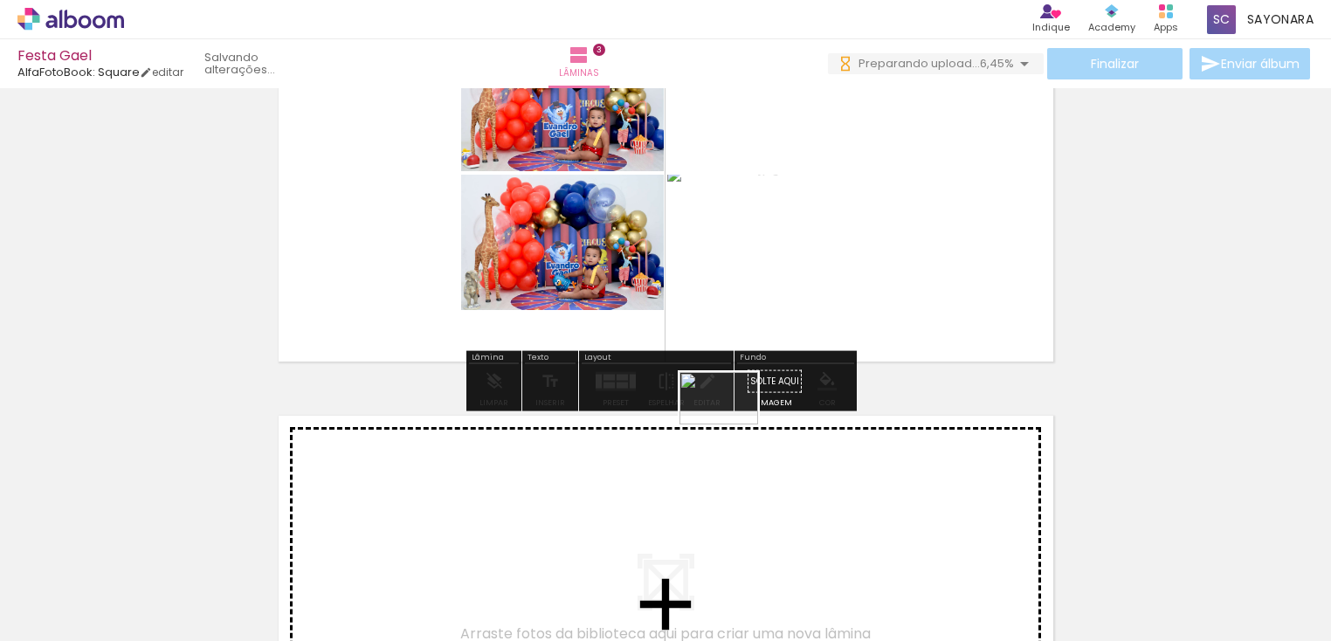
drag, startPoint x: 716, startPoint y: 590, endPoint x: 812, endPoint y: 595, distance: 96.2
click at [748, 305] on quentale-workspace at bounding box center [665, 320] width 1331 height 641
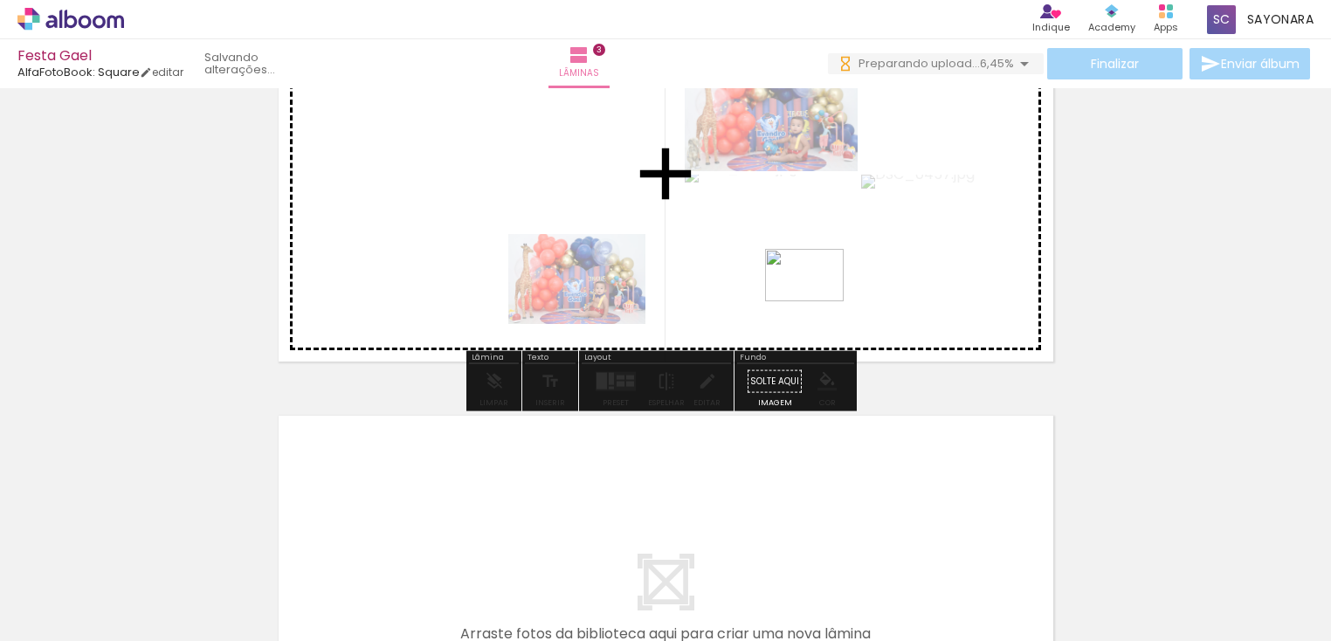
drag, startPoint x: 804, startPoint y: 592, endPoint x: 915, endPoint y: 603, distance: 111.5
click at [821, 260] on quentale-workspace at bounding box center [665, 320] width 1331 height 641
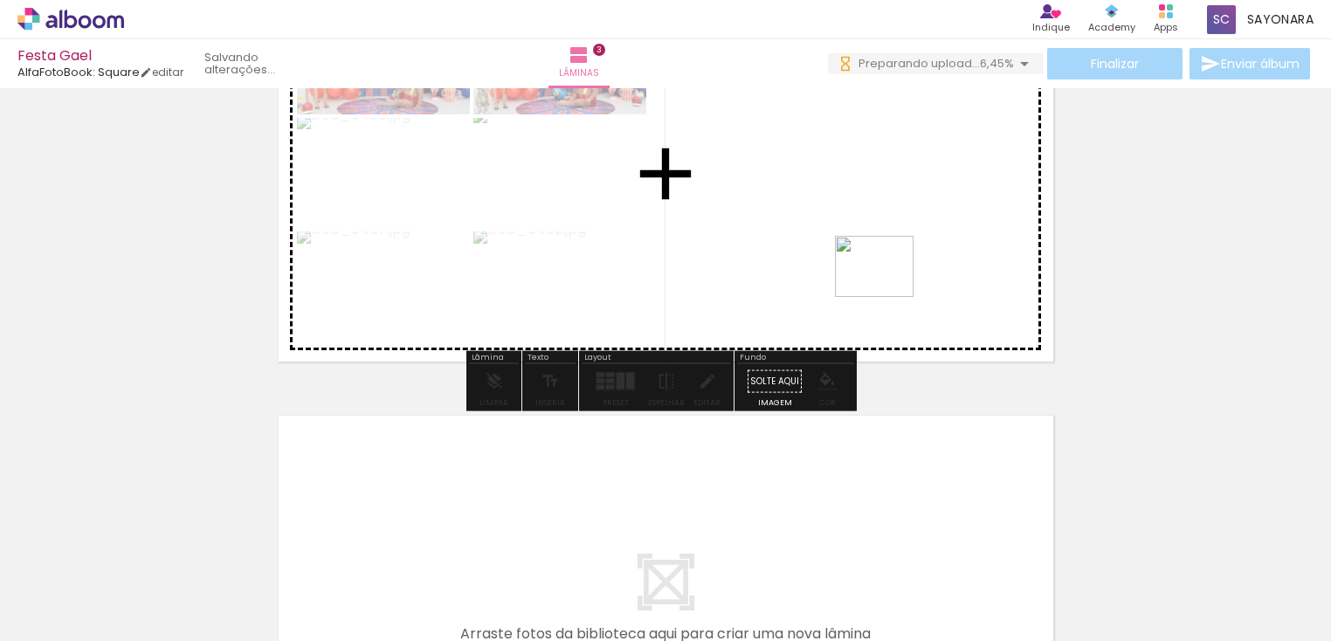
drag, startPoint x: 915, startPoint y: 605, endPoint x: 887, endPoint y: 288, distance: 318.2
click at [887, 288] on quentale-workspace at bounding box center [665, 320] width 1331 height 641
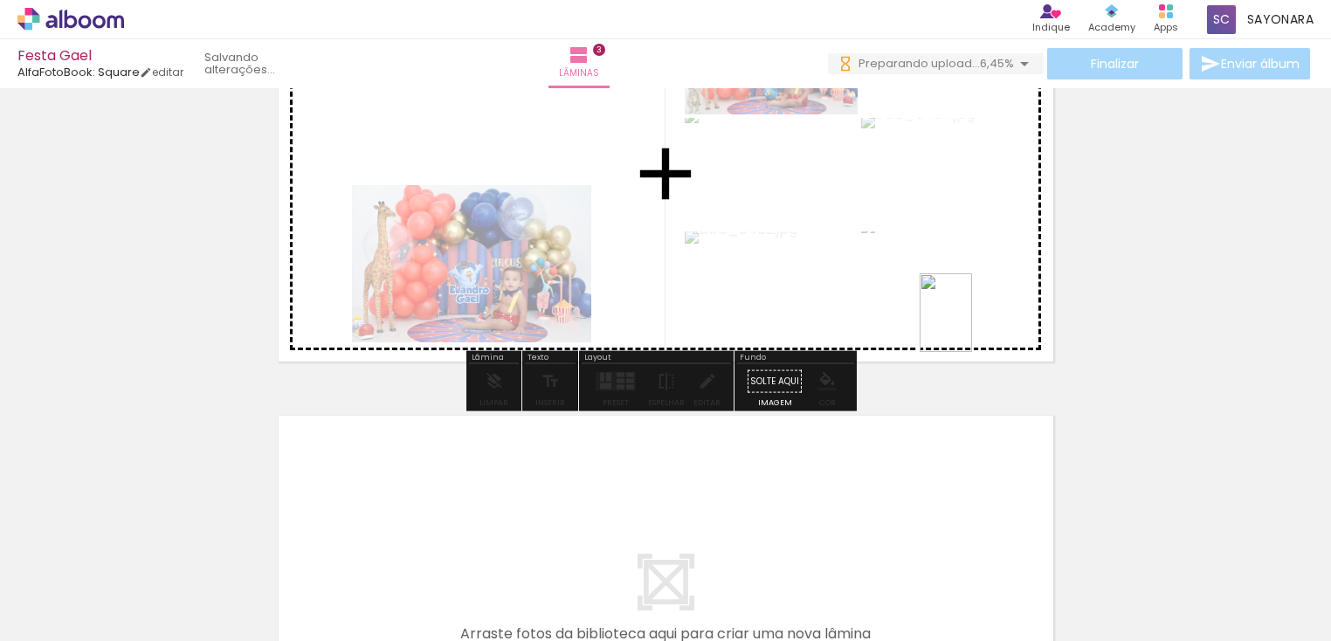
drag, startPoint x: 1002, startPoint y: 605, endPoint x: 957, endPoint y: 292, distance: 316.7
click at [957, 292] on quentale-workspace at bounding box center [665, 320] width 1331 height 641
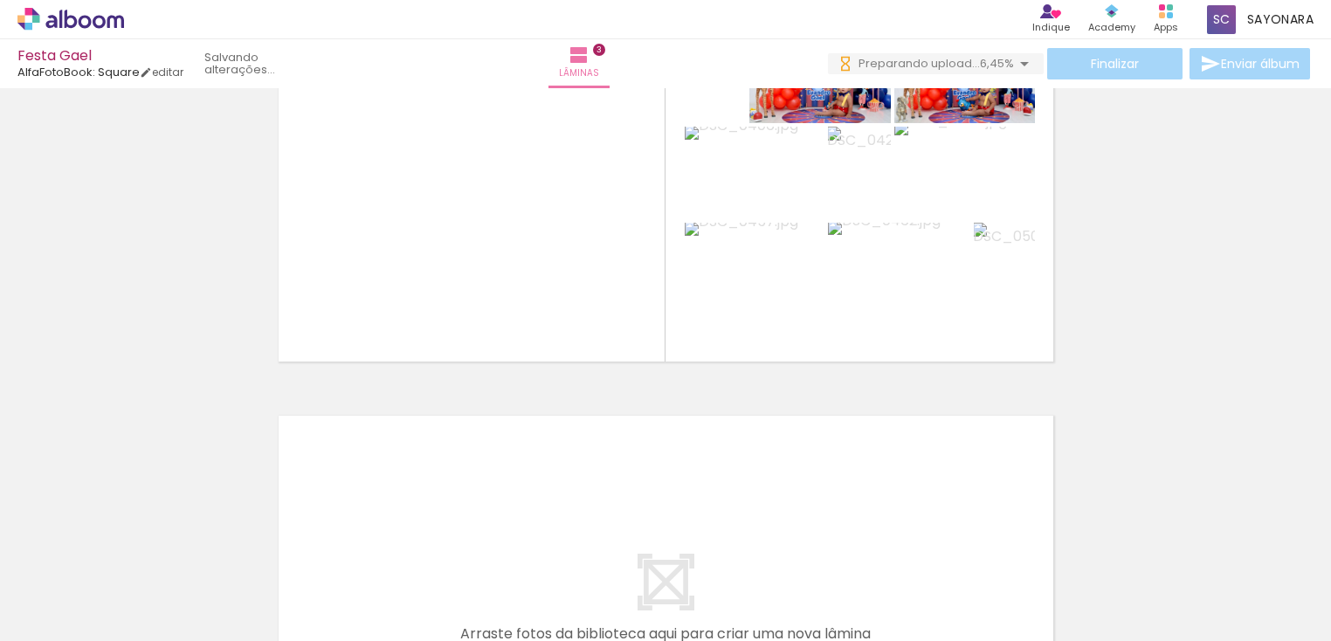
scroll to position [0, 1844]
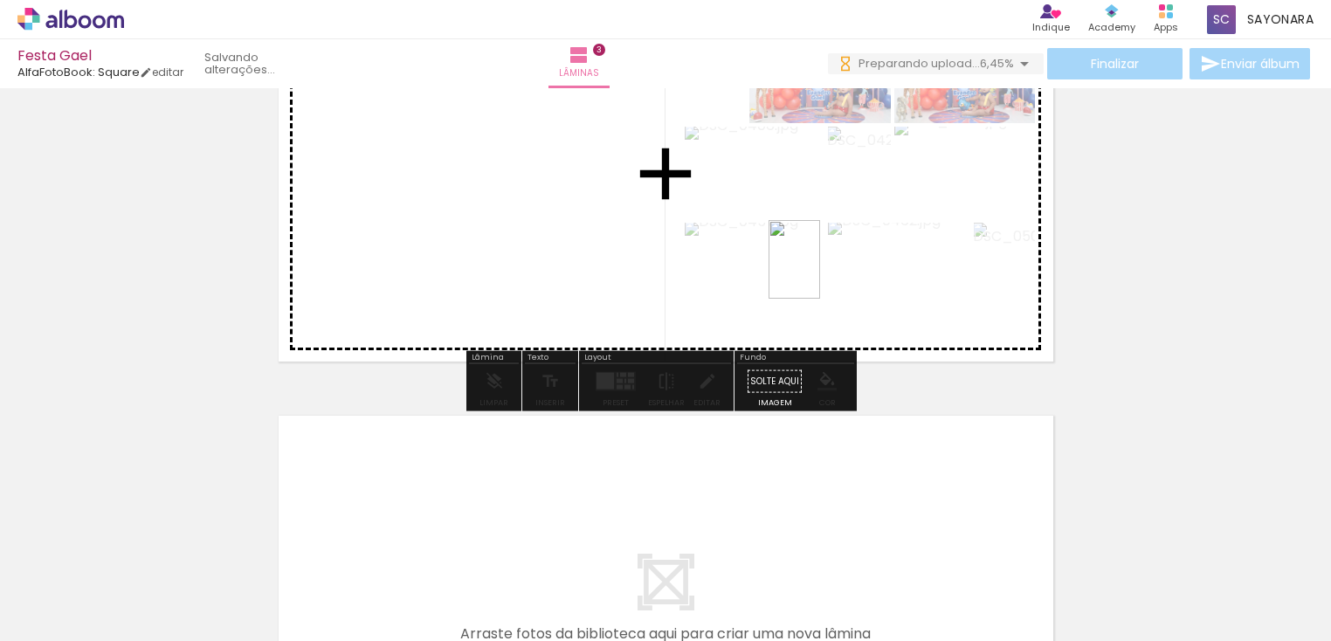
drag, startPoint x: 793, startPoint y: 595, endPoint x: 821, endPoint y: 272, distance: 324.3
click at [821, 271] on quentale-workspace at bounding box center [665, 320] width 1331 height 641
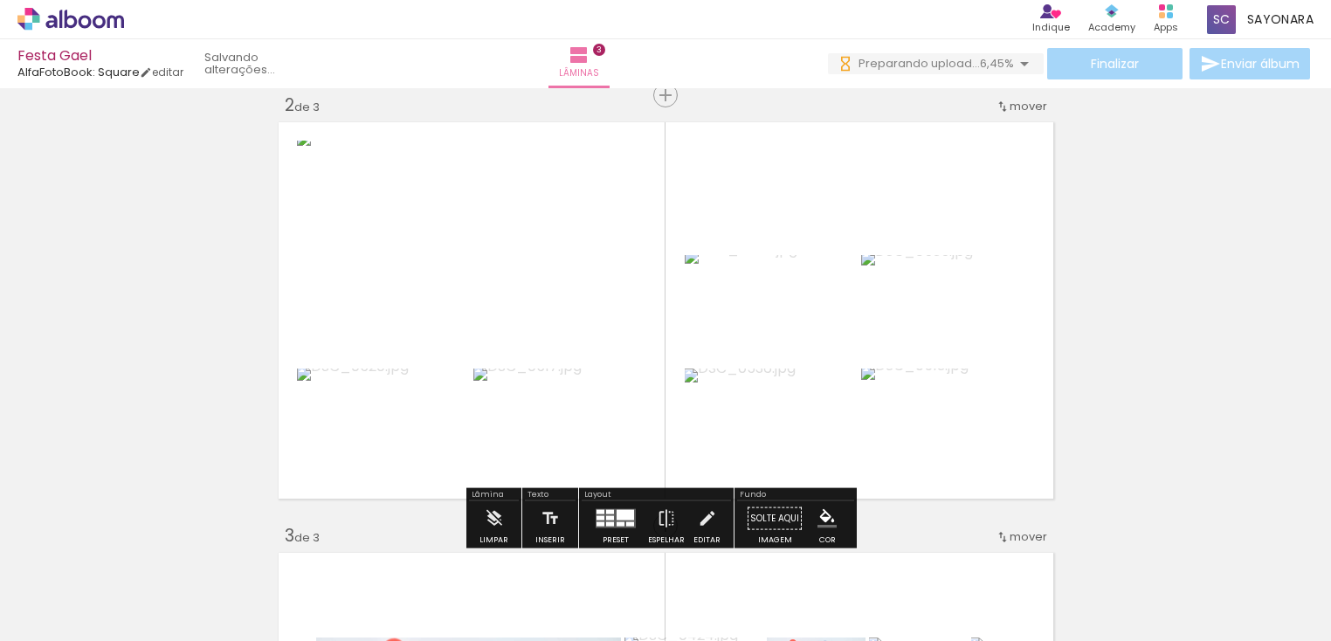
scroll to position [0, 1287]
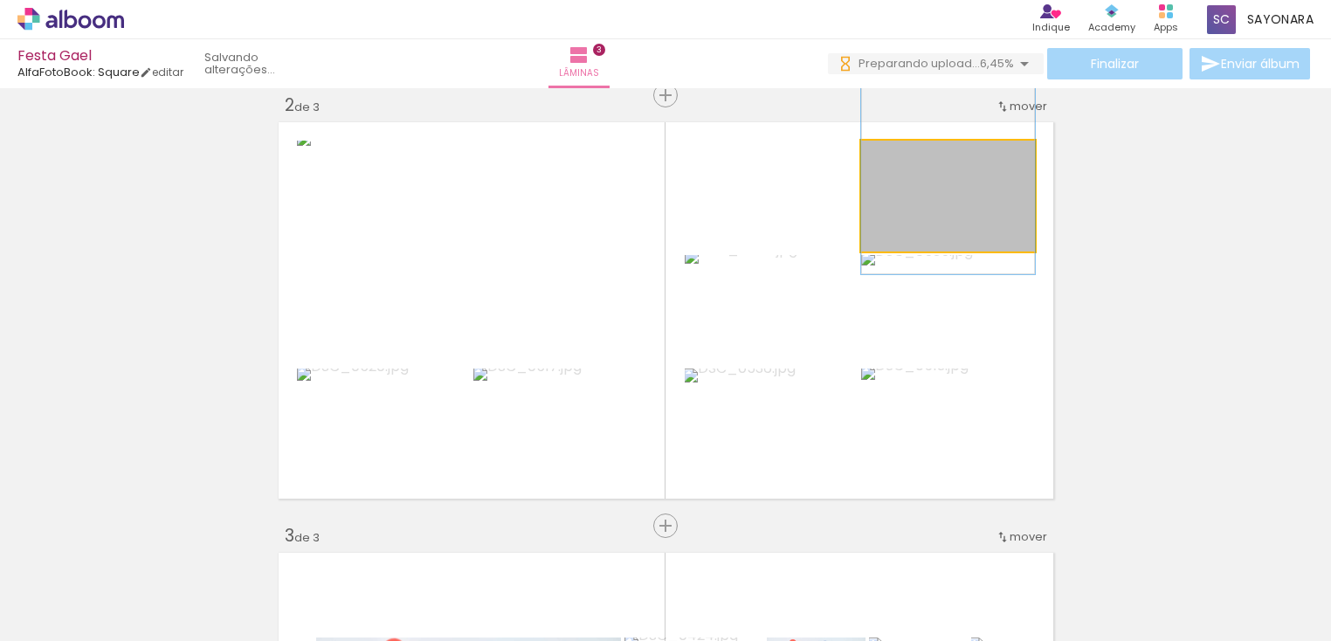
drag, startPoint x: 952, startPoint y: 217, endPoint x: 961, endPoint y: 165, distance: 53.1
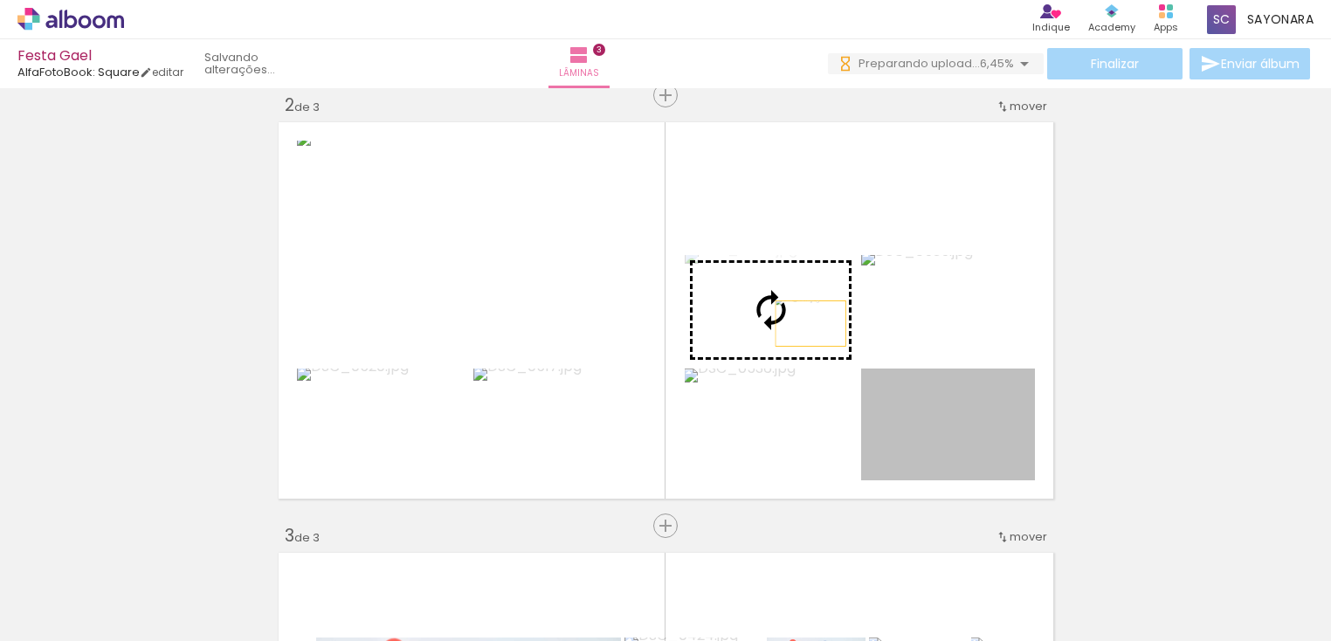
drag, startPoint x: 945, startPoint y: 465, endPoint x: 803, endPoint y: 323, distance: 200.1
click at [0, 0] on slot at bounding box center [0, 0] width 0 height 0
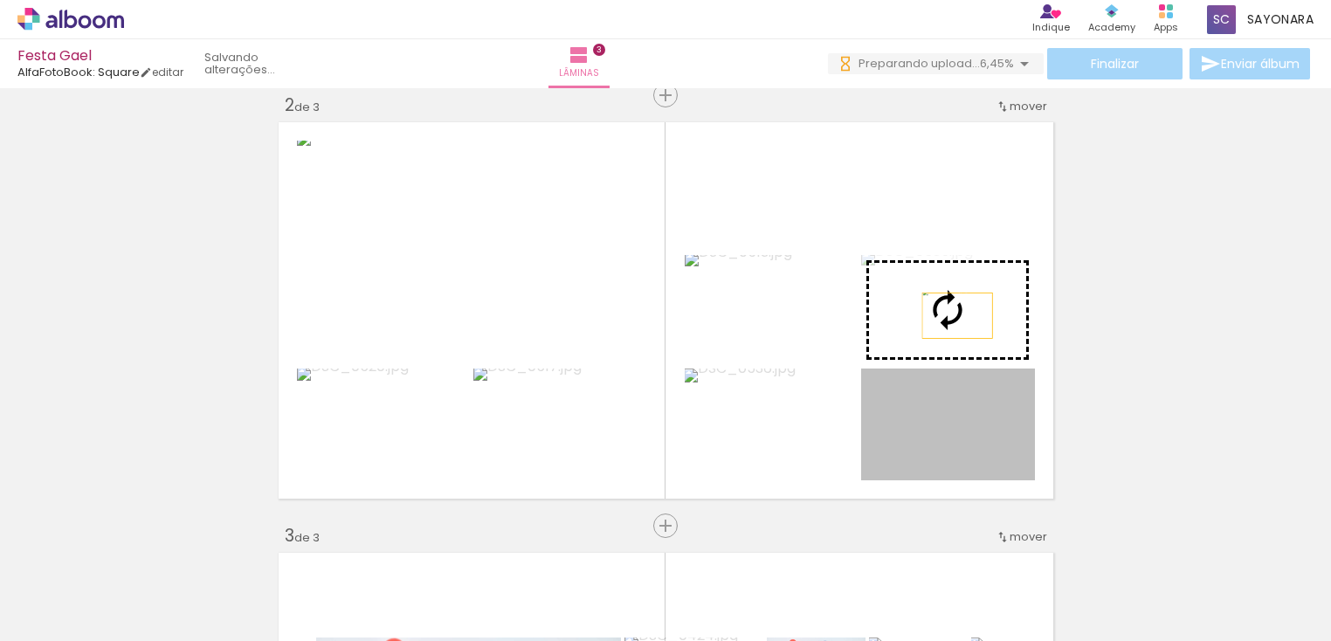
drag, startPoint x: 954, startPoint y: 452, endPoint x: 947, endPoint y: 314, distance: 137.3
click at [0, 0] on slot at bounding box center [0, 0] width 0 height 0
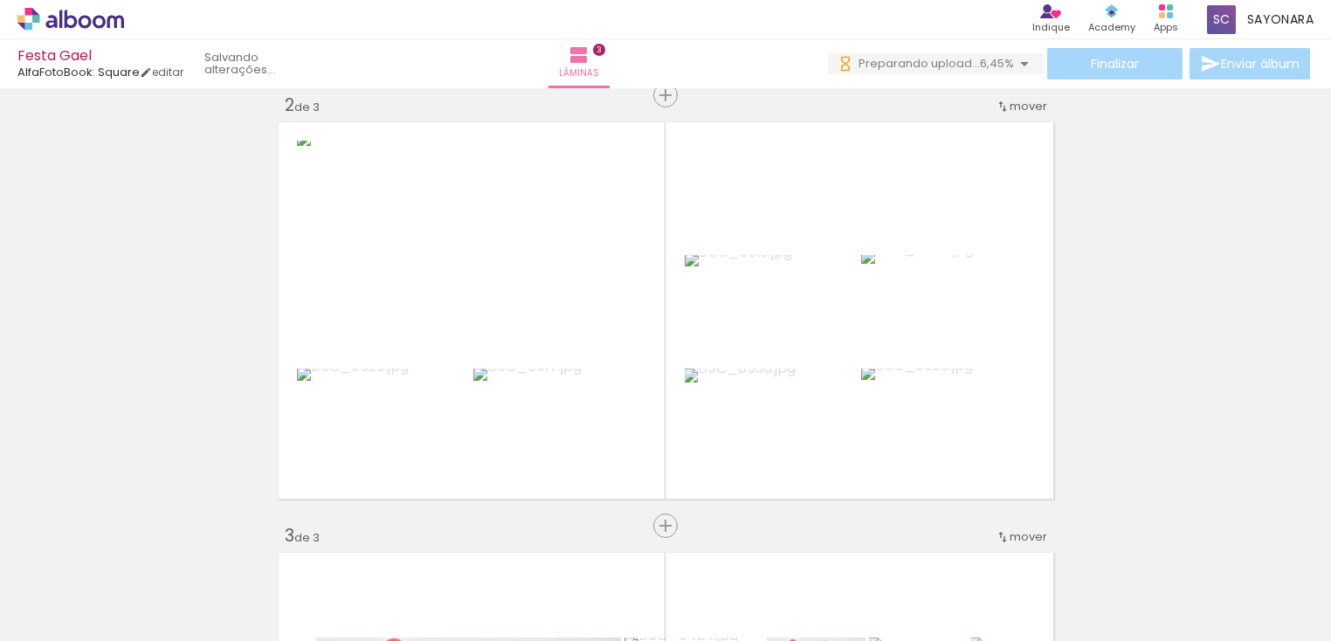
drag, startPoint x: 1296, startPoint y: 461, endPoint x: 1289, endPoint y: 271, distance: 190.5
click at [1293, 261] on div "Inserir lâmina 1 de 3 Inserir lâmina 2 de 3 Inserir lâmina 3 de 3" at bounding box center [665, 503] width 1331 height 1723
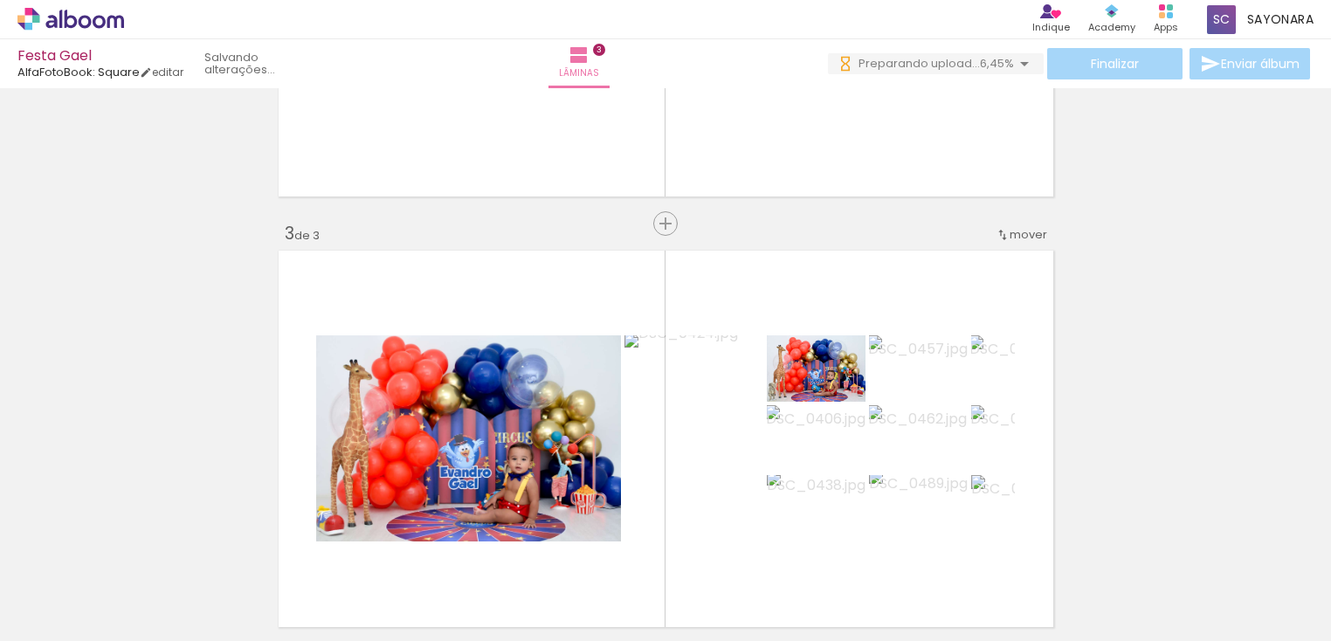
scroll to position [748, 0]
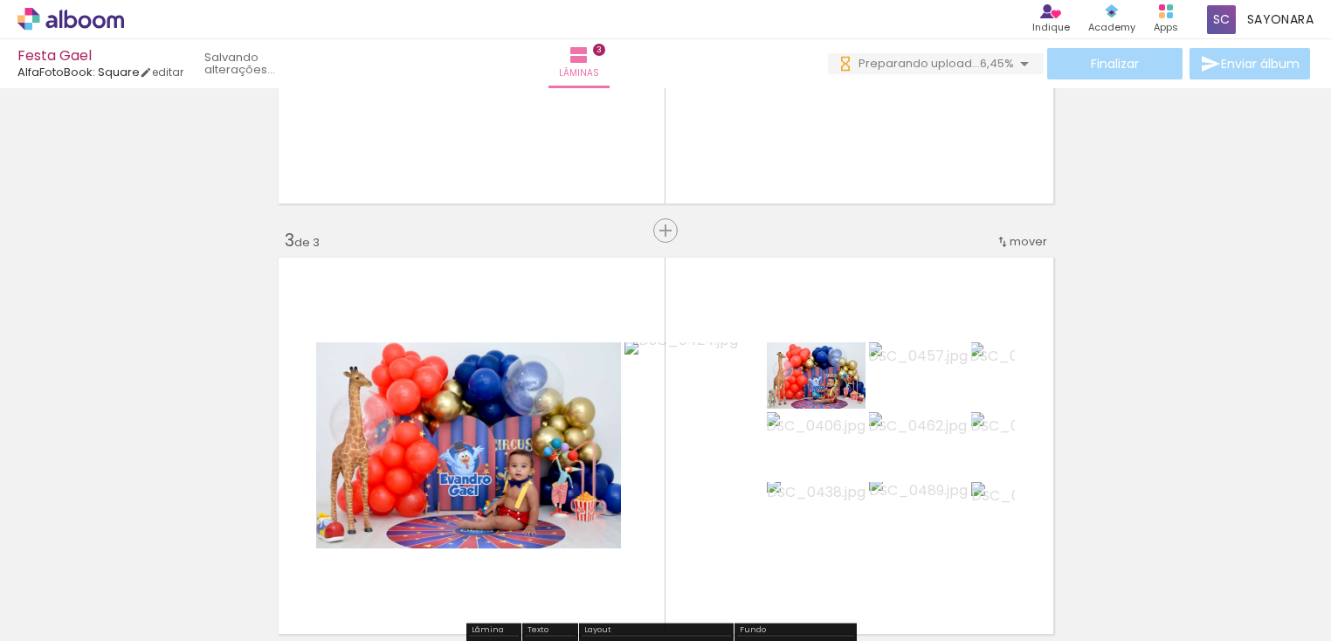
click at [1028, 238] on span "mover" at bounding box center [1029, 241] width 38 height 17
click at [986, 273] on paper-item "antes da 2" at bounding box center [976, 267] width 133 height 29
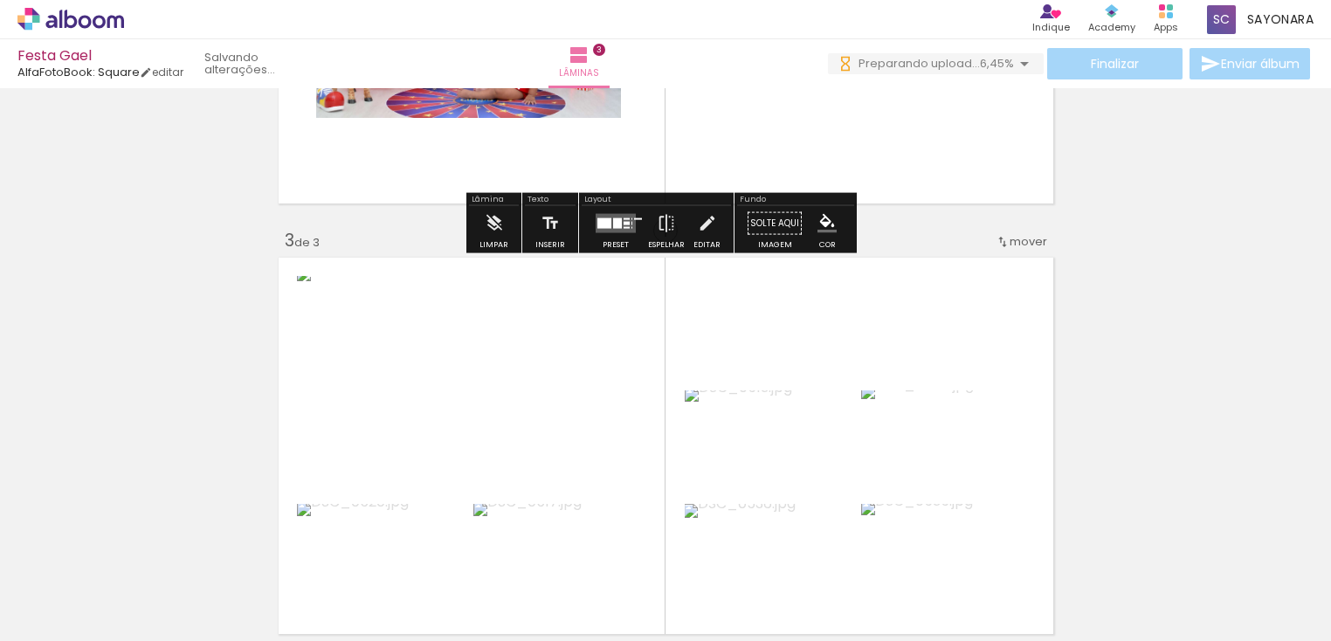
scroll to position [452, 0]
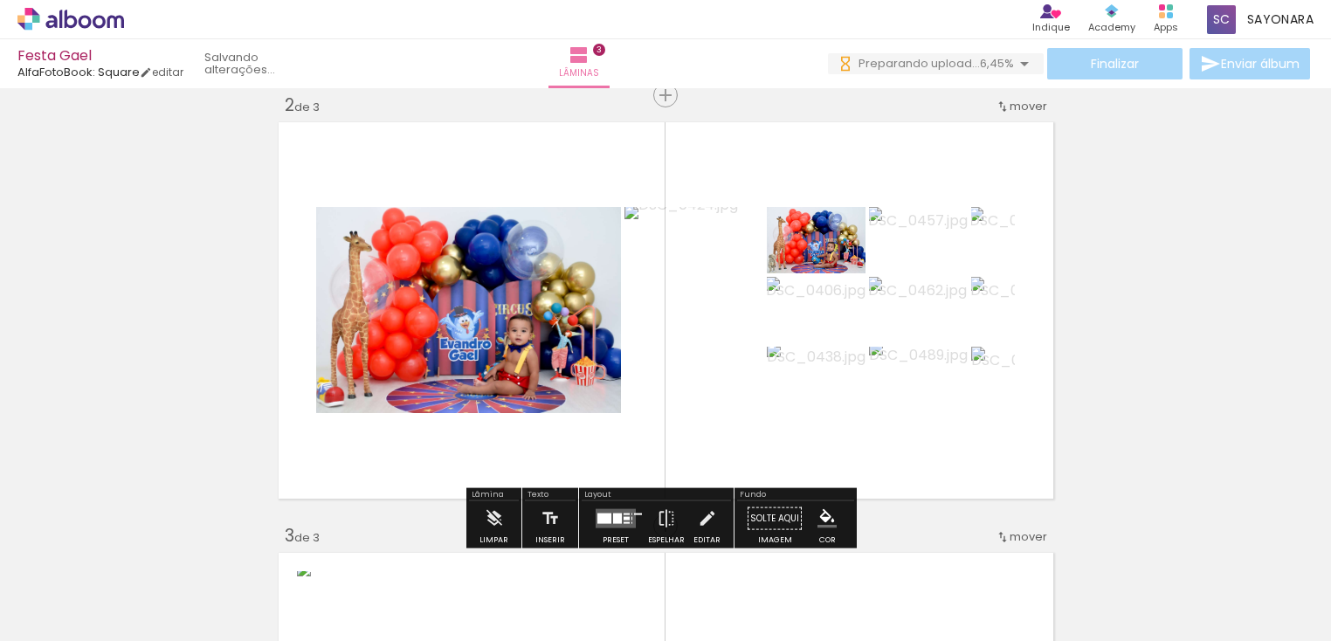
click at [613, 521] on div at bounding box center [617, 519] width 9 height 10
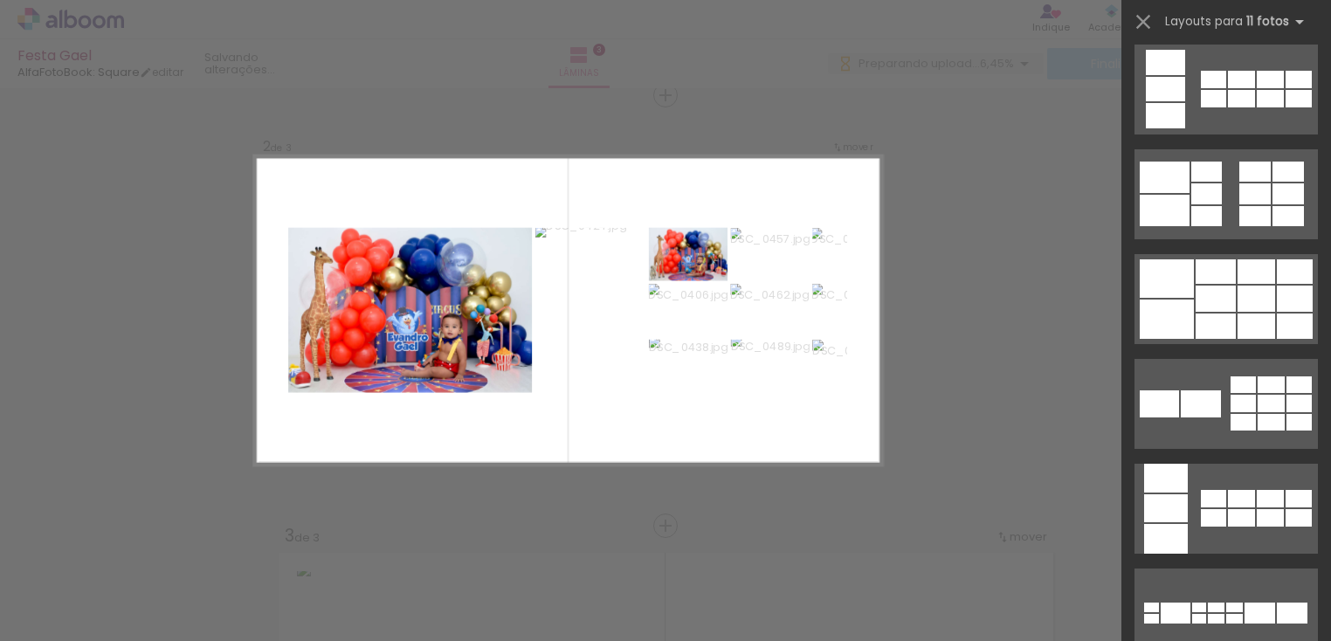
scroll to position [1387, 0]
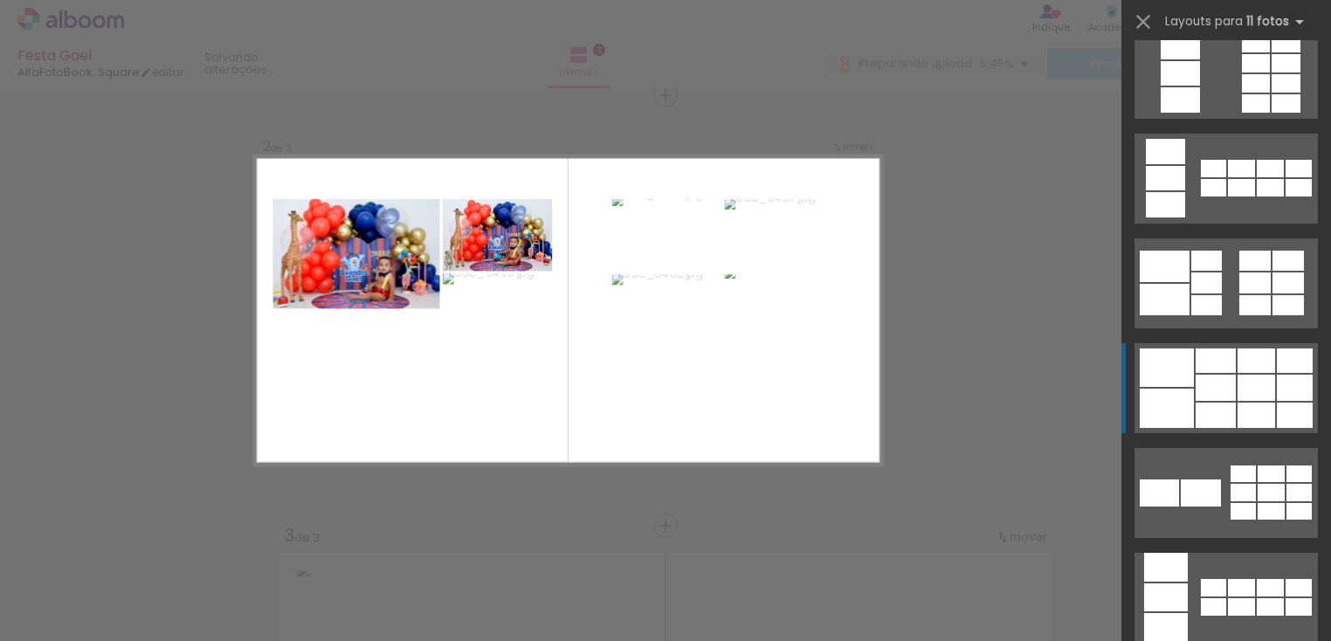
click at [1268, 389] on div at bounding box center [1257, 388] width 38 height 26
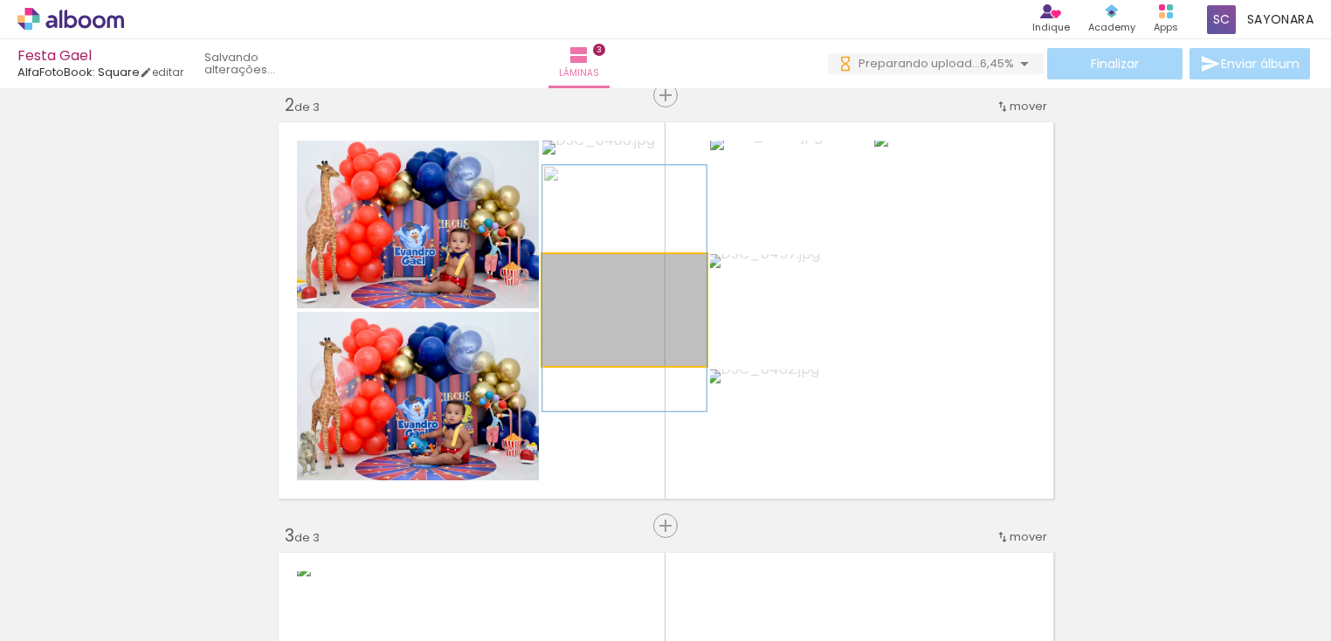
drag, startPoint x: 642, startPoint y: 308, endPoint x: 642, endPoint y: 286, distance: 21.8
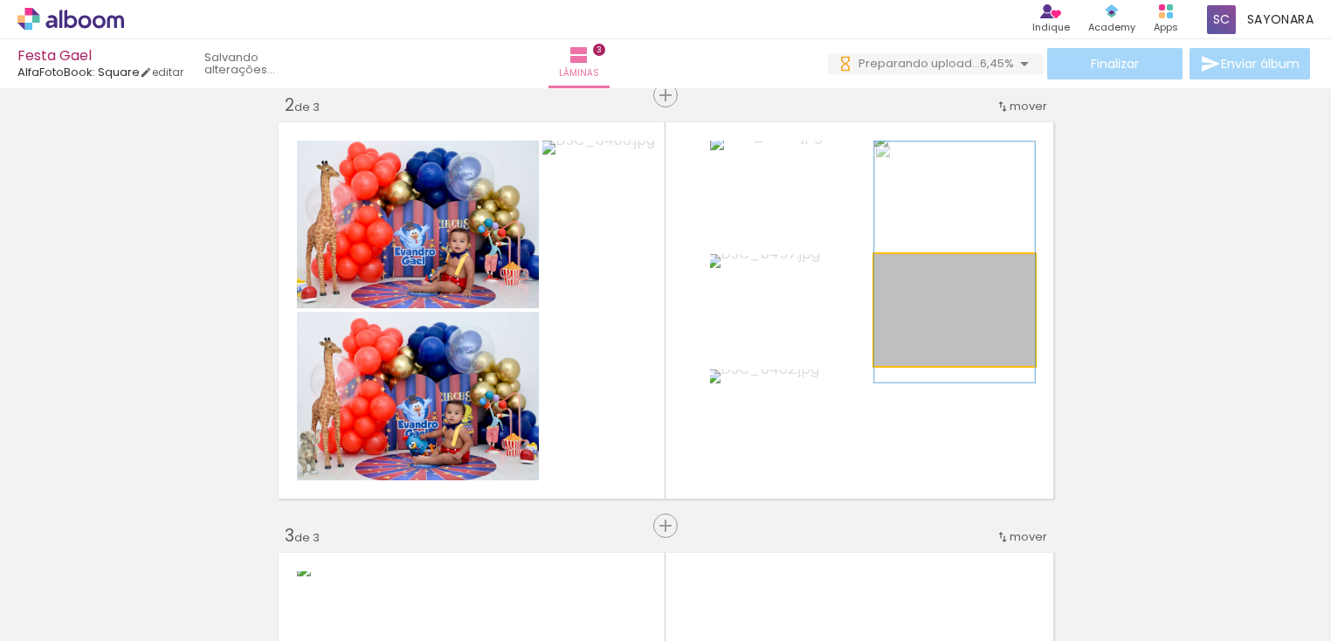
drag, startPoint x: 962, startPoint y: 316, endPoint x: 964, endPoint y: 268, distance: 48.1
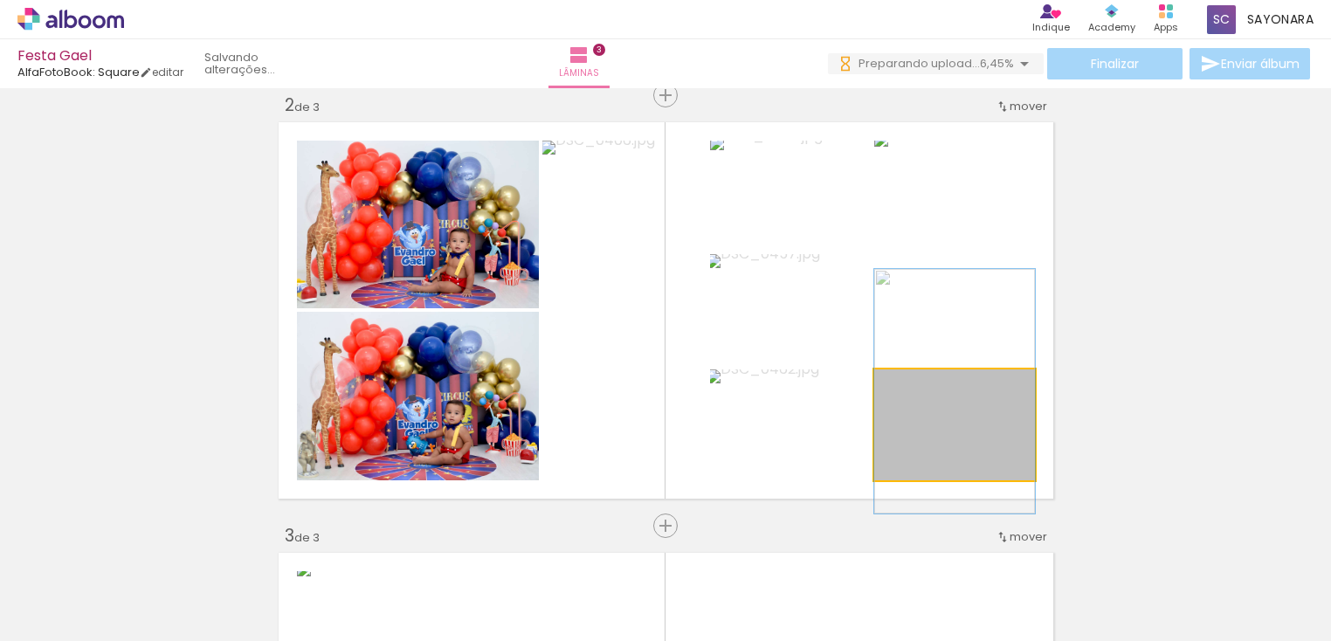
drag, startPoint x: 964, startPoint y: 428, endPoint x: 968, endPoint y: 395, distance: 33.4
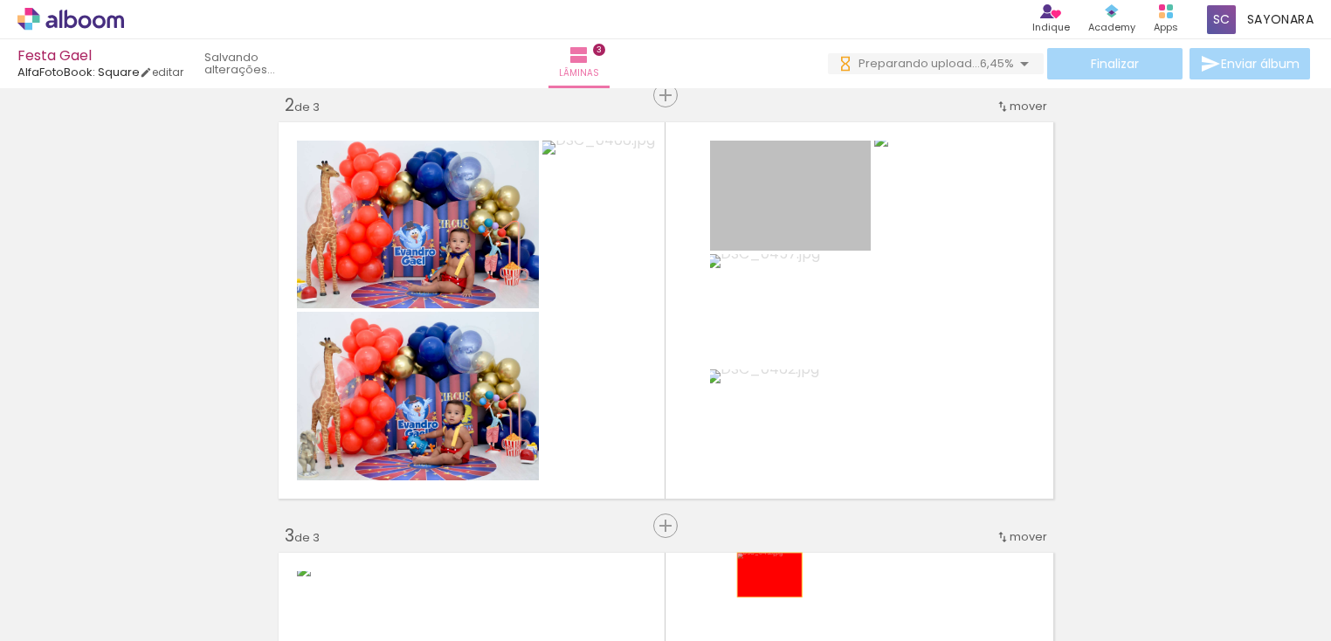
drag, startPoint x: 789, startPoint y: 216, endPoint x: 762, endPoint y: 575, distance: 360.0
click at [762, 575] on quentale-workspace at bounding box center [665, 320] width 1331 height 641
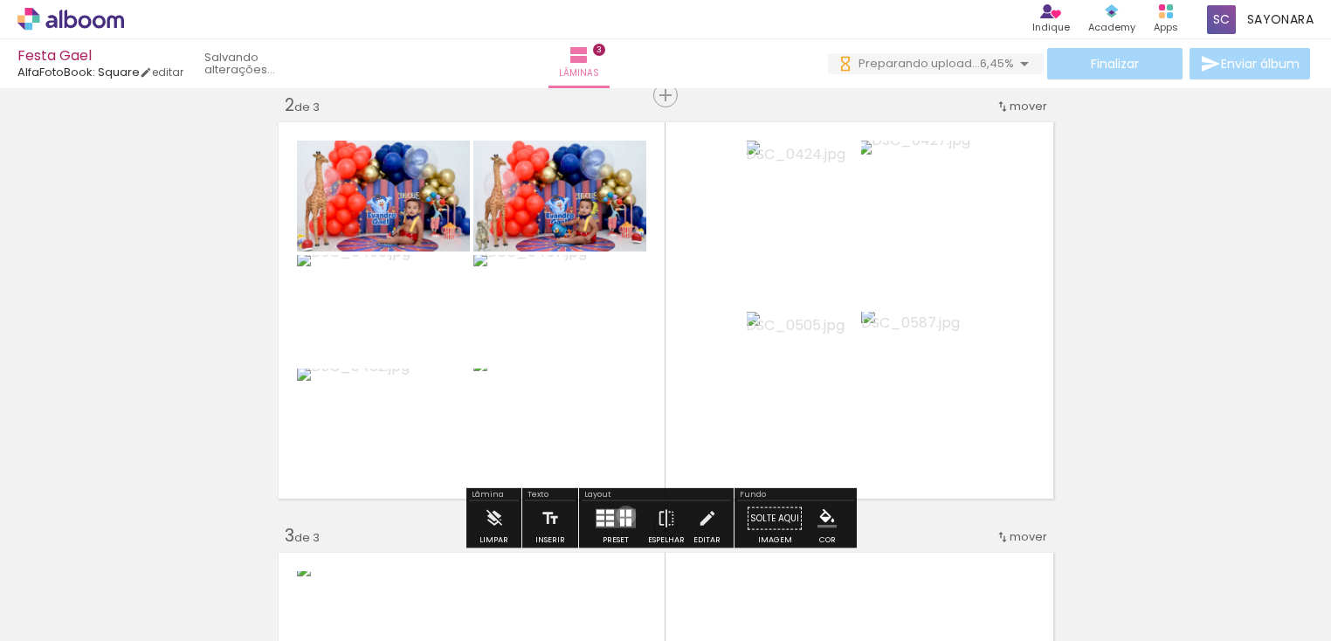
click at [626, 514] on div at bounding box center [628, 513] width 5 height 7
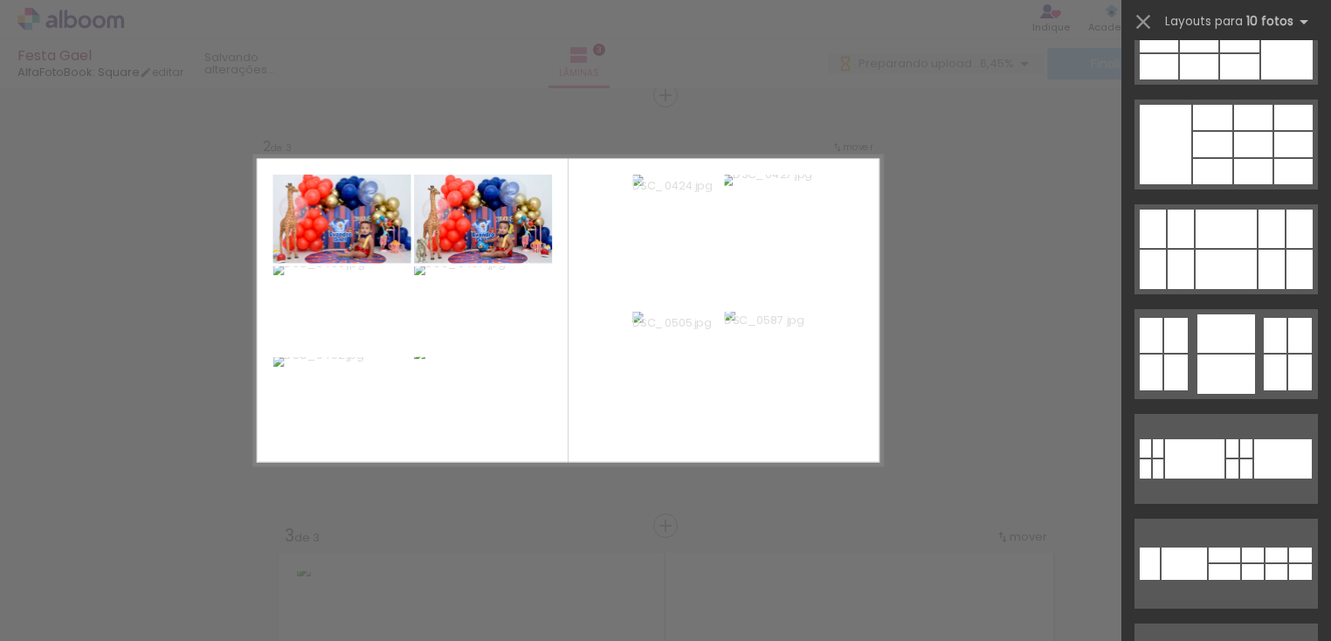
scroll to position [1491, 0]
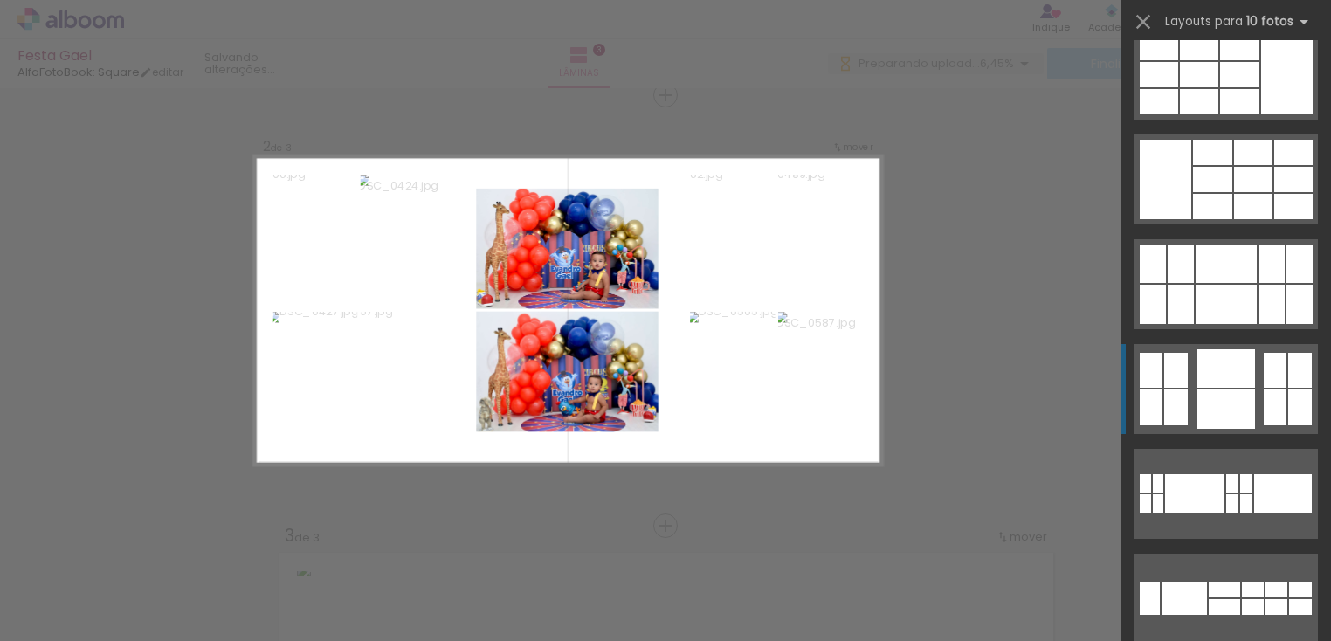
click at [1226, 371] on div at bounding box center [1226, 368] width 58 height 38
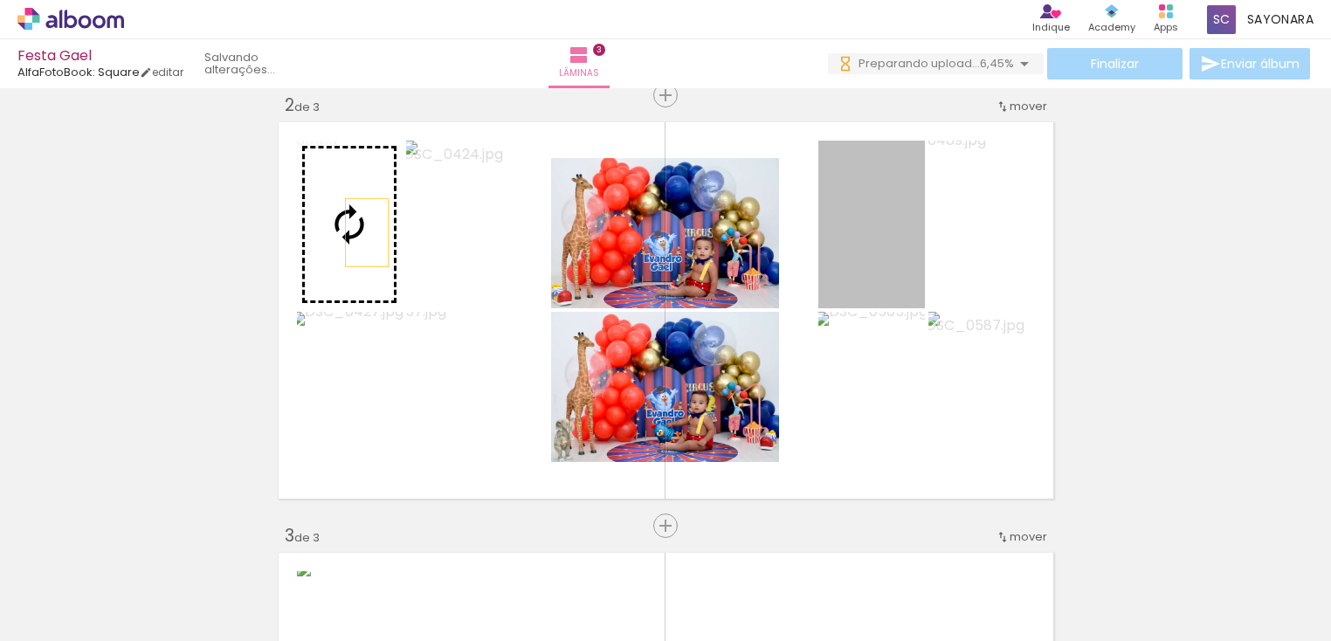
drag, startPoint x: 895, startPoint y: 265, endPoint x: 360, endPoint y: 232, distance: 536.4
click at [0, 0] on slot at bounding box center [0, 0] width 0 height 0
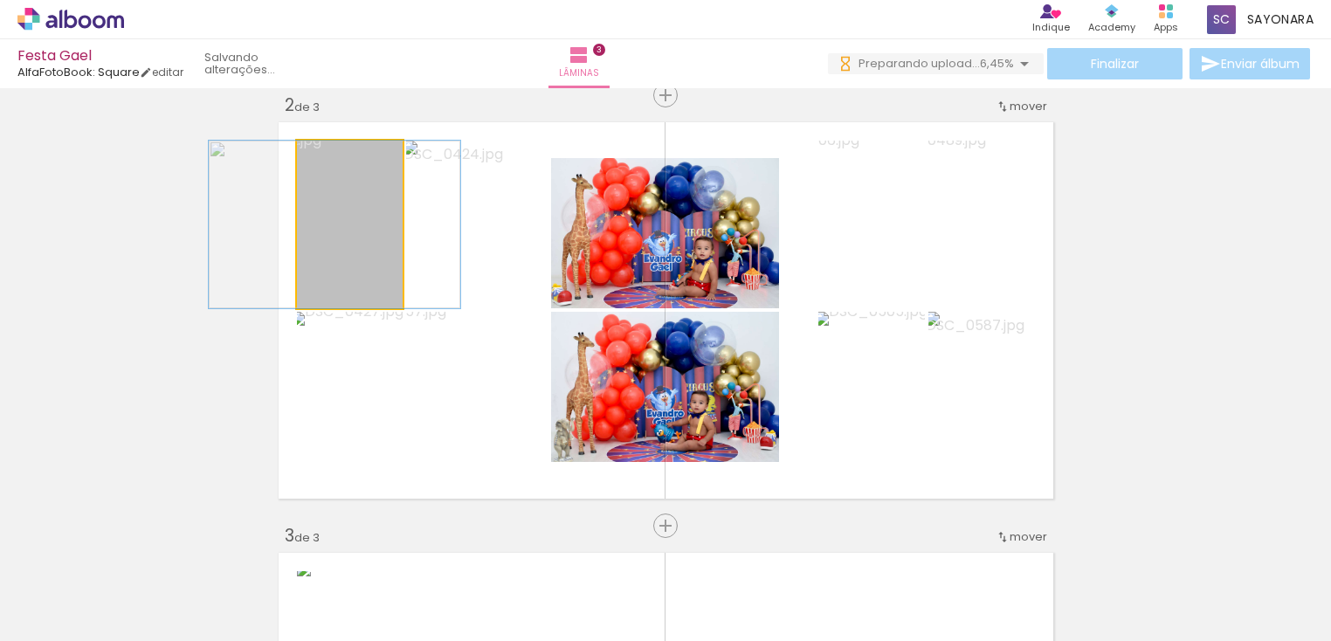
drag, startPoint x: 360, startPoint y: 232, endPoint x: 345, endPoint y: 224, distance: 16.8
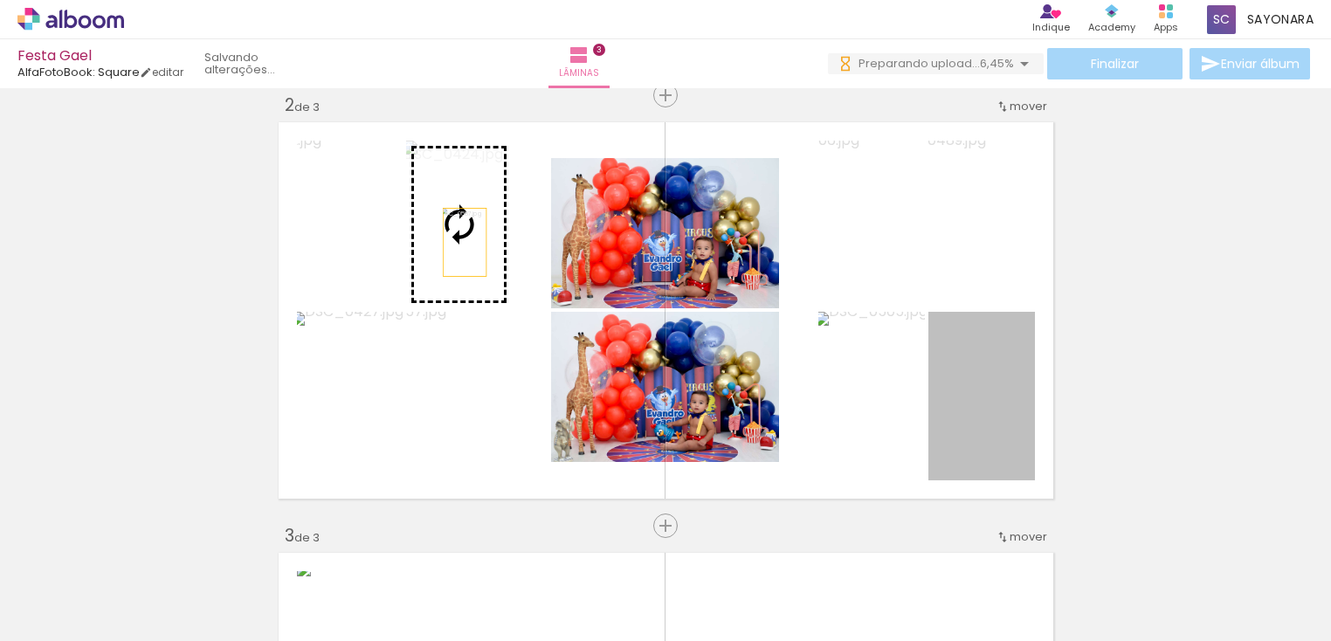
drag, startPoint x: 992, startPoint y: 436, endPoint x: 458, endPoint y: 242, distance: 568.6
click at [0, 0] on slot at bounding box center [0, 0] width 0 height 0
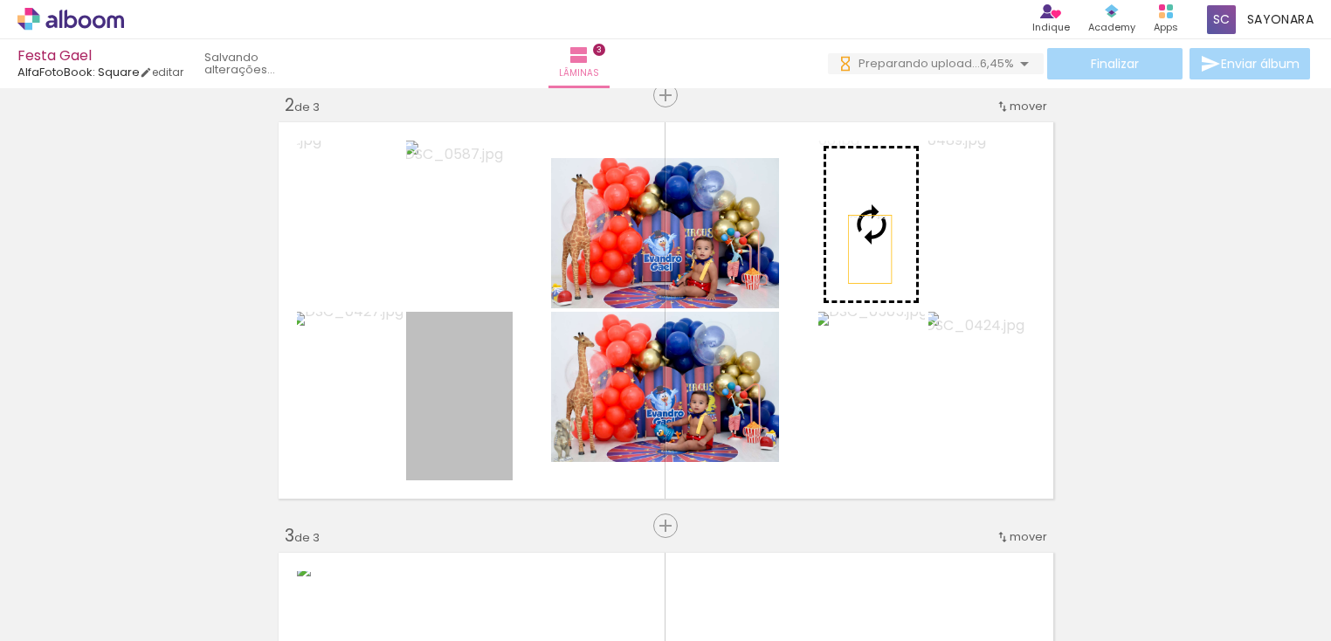
drag, startPoint x: 451, startPoint y: 422, endPoint x: 863, endPoint y: 249, distance: 447.0
click at [0, 0] on slot at bounding box center [0, 0] width 0 height 0
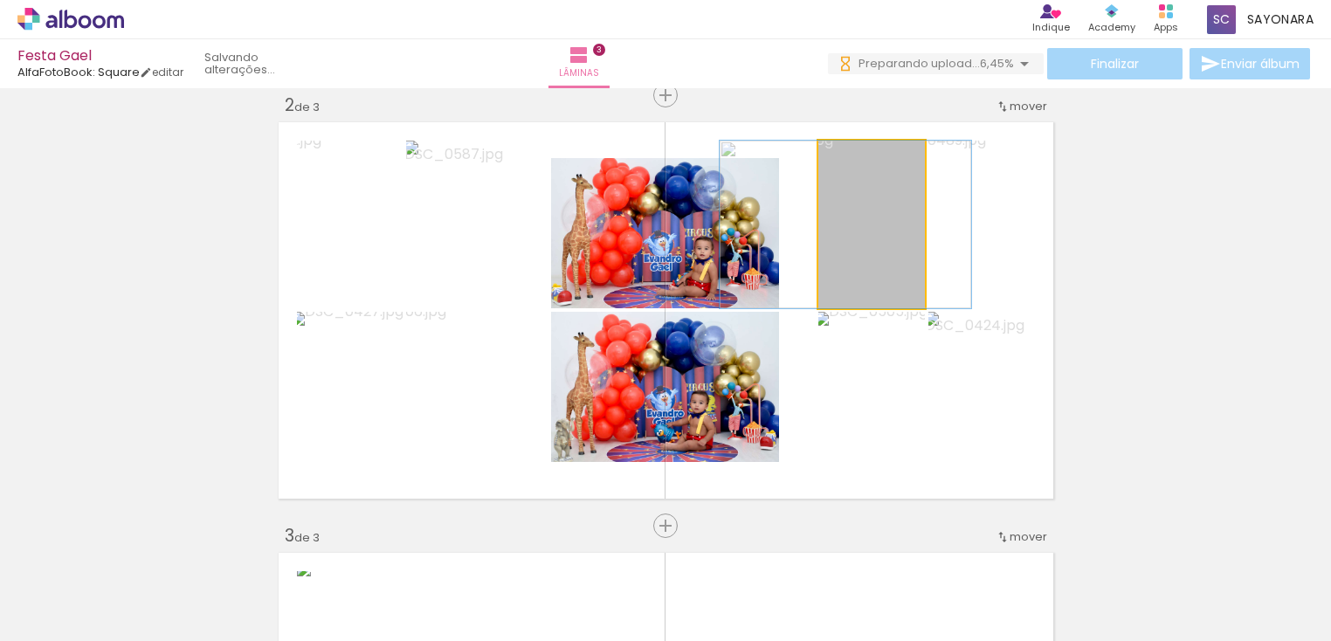
drag, startPoint x: 868, startPoint y: 259, endPoint x: 842, endPoint y: 246, distance: 29.3
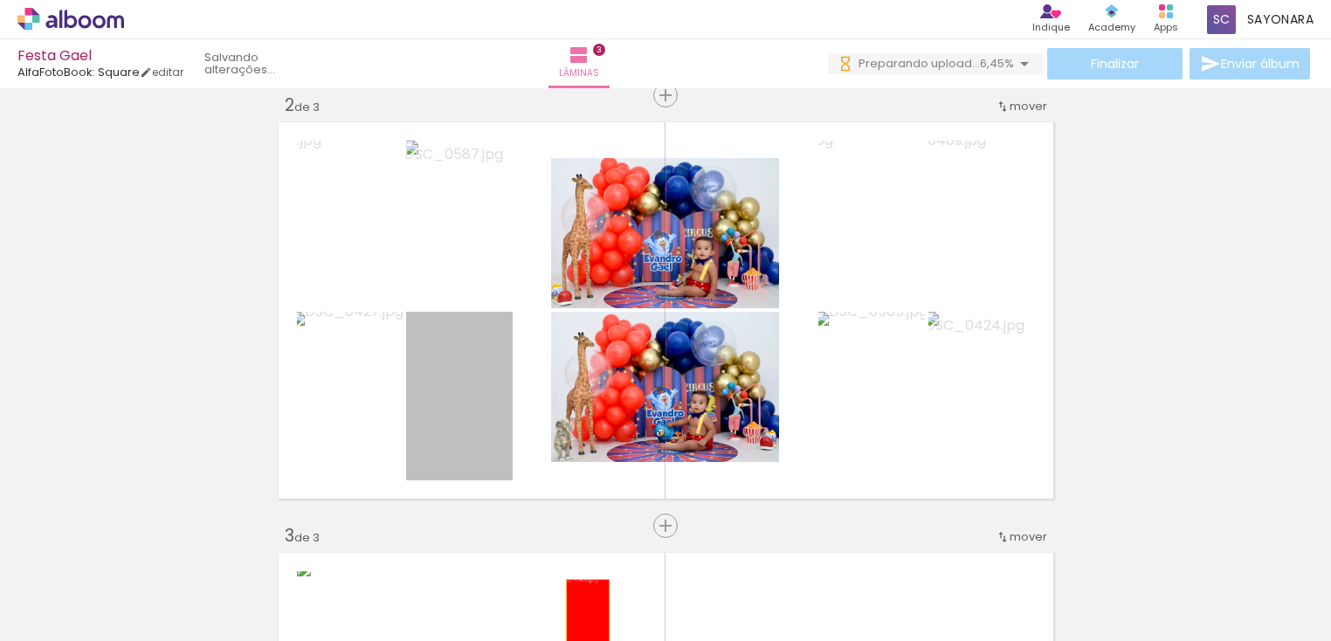
drag, startPoint x: 472, startPoint y: 394, endPoint x: 581, endPoint y: 613, distance: 244.9
click at [581, 613] on quentale-workspace at bounding box center [665, 320] width 1331 height 641
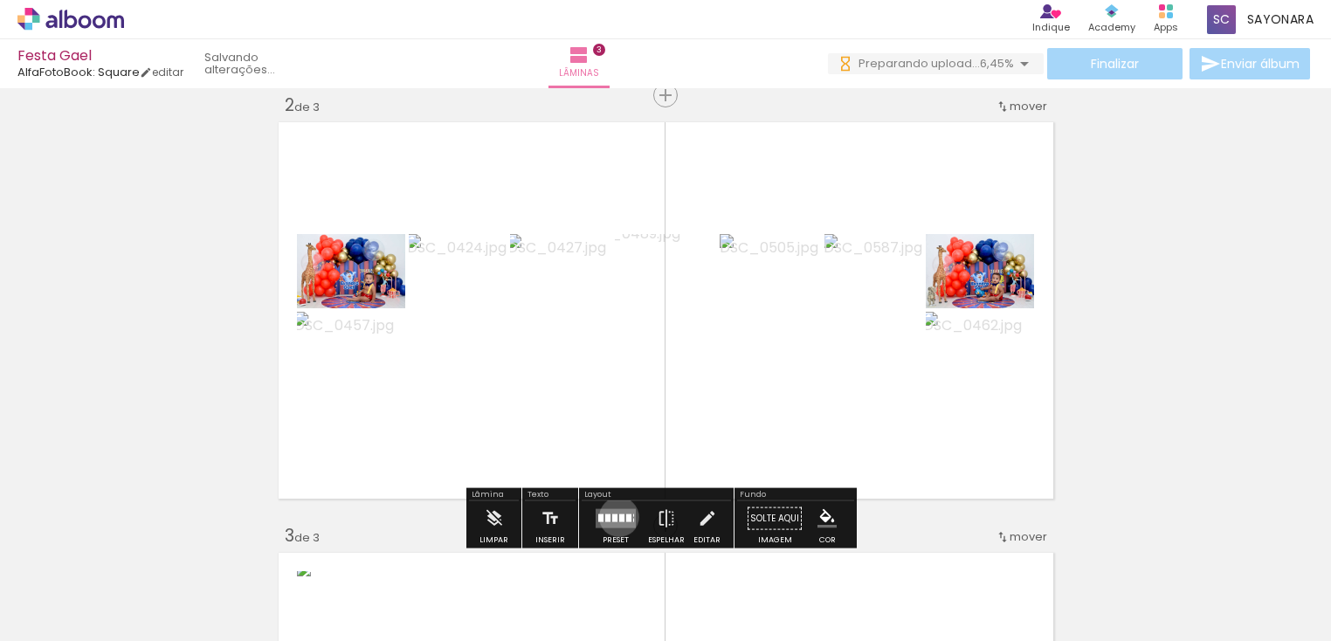
click at [619, 516] on div at bounding box center [621, 518] width 5 height 8
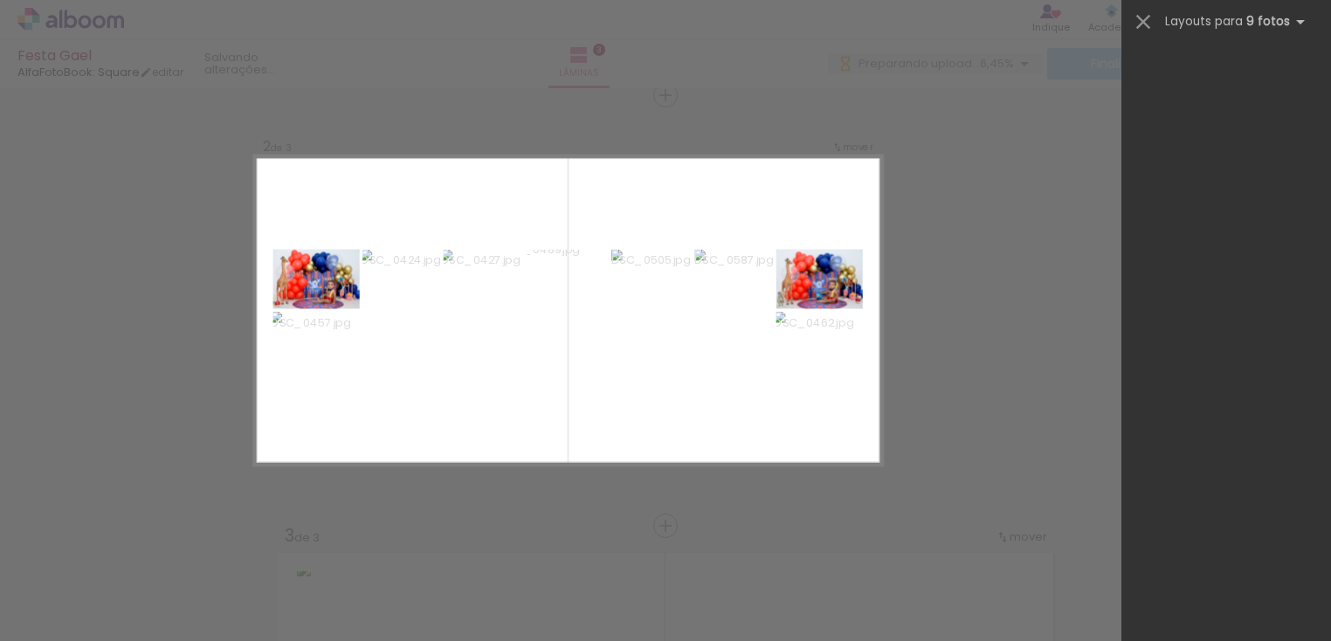
scroll to position [0, 0]
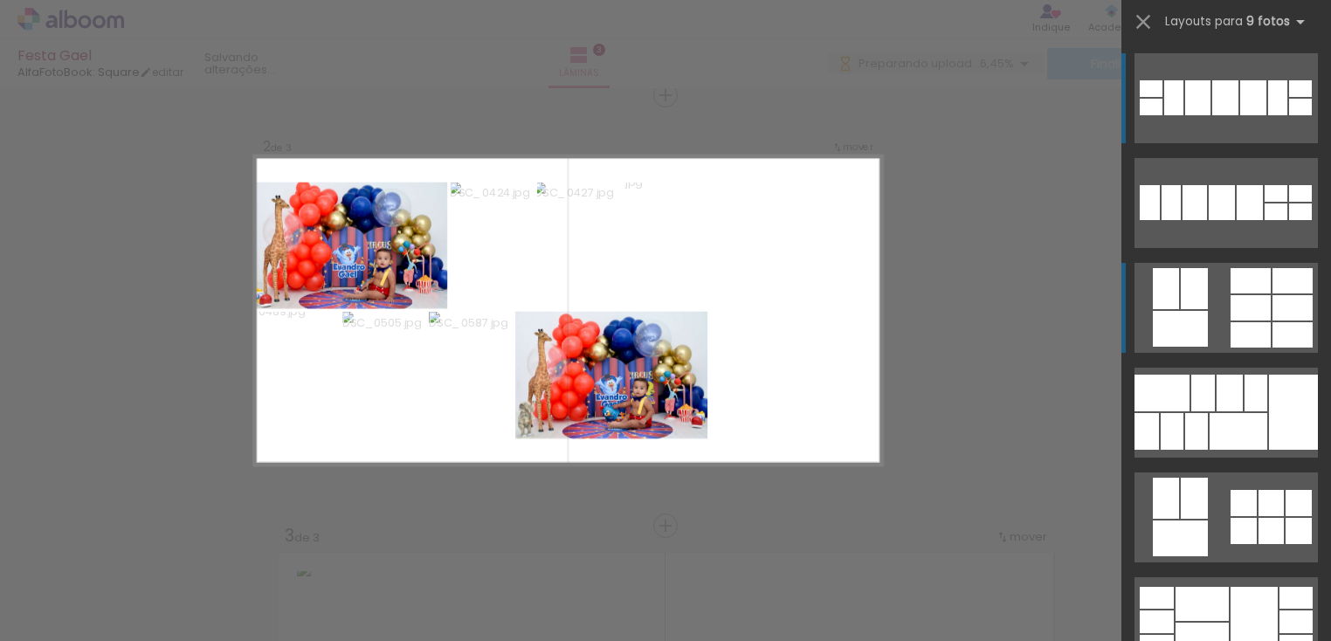
click at [1244, 304] on div at bounding box center [1251, 307] width 40 height 25
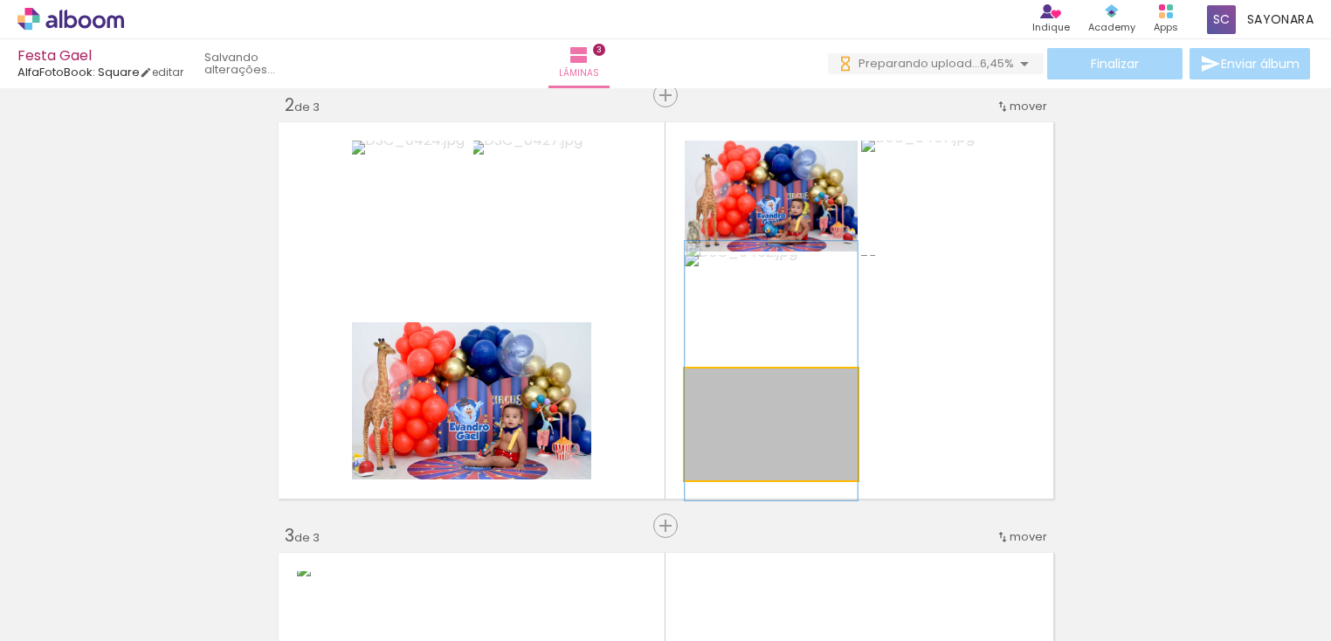
drag, startPoint x: 795, startPoint y: 438, endPoint x: 795, endPoint y: 385, distance: 53.3
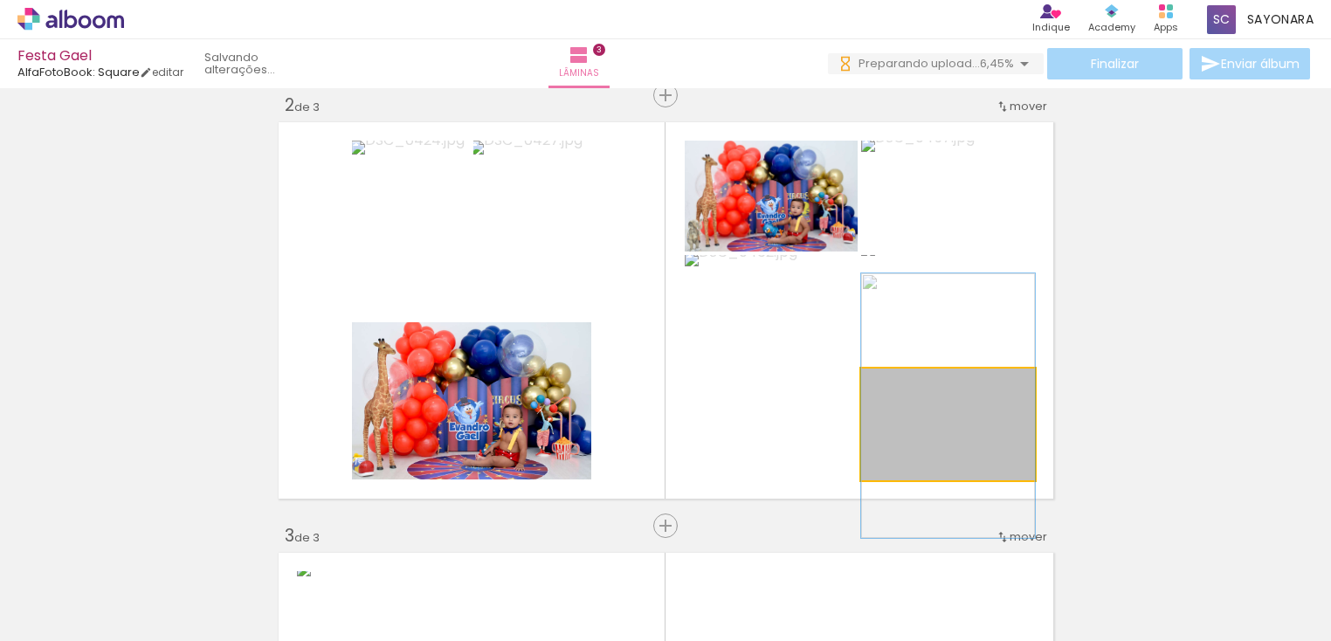
drag, startPoint x: 961, startPoint y: 435, endPoint x: 959, endPoint y: 417, distance: 18.4
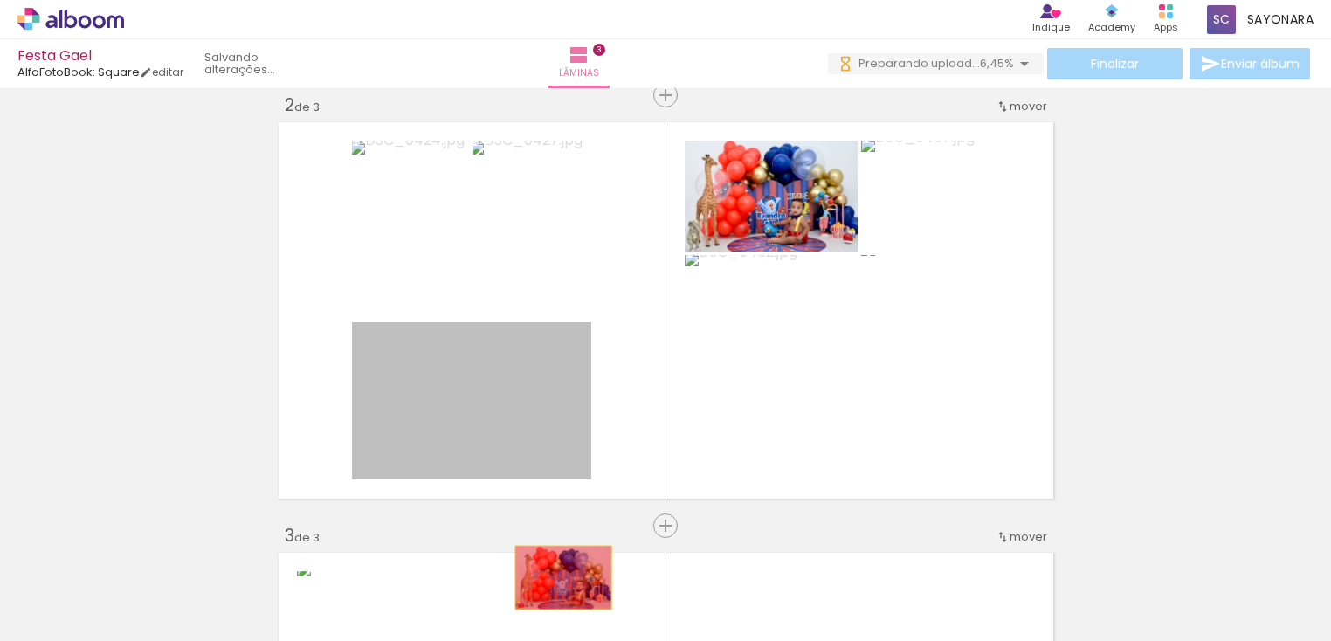
drag, startPoint x: 468, startPoint y: 422, endPoint x: 556, endPoint y: 579, distance: 180.3
click at [556, 579] on quentale-workspace at bounding box center [665, 320] width 1331 height 641
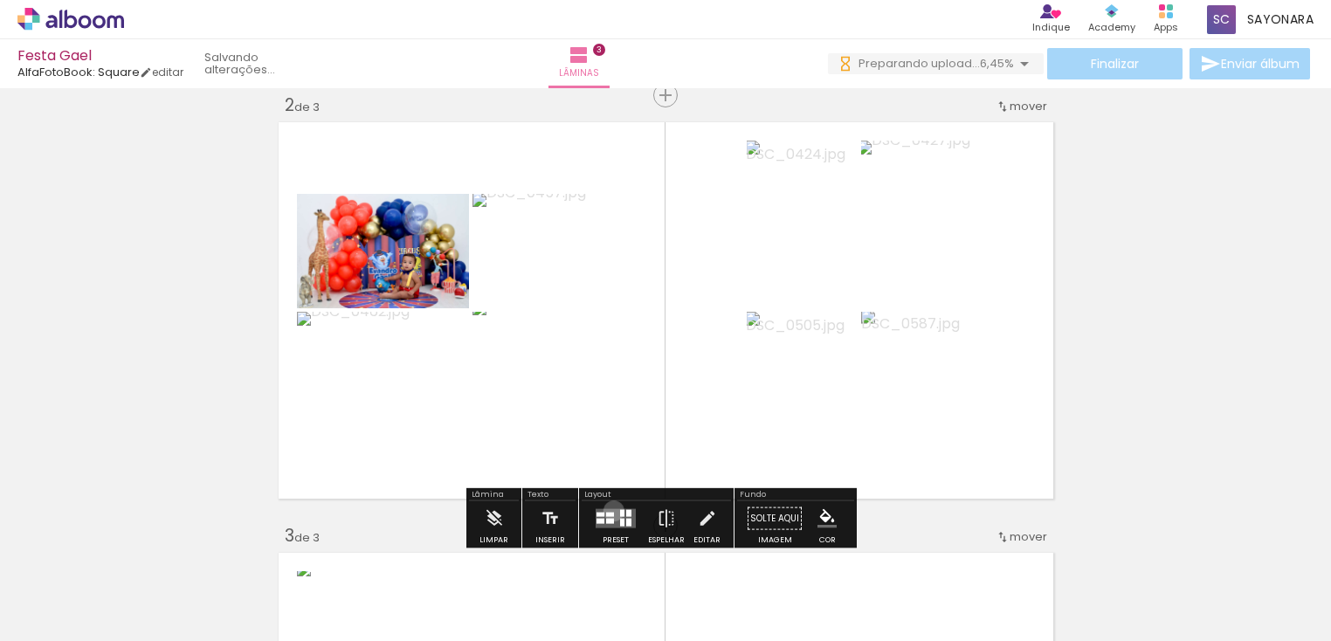
click at [610, 511] on quentale-layouter at bounding box center [616, 518] width 40 height 19
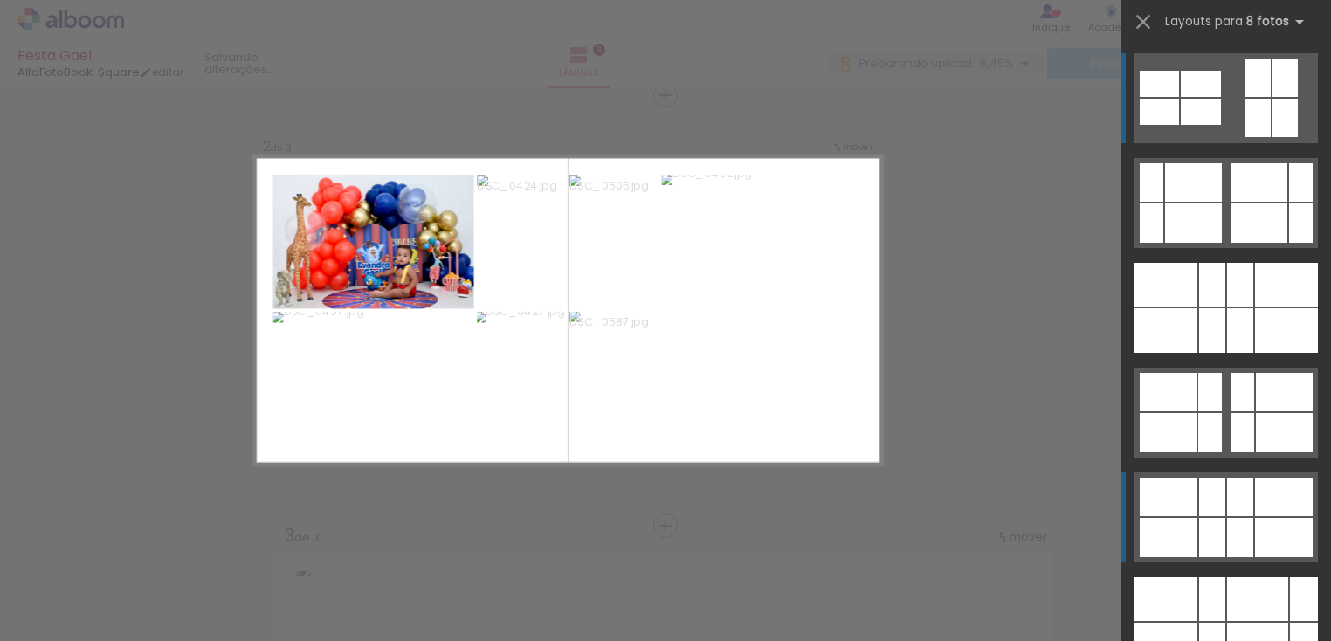
click at [1227, 537] on div at bounding box center [1240, 537] width 26 height 39
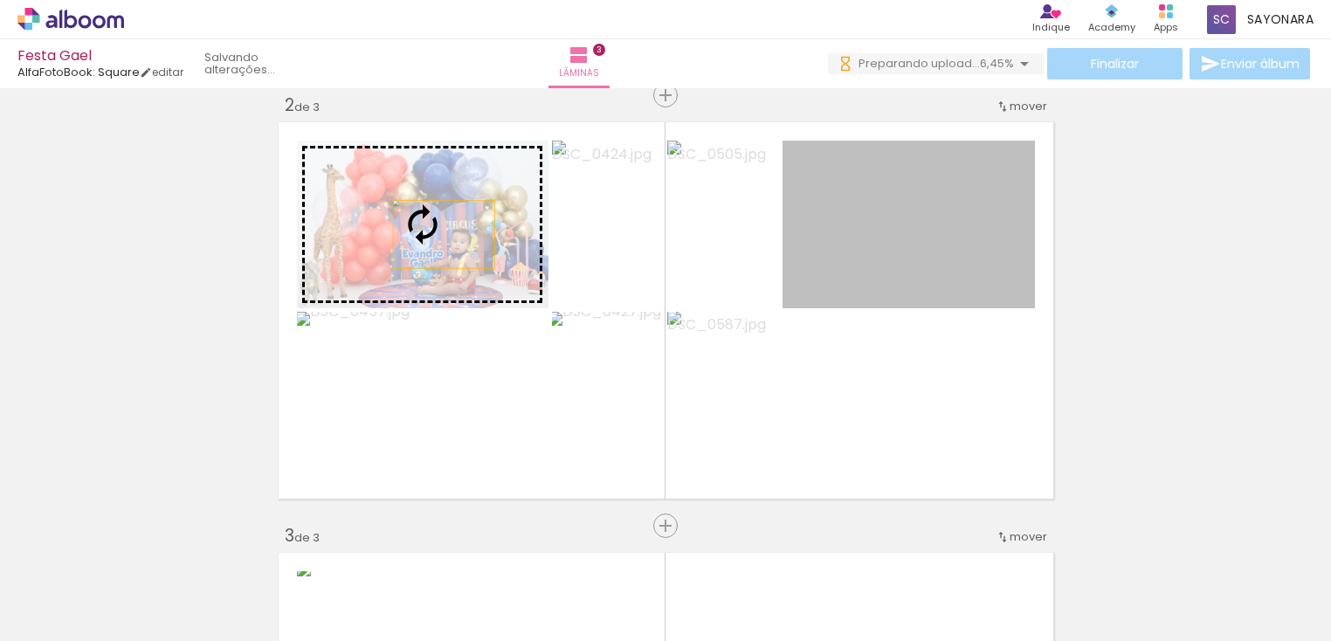
drag, startPoint x: 877, startPoint y: 239, endPoint x: 437, endPoint y: 234, distance: 440.2
click at [0, 0] on slot at bounding box center [0, 0] width 0 height 0
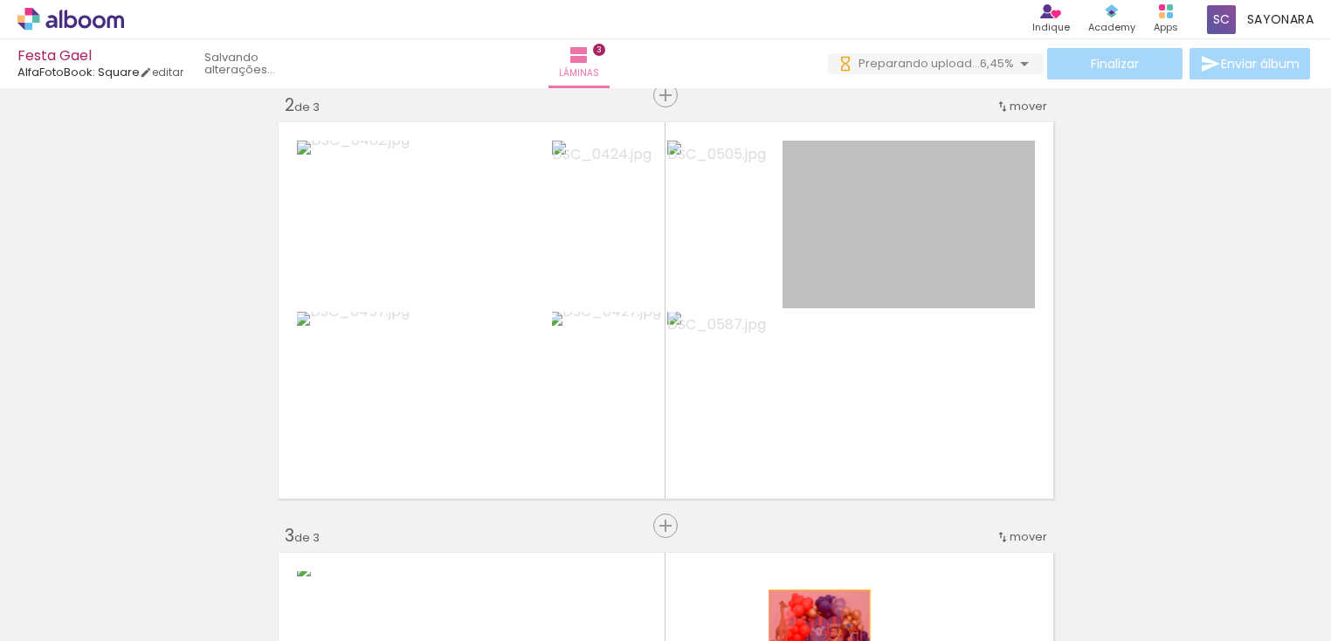
drag, startPoint x: 928, startPoint y: 231, endPoint x: 812, endPoint y: 624, distance: 409.0
click at [812, 624] on quentale-workspace at bounding box center [665, 320] width 1331 height 641
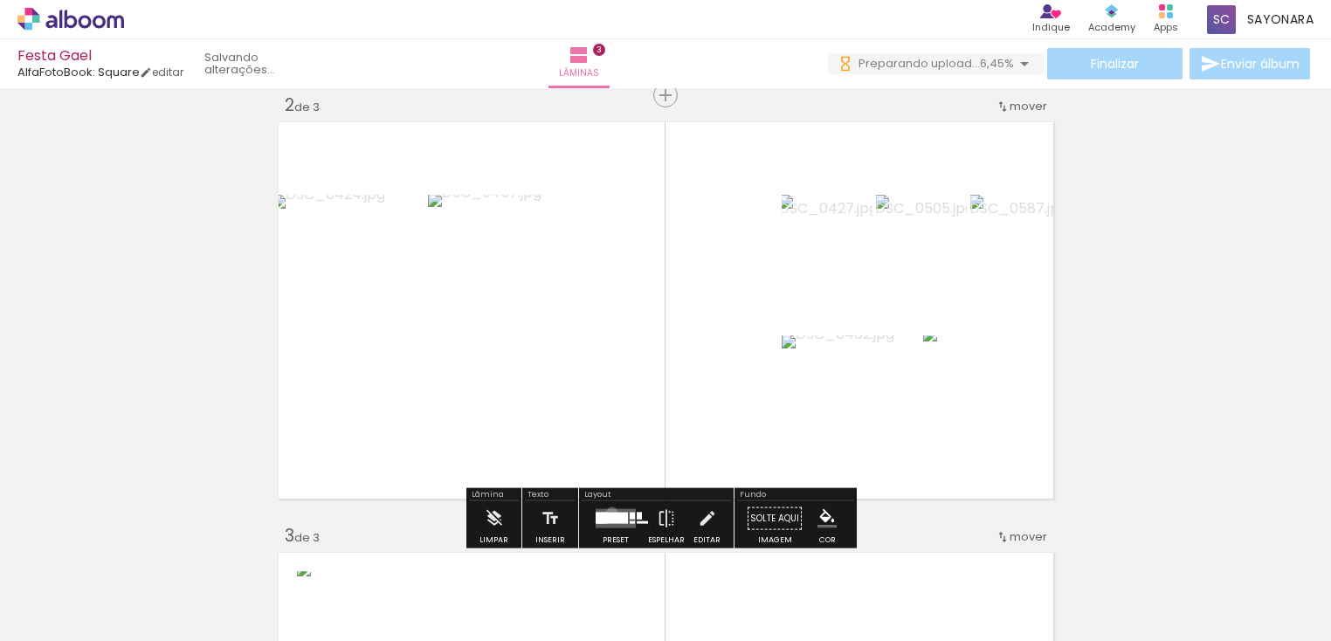
click at [608, 513] on div at bounding box center [611, 518] width 31 height 11
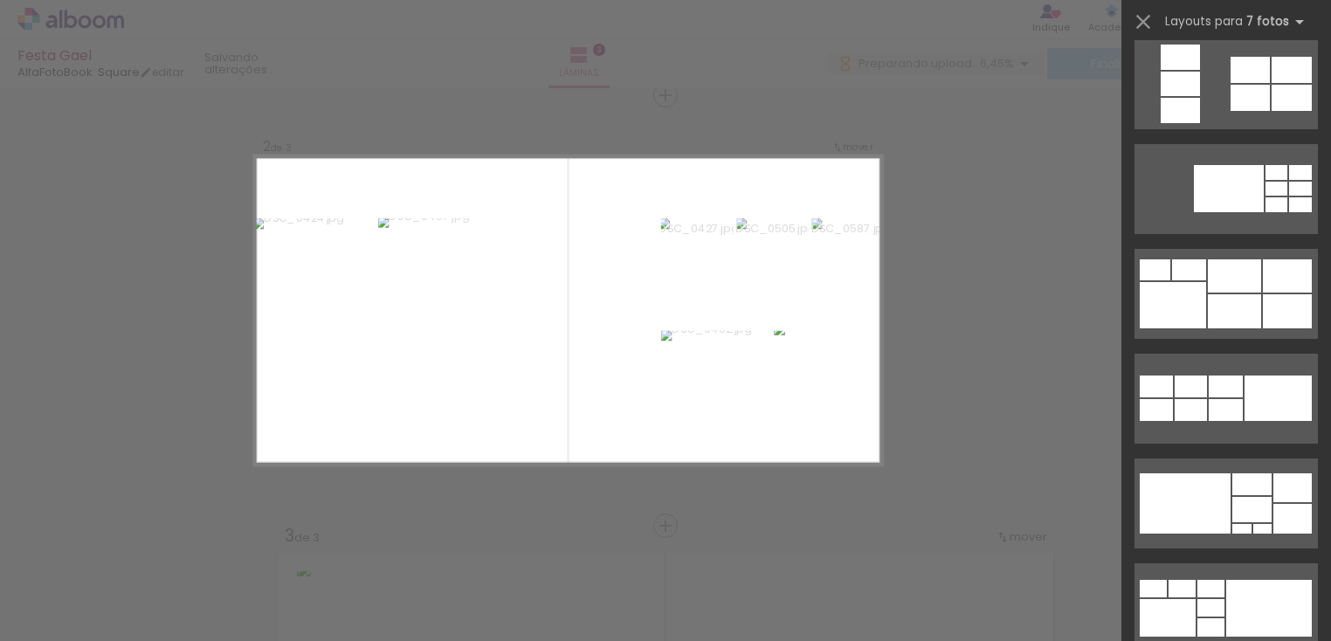
scroll to position [17695, 0]
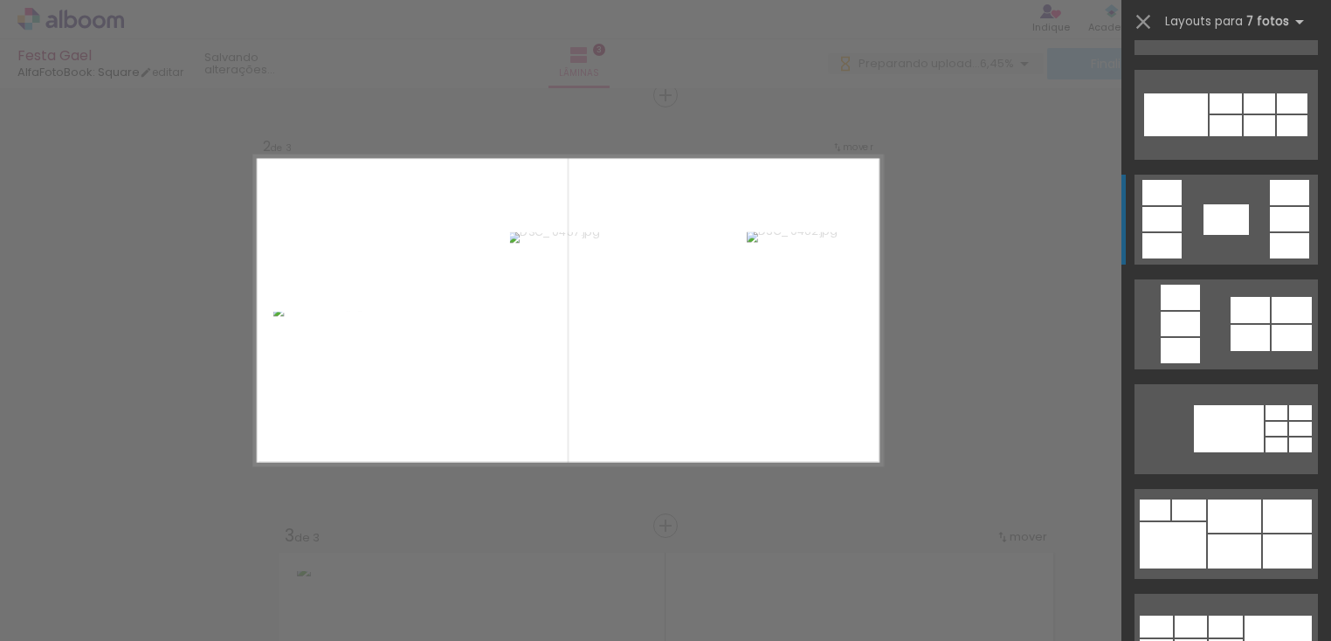
click at [1144, 20] on iron-icon at bounding box center [1143, 22] width 24 height 24
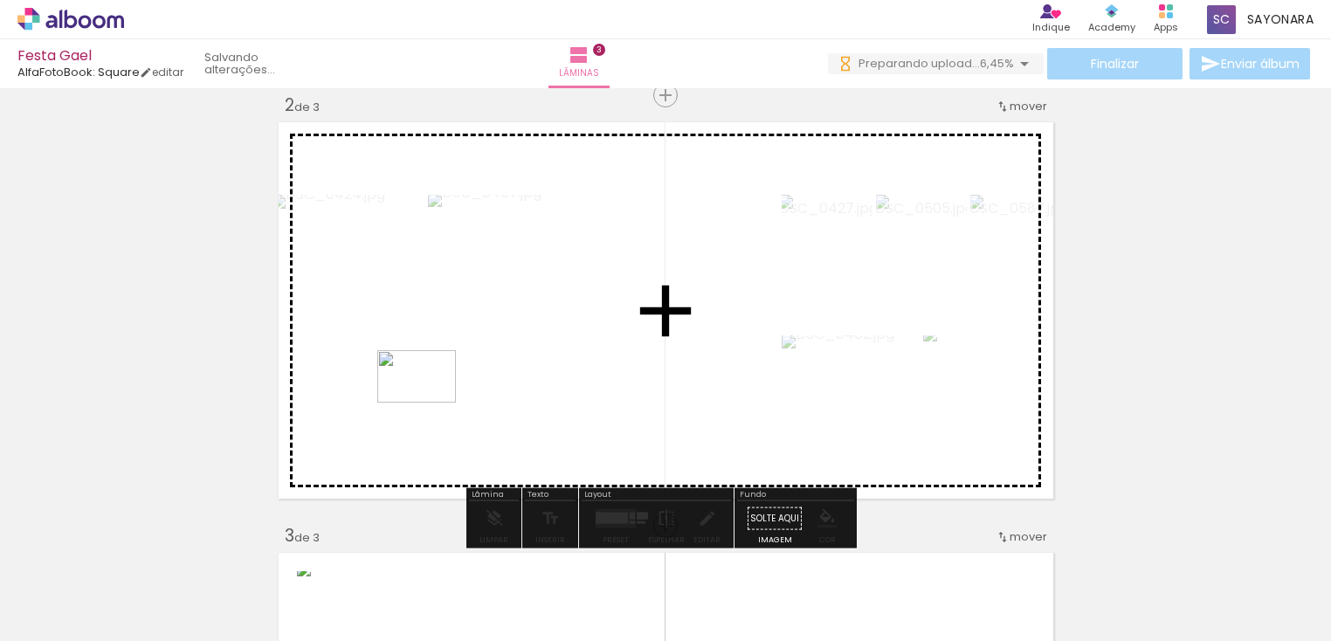
drag, startPoint x: 366, startPoint y: 589, endPoint x: 438, endPoint y: 379, distance: 221.8
click at [438, 379] on quentale-workspace at bounding box center [665, 320] width 1331 height 641
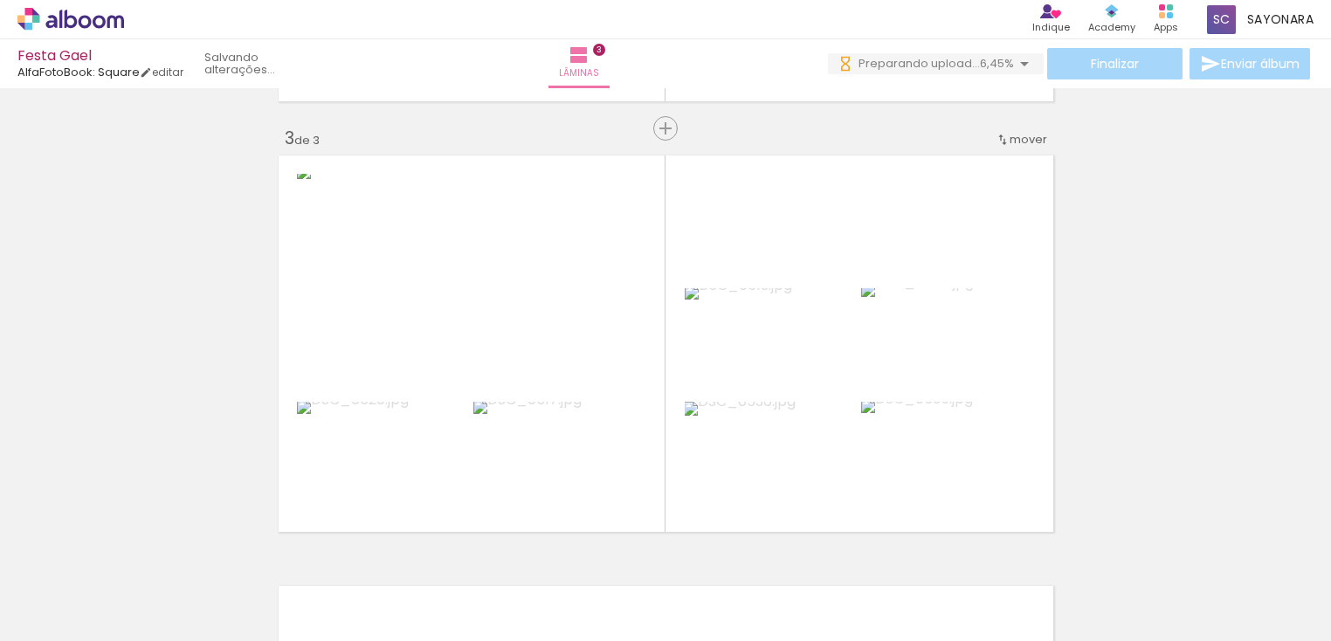
scroll to position [848, 0]
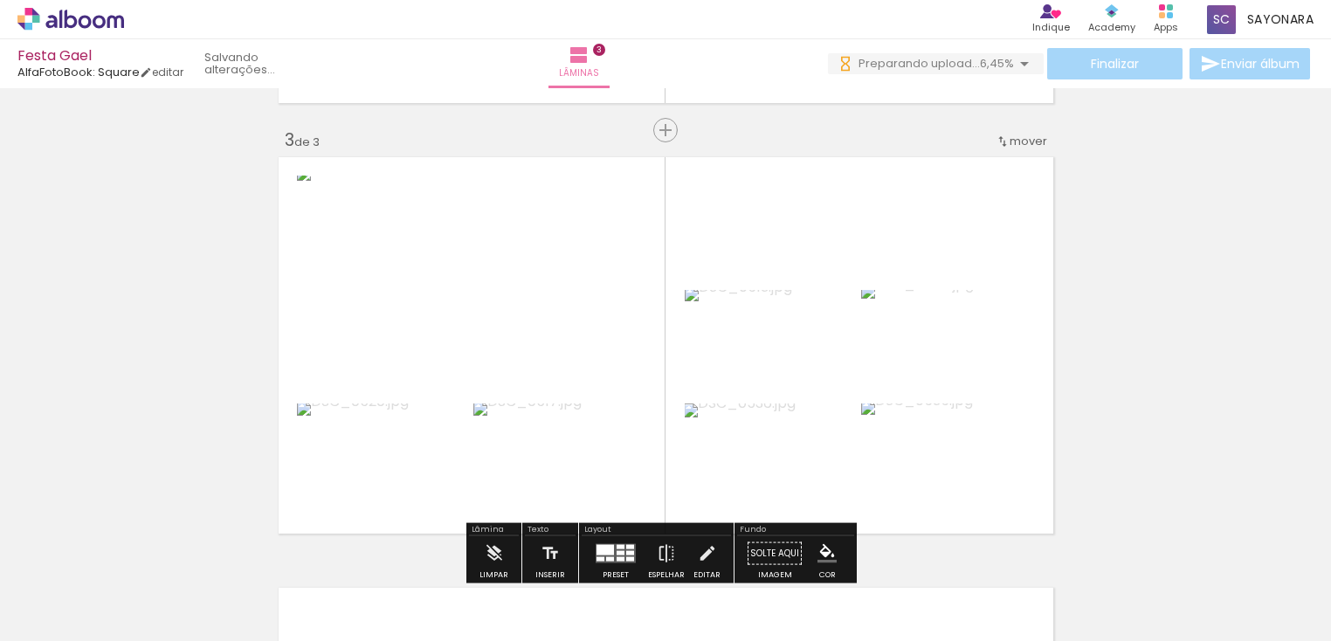
scroll to position [0, 1287]
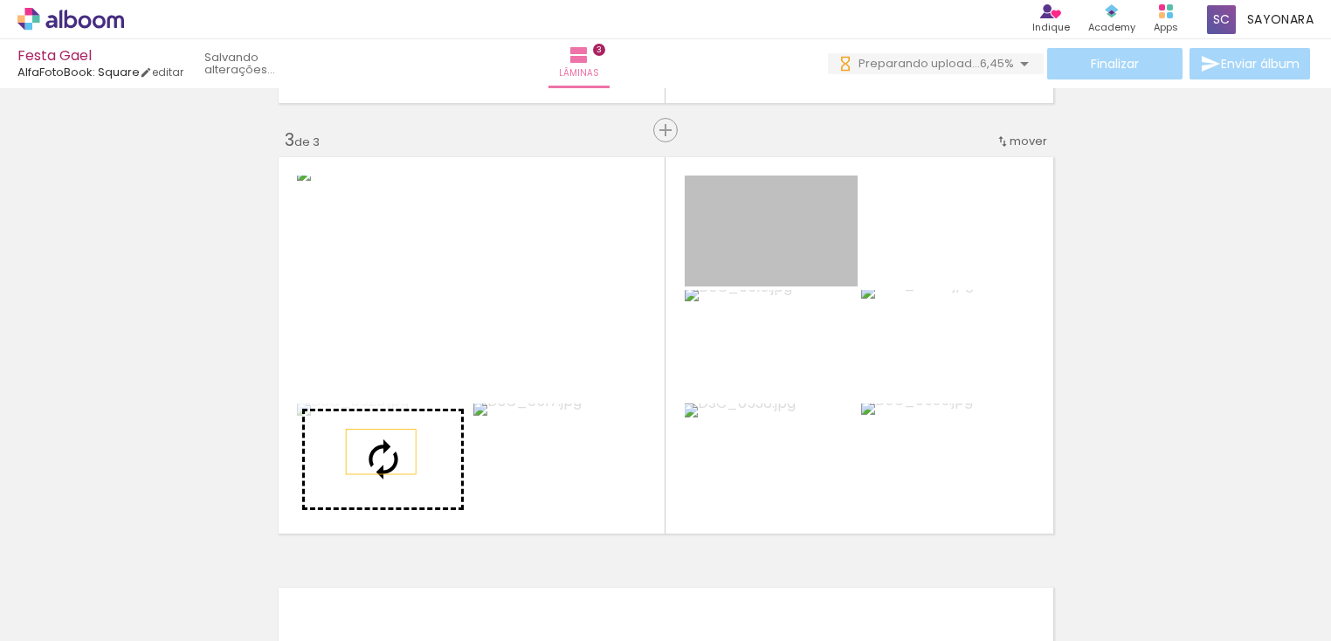
drag, startPoint x: 796, startPoint y: 245, endPoint x: 374, endPoint y: 452, distance: 470.6
click at [0, 0] on slot at bounding box center [0, 0] width 0 height 0
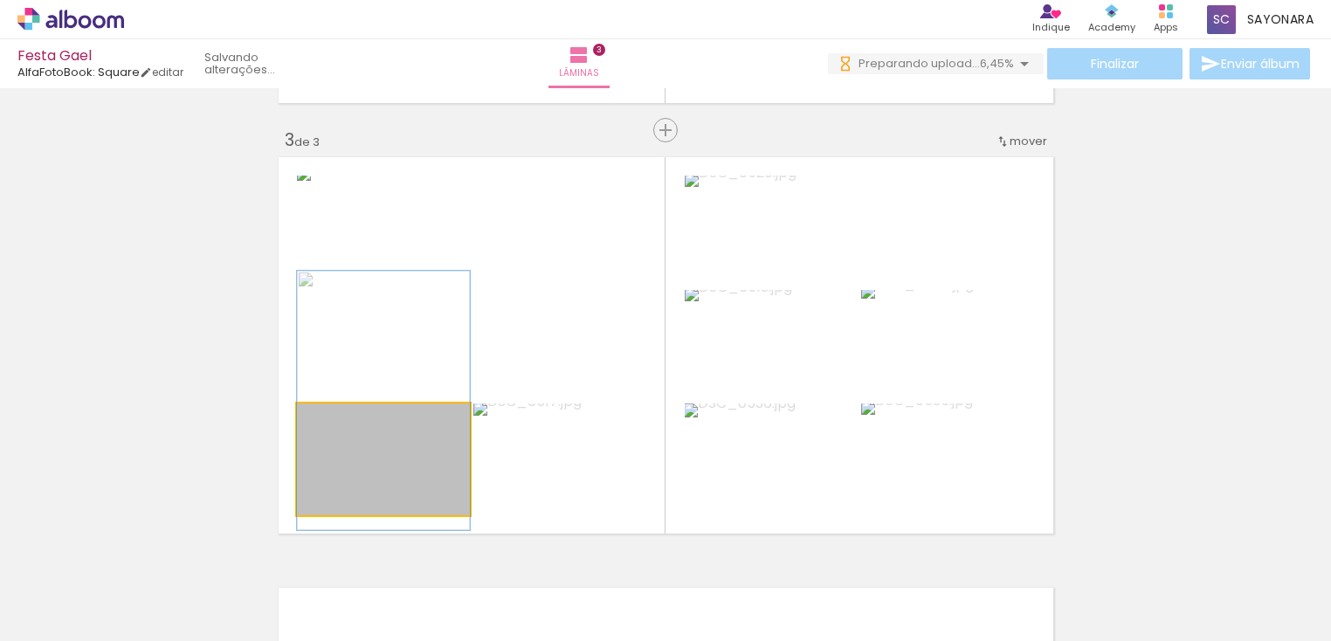
drag, startPoint x: 412, startPoint y: 490, endPoint x: 424, endPoint y: 431, distance: 59.6
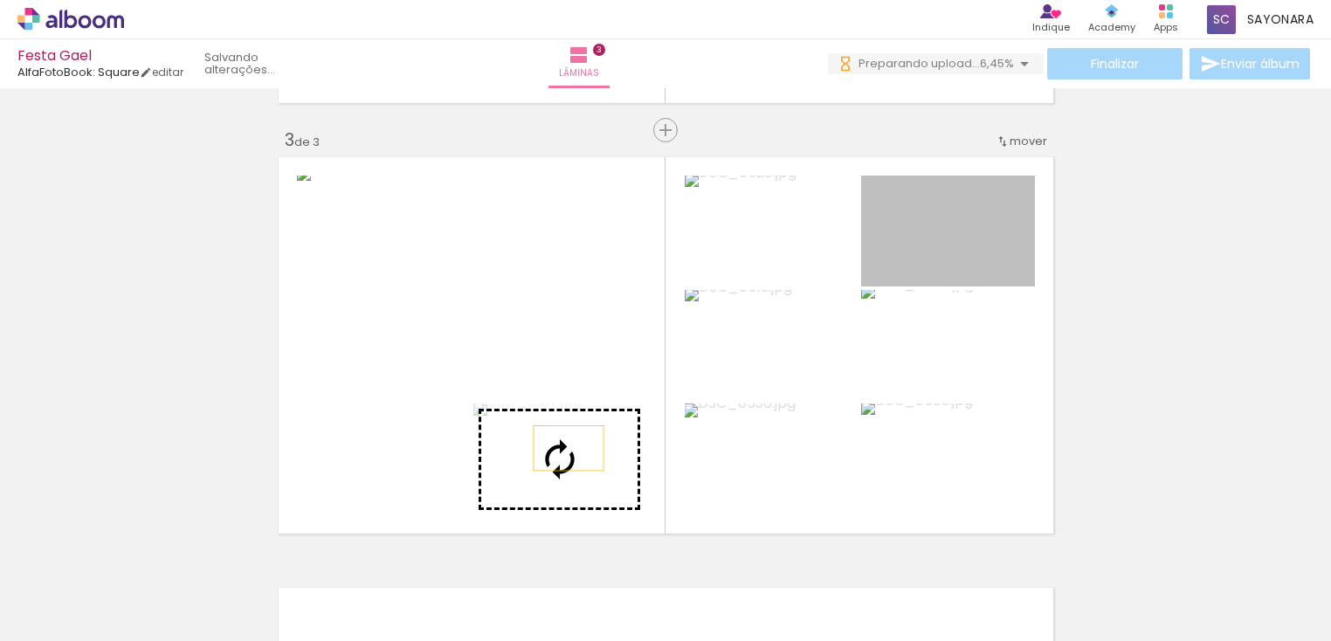
drag, startPoint x: 953, startPoint y: 242, endPoint x: 558, endPoint y: 451, distance: 446.5
click at [0, 0] on slot at bounding box center [0, 0] width 0 height 0
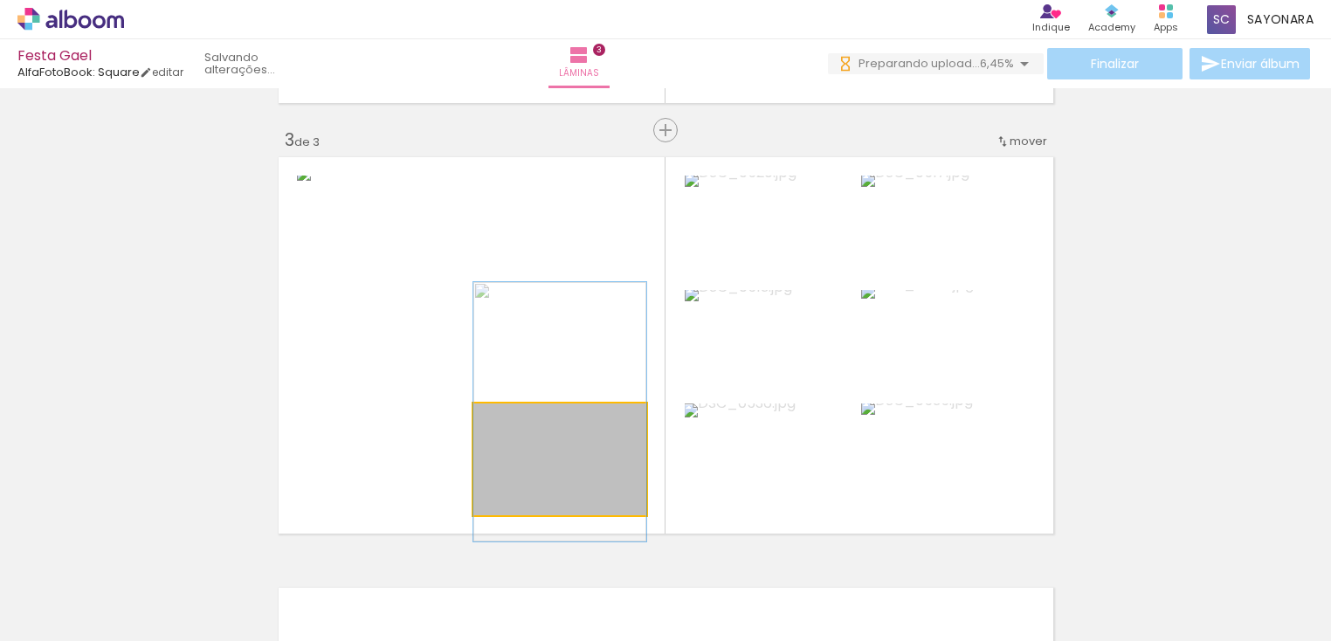
drag, startPoint x: 580, startPoint y: 464, endPoint x: 581, endPoint y: 417, distance: 47.2
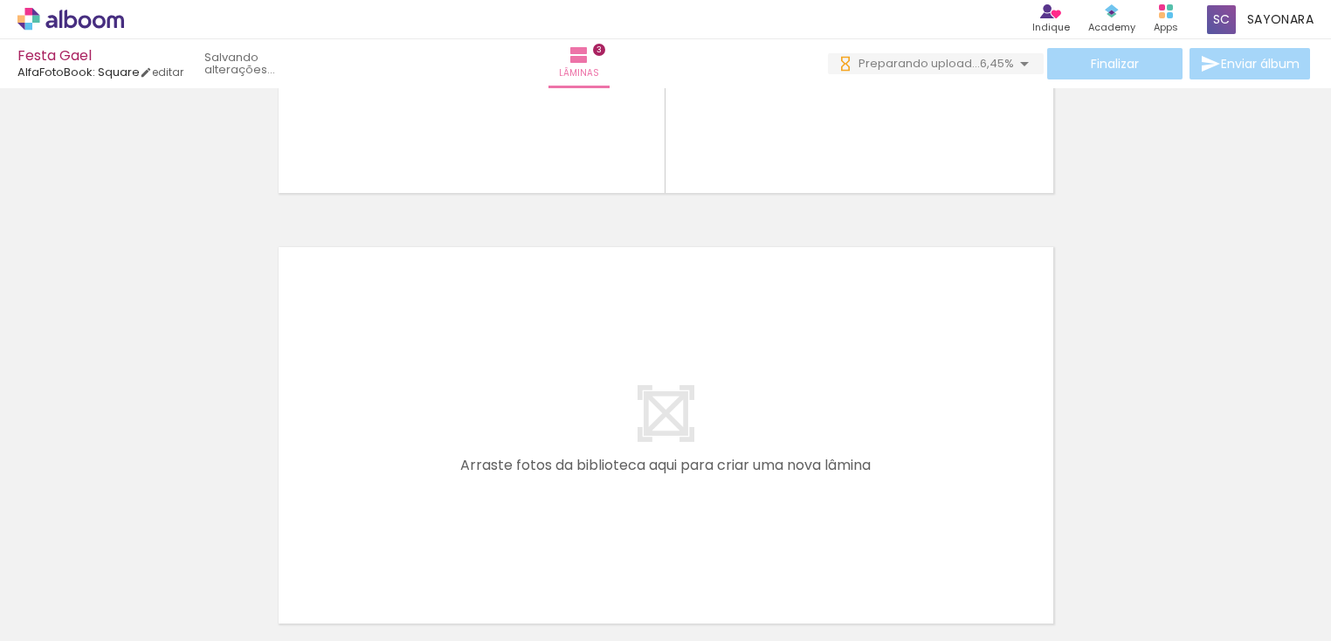
scroll to position [1204, 0]
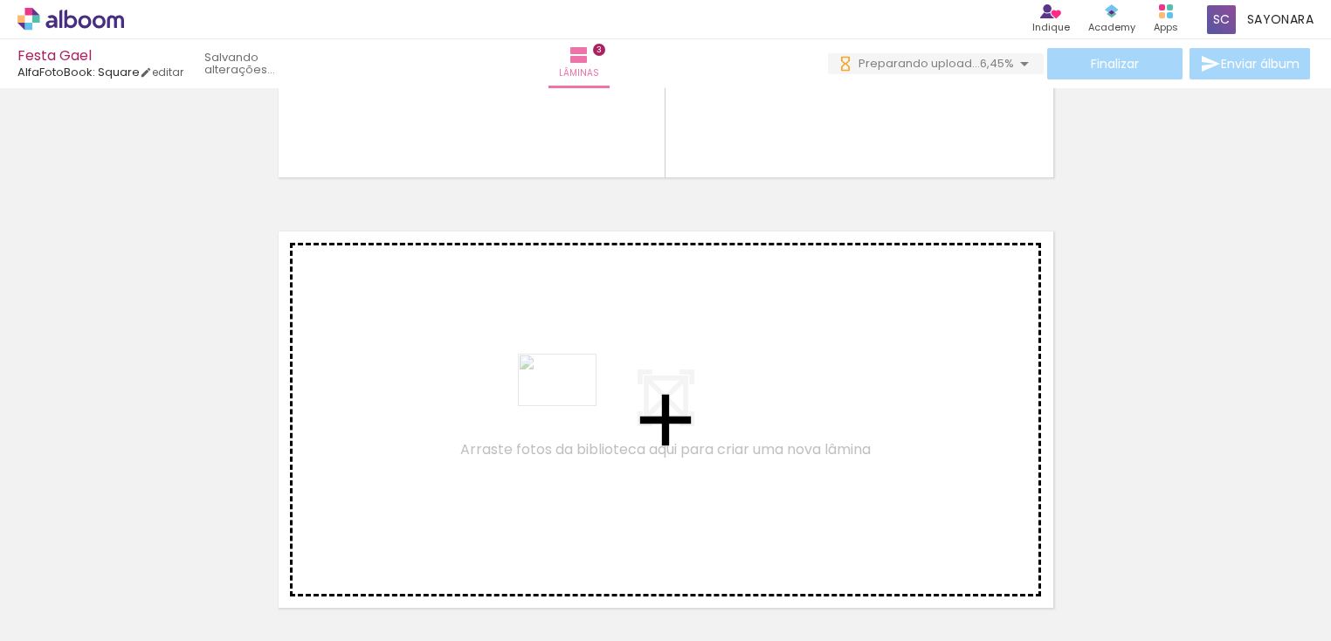
drag, startPoint x: 346, startPoint y: 596, endPoint x: 603, endPoint y: 374, distance: 340.5
click at [603, 374] on quentale-workspace at bounding box center [665, 320] width 1331 height 641
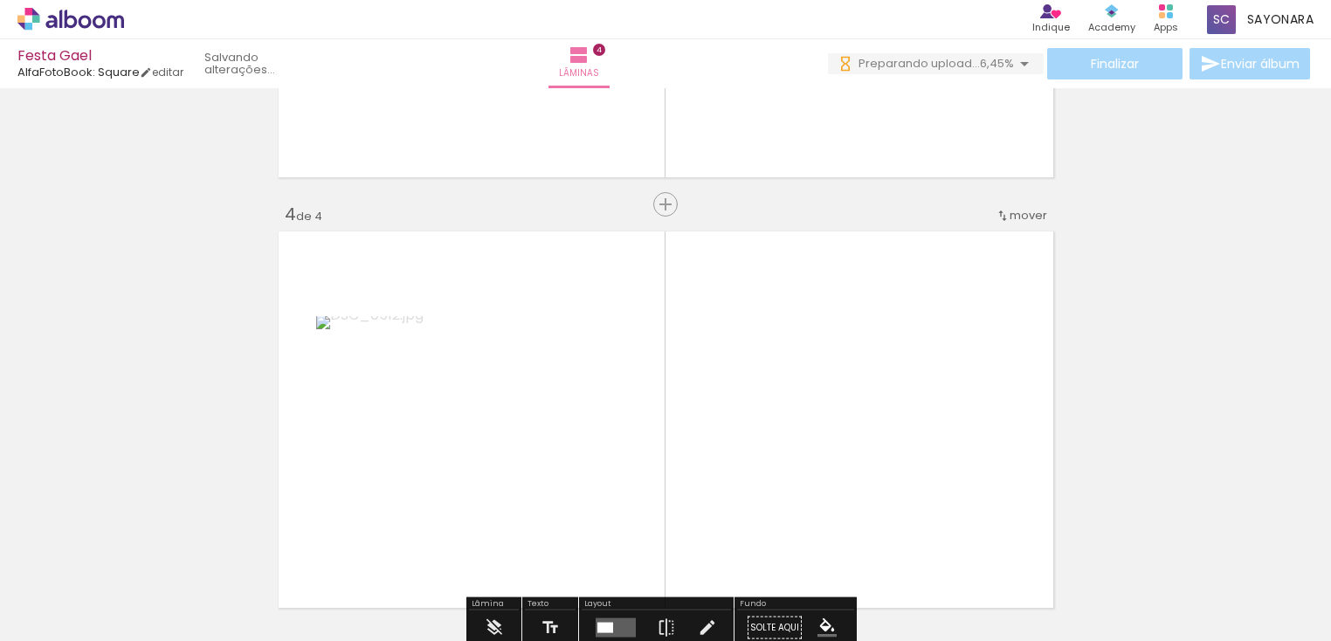
scroll to position [1313, 0]
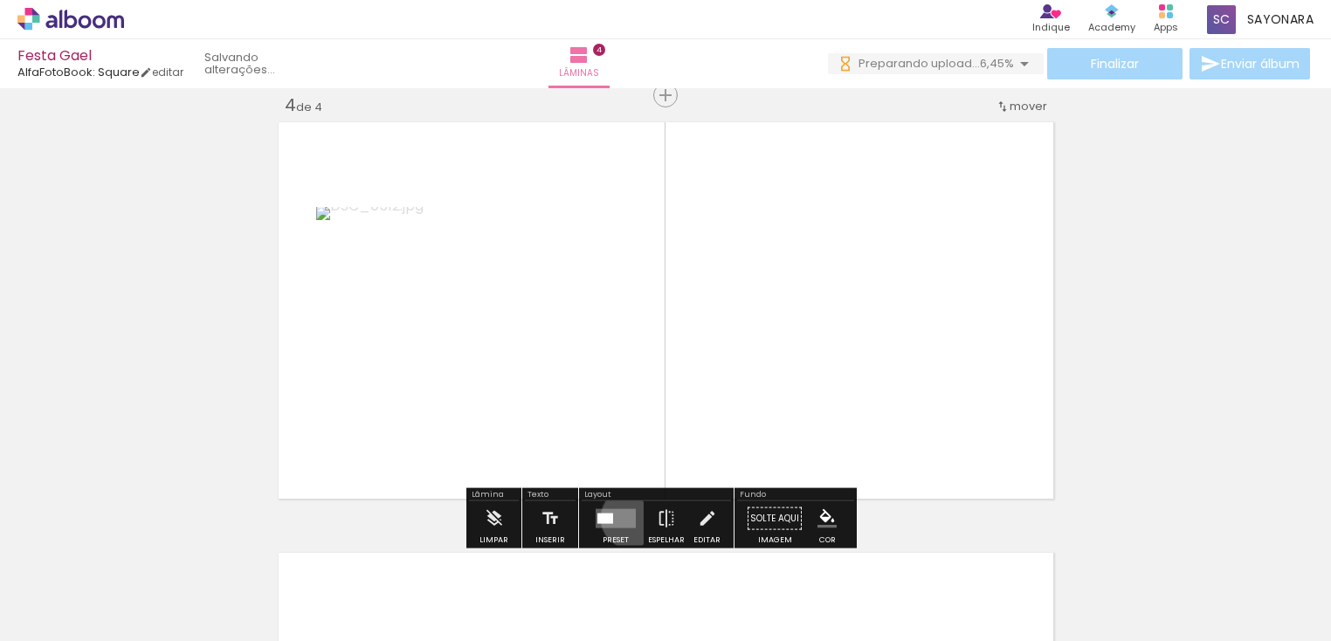
click at [627, 517] on quentale-layouter at bounding box center [616, 518] width 40 height 19
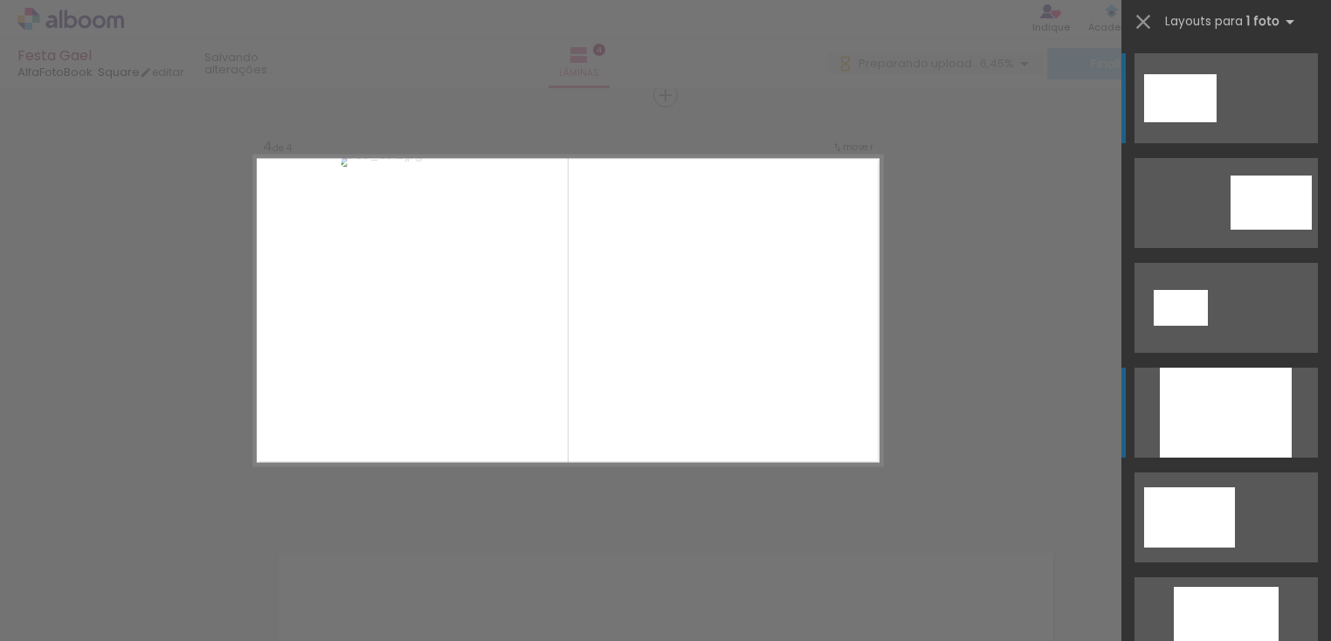
click at [1192, 438] on div at bounding box center [1226, 413] width 132 height 90
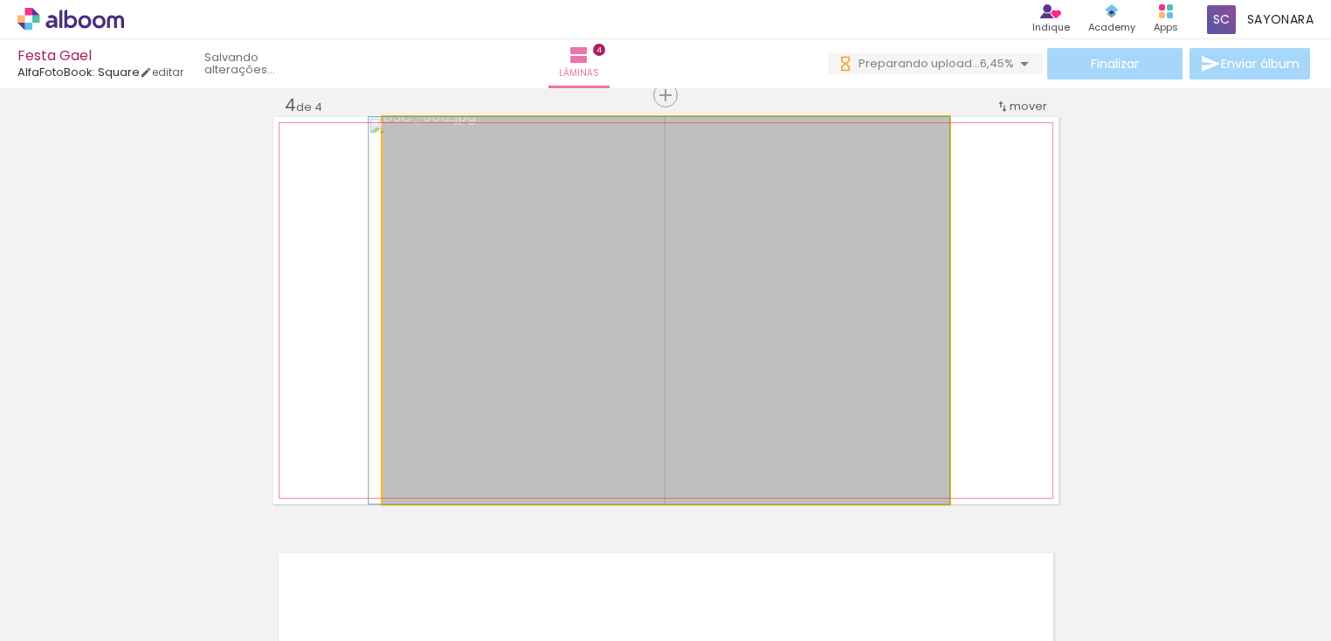
drag, startPoint x: 836, startPoint y: 394, endPoint x: 823, endPoint y: 348, distance: 48.1
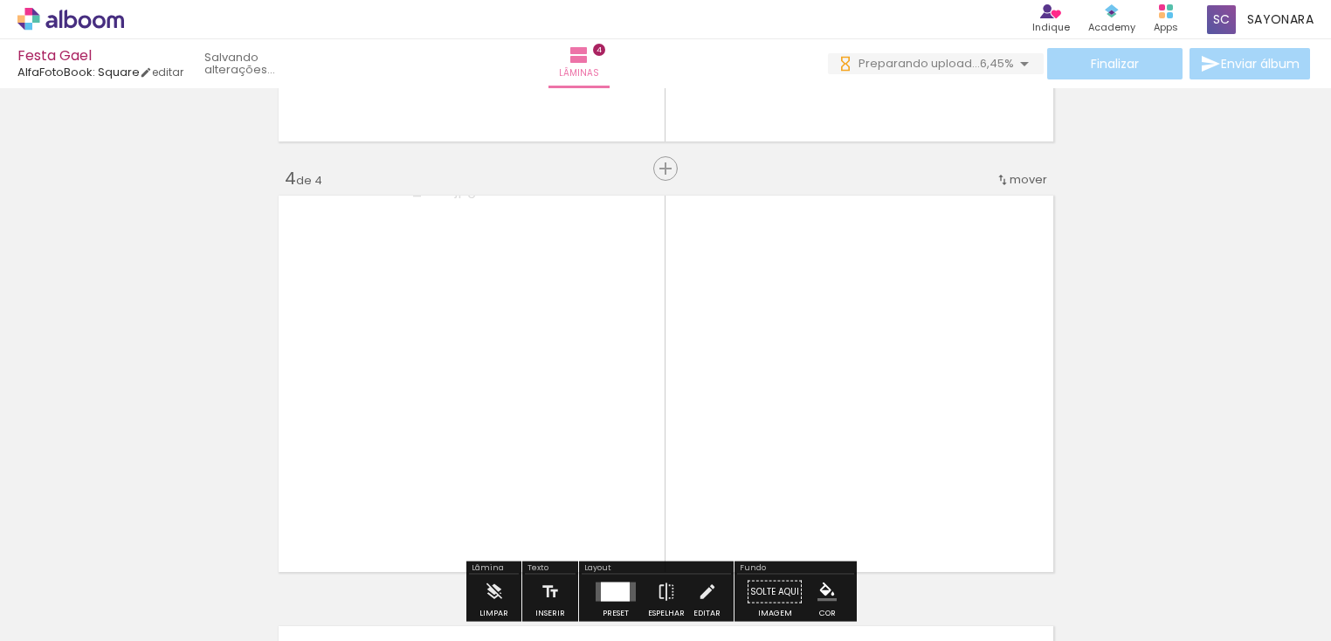
scroll to position [1234, 0]
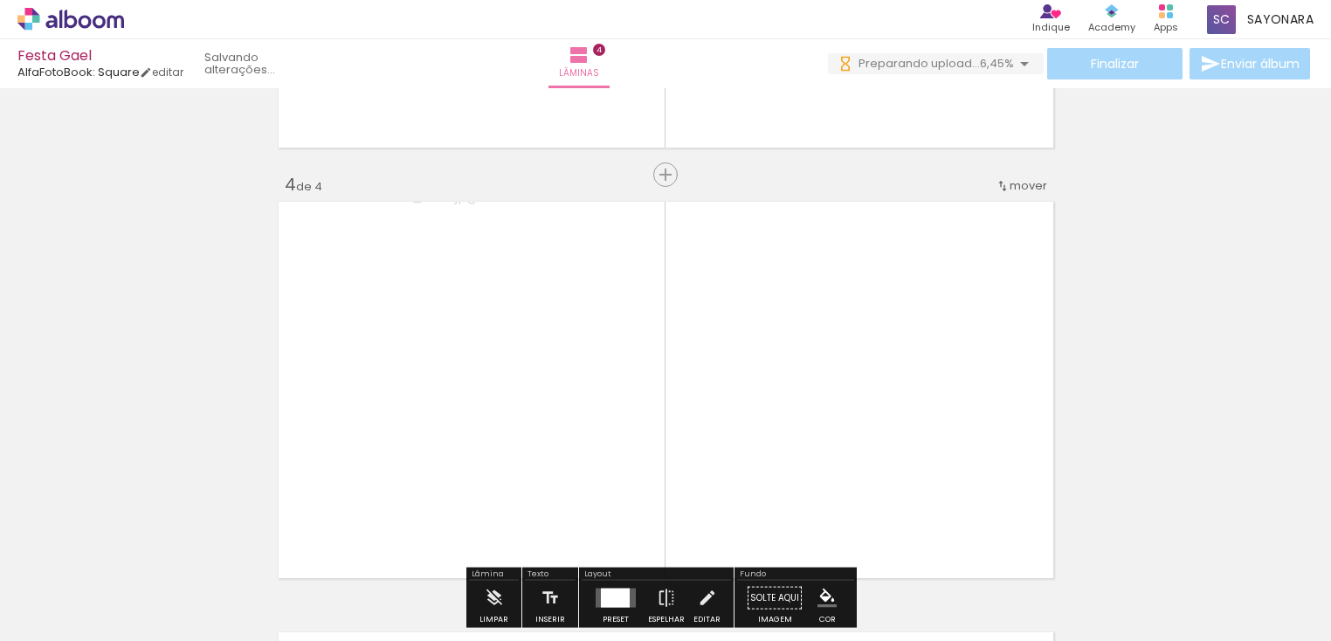
click at [1027, 189] on span "mover" at bounding box center [1029, 185] width 38 height 17
click at [959, 183] on span "antes da" at bounding box center [949, 182] width 51 height 29
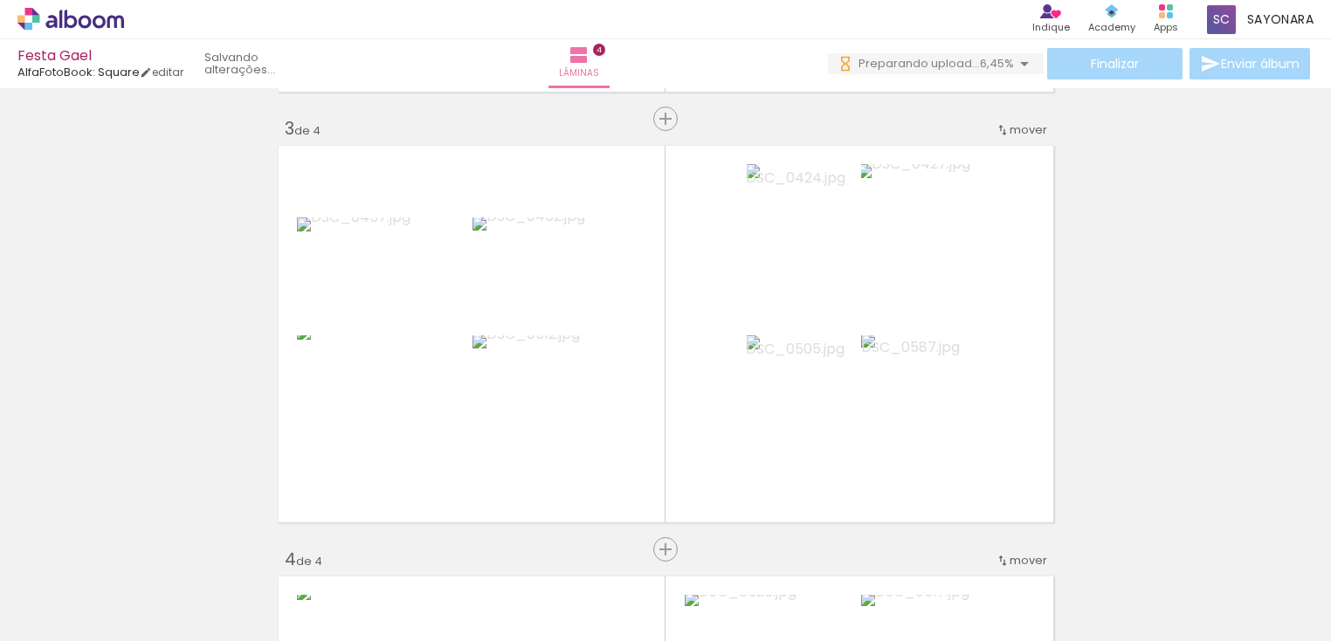
scroll to position [879, 0]
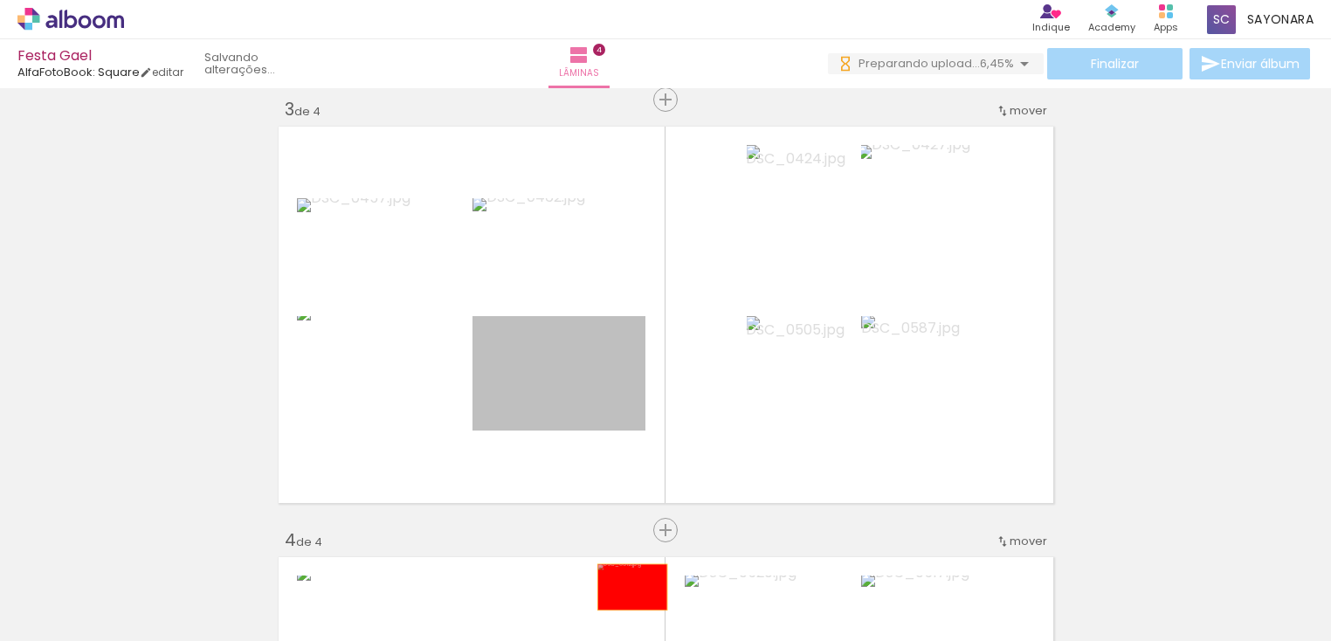
drag, startPoint x: 613, startPoint y: 398, endPoint x: 625, endPoint y: 587, distance: 189.0
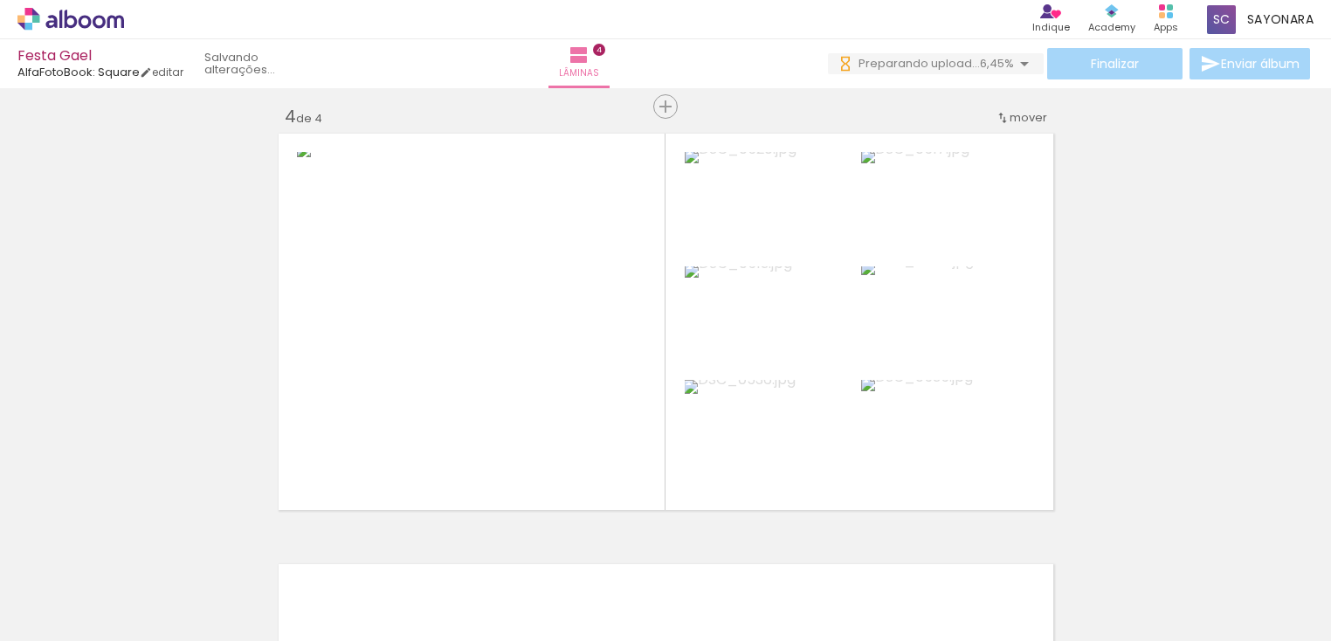
scroll to position [1362, 0]
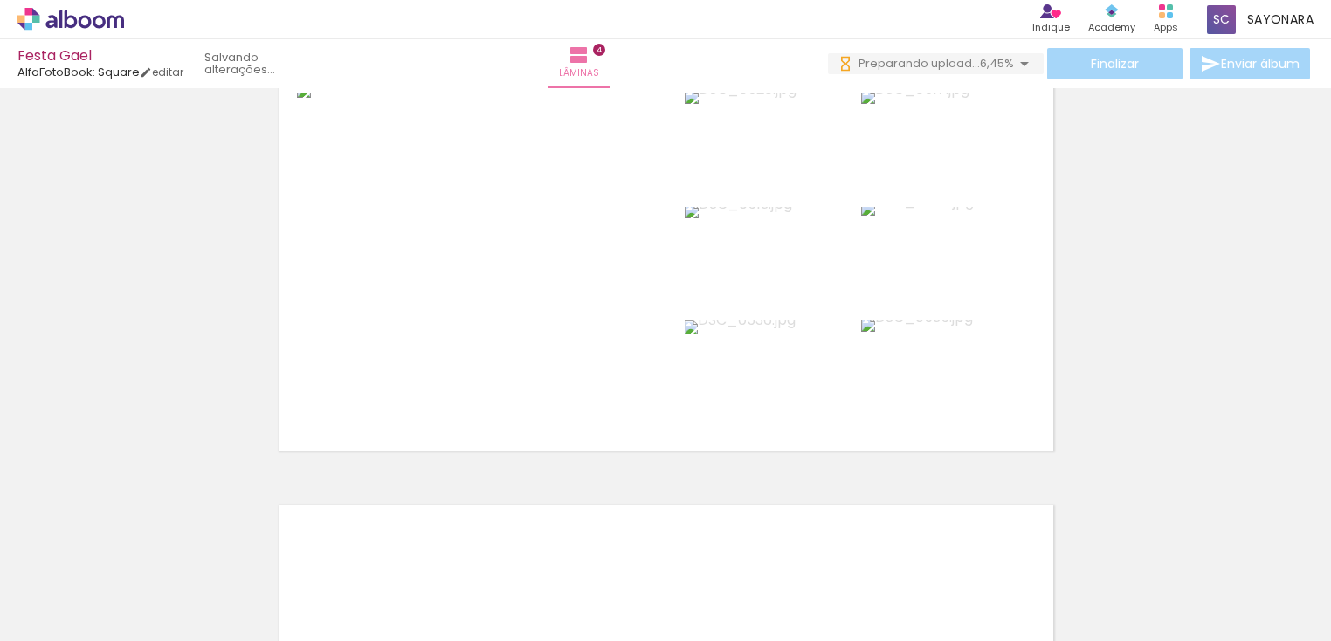
drag, startPoint x: 1315, startPoint y: 445, endPoint x: 1322, endPoint y: 358, distance: 86.7
click at [1322, 358] on div "Inserir lâmina 1 de 4 Inserir lâmina 2 de 4 Inserir lâmina 3 de 4 Inserir lâmin…" at bounding box center [665, 364] width 1331 height 553
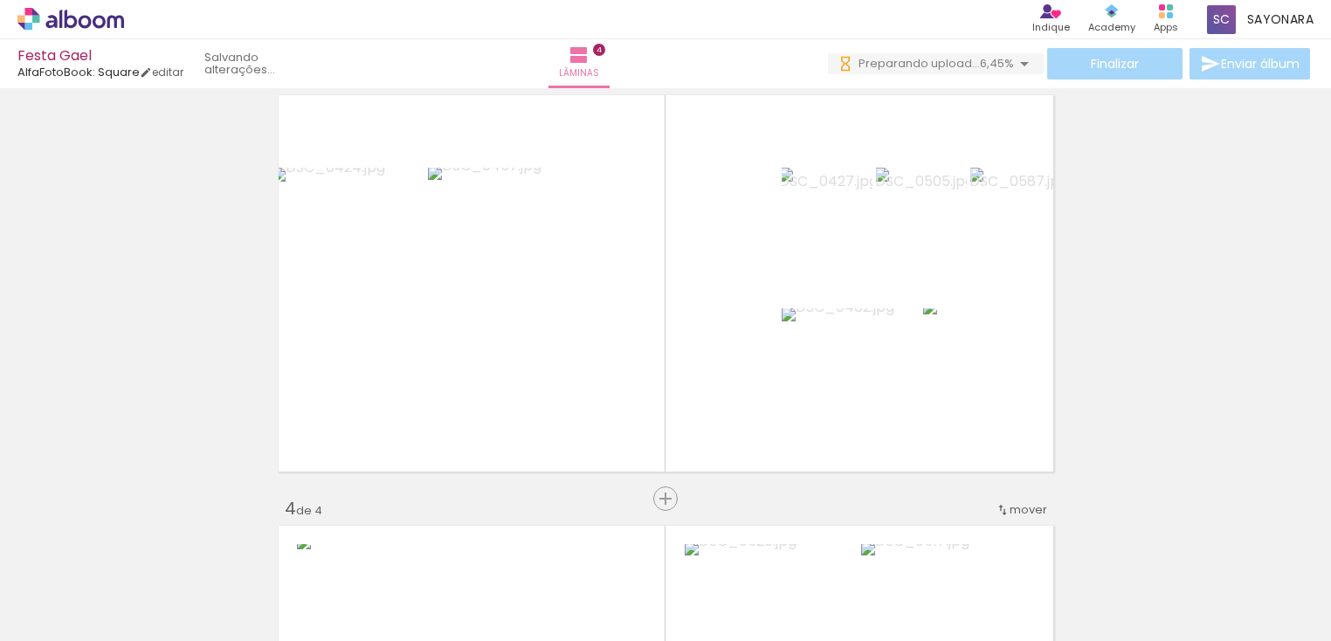
scroll to position [904, 0]
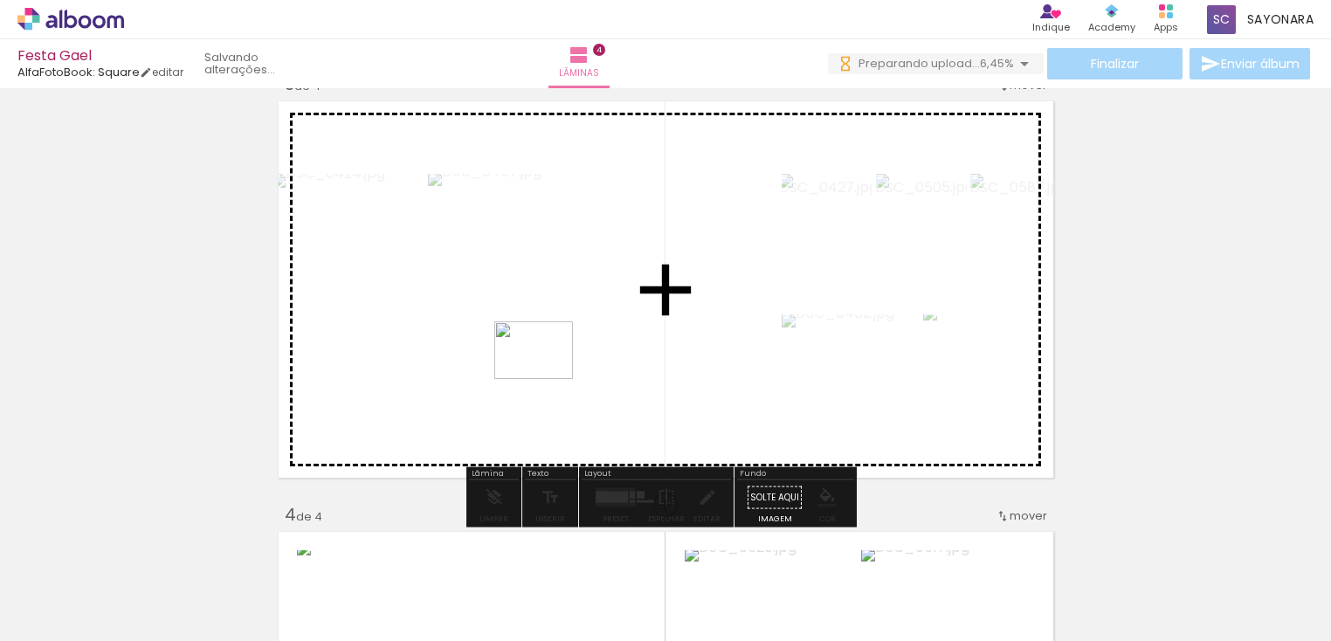
drag, startPoint x: 479, startPoint y: 583, endPoint x: 773, endPoint y: 409, distance: 341.5
click at [560, 343] on quentale-workspace at bounding box center [665, 320] width 1331 height 641
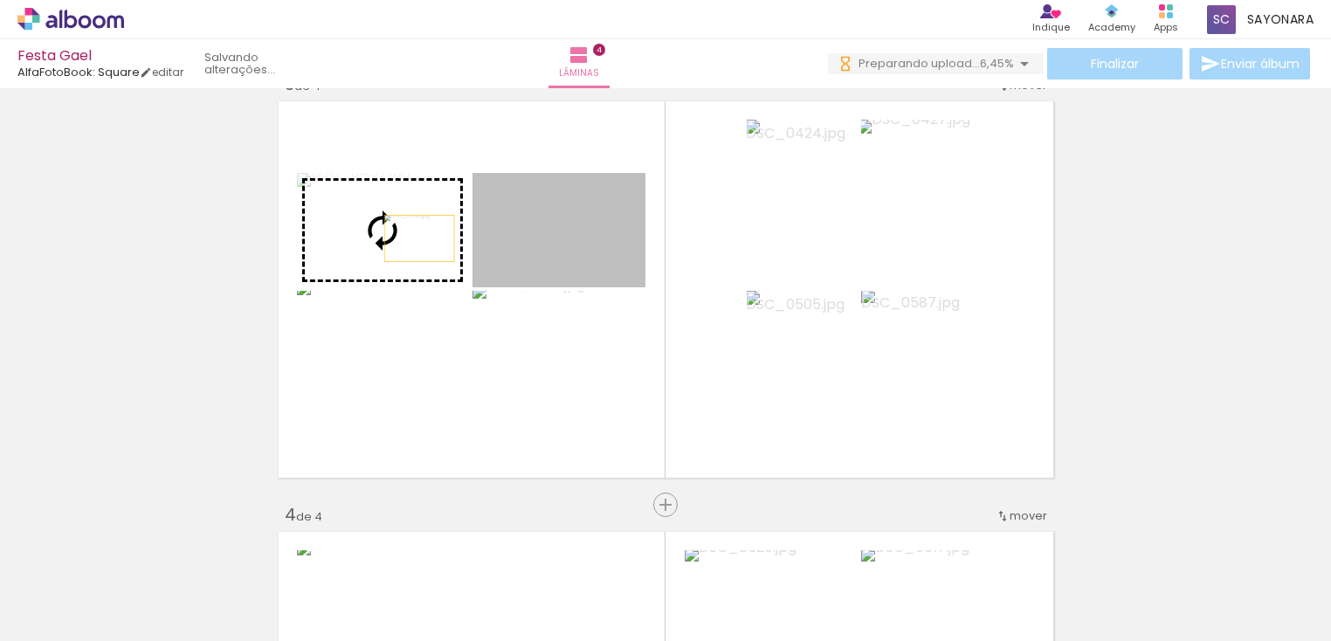
drag, startPoint x: 562, startPoint y: 251, endPoint x: 411, endPoint y: 238, distance: 150.7
click at [0, 0] on slot at bounding box center [0, 0] width 0 height 0
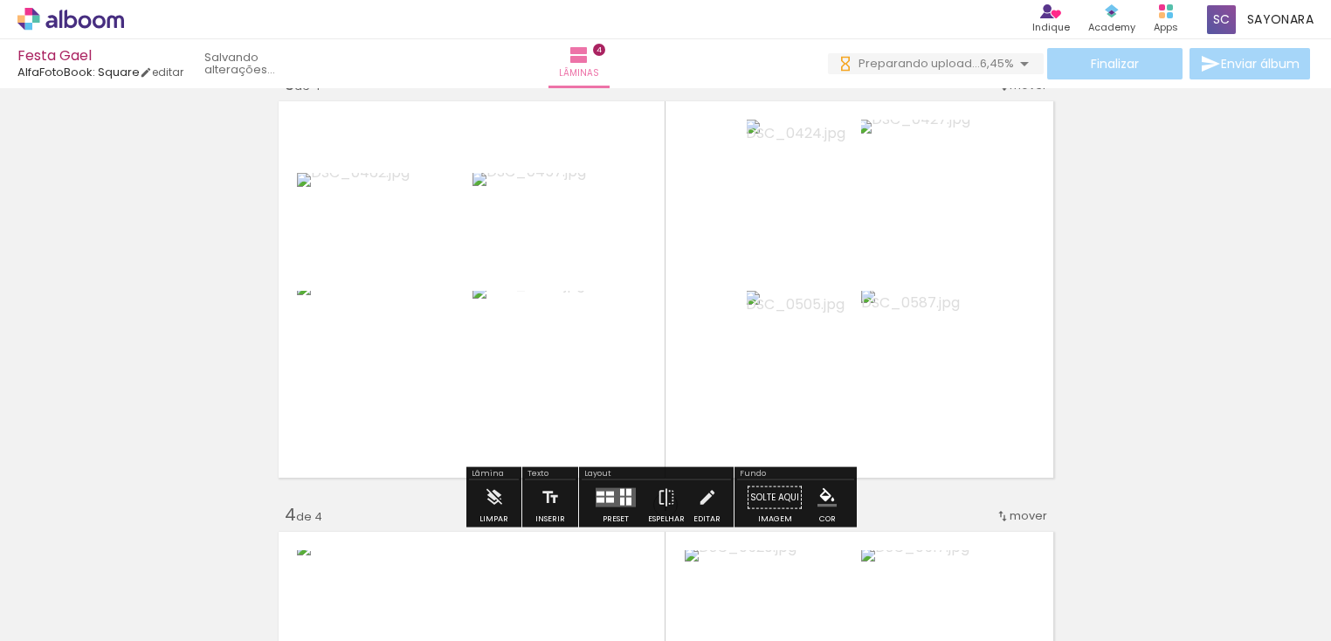
click at [596, 500] on div at bounding box center [600, 500] width 8 height 5
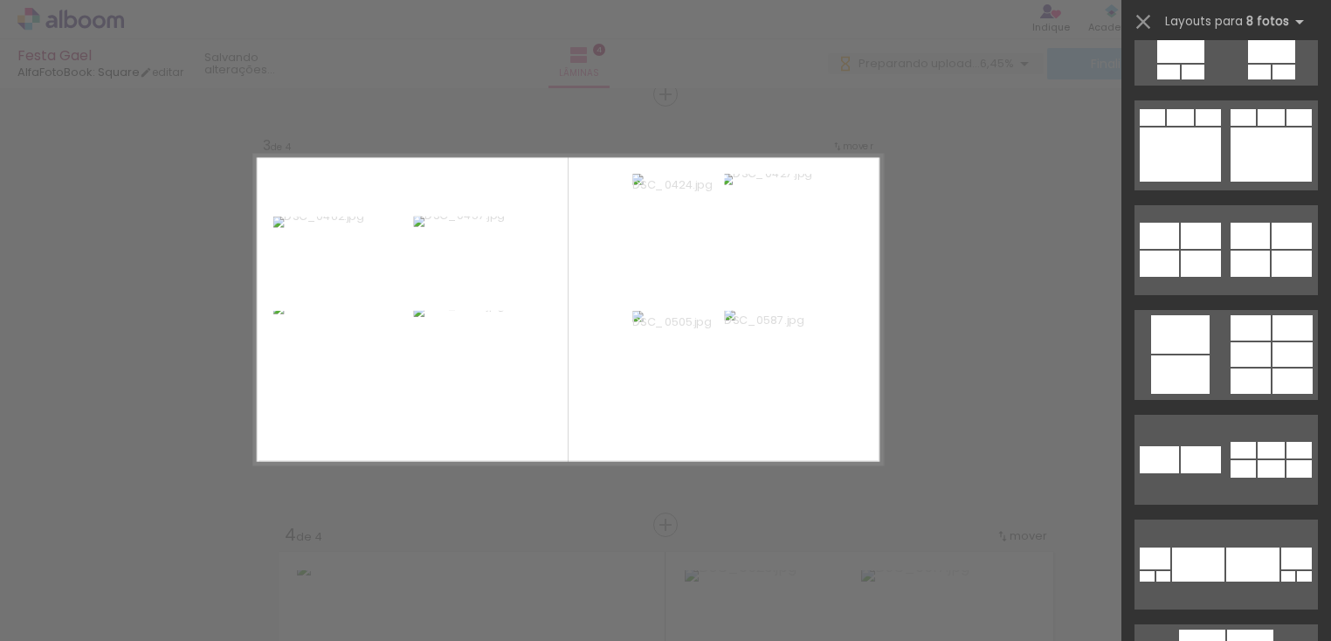
scroll to position [7587, 0]
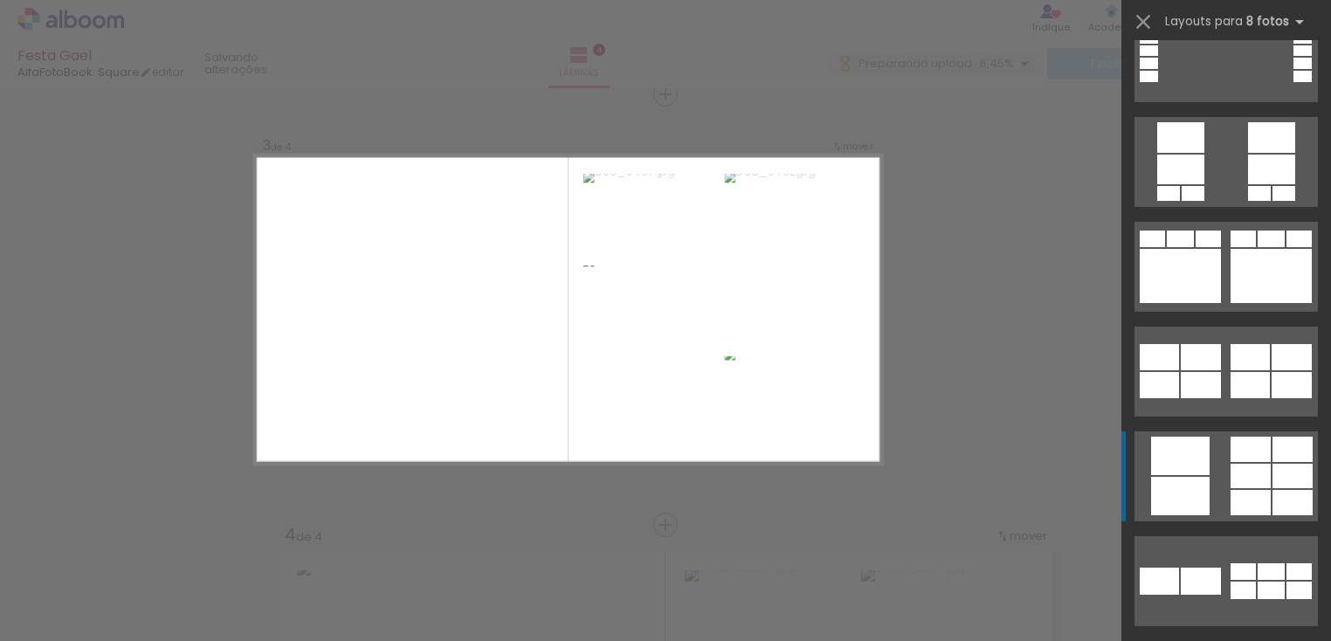
click at [1275, 493] on div at bounding box center [1292, 502] width 40 height 25
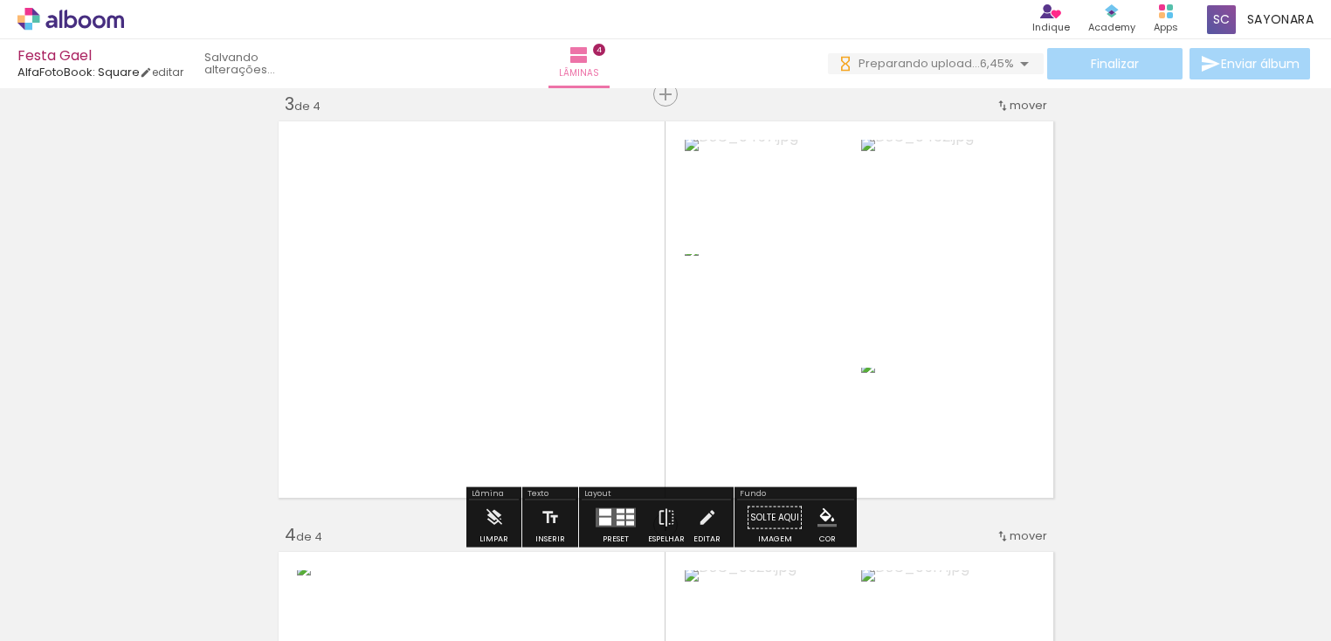
click at [626, 521] on div at bounding box center [630, 523] width 8 height 4
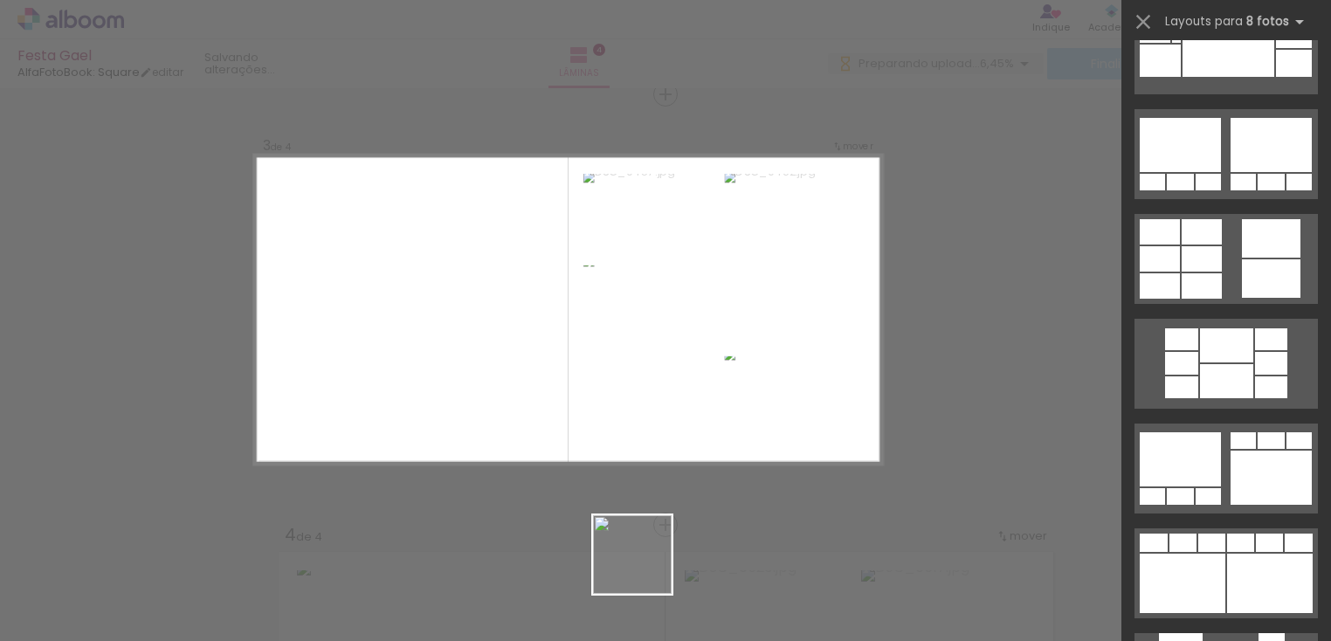
scroll to position [7965, 0]
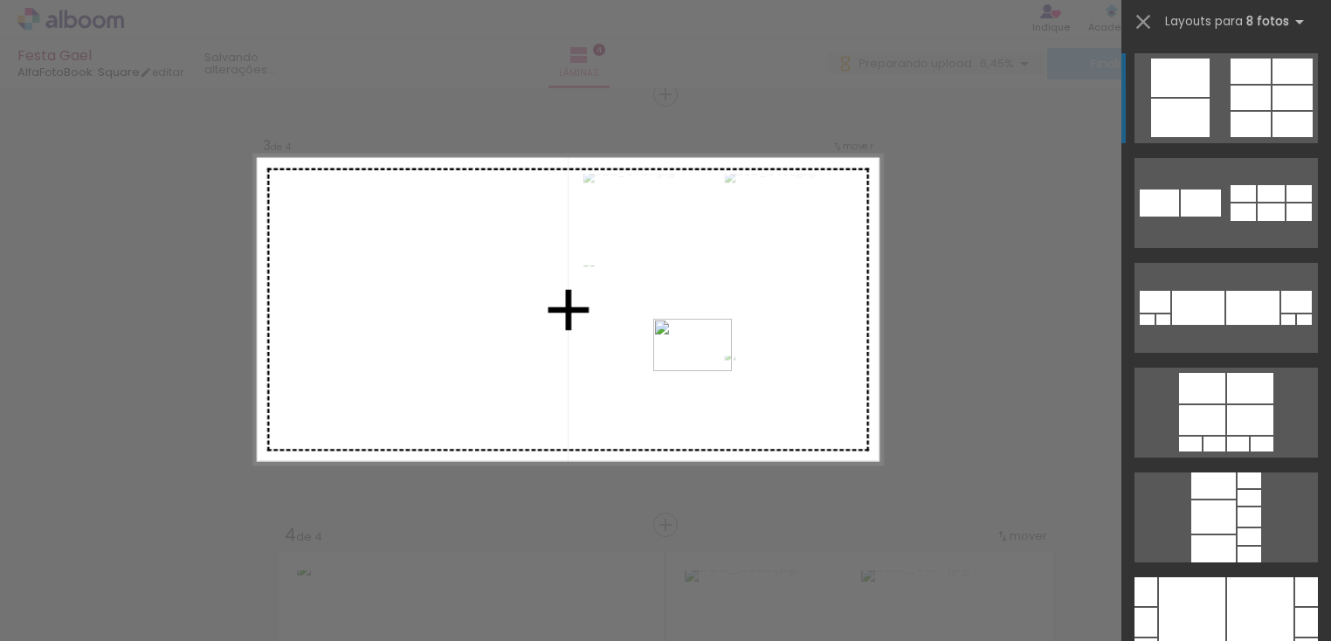
drag, startPoint x: 638, startPoint y: 589, endPoint x: 706, endPoint y: 370, distance: 229.5
click at [706, 370] on quentale-workspace at bounding box center [665, 320] width 1331 height 641
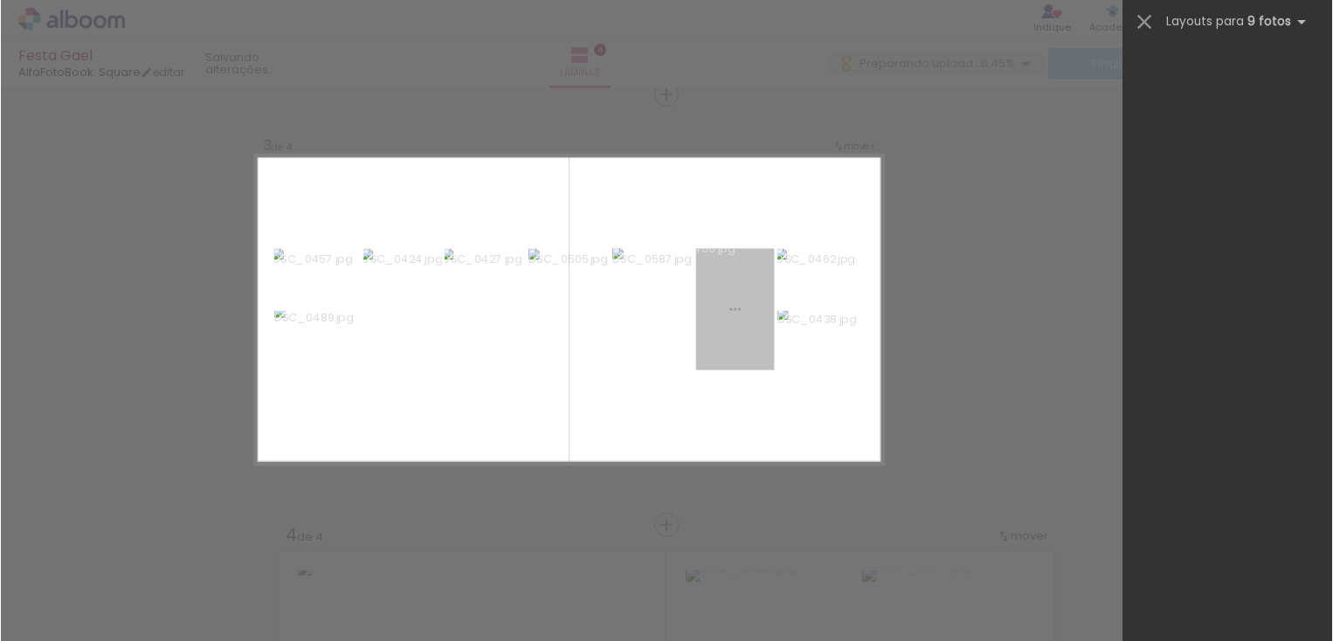
scroll to position [0, 0]
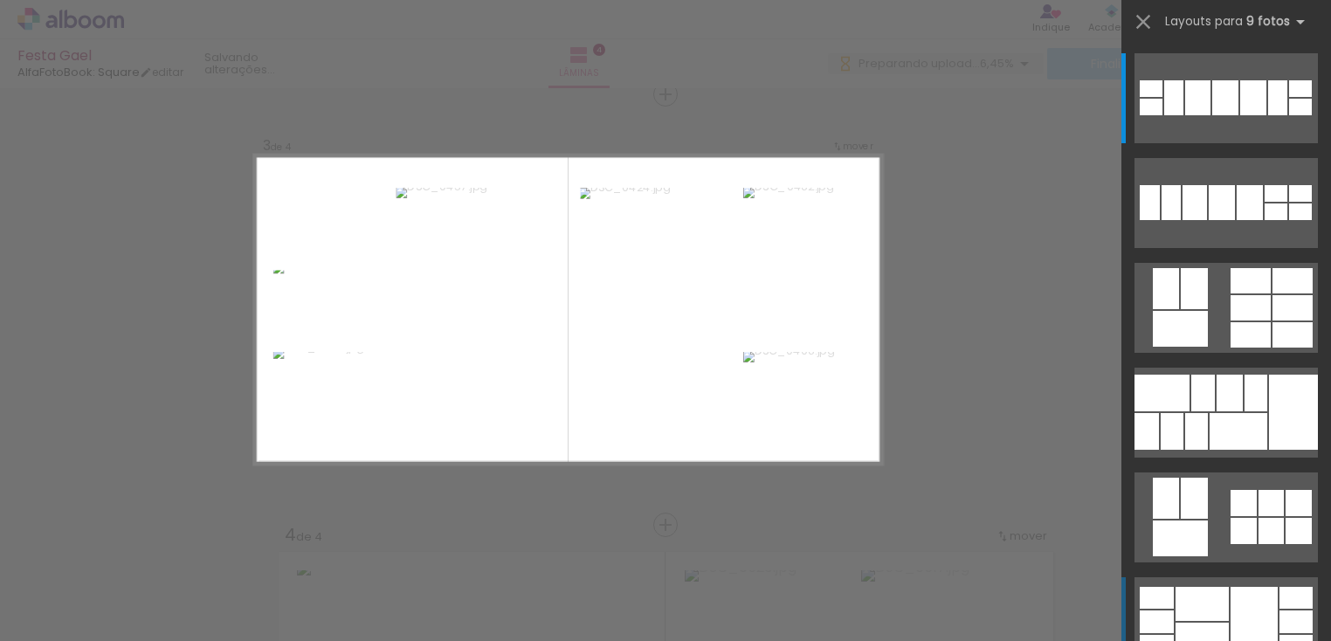
click at [1219, 612] on div at bounding box center [1202, 604] width 53 height 34
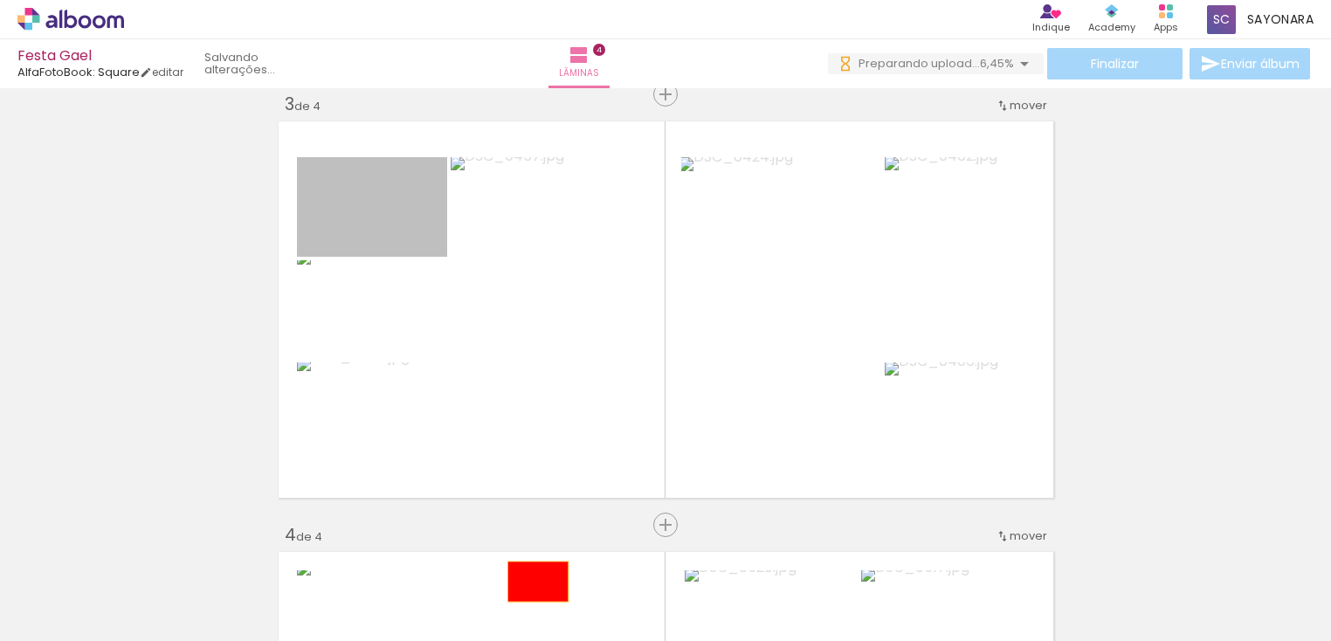
drag, startPoint x: 404, startPoint y: 221, endPoint x: 531, endPoint y: 582, distance: 382.3
click at [531, 582] on quentale-workspace at bounding box center [665, 320] width 1331 height 641
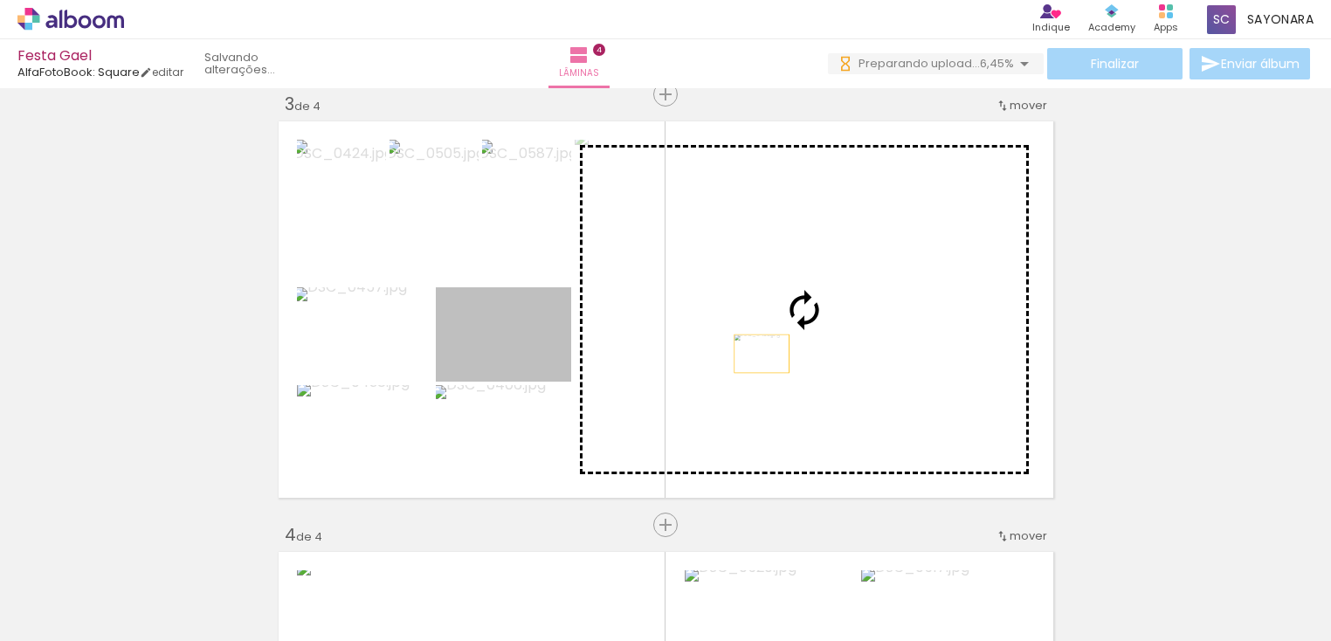
drag, startPoint x: 530, startPoint y: 363, endPoint x: 803, endPoint y: 353, distance: 273.6
click at [0, 0] on slot at bounding box center [0, 0] width 0 height 0
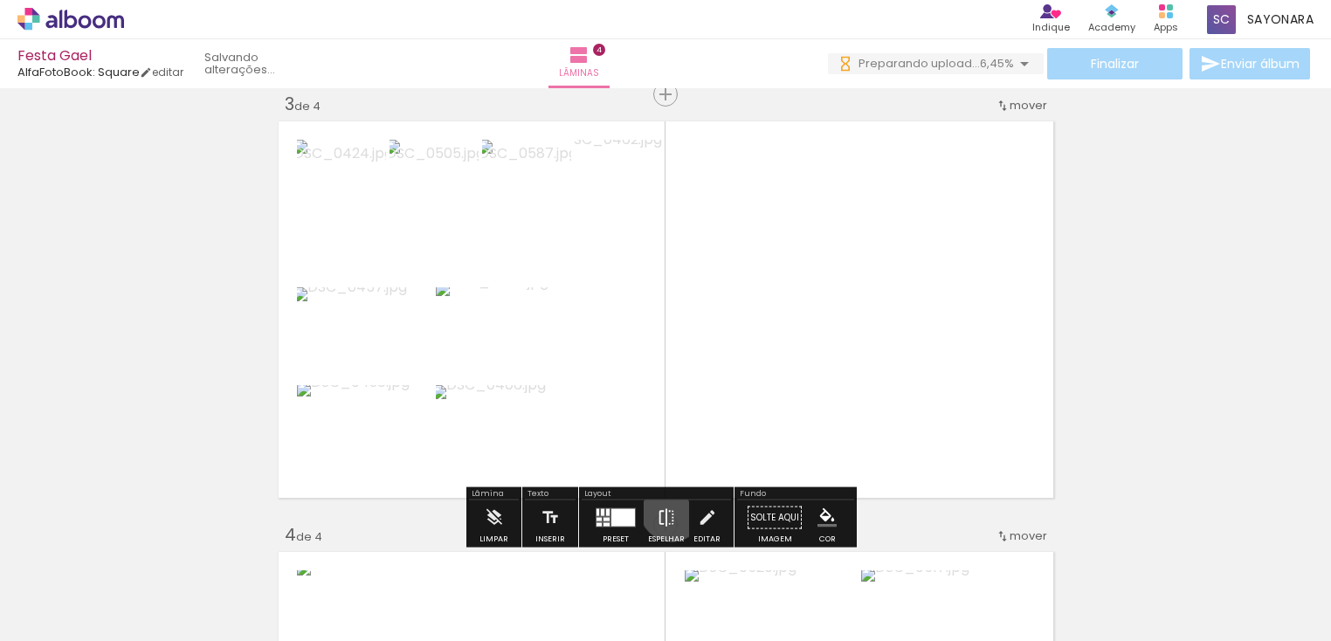
click at [668, 509] on iron-icon at bounding box center [666, 517] width 19 height 35
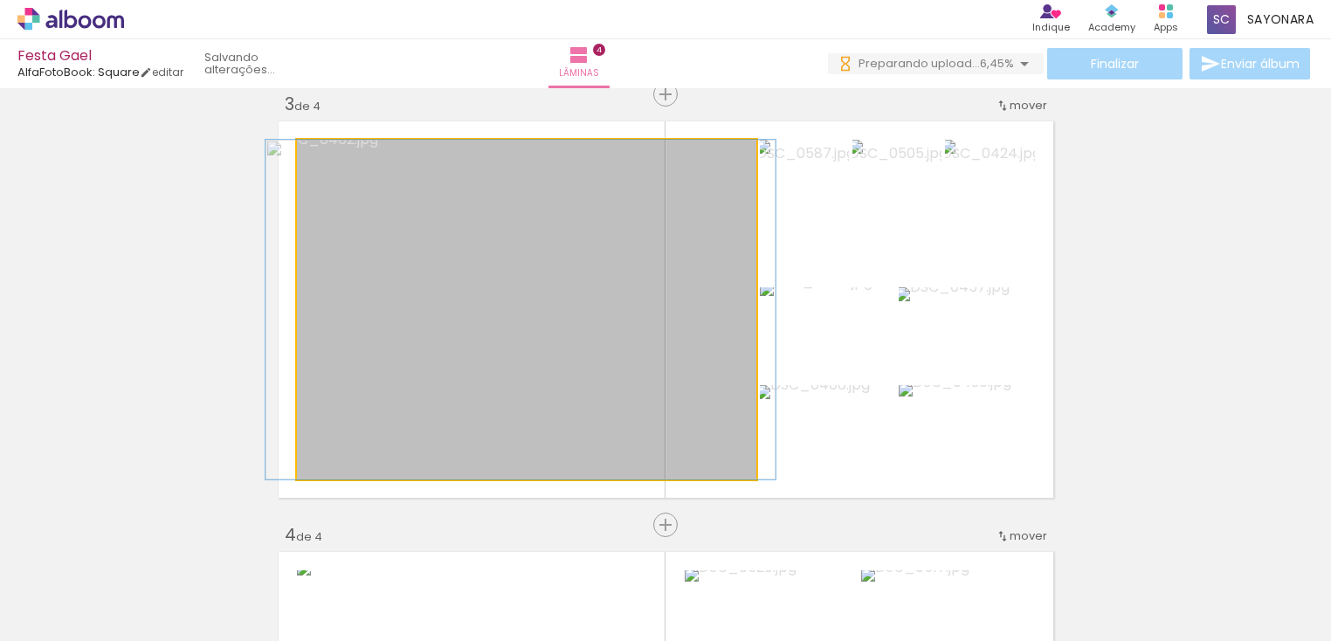
drag, startPoint x: 668, startPoint y: 412, endPoint x: 662, endPoint y: 402, distance: 12.1
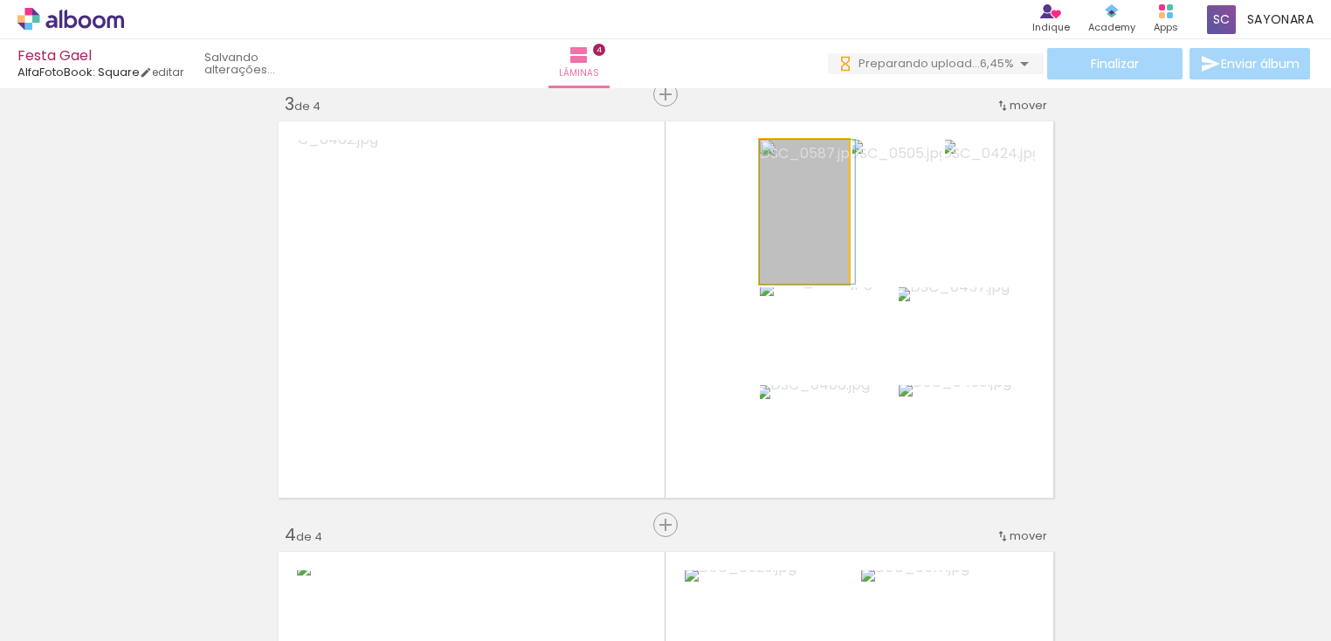
drag, startPoint x: 819, startPoint y: 248, endPoint x: 824, endPoint y: 232, distance: 16.3
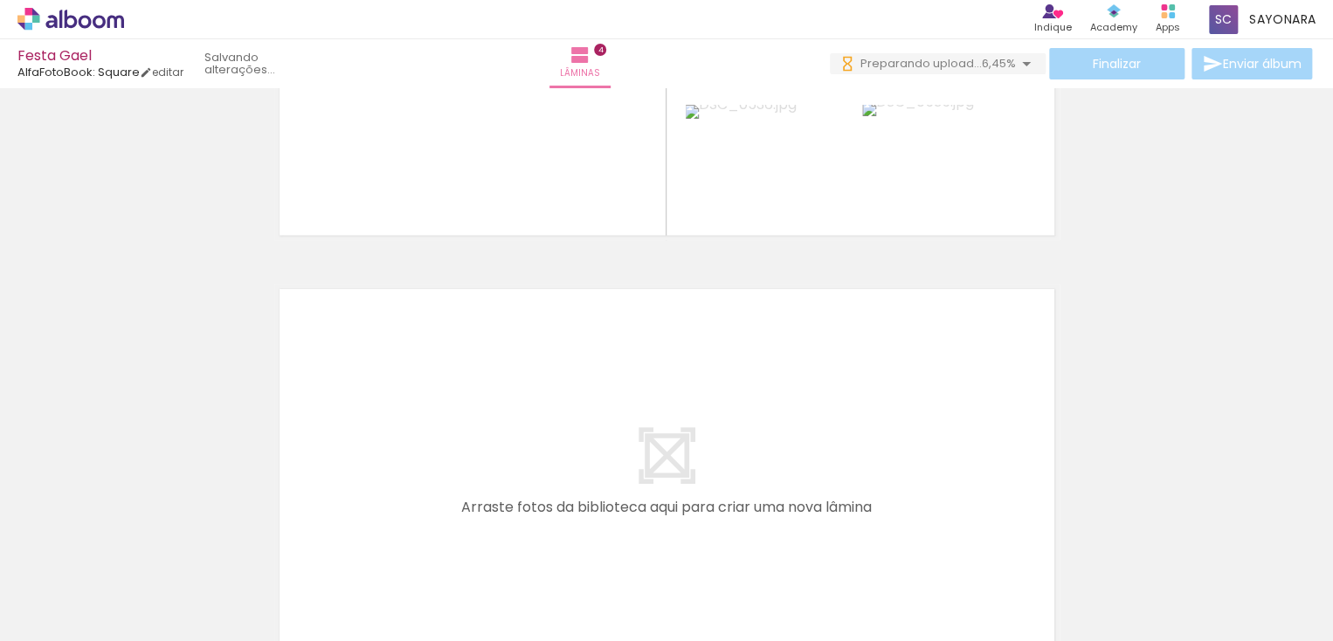
scroll to position [1734, 0]
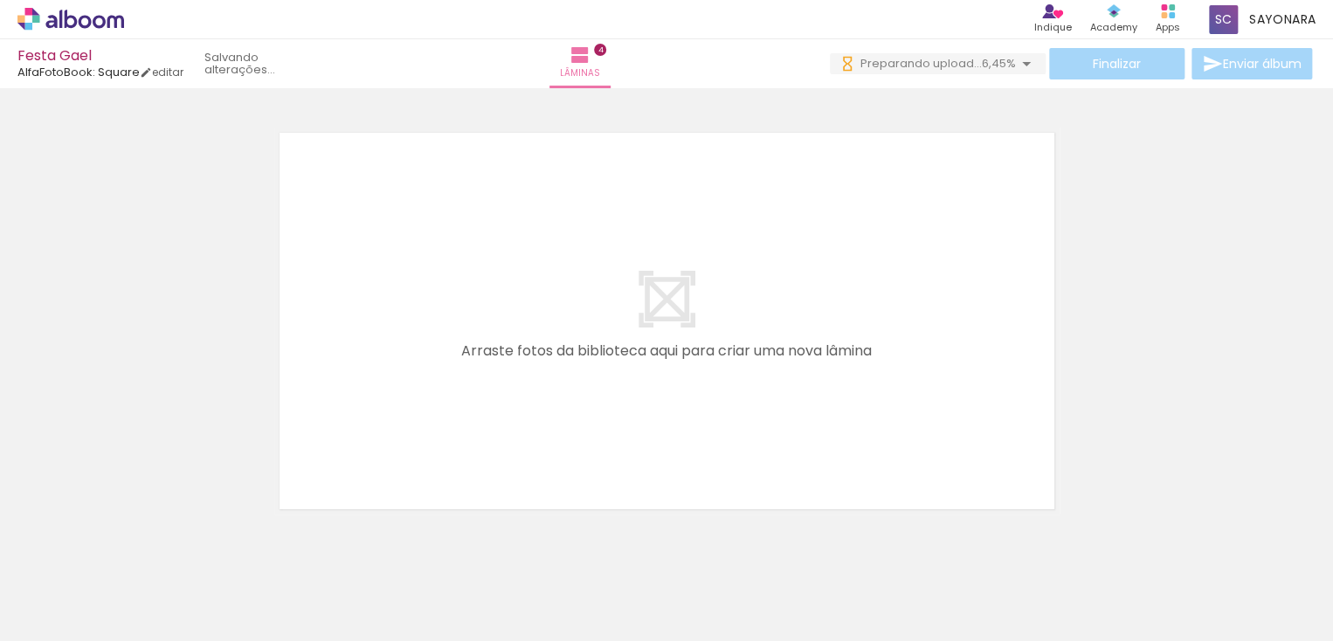
scroll to position [0, 54]
click at [65, 621] on span "Adicionar Fotos" at bounding box center [62, 617] width 52 height 19
click at [0, 0] on input "file" at bounding box center [0, 0] width 0 height 0
